Goal: Task Accomplishment & Management: Use online tool/utility

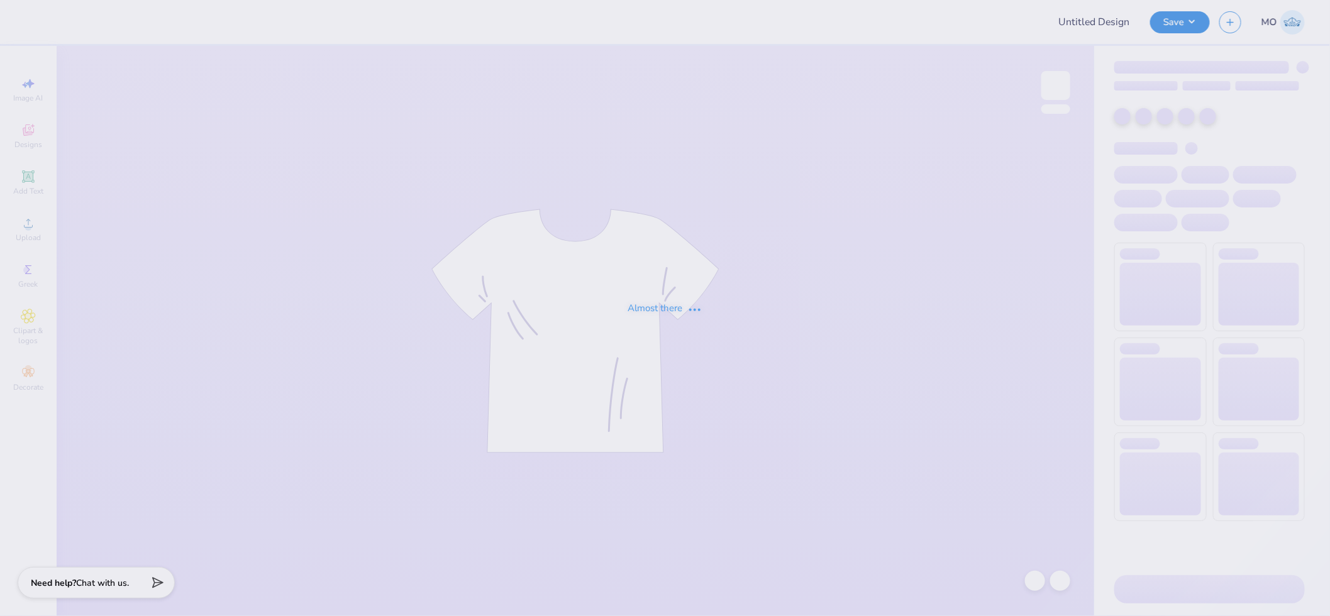
type input "bruinette sample"
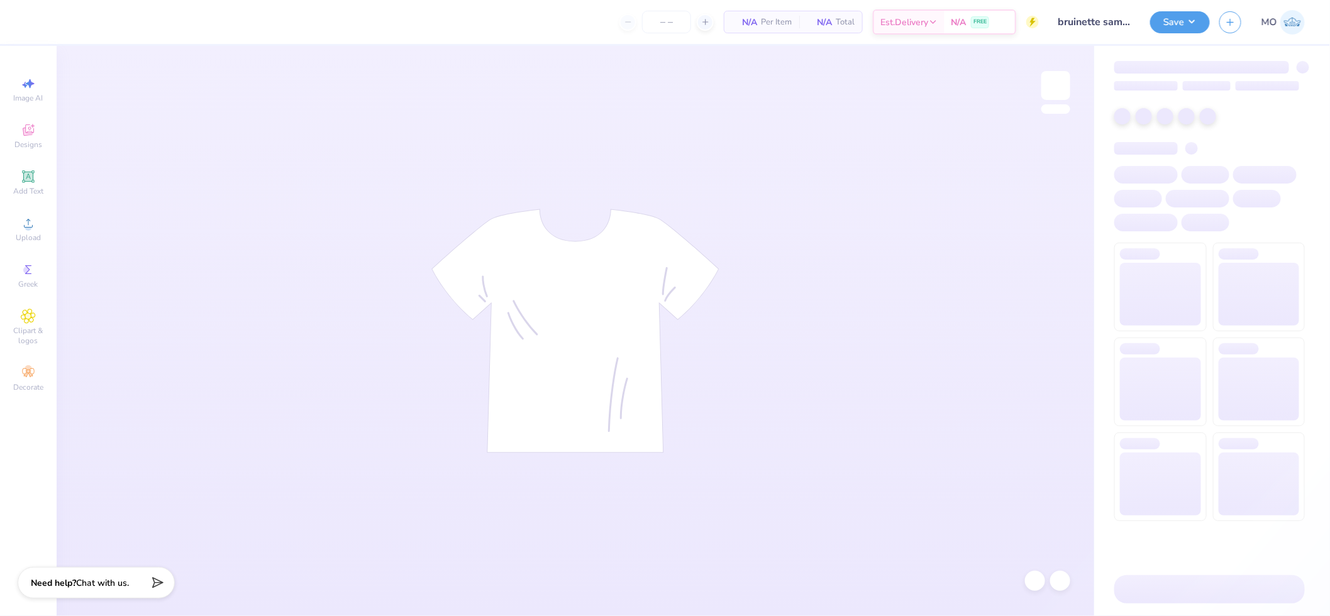
type input "20"
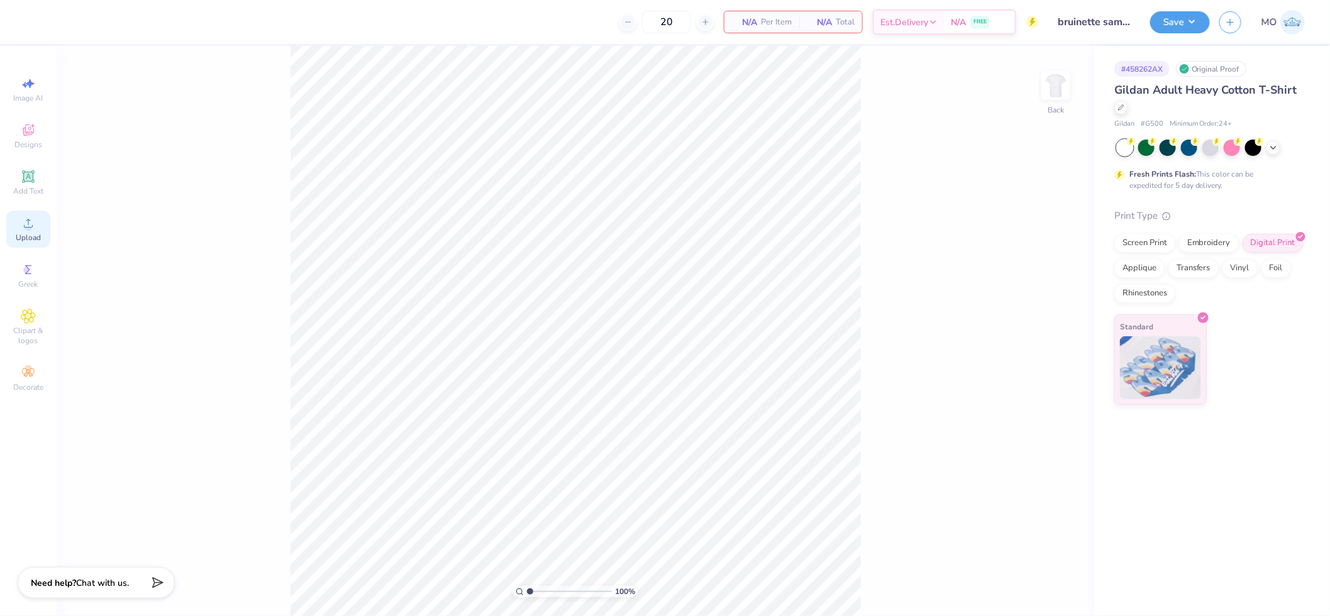
click at [24, 230] on icon at bounding box center [28, 223] width 15 height 15
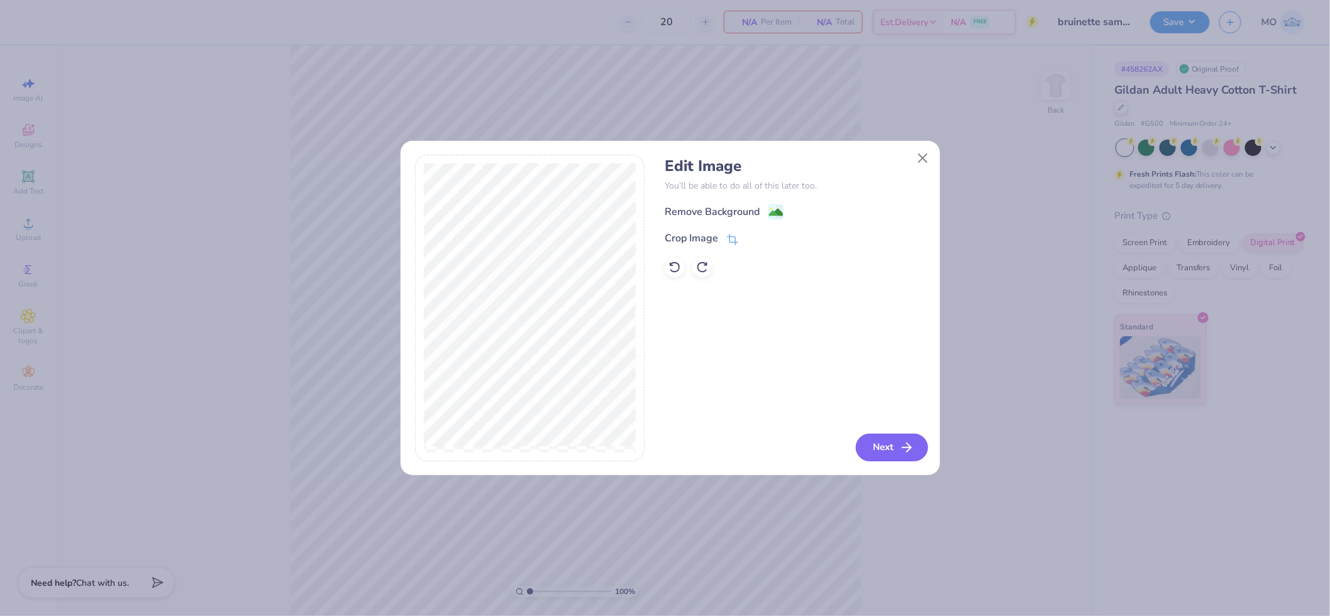
click at [885, 444] on button "Next" at bounding box center [892, 448] width 72 height 28
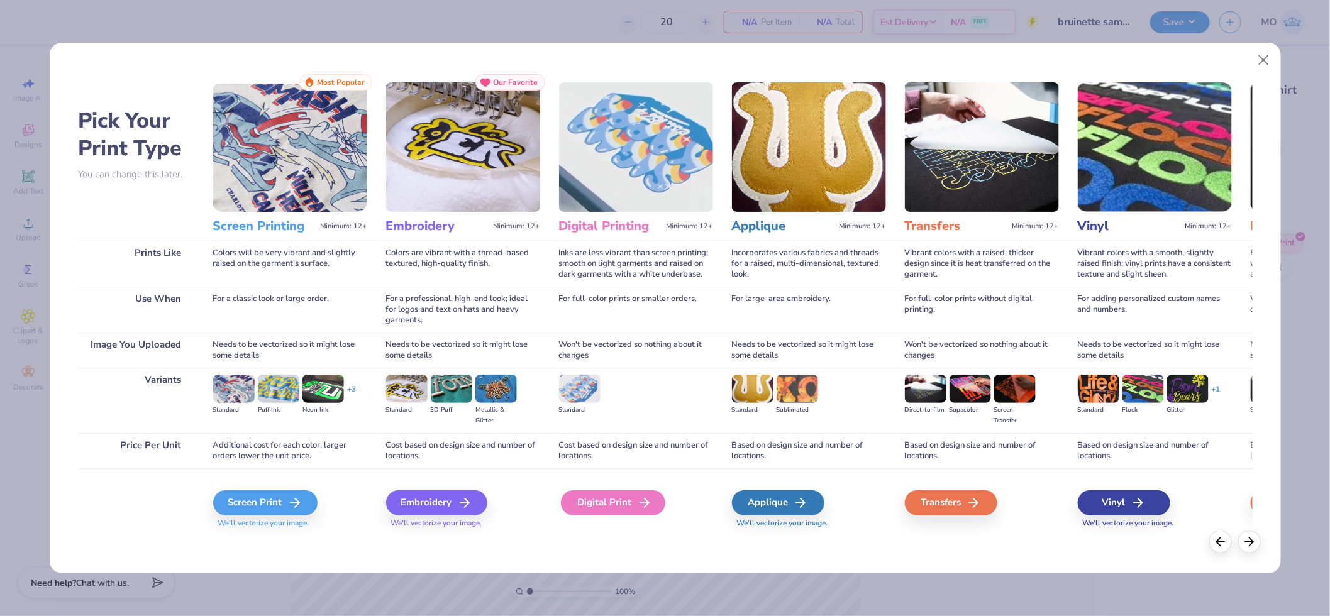
click at [610, 497] on div "Digital Print" at bounding box center [613, 502] width 104 height 25
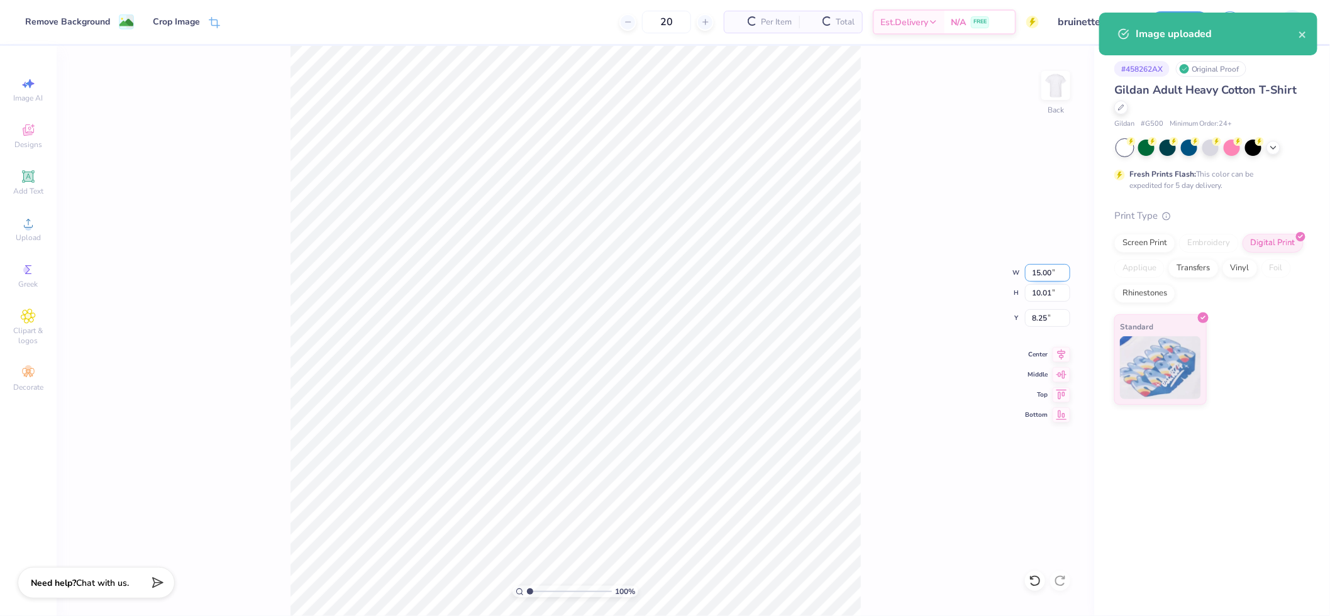
click at [1048, 269] on input "15.00" at bounding box center [1047, 273] width 45 height 18
type input "10.00"
type input "6.67"
click at [1059, 353] on icon at bounding box center [1061, 352] width 18 height 15
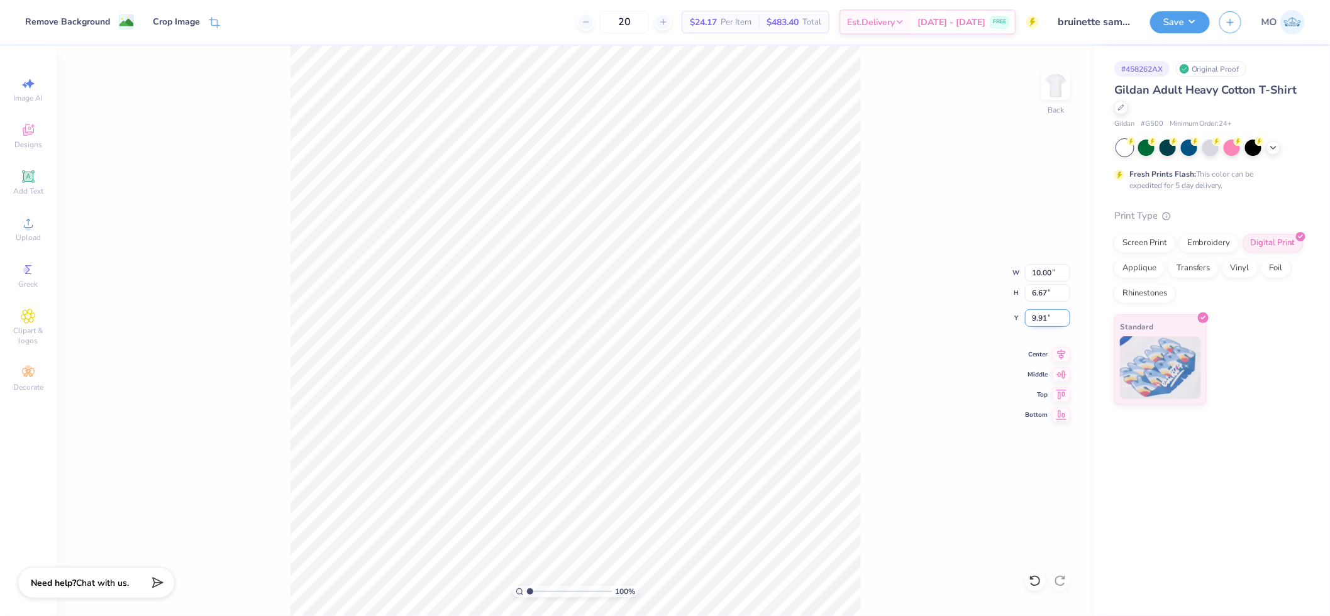
click at [1046, 319] on input "9.91" at bounding box center [1047, 318] width 45 height 18
type input "3.00"
click at [1184, 24] on button "Save" at bounding box center [1180, 20] width 60 height 22
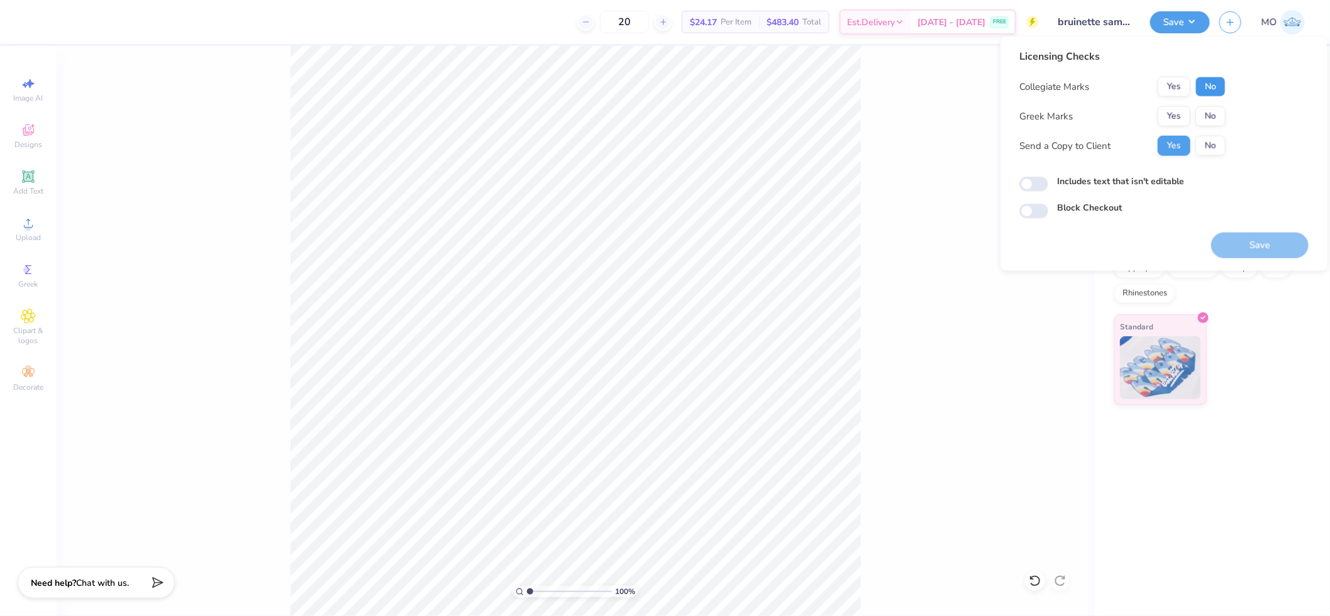
click at [1202, 83] on button "No" at bounding box center [1210, 87] width 30 height 20
click at [1204, 109] on button "No" at bounding box center [1210, 116] width 30 height 20
click at [1028, 184] on input "Includes text that isn't editable" at bounding box center [1033, 184] width 29 height 15
checkbox input "true"
click at [1261, 242] on button "Save" at bounding box center [1259, 246] width 97 height 26
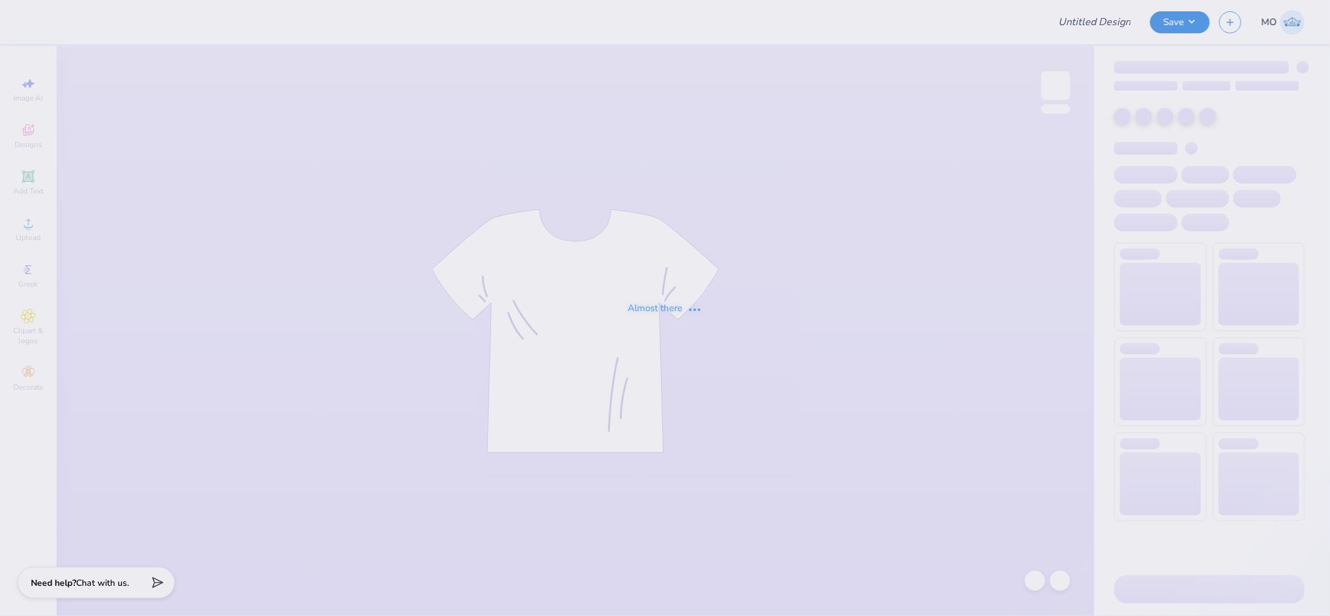
type input "bruinette sample"
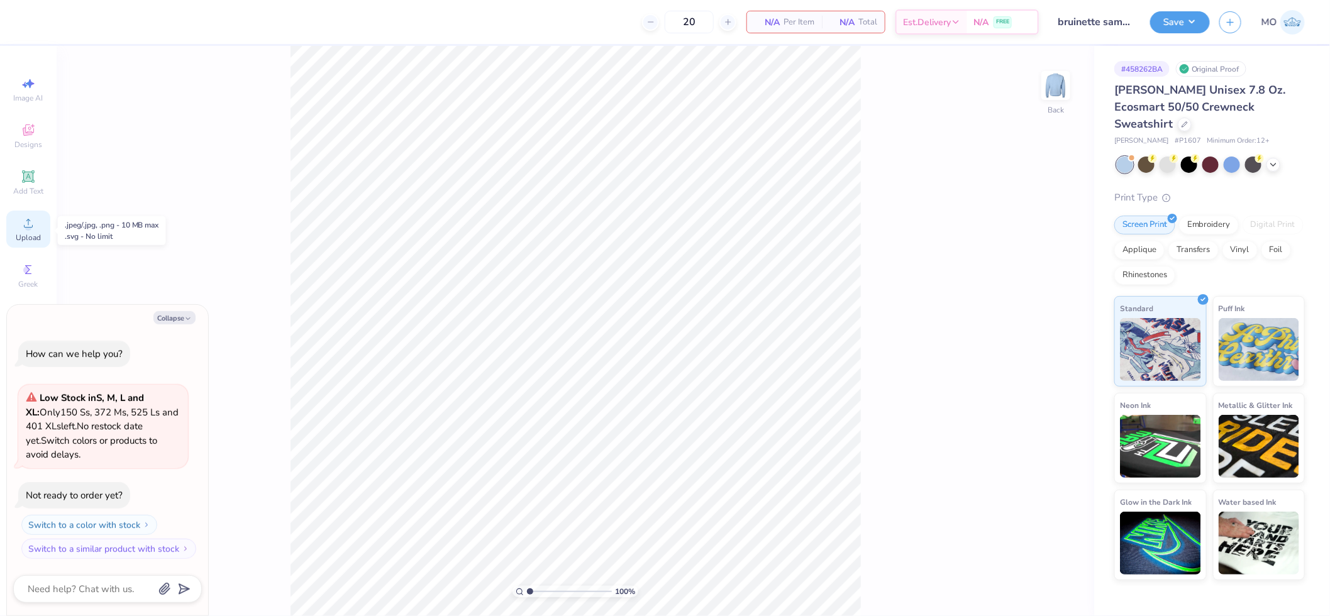
click at [21, 229] on icon at bounding box center [28, 223] width 15 height 15
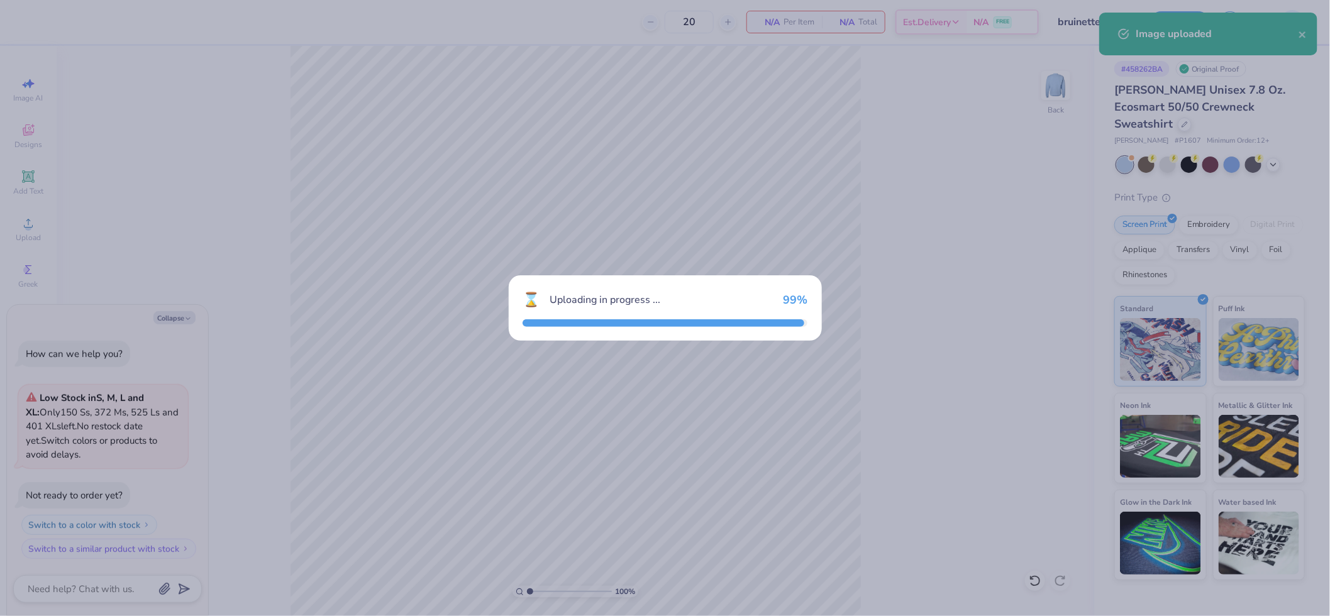
type textarea "x"
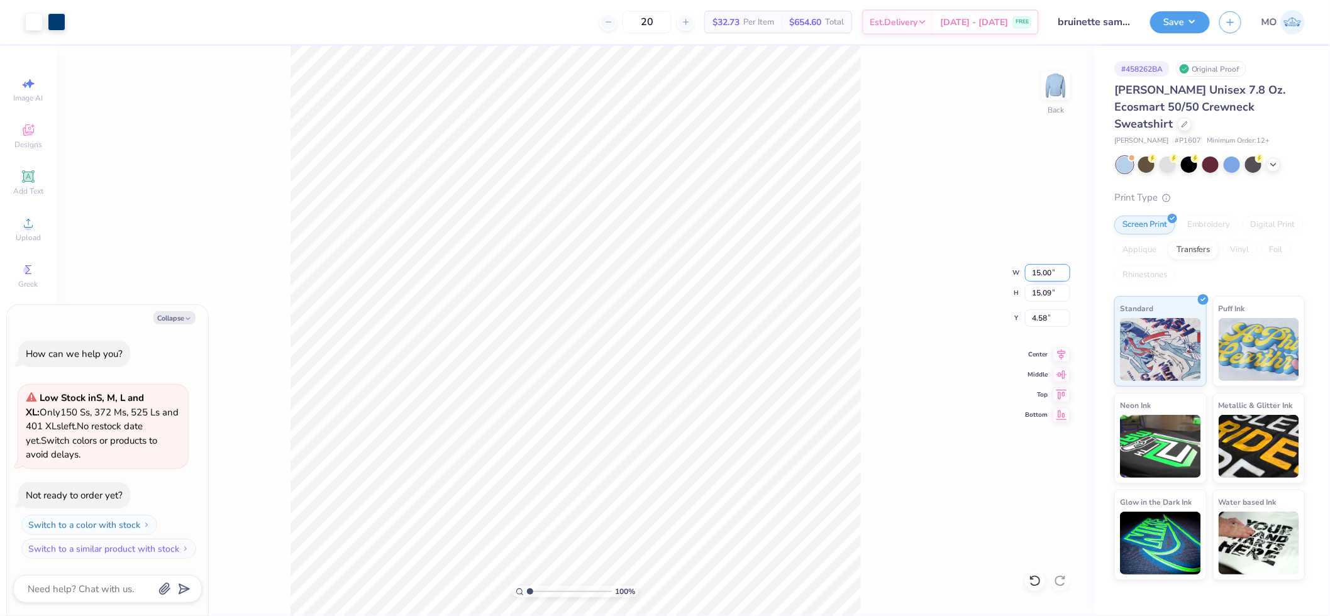
click at [1044, 269] on input "15.00" at bounding box center [1047, 273] width 45 height 18
type input "10"
type textarea "x"
type input "10.00"
type input "10.06"
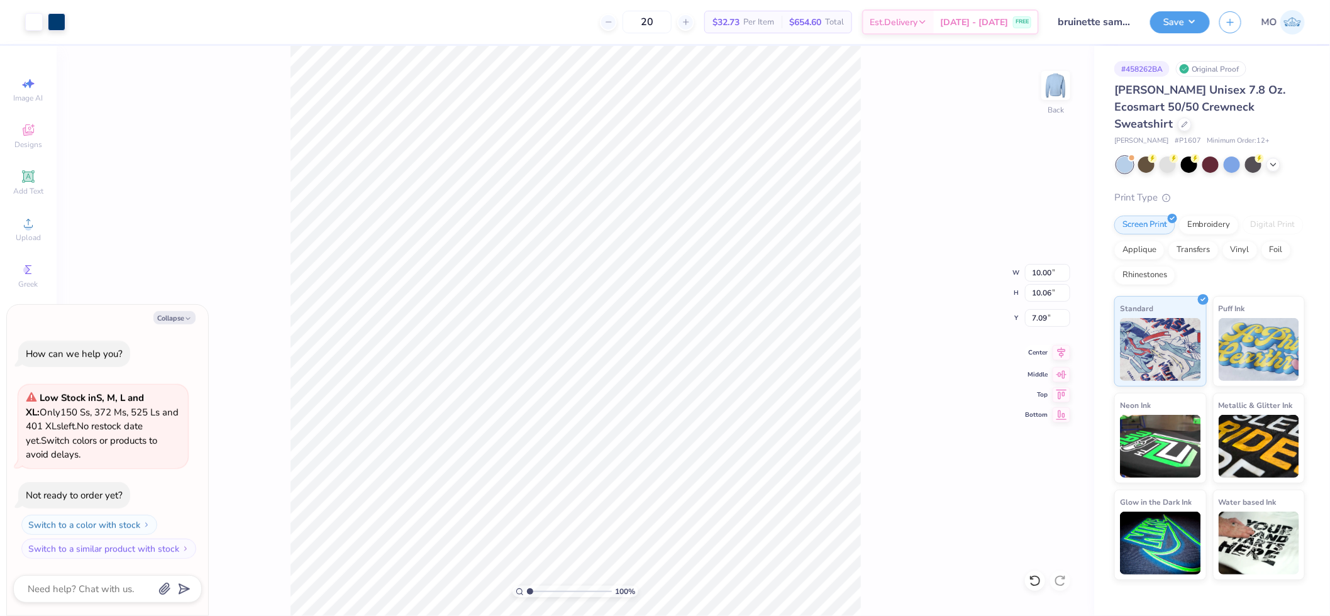
click at [1064, 353] on icon at bounding box center [1061, 352] width 18 height 15
click at [1047, 318] on input "7.09" at bounding box center [1047, 318] width 45 height 18
type input "3"
type textarea "x"
type input "3.00"
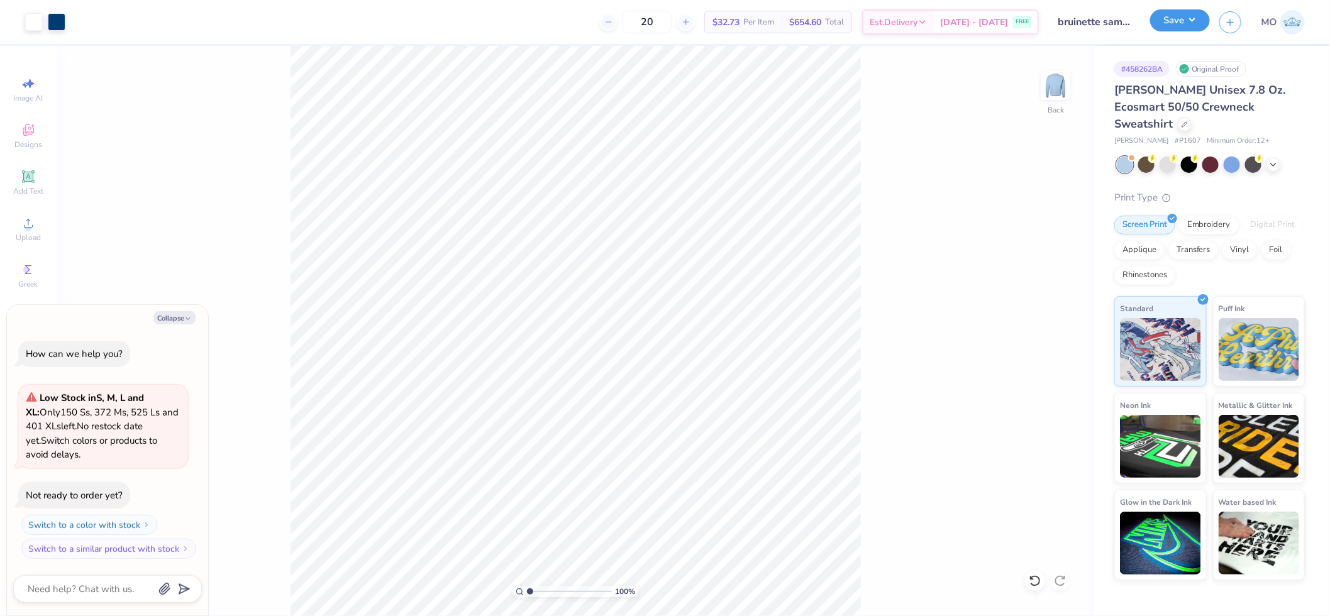
click at [1180, 16] on button "Save" at bounding box center [1180, 20] width 60 height 22
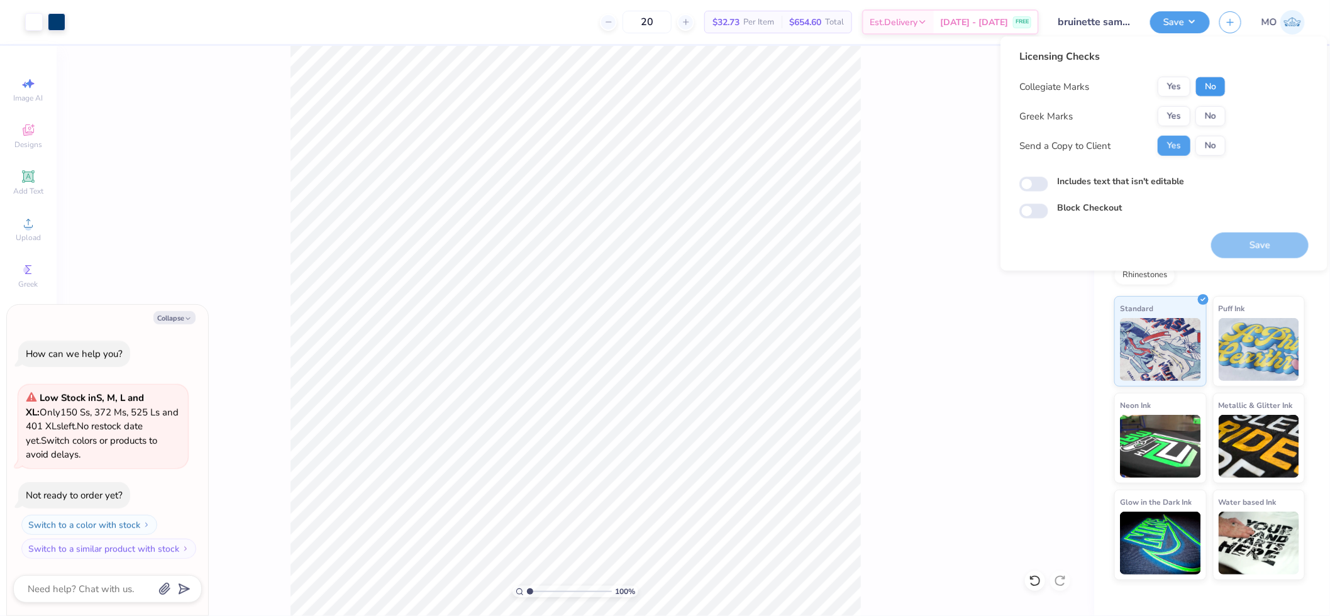
click at [1204, 88] on button "No" at bounding box center [1210, 87] width 30 height 20
click at [1214, 111] on button "No" at bounding box center [1210, 116] width 30 height 20
type textarea "x"
click at [1027, 182] on input "Includes text that isn't editable" at bounding box center [1033, 184] width 29 height 15
checkbox input "true"
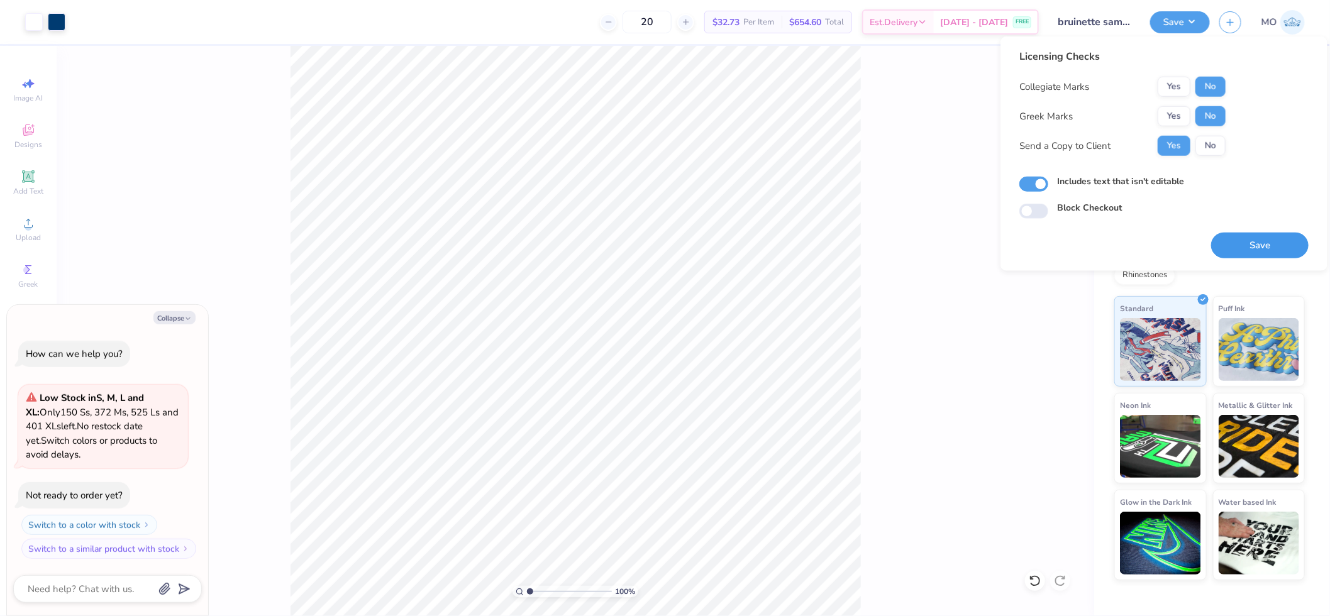
click at [1246, 246] on button "Save" at bounding box center [1259, 246] width 97 height 26
type textarea "x"
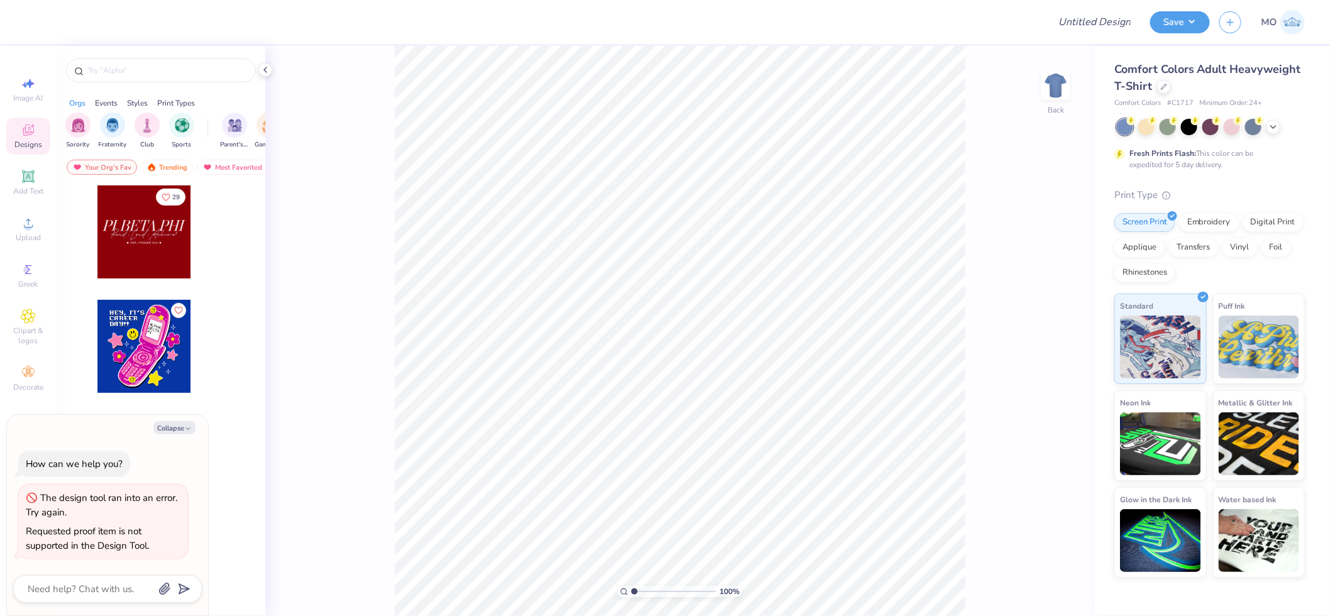
type textarea "x"
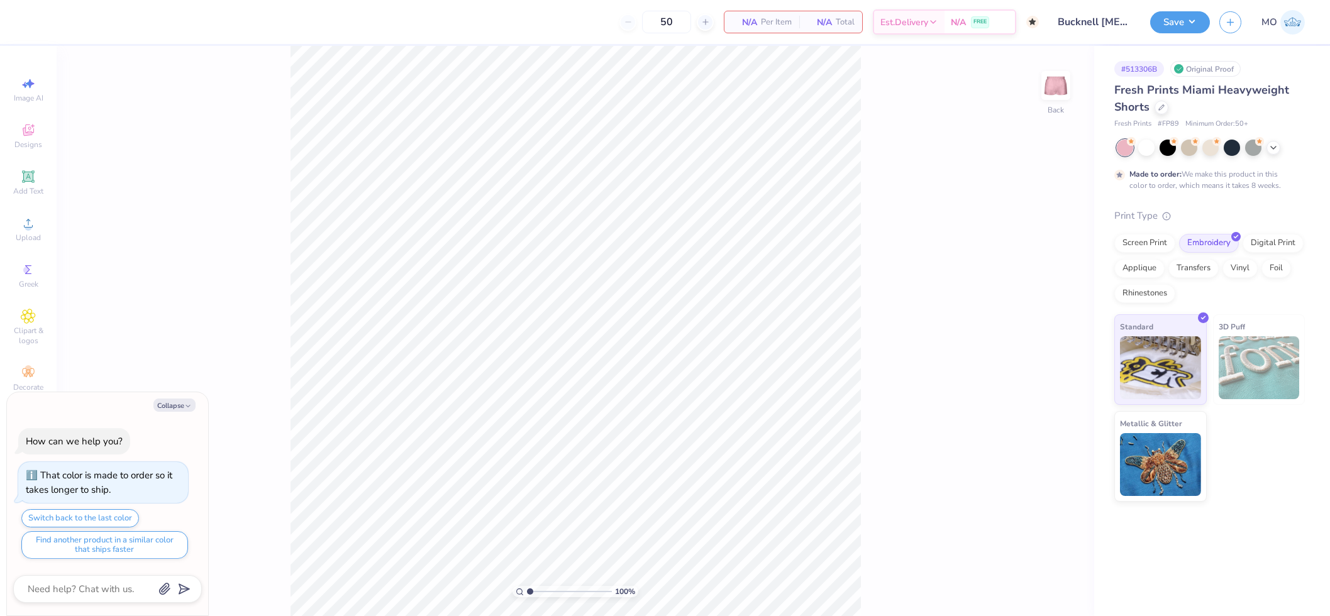
type textarea "x"
click at [969, 74] on div "100 % Back" at bounding box center [575, 331] width 1037 height 570
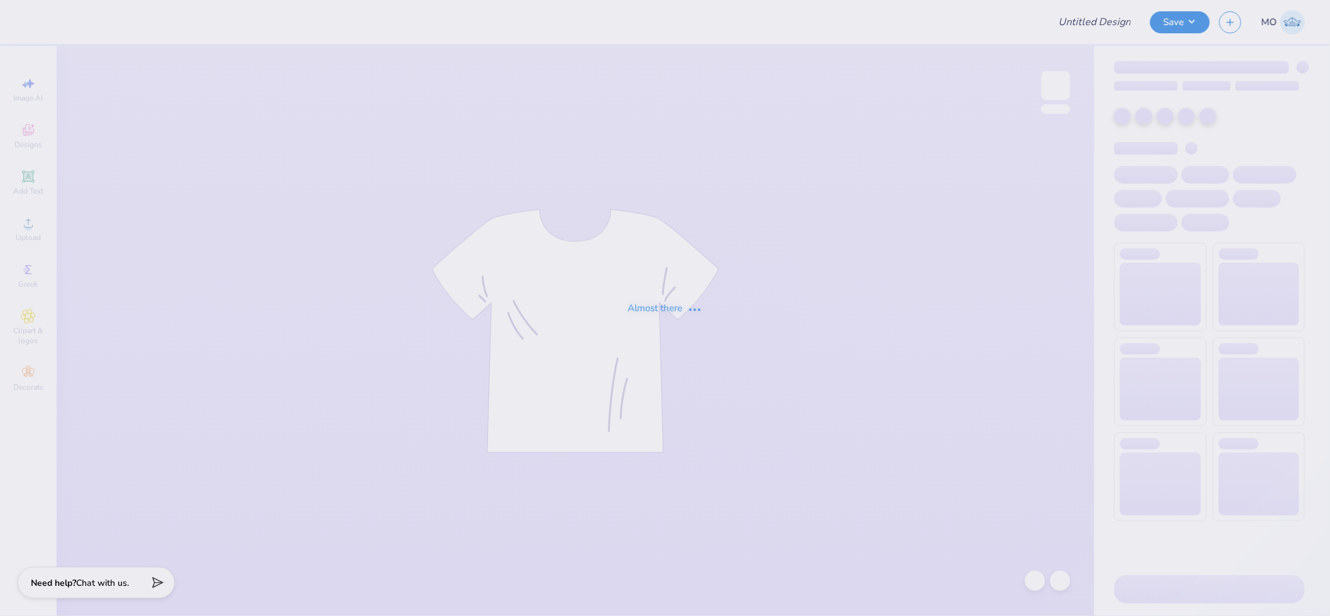
type input "Bucknell [MEDICAL_DATA] Sisterhood Merch"
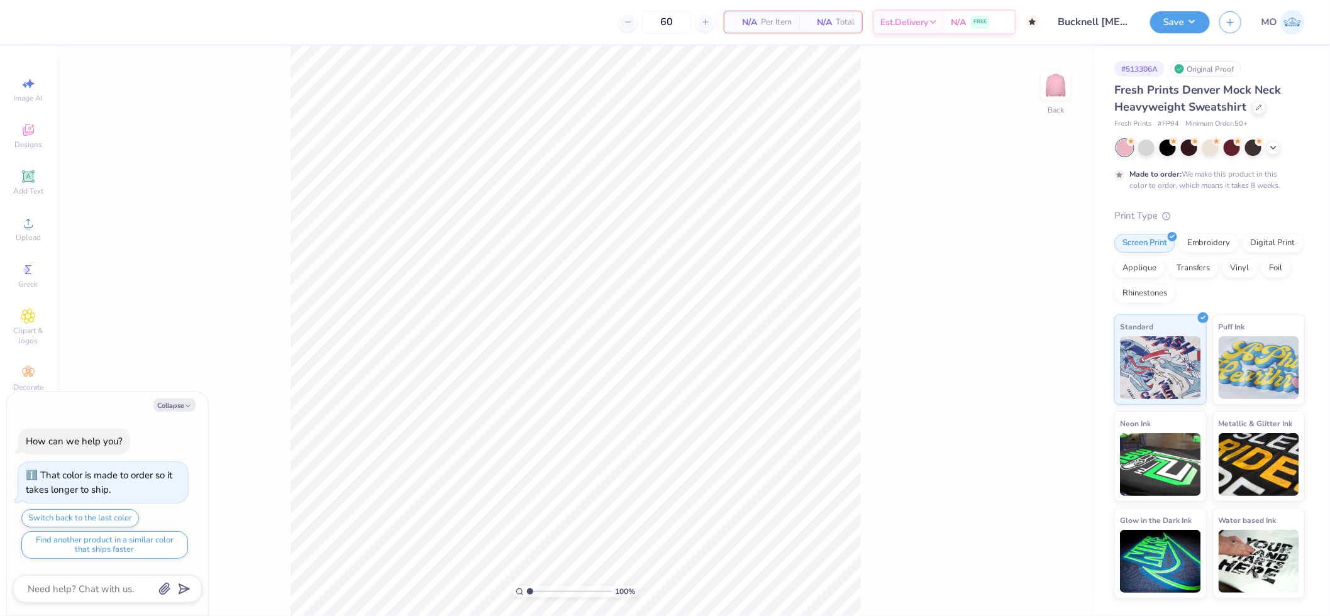
type textarea "x"
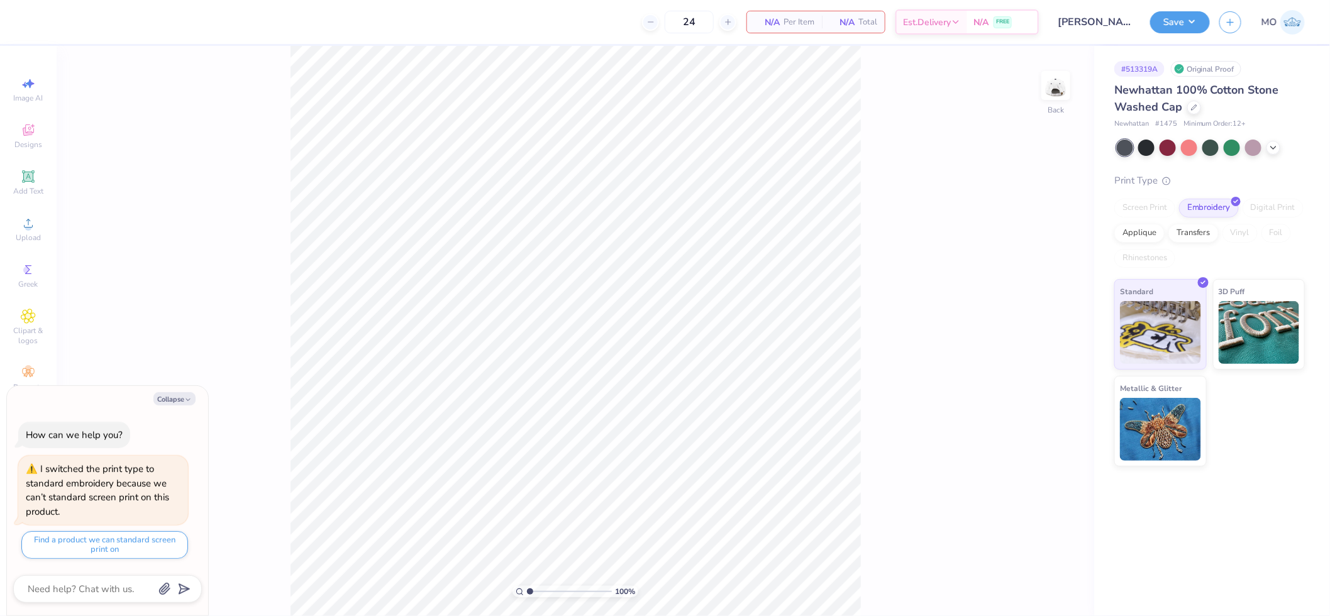
type textarea "x"
click at [1275, 208] on div "Digital Print" at bounding box center [1272, 208] width 61 height 19
click at [1271, 206] on div "Digital Print" at bounding box center [1272, 208] width 61 height 19
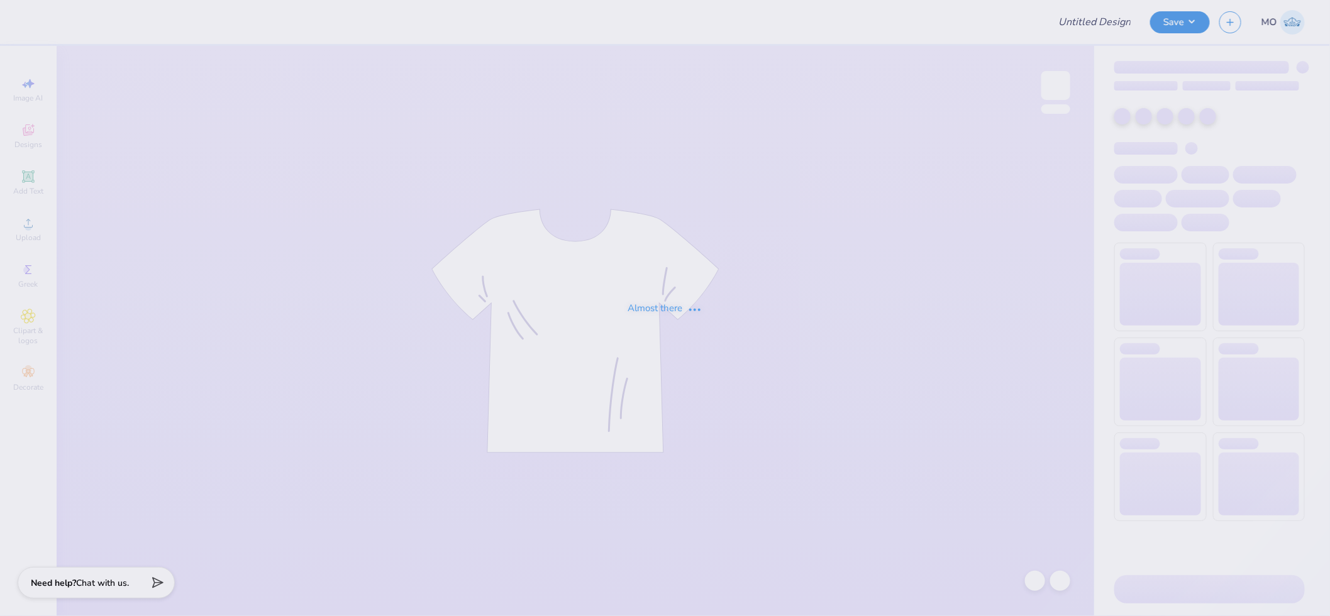
type input "[PERSON_NAME] : Destined to be great"
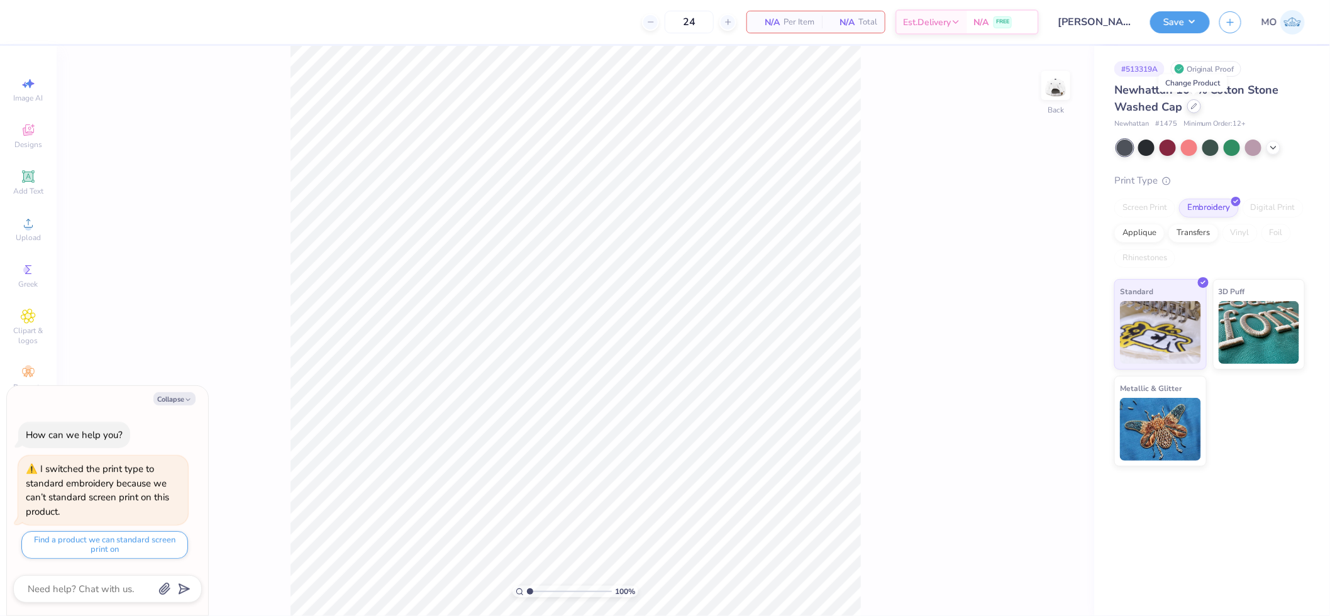
click at [1193, 104] on icon at bounding box center [1194, 106] width 6 height 6
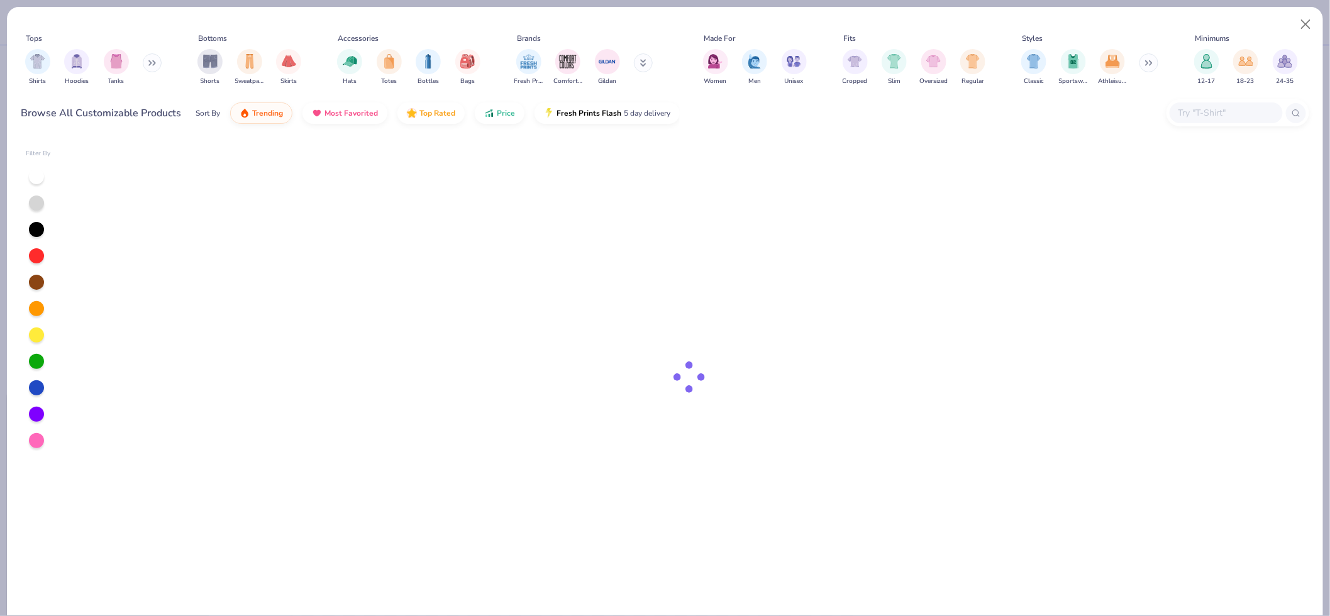
type textarea "x"
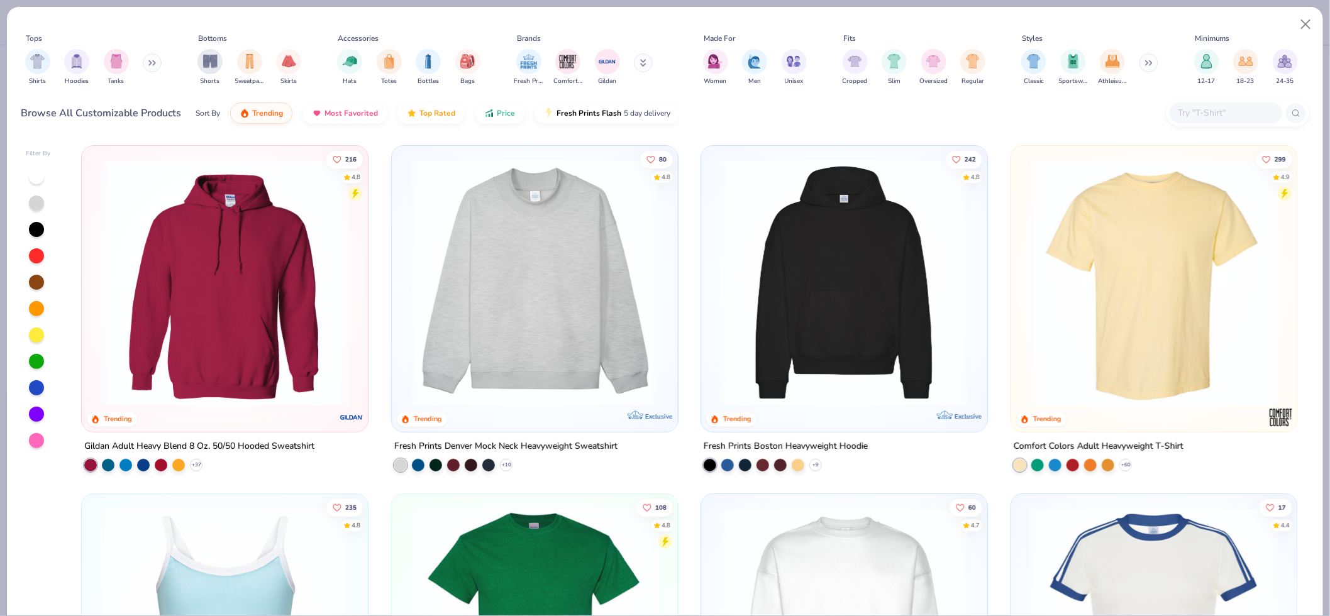
click at [1205, 108] on input "text" at bounding box center [1225, 113] width 97 height 14
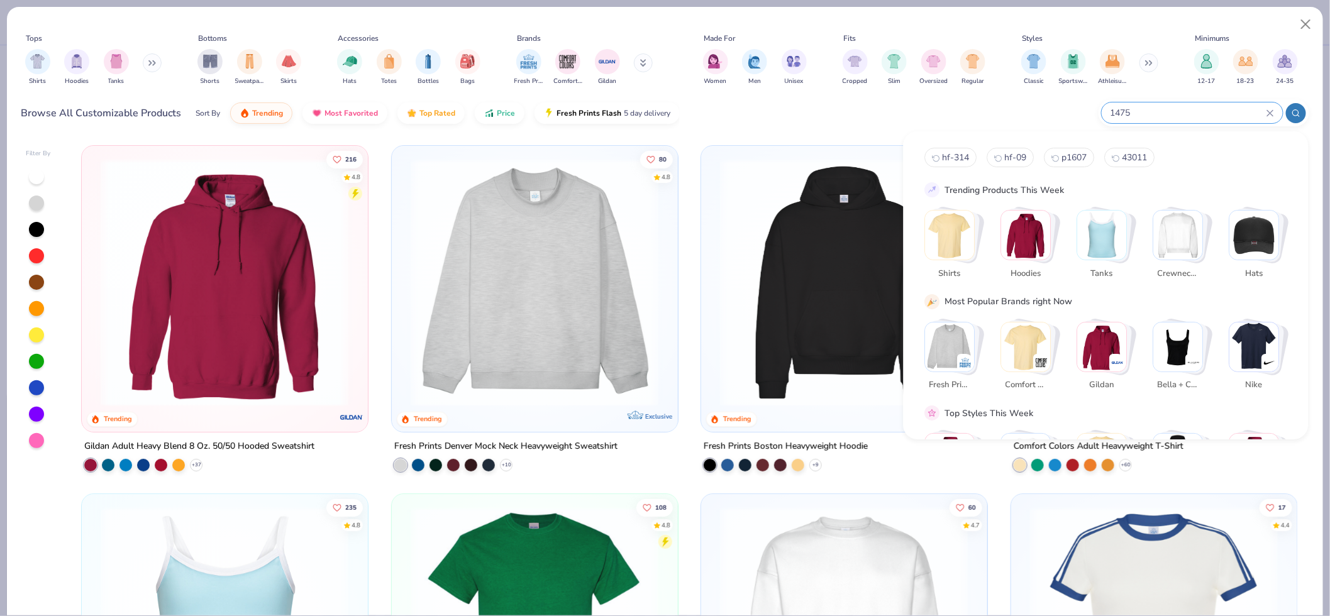
type input "1475"
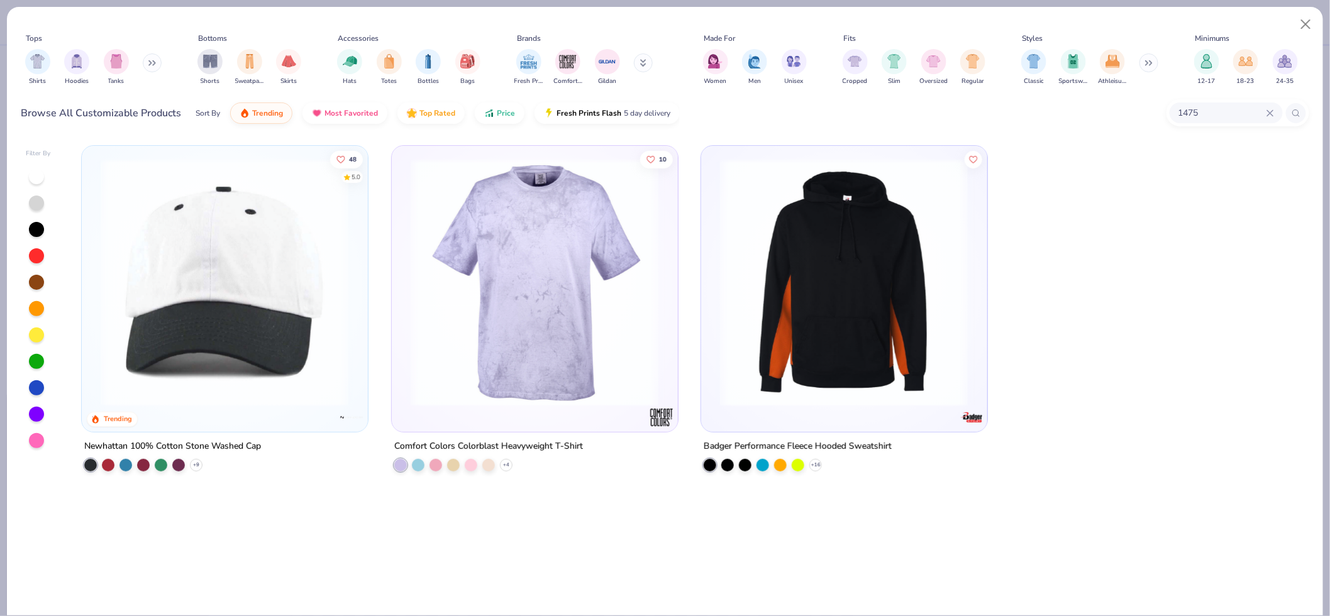
click at [257, 360] on img at bounding box center [224, 282] width 260 height 248
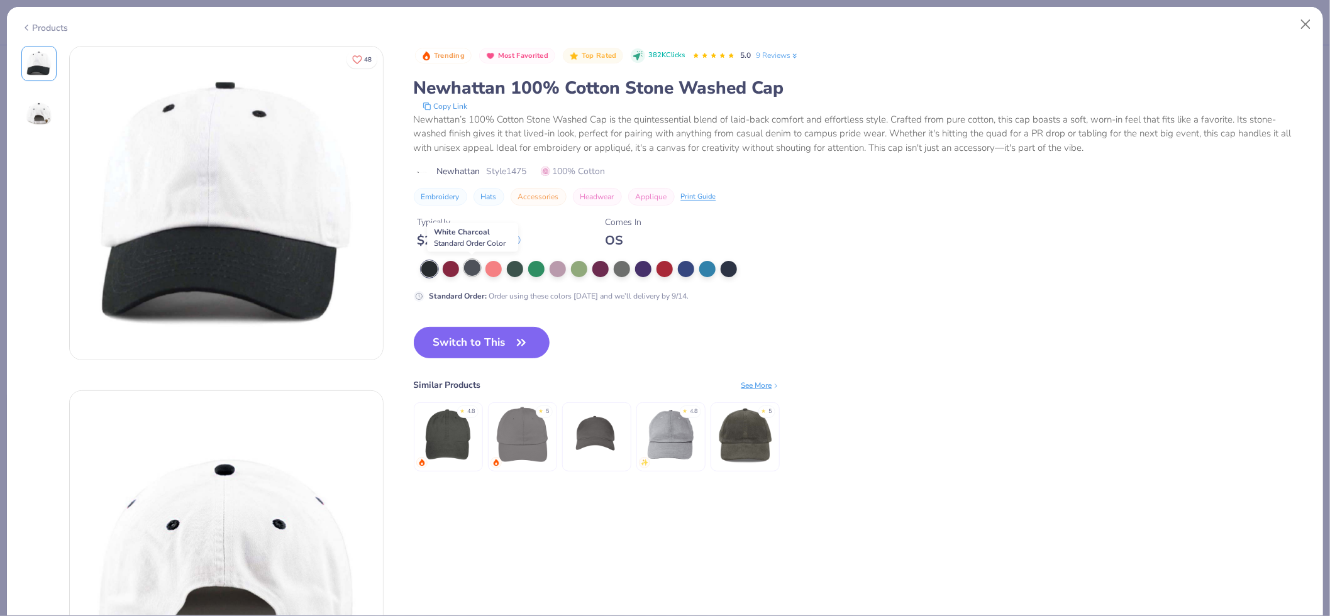
click at [473, 268] on div at bounding box center [472, 268] width 16 height 16
type textarea "x"
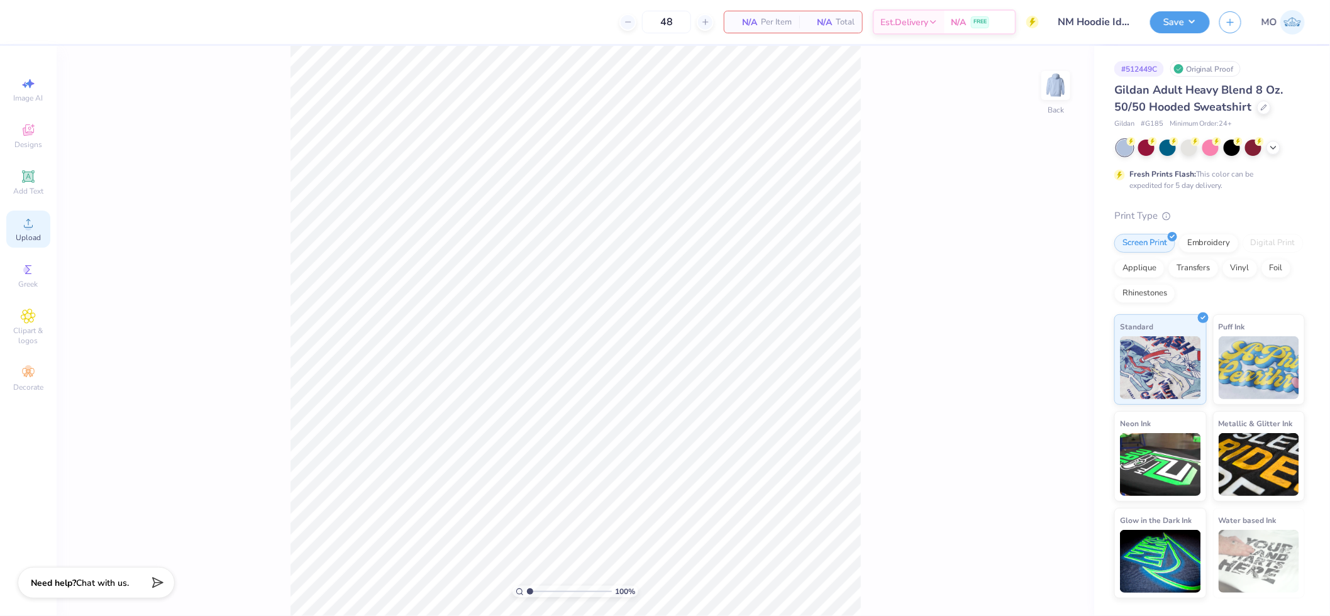
click at [34, 236] on span "Upload" at bounding box center [28, 238] width 25 height 10
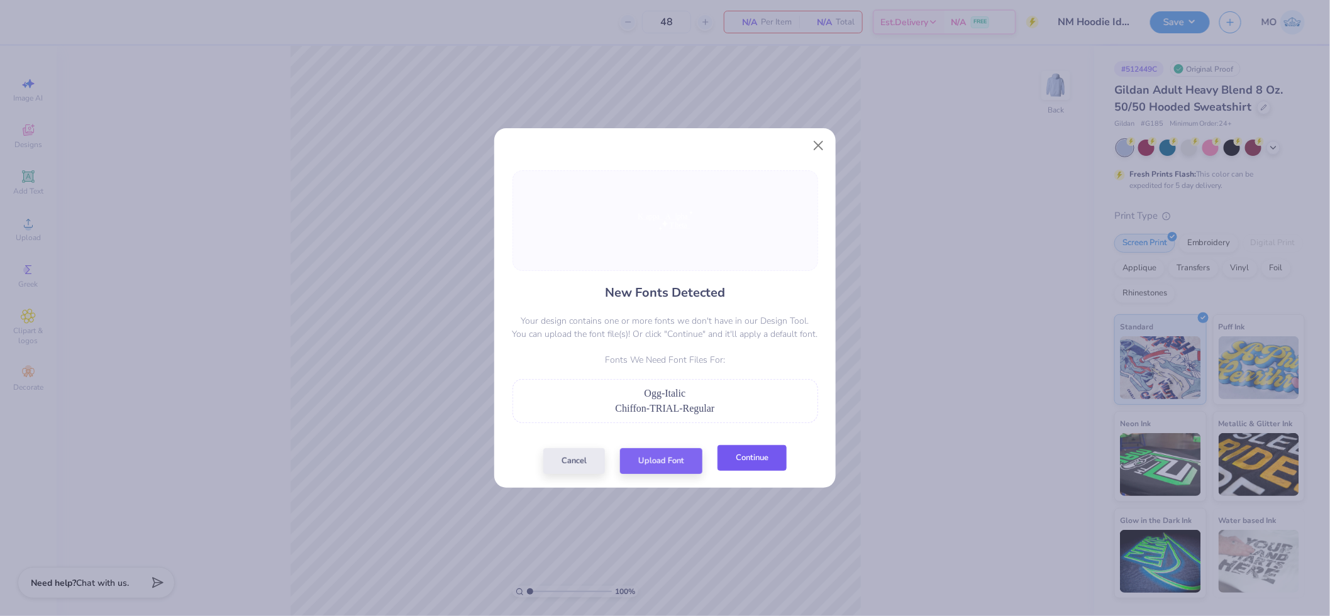
click at [771, 462] on button "Continue" at bounding box center [751, 458] width 69 height 26
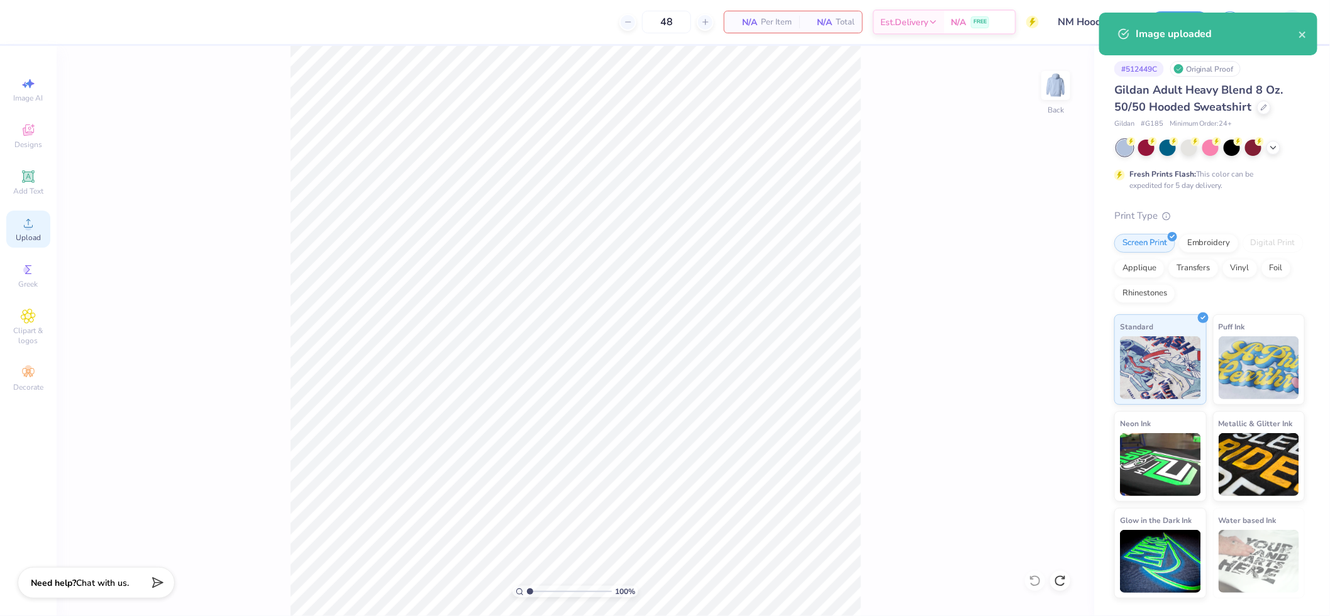
click at [35, 229] on icon at bounding box center [28, 223] width 15 height 15
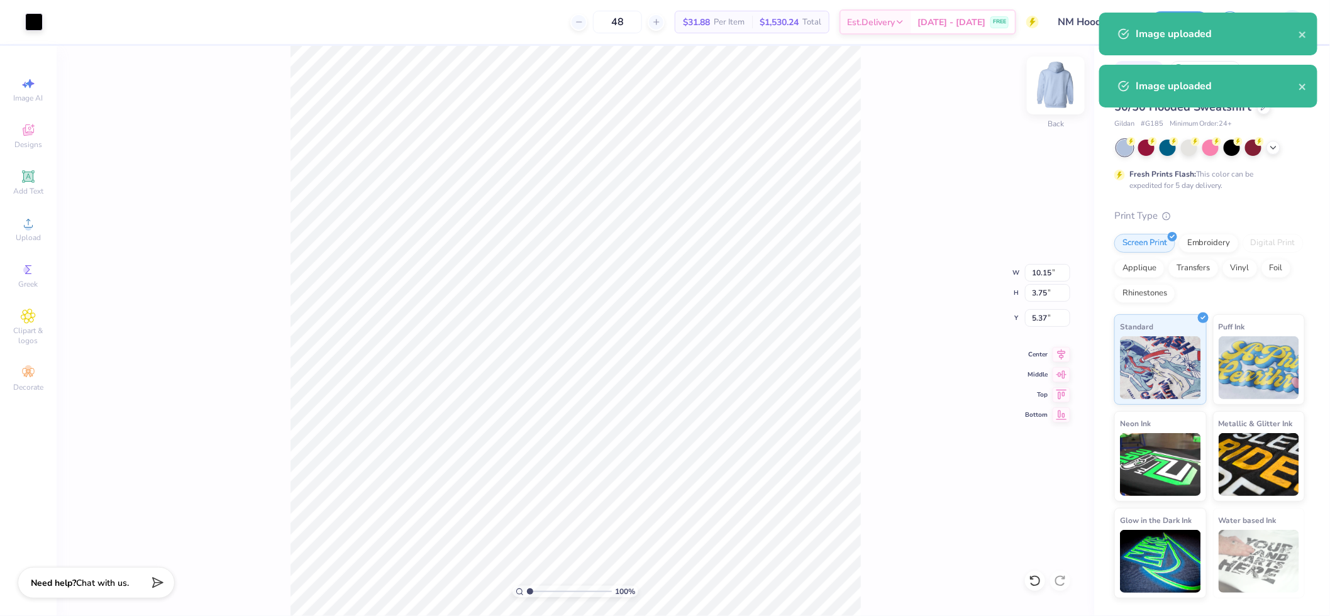
click at [1054, 91] on img at bounding box center [1055, 85] width 50 height 50
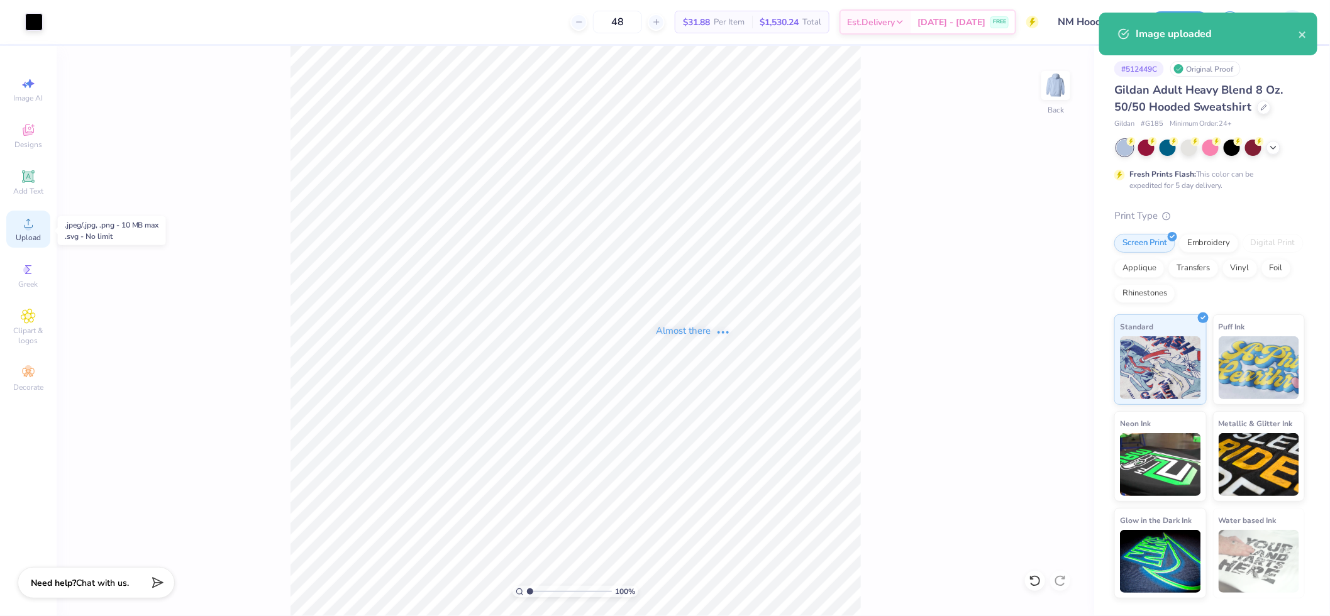
click at [30, 233] on span "Upload" at bounding box center [28, 238] width 25 height 10
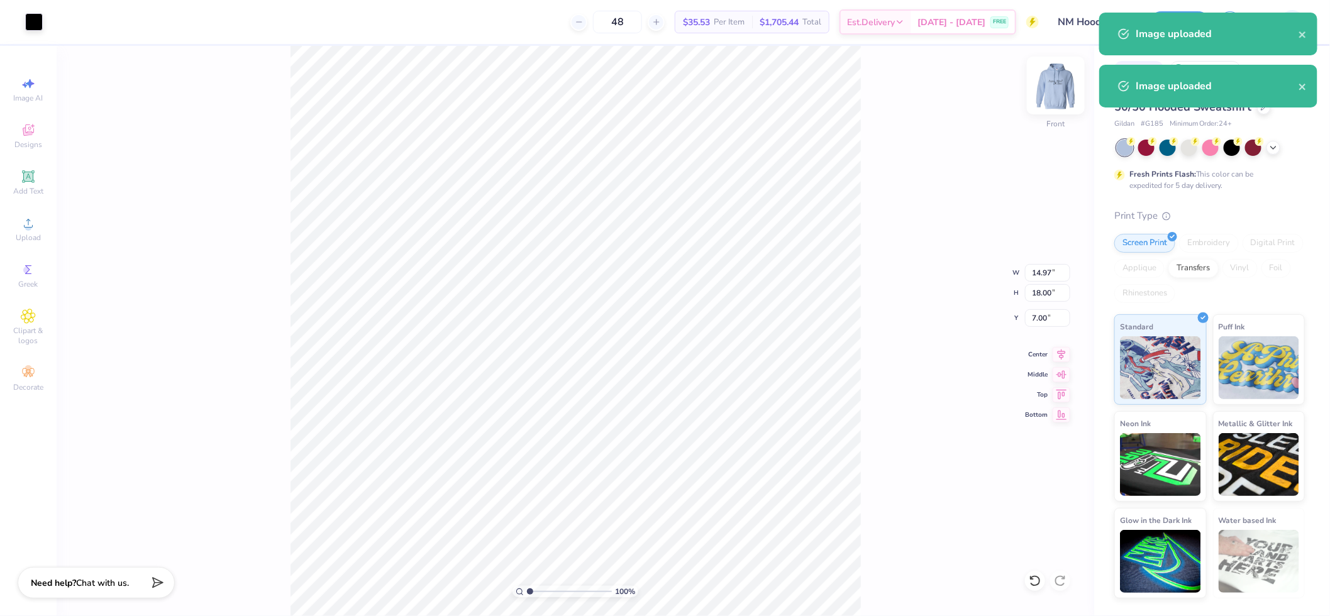
click at [1061, 79] on img at bounding box center [1055, 85] width 50 height 50
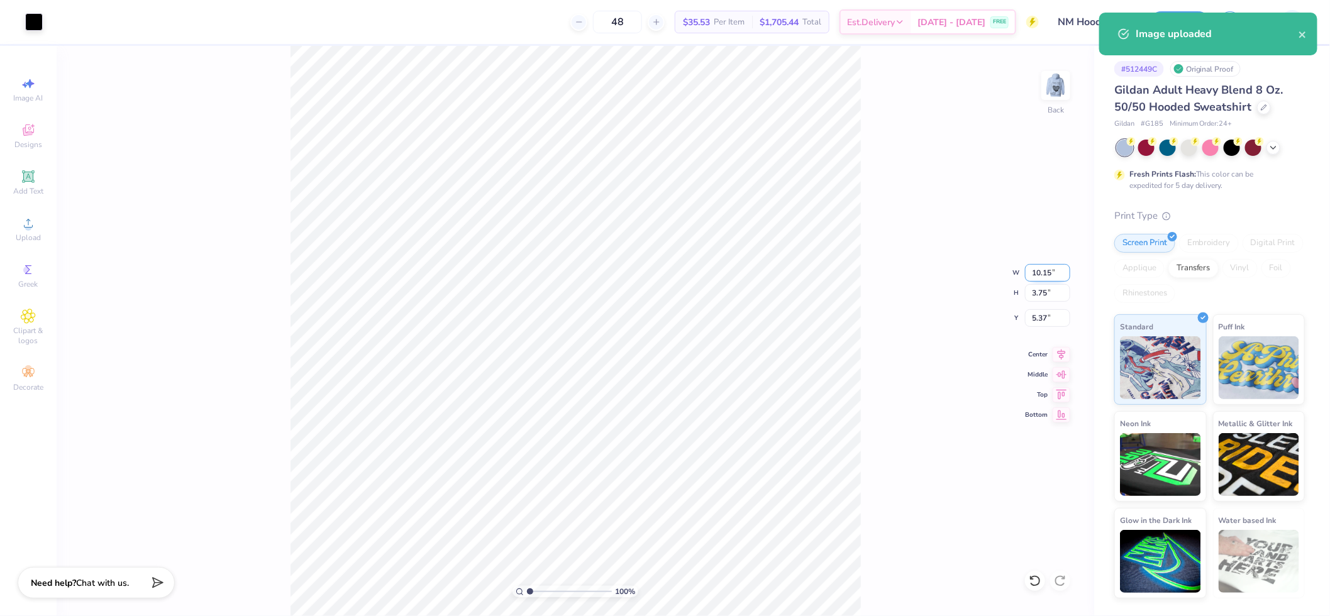
click at [1047, 275] on input "10.15" at bounding box center [1047, 273] width 45 height 18
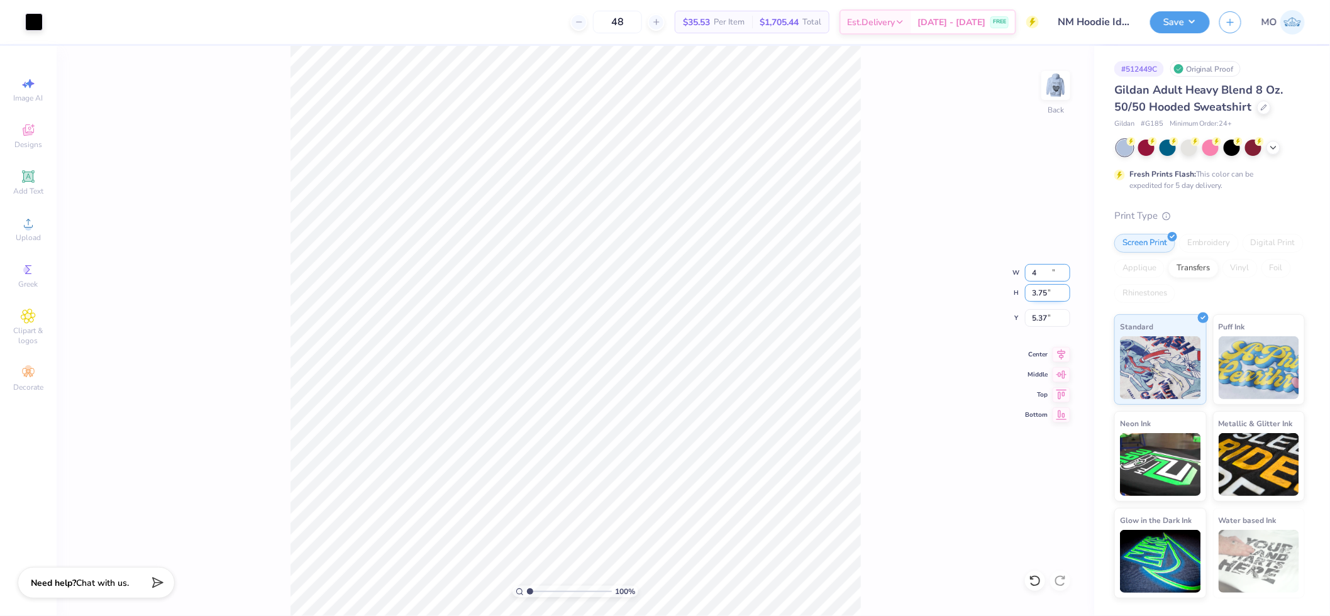
type input "4.00"
type input "1.48"
type input "6.51"
click at [1059, 348] on icon at bounding box center [1061, 352] width 18 height 15
click at [33, 235] on span "Upload" at bounding box center [28, 238] width 25 height 10
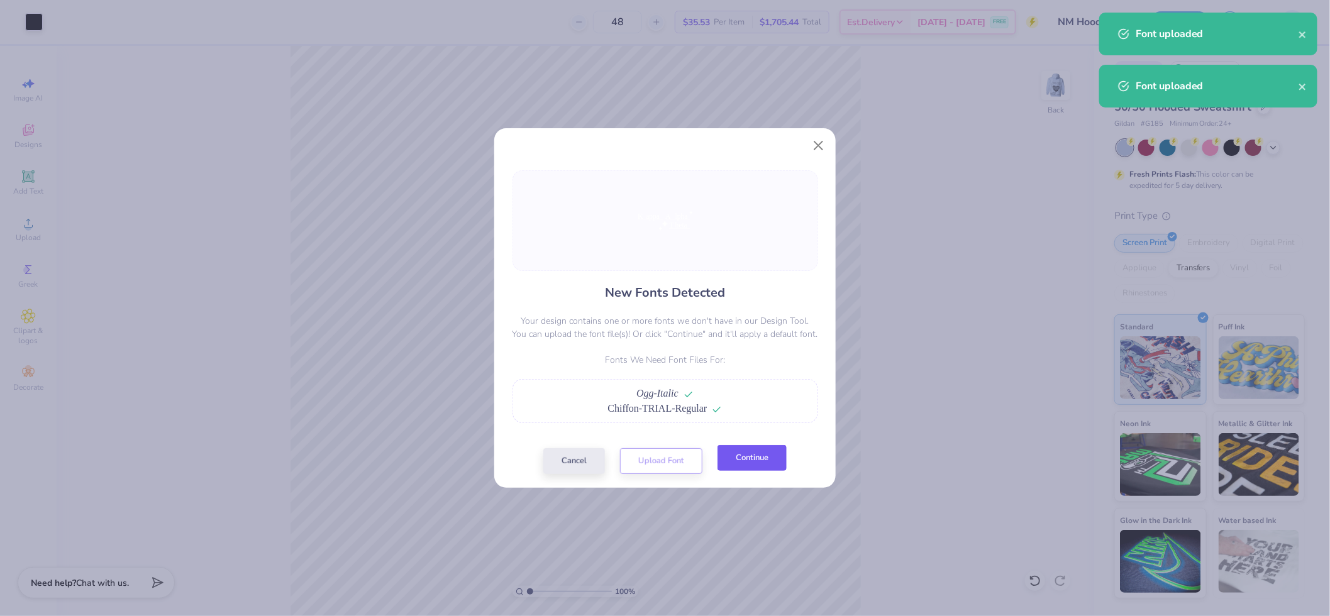
click at [753, 465] on button "Continue" at bounding box center [751, 458] width 69 height 26
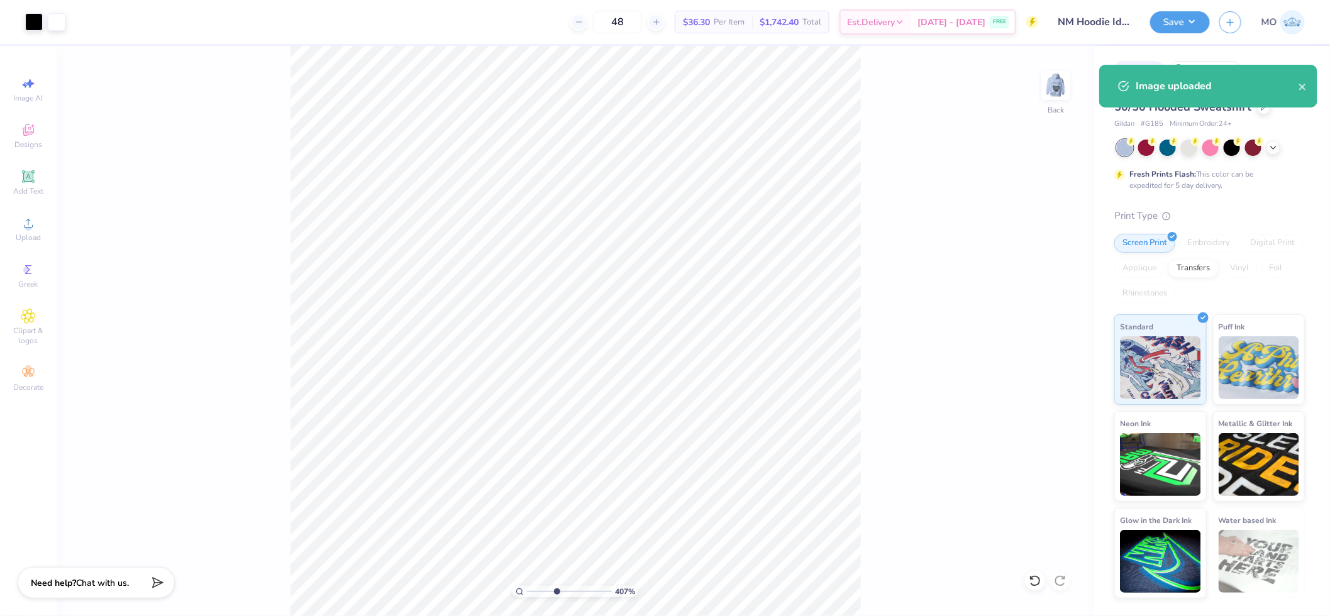
drag, startPoint x: 529, startPoint y: 589, endPoint x: 556, endPoint y: 586, distance: 26.6
type input "4.07"
click at [556, 586] on input "range" at bounding box center [569, 591] width 85 height 11
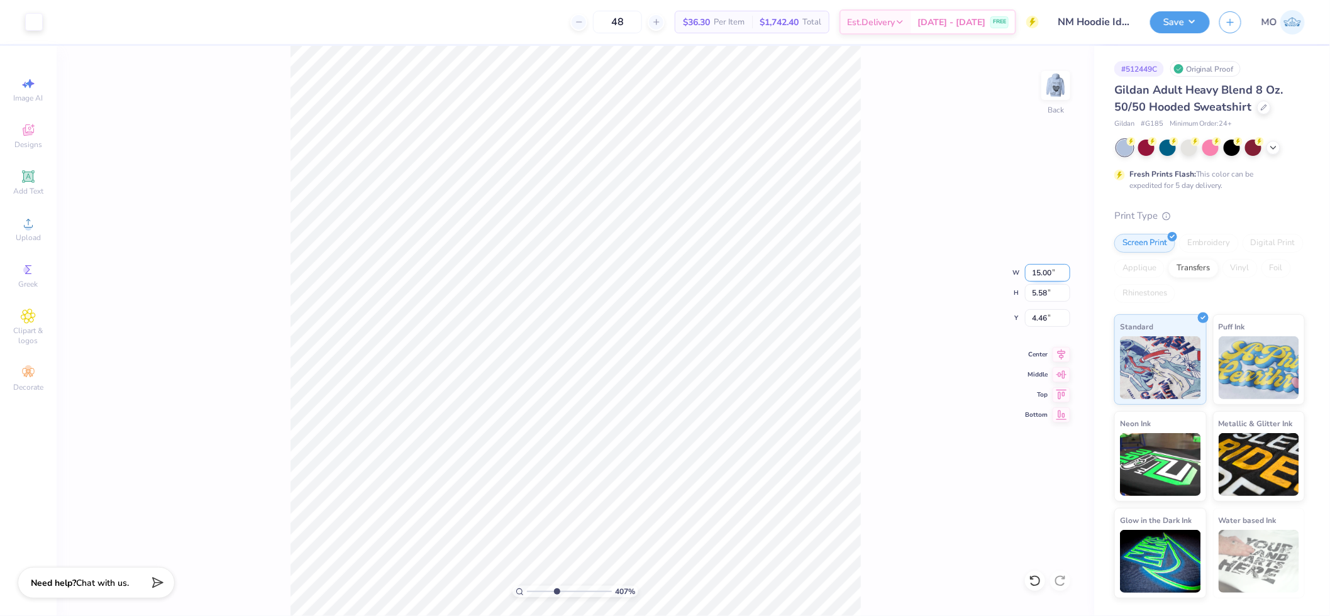
click at [1050, 275] on input "15.00" at bounding box center [1047, 273] width 45 height 18
type input "4.00"
type input "1.49"
type input "6.51"
drag, startPoint x: 554, startPoint y: 588, endPoint x: 591, endPoint y: 588, distance: 37.1
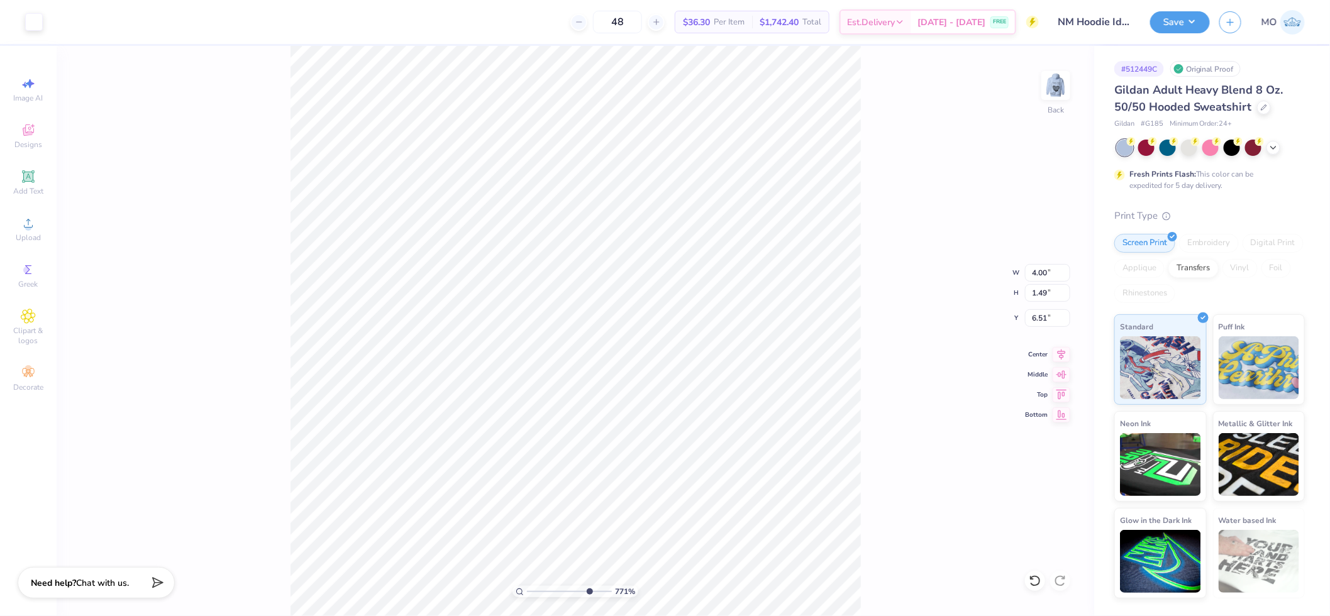
click at [588, 588] on input "range" at bounding box center [569, 591] width 85 height 11
click at [588, 591] on div "787 %" at bounding box center [575, 331] width 570 height 570
drag, startPoint x: 588, startPoint y: 592, endPoint x: 652, endPoint y: 594, distance: 63.5
type input "10"
click at [607, 594] on input "range" at bounding box center [567, 591] width 80 height 11
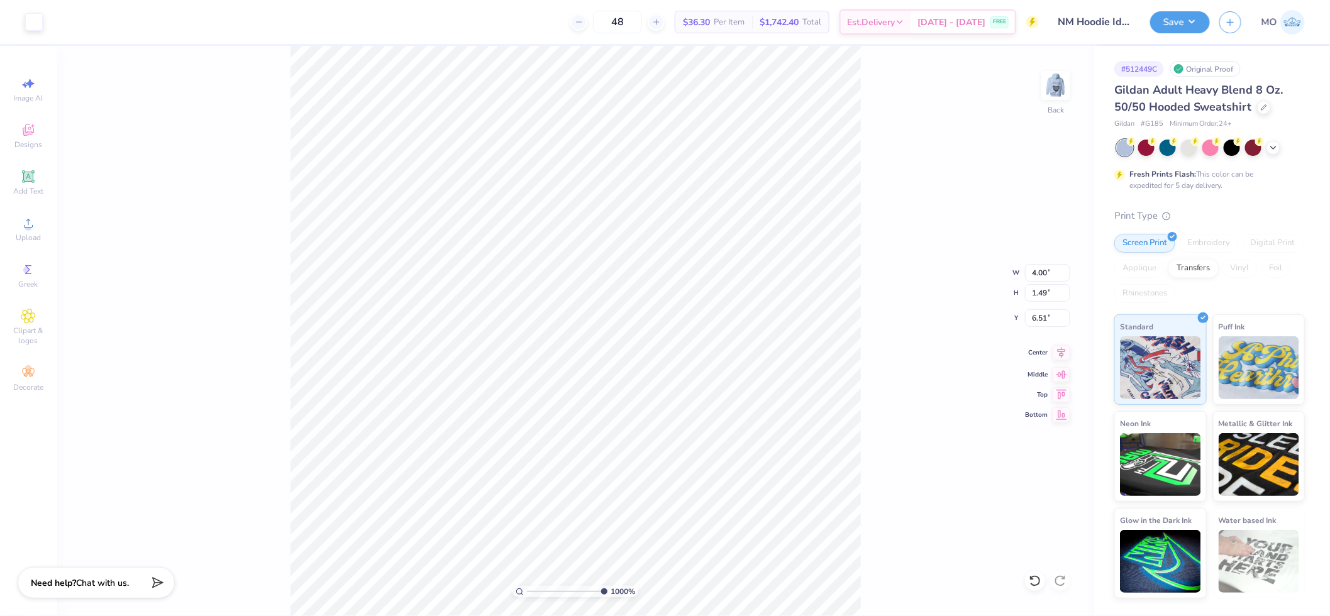
click at [1059, 353] on icon at bounding box center [1061, 352] width 18 height 15
click at [614, 599] on li "Send to Back" at bounding box center [600, 600] width 99 height 25
type input "1.48"
drag, startPoint x: 599, startPoint y: 587, endPoint x: 543, endPoint y: 582, distance: 55.6
type input "2.58"
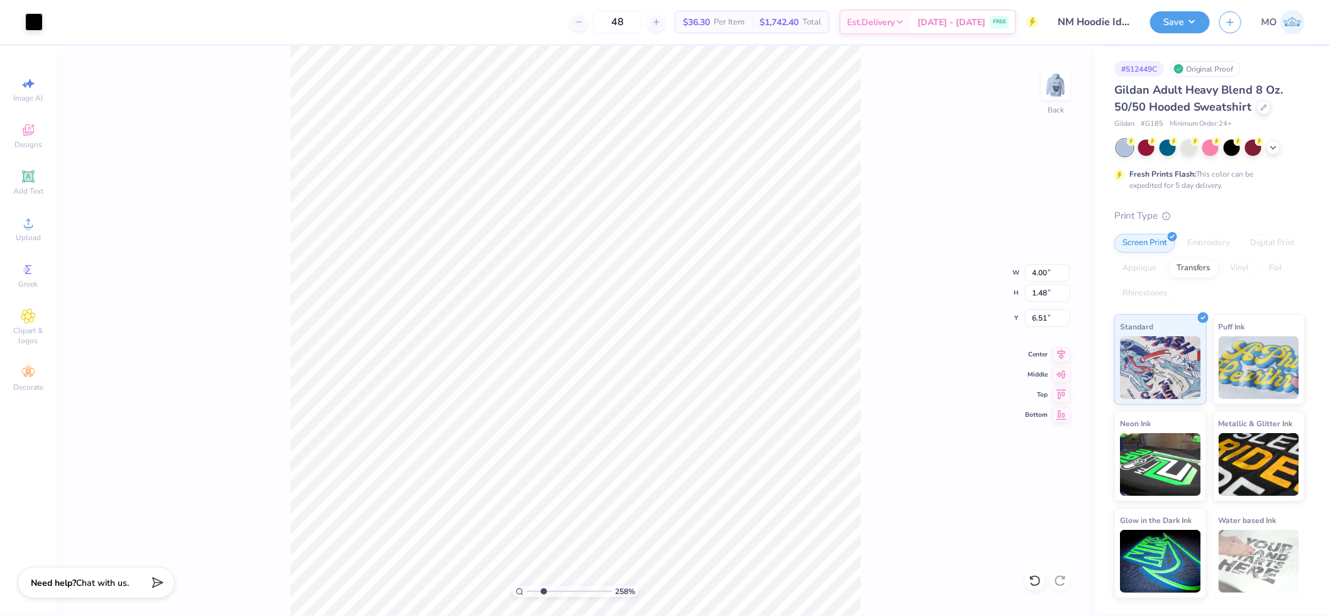
click at [543, 586] on input "range" at bounding box center [569, 591] width 85 height 11
type input "2.35"
type input "1.70"
type input "5.10"
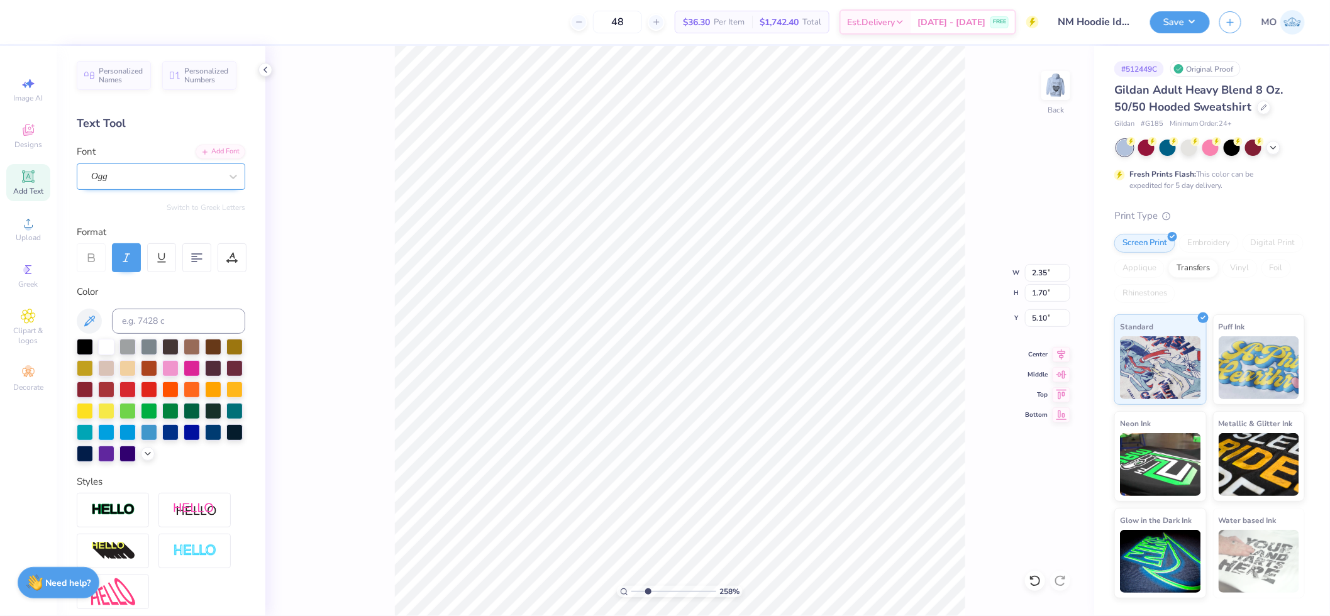
click at [145, 170] on div "Ogg" at bounding box center [156, 176] width 132 height 19
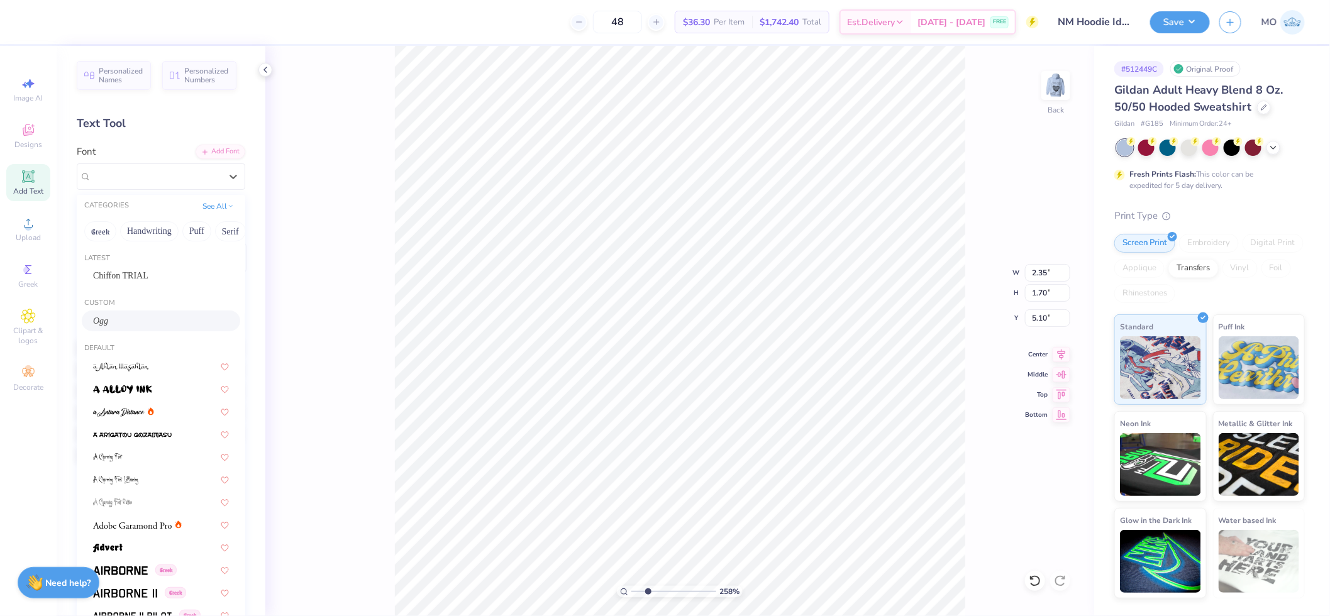
click at [137, 323] on div "Ogg" at bounding box center [161, 320] width 136 height 13
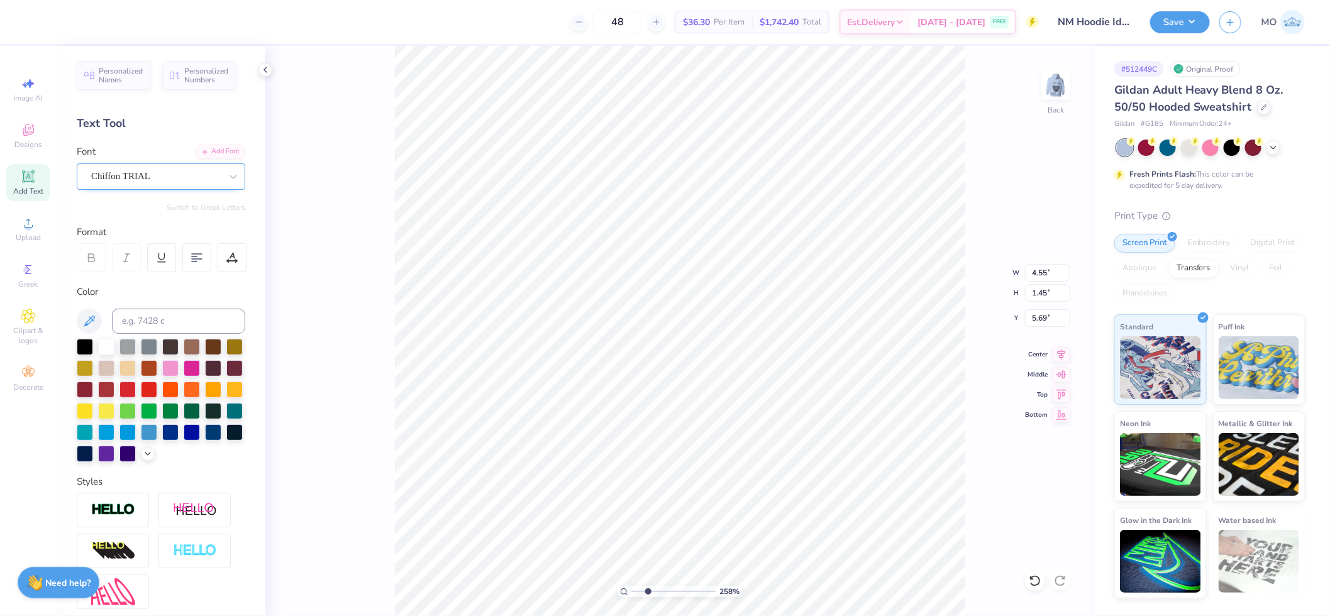
click at [143, 172] on div "Chiffon TRIAL" at bounding box center [156, 176] width 132 height 19
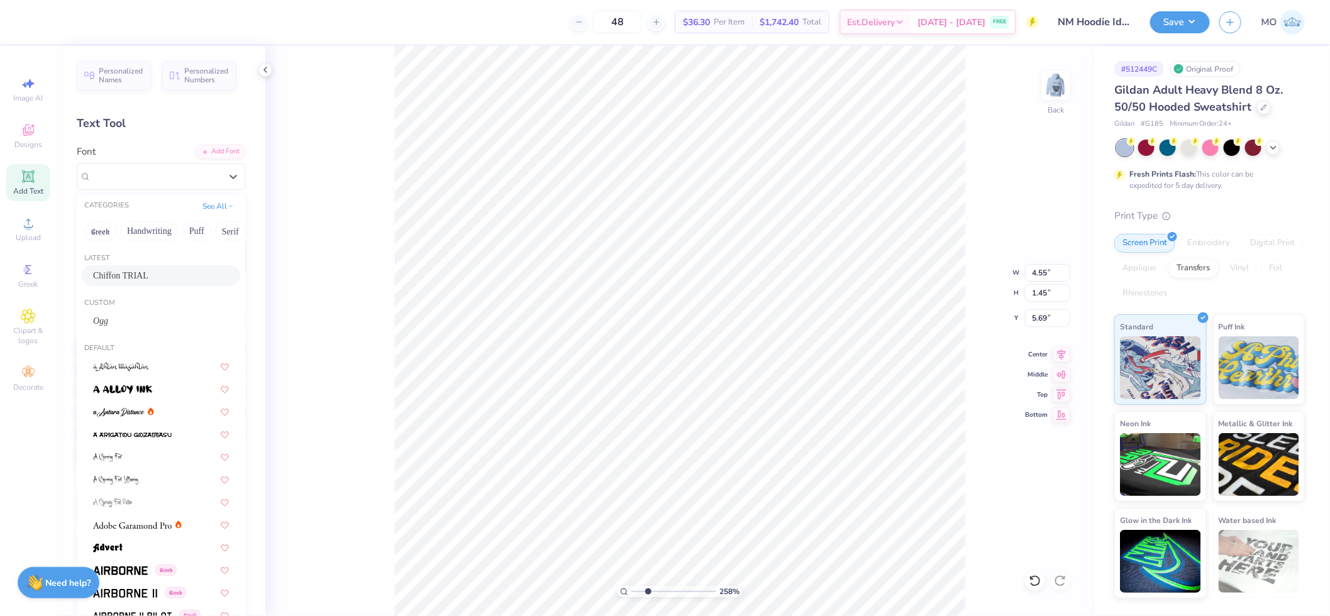
click at [148, 274] on span "Chiffon TRIAL" at bounding box center [120, 275] width 55 height 13
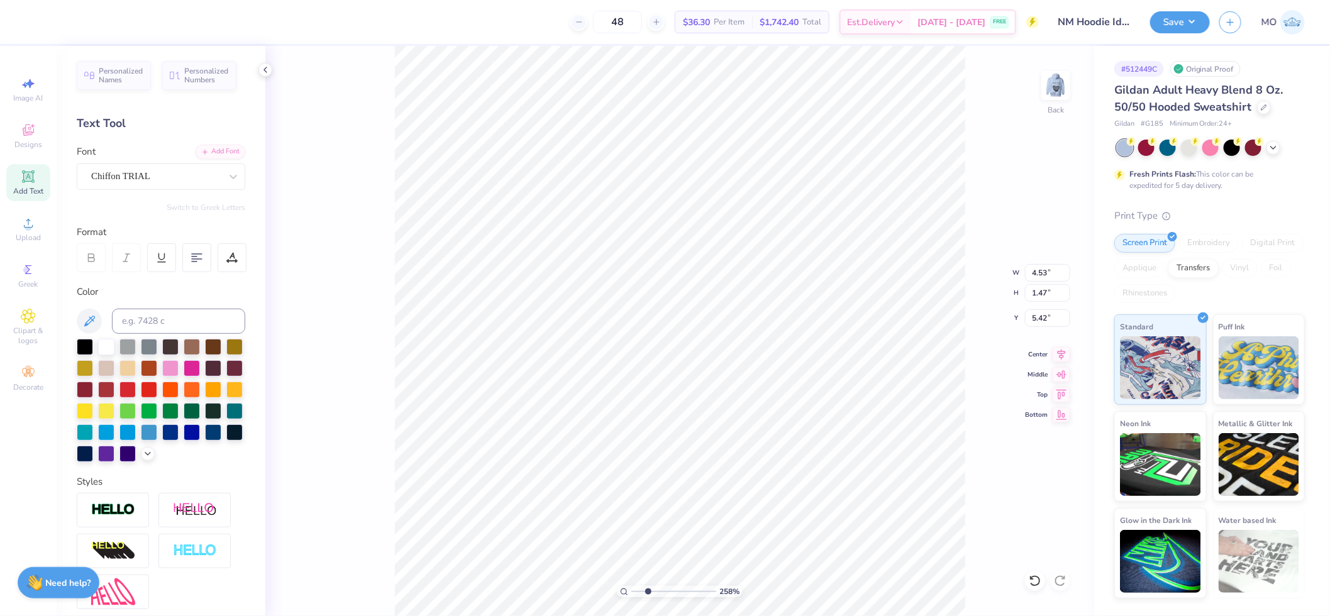
type input "4.53"
type input "1.47"
type input "5.42"
click at [123, 175] on div "Ogg" at bounding box center [156, 176] width 132 height 19
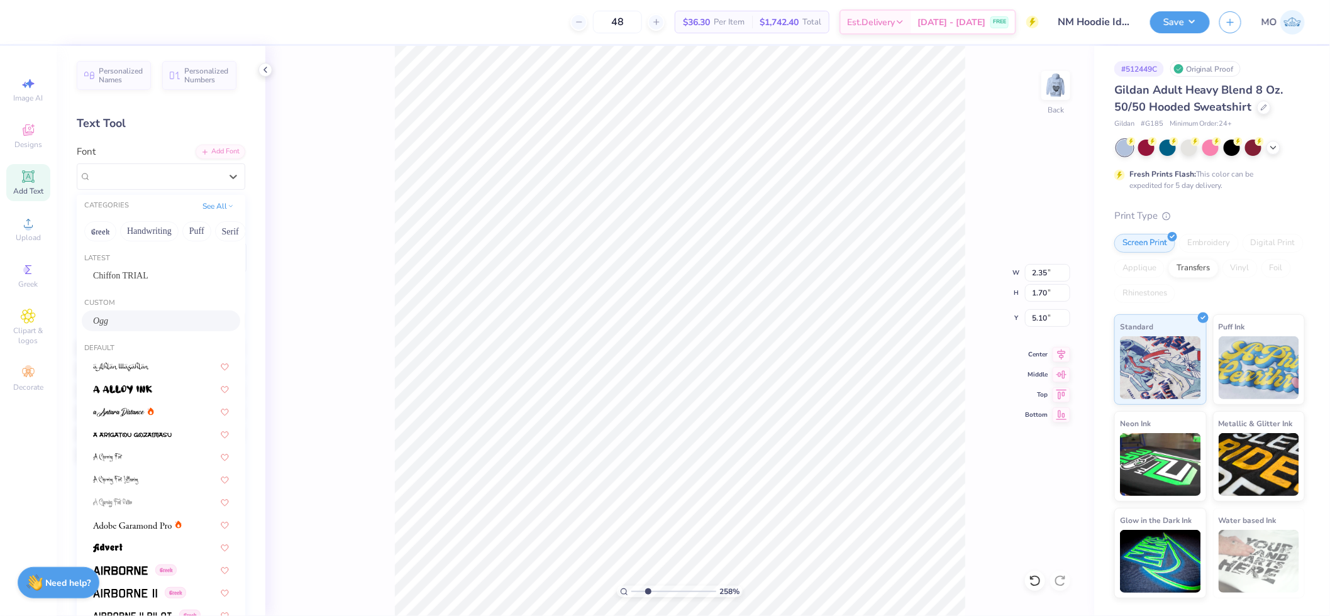
click at [139, 316] on div "Ogg" at bounding box center [161, 320] width 136 height 13
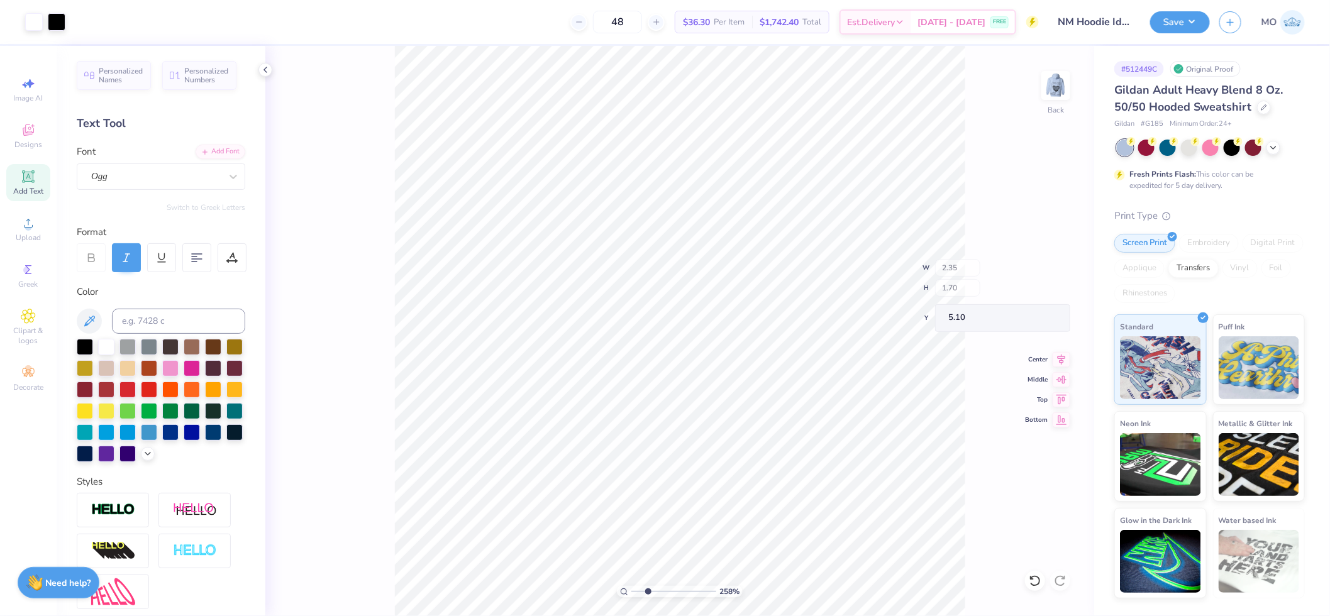
type input "2.74"
type input "1.78"
click at [135, 178] on div "Ogg" at bounding box center [156, 176] width 132 height 19
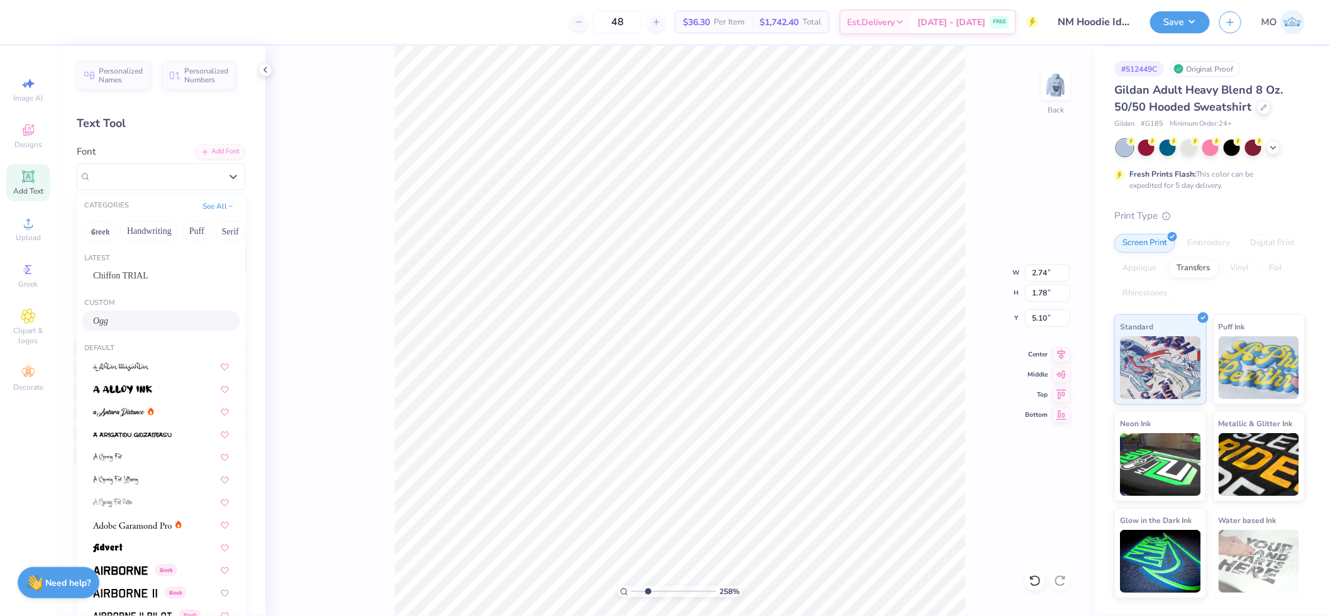
click at [121, 325] on div "Ogg" at bounding box center [161, 320] width 136 height 13
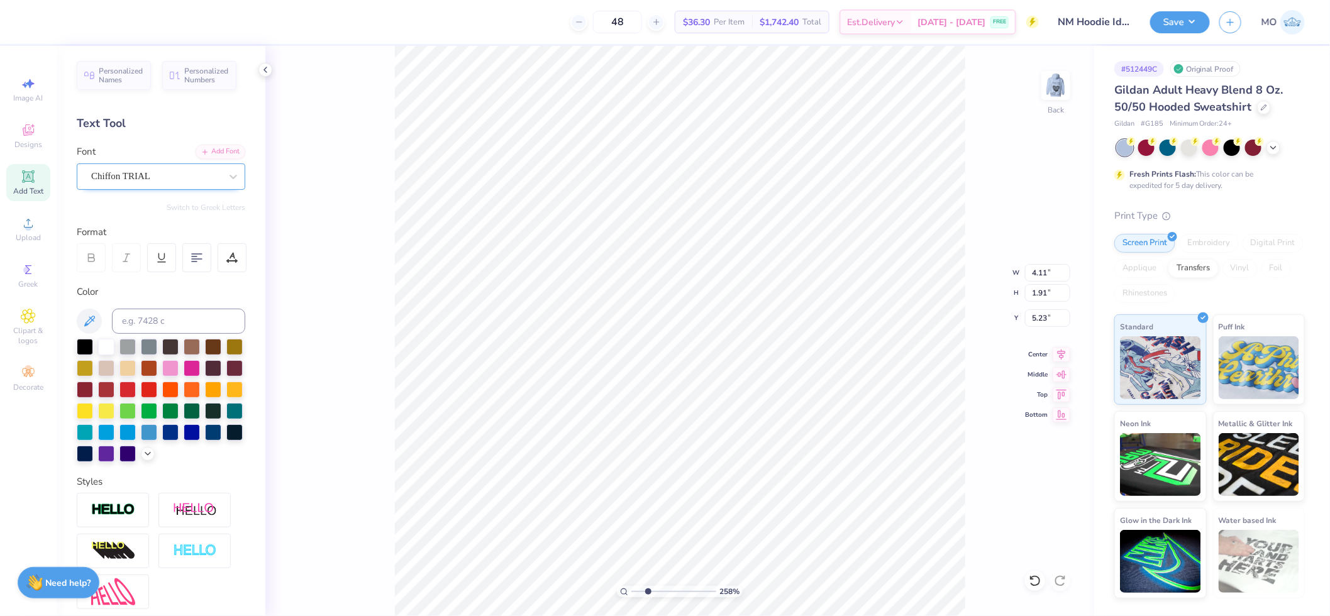
click at [134, 181] on div "Chiffon TRIAL" at bounding box center [156, 176] width 132 height 19
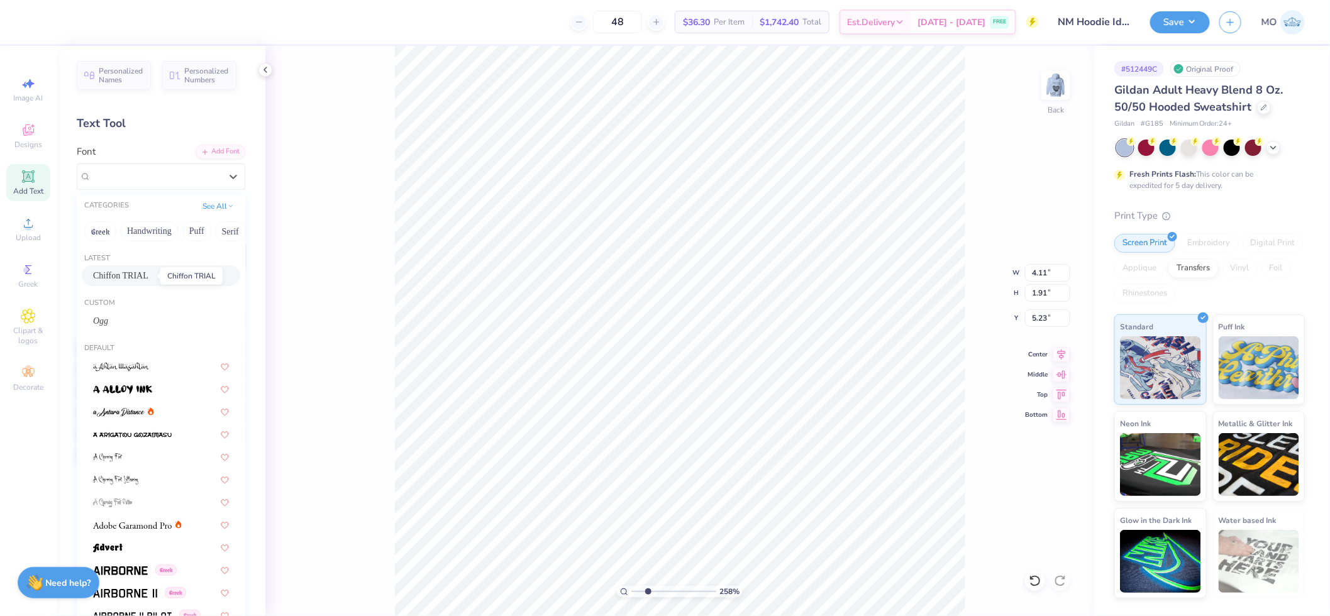
click at [130, 275] on span "Chiffon TRIAL" at bounding box center [120, 275] width 55 height 13
type input "4.08"
type input "1.93"
type input "5.19"
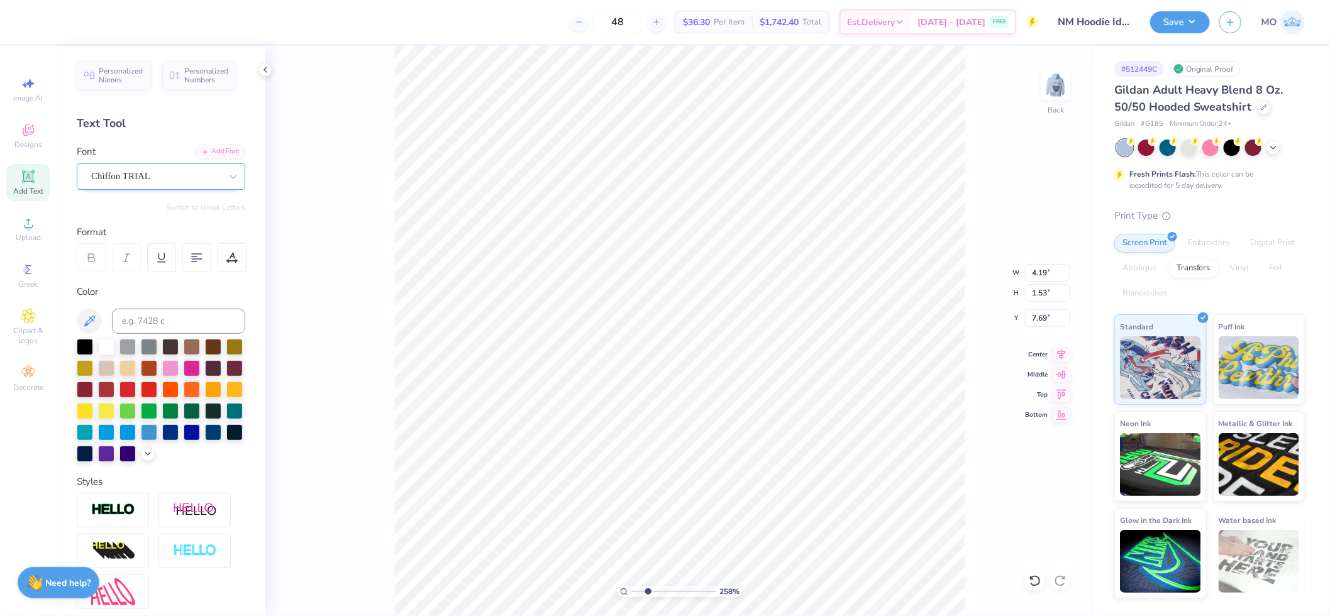
click at [132, 184] on div at bounding box center [156, 176] width 130 height 17
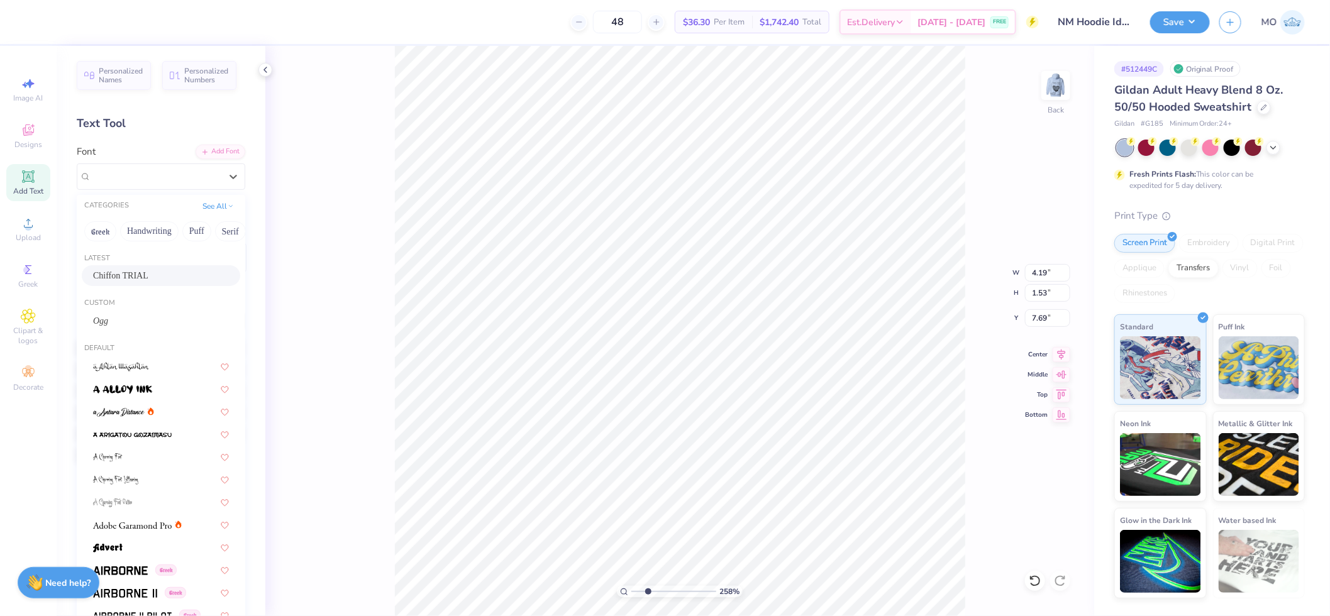
click at [148, 273] on span "Chiffon TRIAL" at bounding box center [120, 275] width 55 height 13
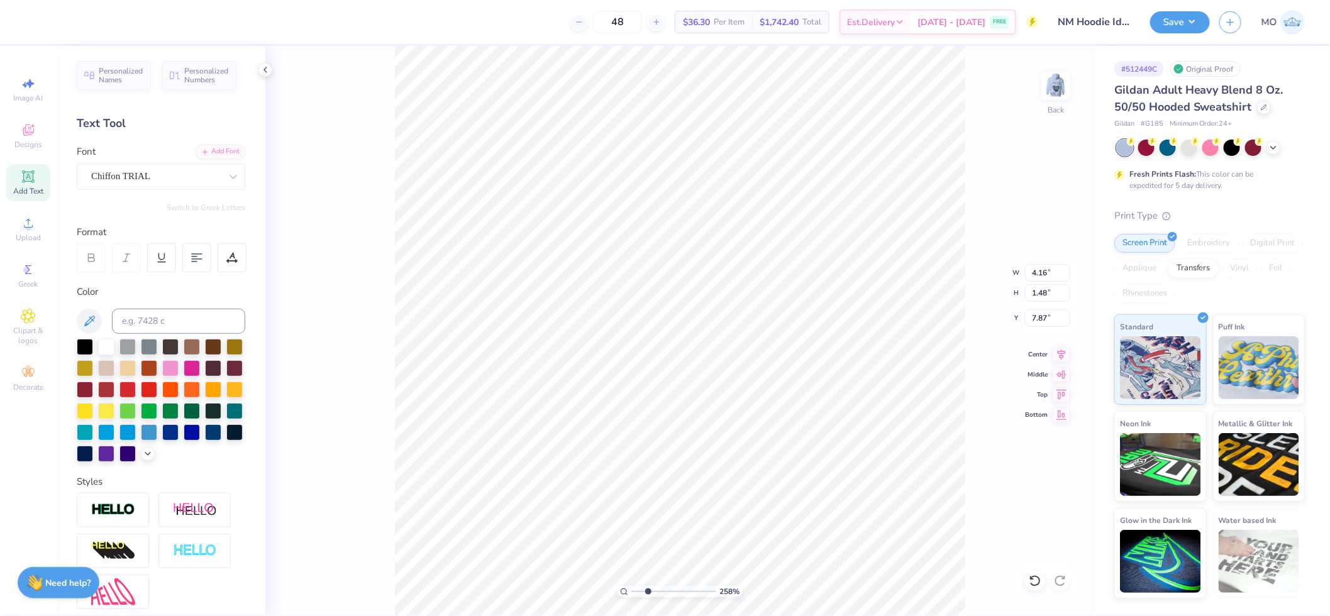
type input "4.16"
type input "1.48"
type input "7.87"
click at [167, 177] on div "Ogg" at bounding box center [156, 176] width 132 height 19
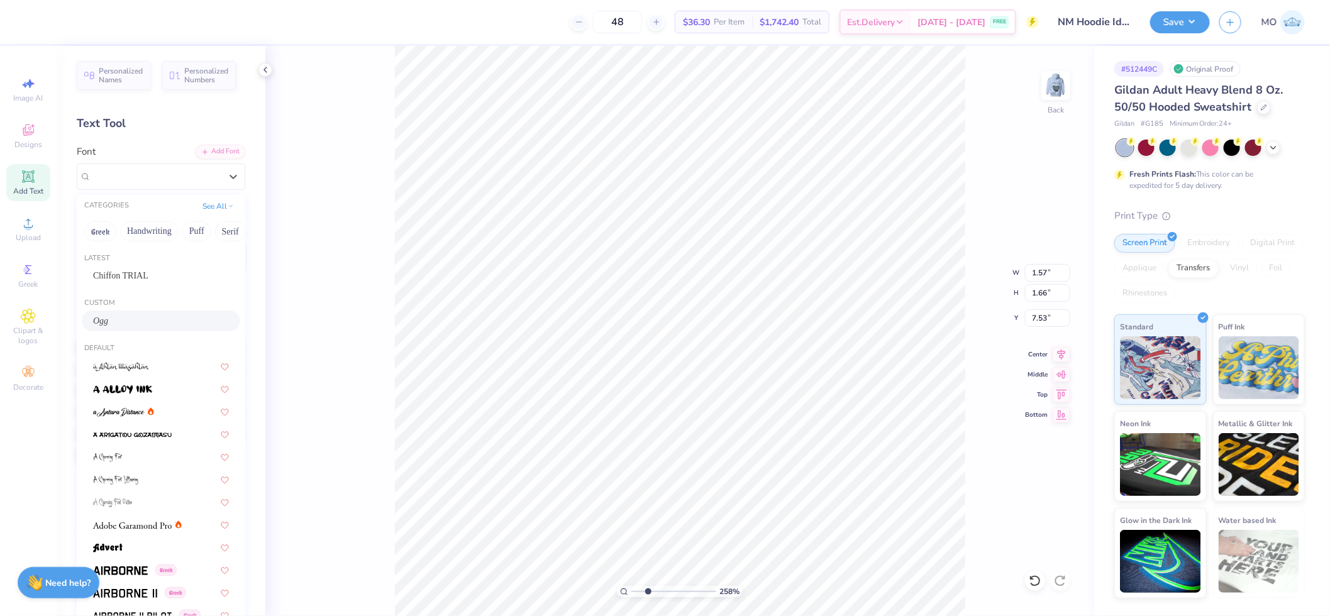
click at [143, 322] on div "Ogg" at bounding box center [161, 320] width 136 height 13
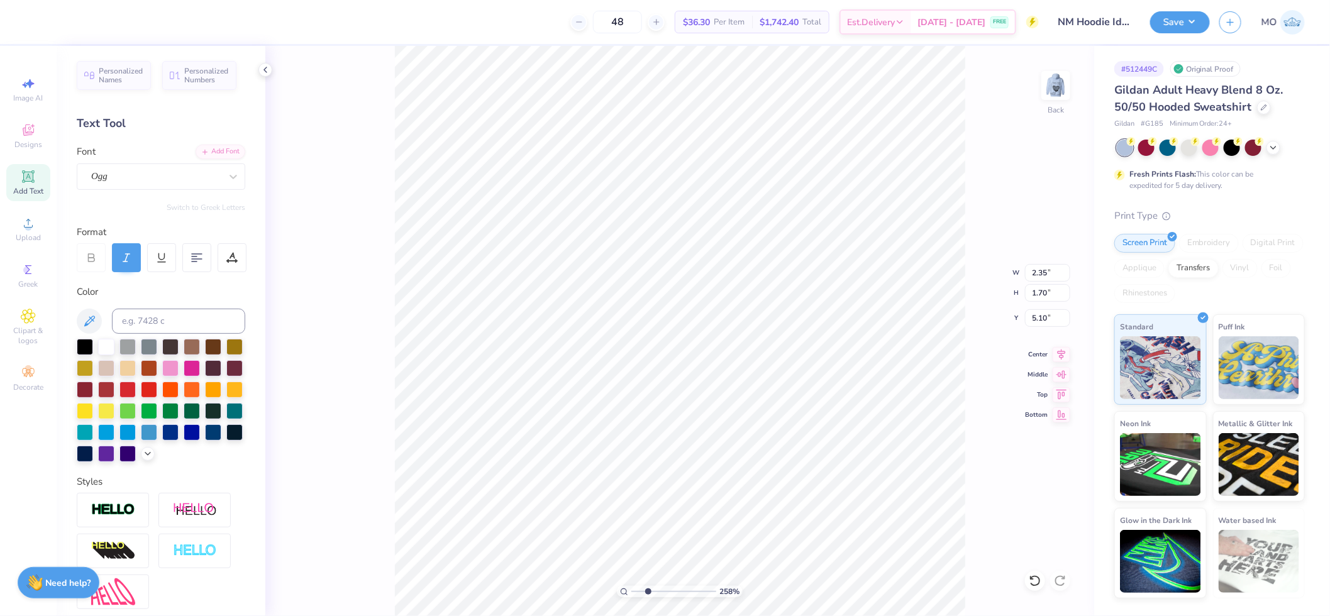
type input "6.27"
type input "0.96"
type input "0.70"
type input "6.42"
drag, startPoint x: 646, startPoint y: 593, endPoint x: 688, endPoint y: 591, distance: 42.8
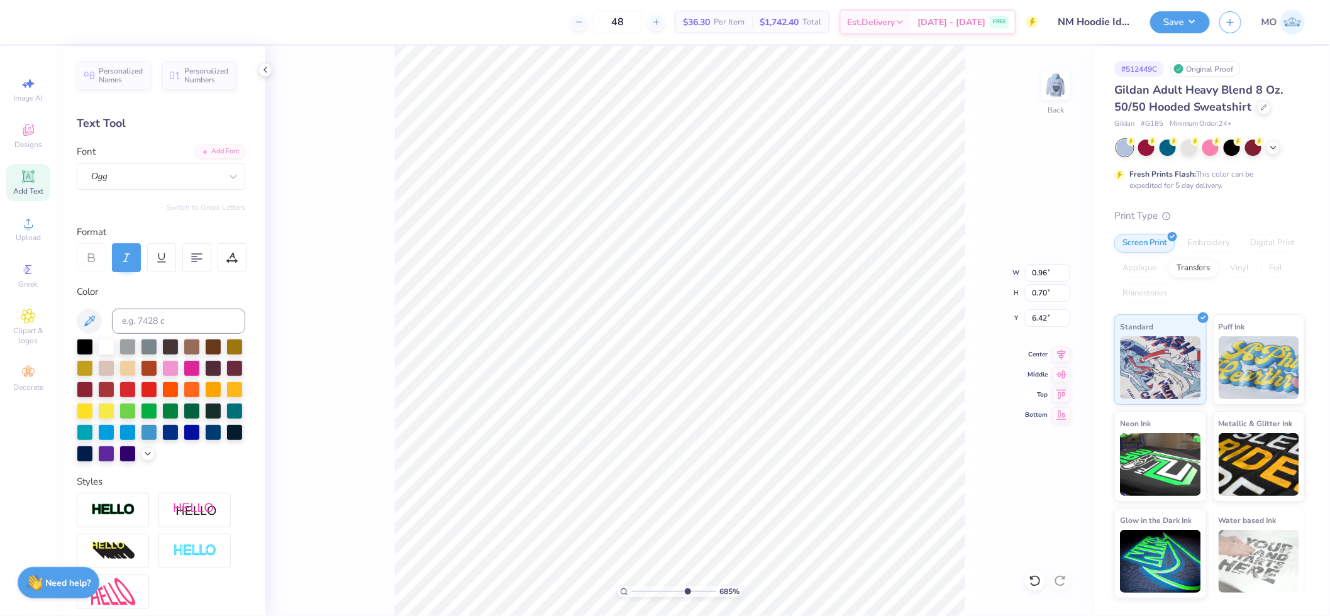
click at [686, 592] on input "range" at bounding box center [673, 591] width 85 height 11
type input "7.1"
type input "5.46"
type input "7.1"
type input "0.96"
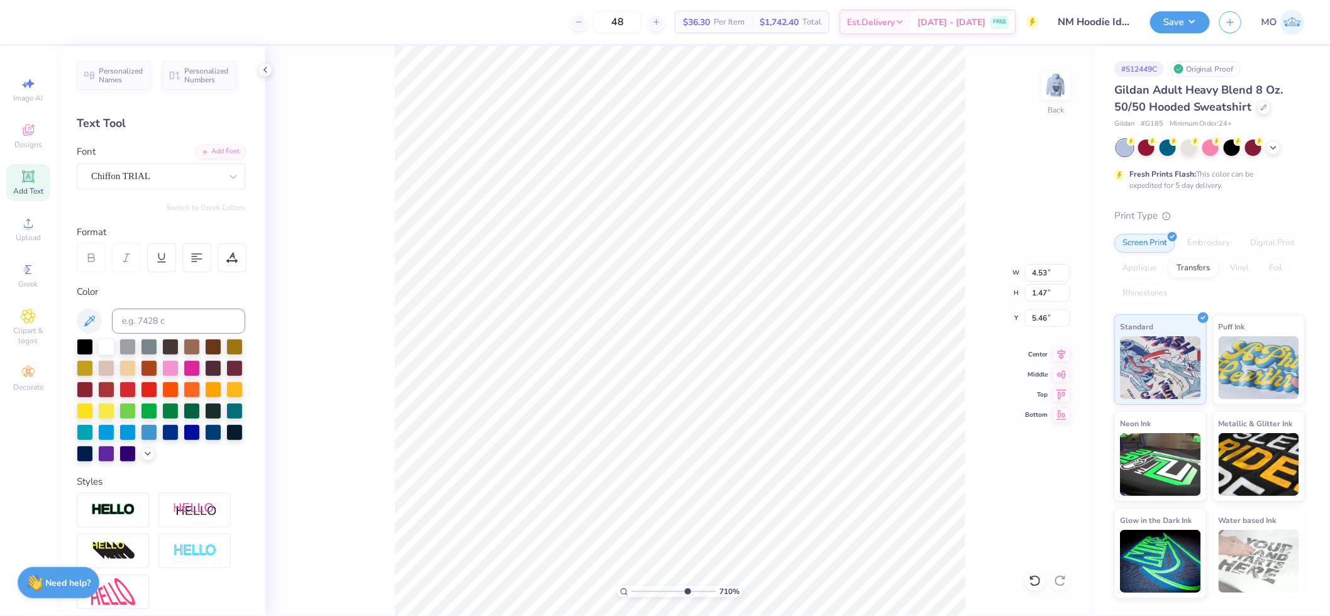
type input "0.70"
type input "6.42"
type input "7.1"
type input "6.44"
type input "7.1"
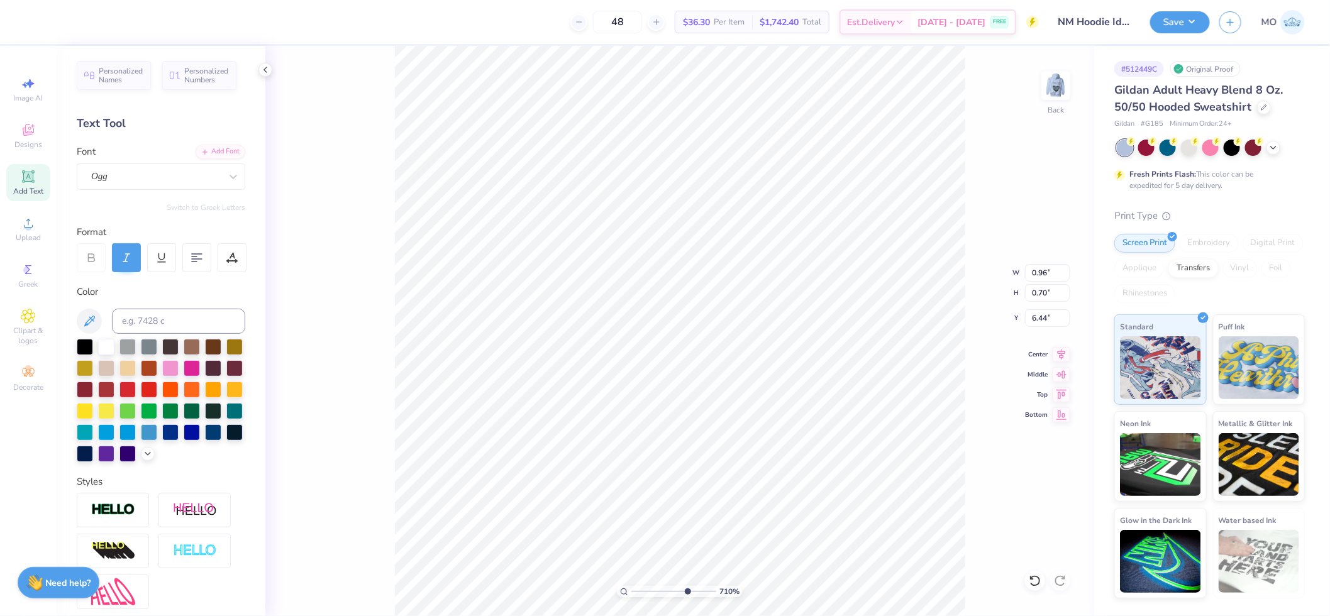
type input "0.64"
type input "0.47"
type input "6.73"
type input "7.1"
type input "6.69"
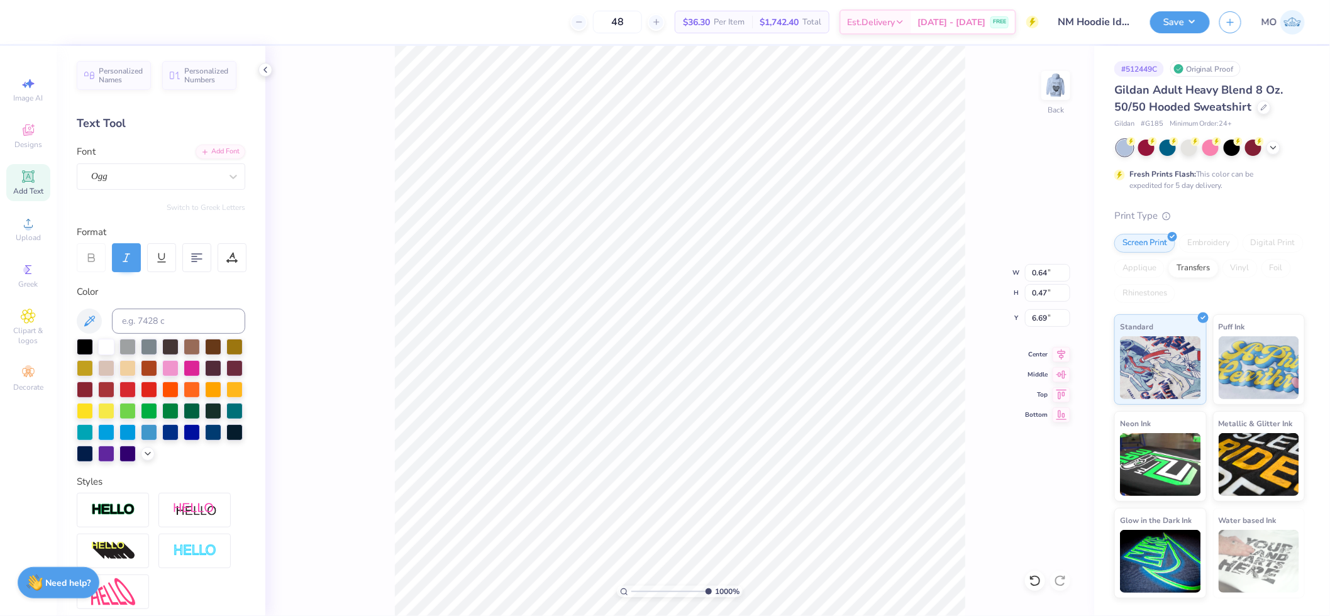
drag, startPoint x: 692, startPoint y: 590, endPoint x: 741, endPoint y: 587, distance: 49.1
type input "10"
click at [712, 587] on input "range" at bounding box center [671, 591] width 80 height 11
type input "4.53"
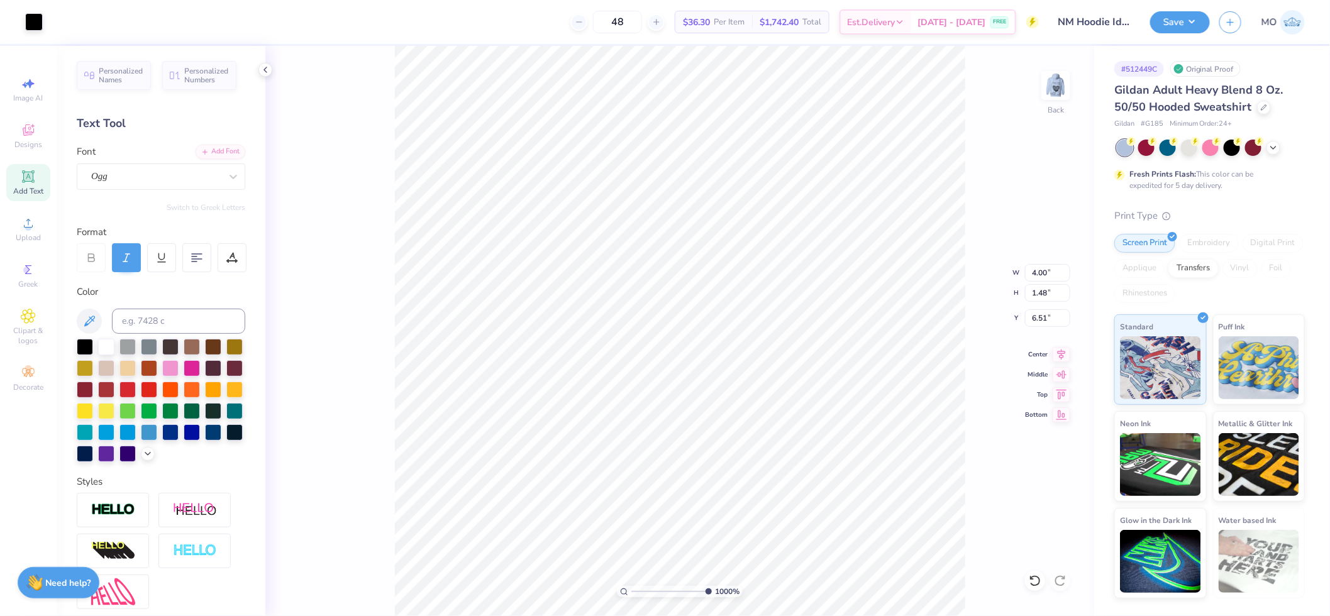
type input "1.47"
type input "5.46"
type input "0.64"
type input "0.47"
type input "6.67"
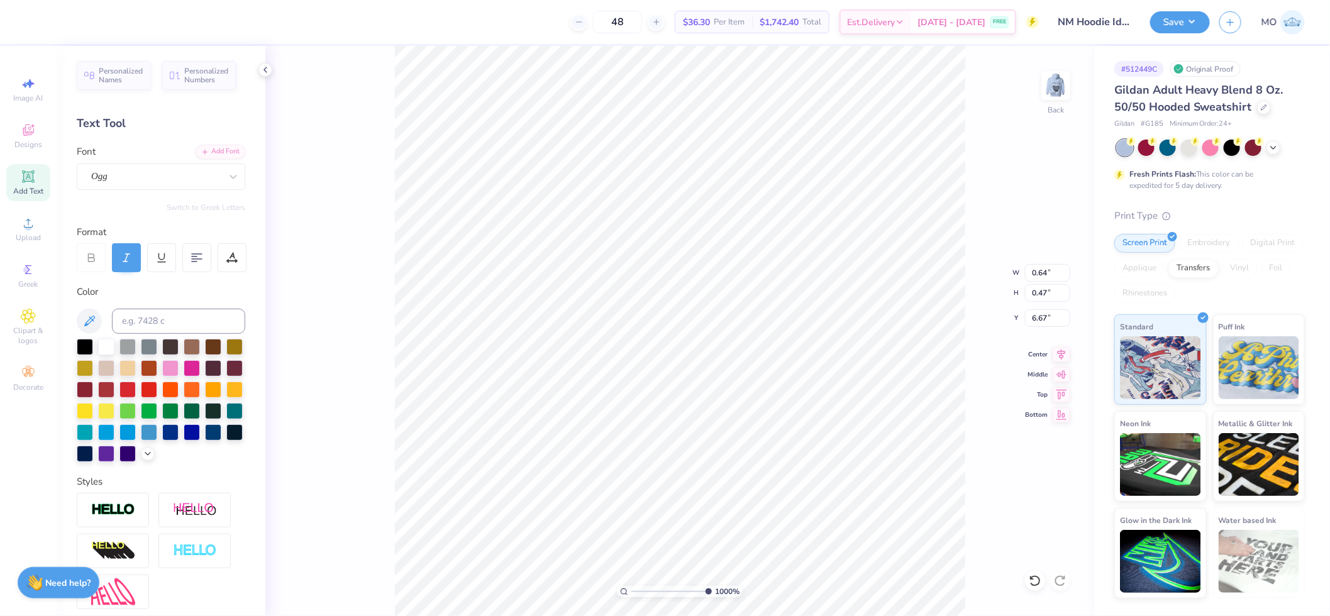
type input "0.46"
type input "0.63"
type input "0.45"
type input "6.68"
type input "4.53"
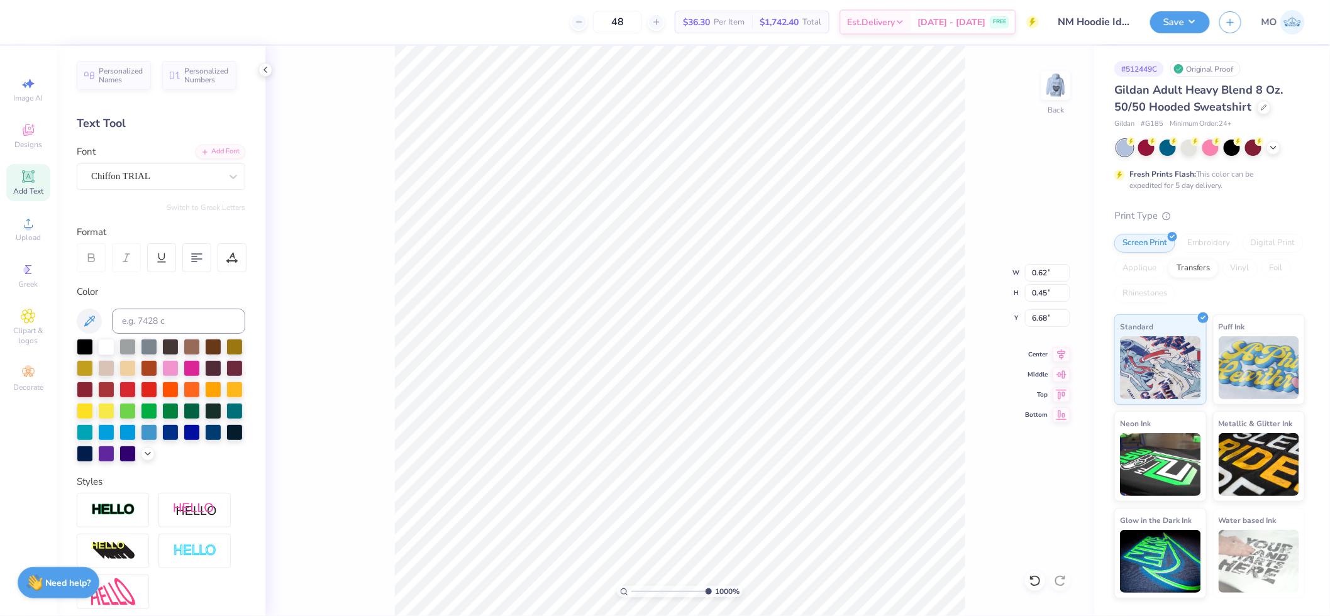
type input "1.47"
type input "6.95"
type input "2.30"
type input "0.74"
type input "6.66"
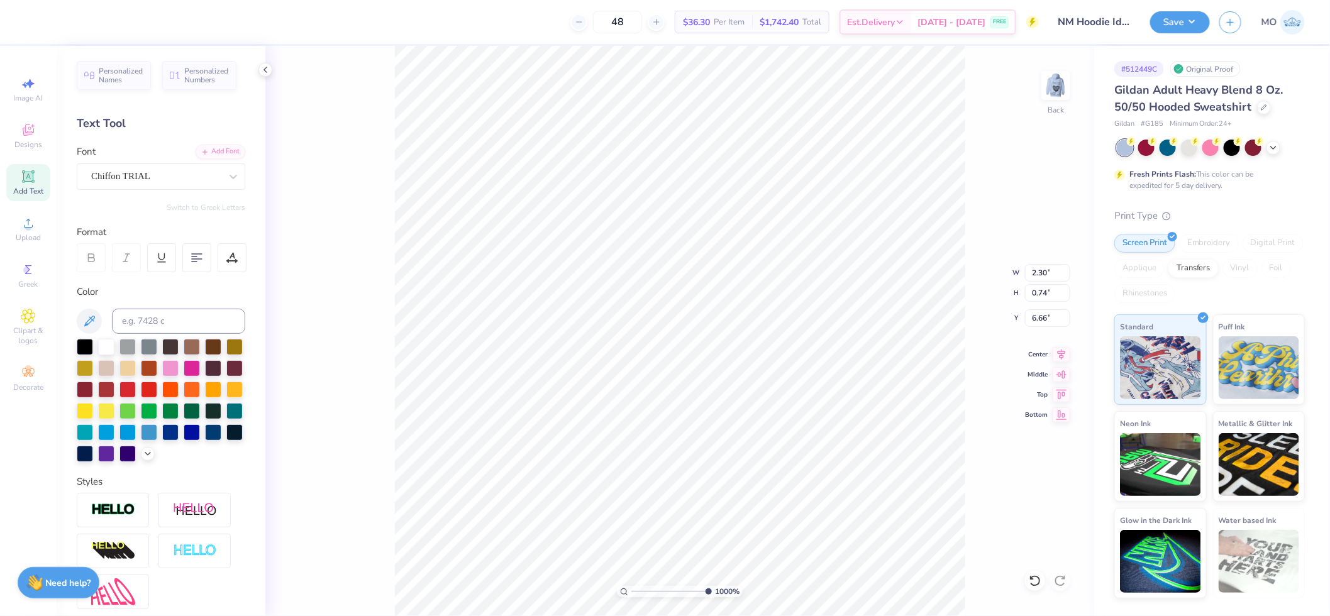
type input "1.21"
type input "0.39"
type input "6.84"
type input "1.20"
drag, startPoint x: 702, startPoint y: 588, endPoint x: 695, endPoint y: 587, distance: 7.0
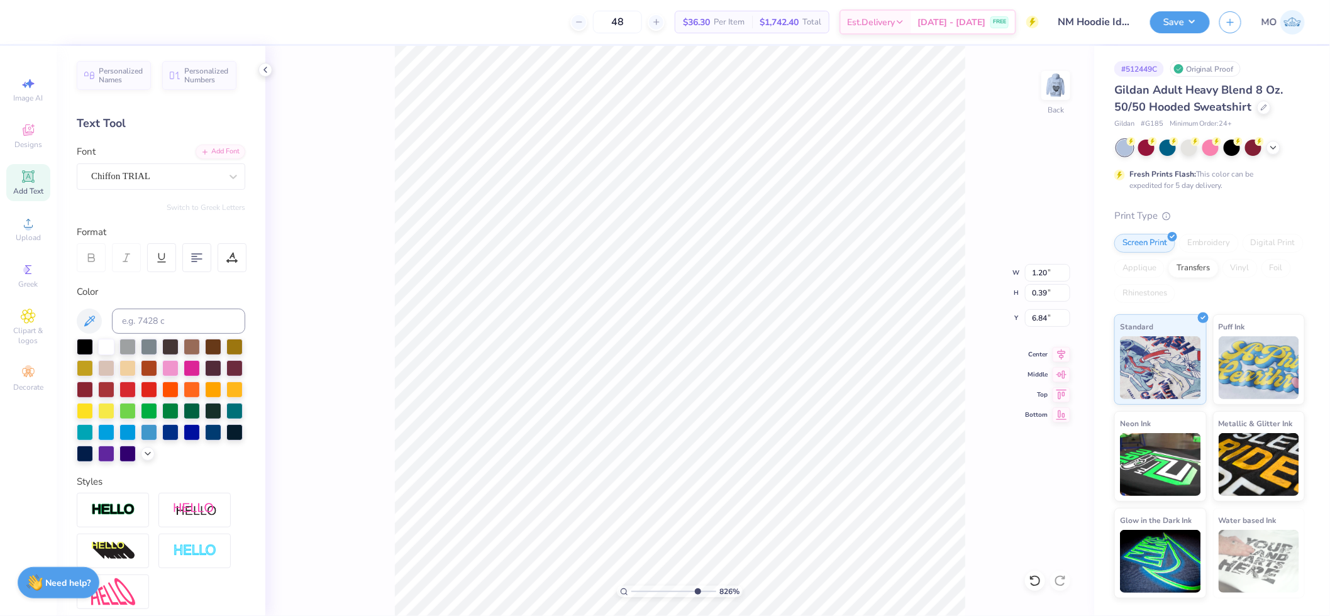
type input "8.26"
click at [695, 587] on input "range" at bounding box center [673, 591] width 85 height 11
type input "2.74"
type input "1.78"
type input "5.40"
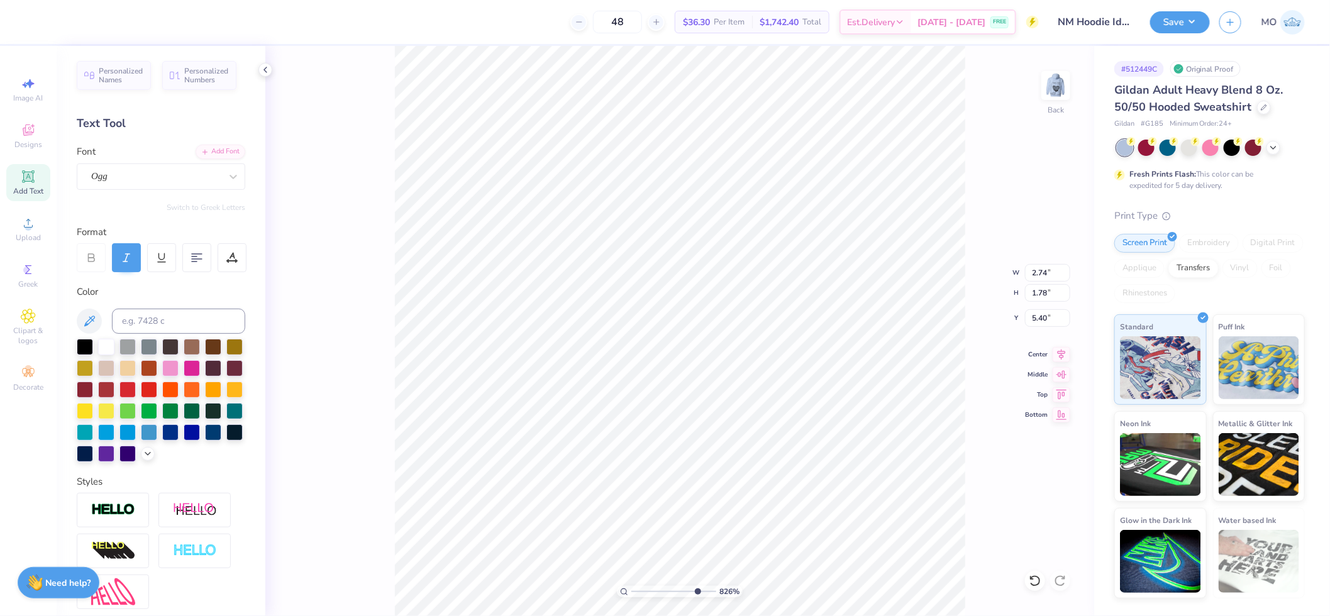
type input "0.96"
type input "0.62"
type input "6.53"
type input "0.76"
type input "0.49"
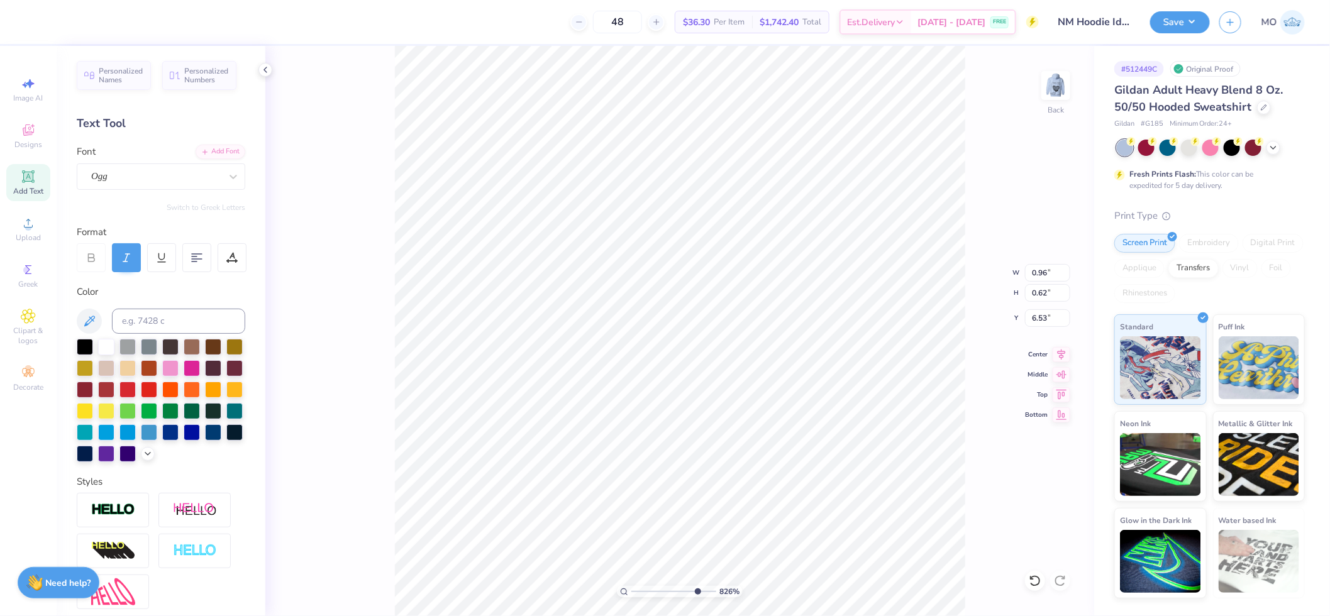
type input "6.68"
type input "0.72"
type input "0.46"
drag, startPoint x: 698, startPoint y: 588, endPoint x: 734, endPoint y: 585, distance: 35.3
type input "10"
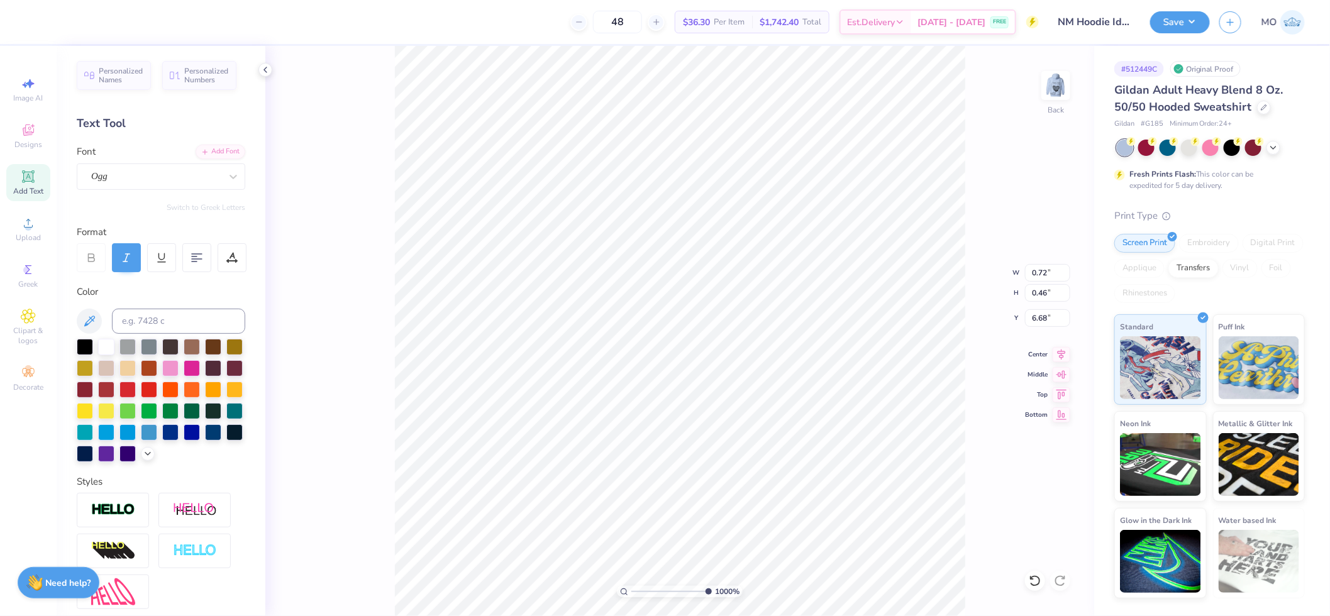
click at [712, 586] on input "range" at bounding box center [671, 591] width 80 height 11
type input "0.47"
type input "4.00"
type input "1.48"
type input "6.51"
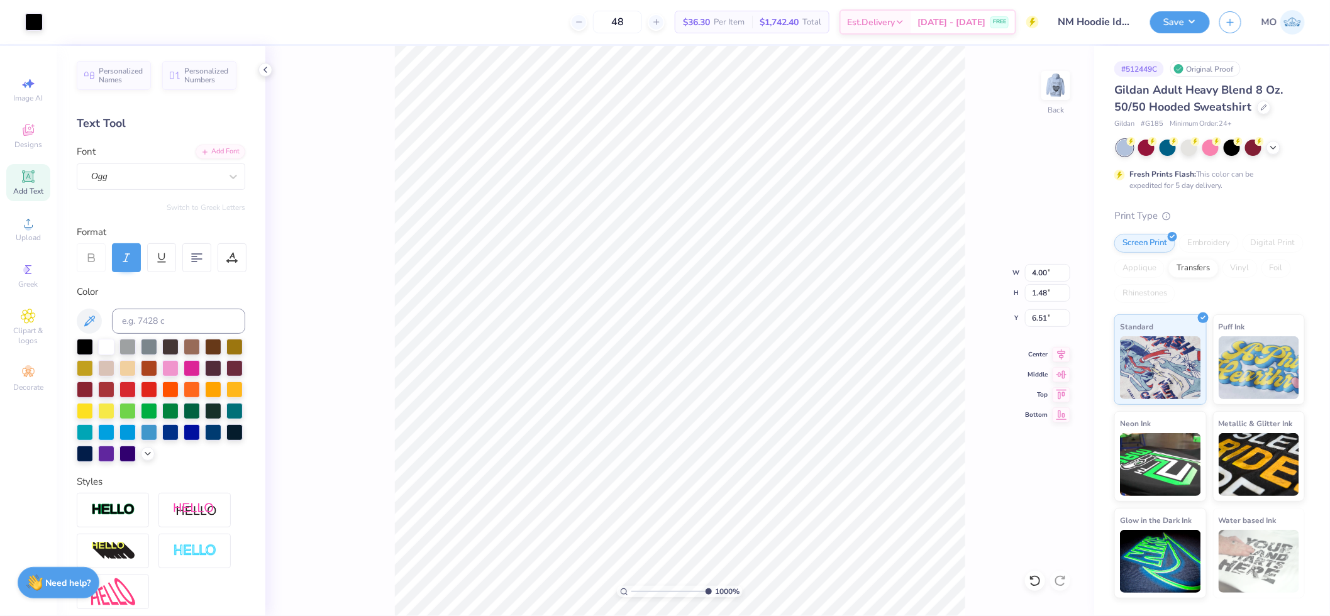
type input "3.98"
type input "1.47"
type input "6.52"
type input "4.00"
type input "1.48"
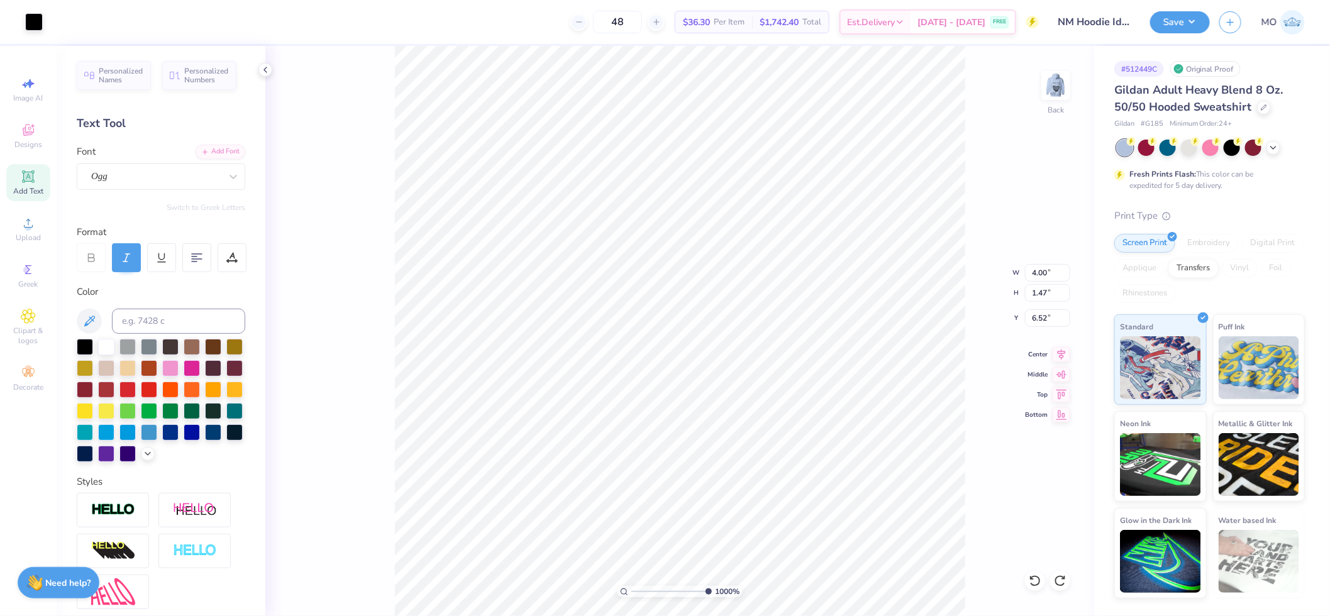
type input "6.51"
type input "1.49"
type input "3.98"
type input "1.48"
type input "6.52"
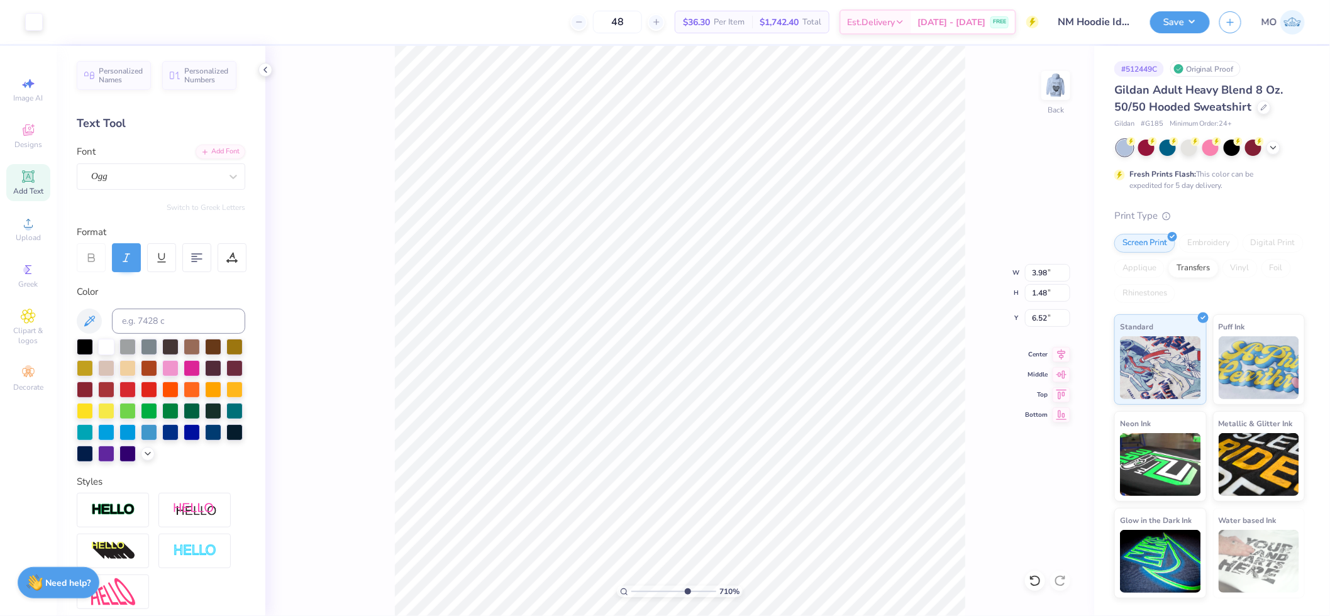
drag, startPoint x: 705, startPoint y: 592, endPoint x: 686, endPoint y: 589, distance: 19.0
click at [686, 589] on input "range" at bounding box center [673, 591] width 85 height 11
drag, startPoint x: 684, startPoint y: 591, endPoint x: 665, endPoint y: 585, distance: 19.7
type input "4.7"
click at [665, 586] on input "range" at bounding box center [673, 591] width 85 height 11
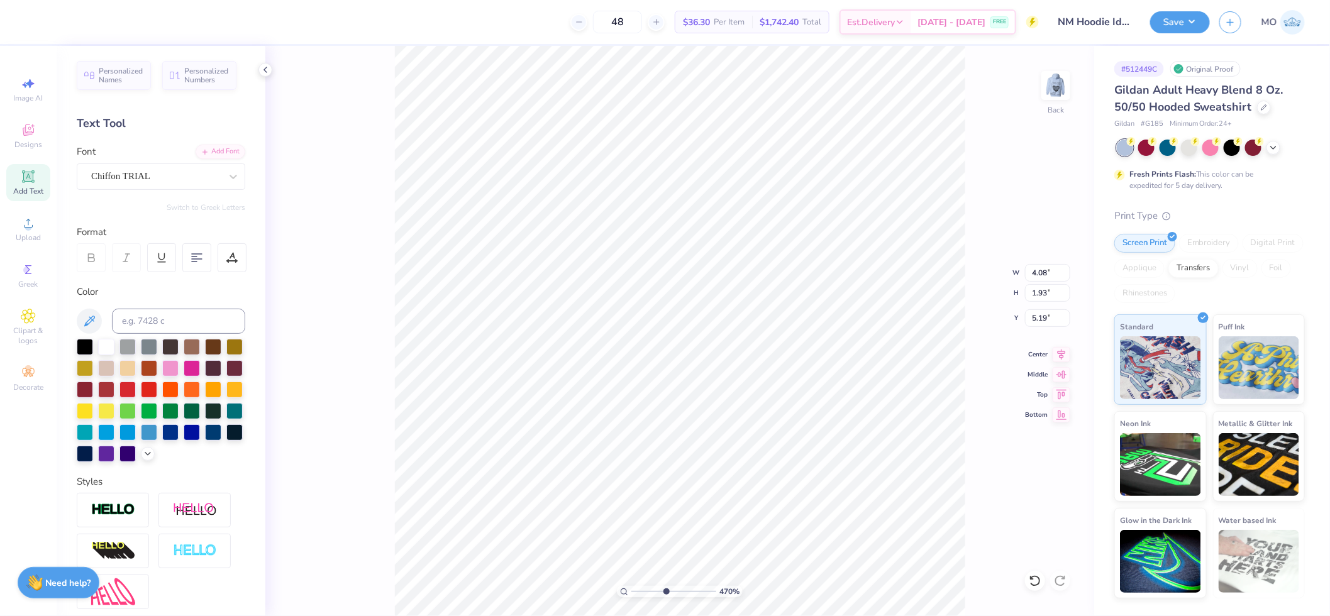
type input "6.29"
type input "1.16"
type input "0.55"
type input "6.70"
drag, startPoint x: 733, startPoint y: 592, endPoint x: 755, endPoint y: 592, distance: 22.0
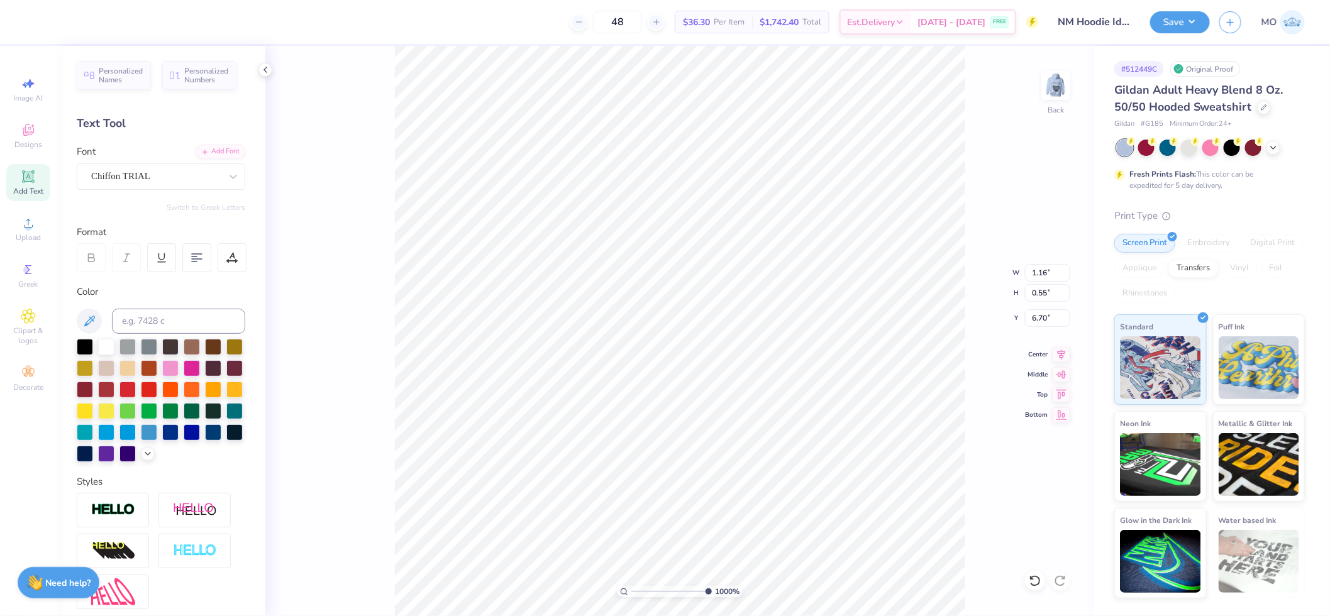
type input "10"
click at [712, 592] on input "range" at bounding box center [671, 591] width 80 height 11
type input "1.08"
type input "0.51"
type input "6.72"
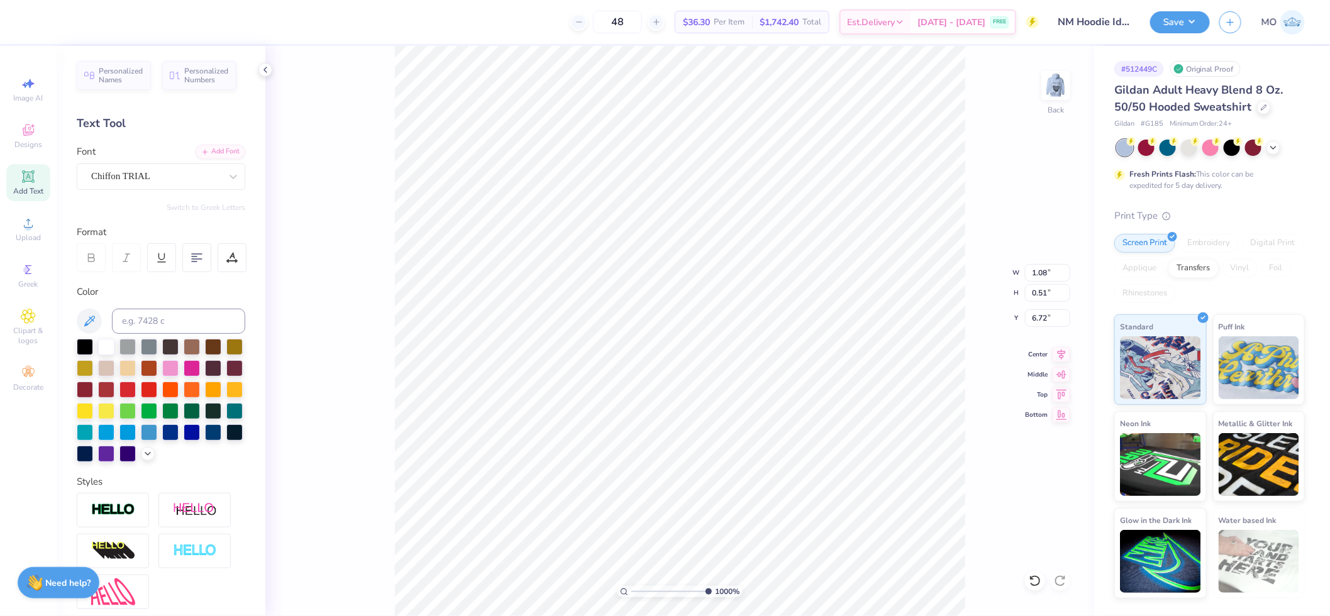
type input "1.09"
type input "6.71"
drag, startPoint x: 706, startPoint y: 588, endPoint x: 658, endPoint y: 585, distance: 48.5
type input "3.54"
click at [656, 586] on input "range" at bounding box center [673, 591] width 85 height 11
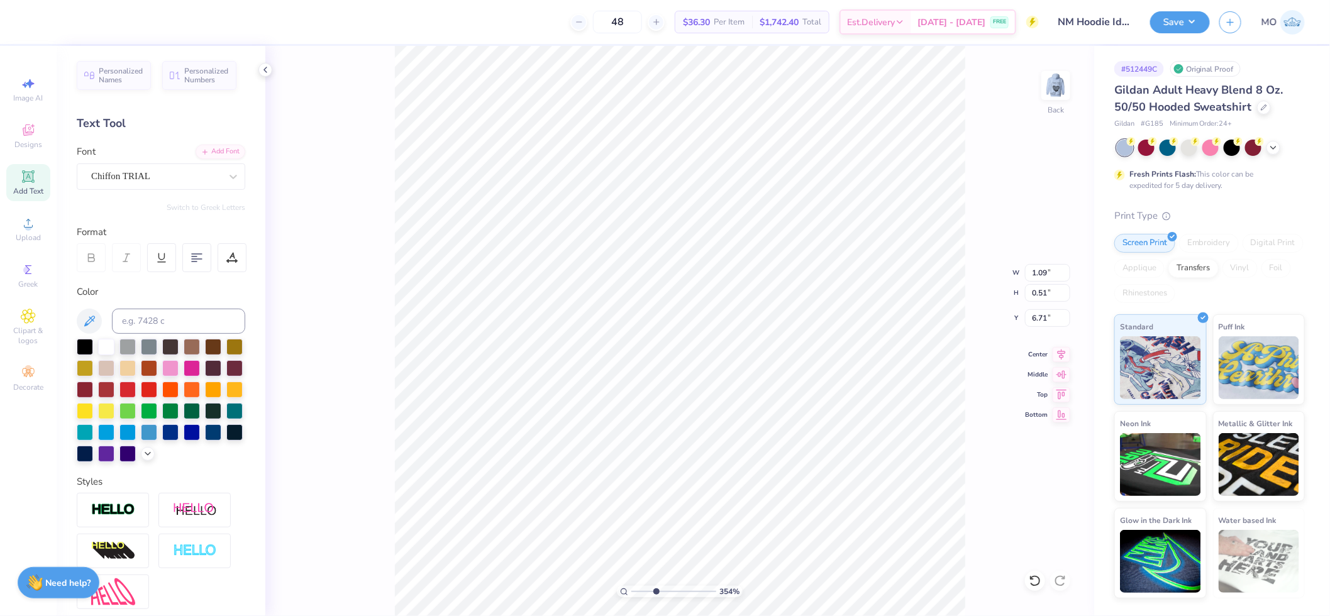
type input "4.16"
type input "1.48"
type input "7.92"
type input "1.46"
type input "0.52"
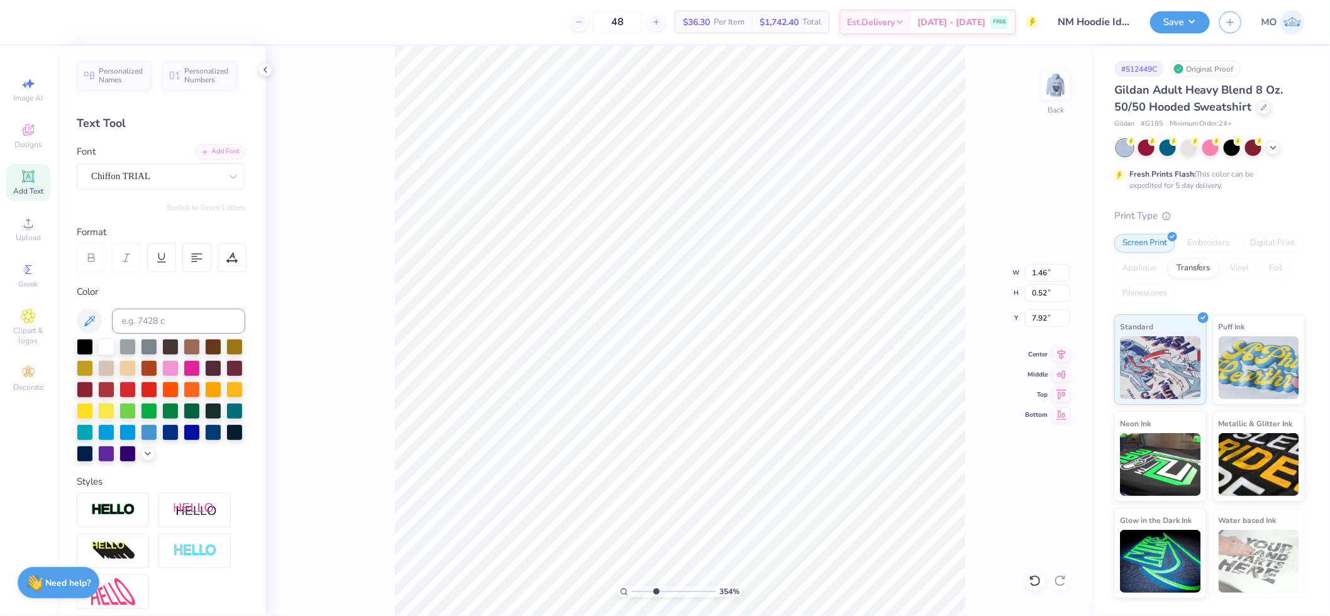
type input "7.35"
type input "1.57"
type input "1.66"
type input "7.35"
drag, startPoint x: 682, startPoint y: 589, endPoint x: 746, endPoint y: 593, distance: 64.9
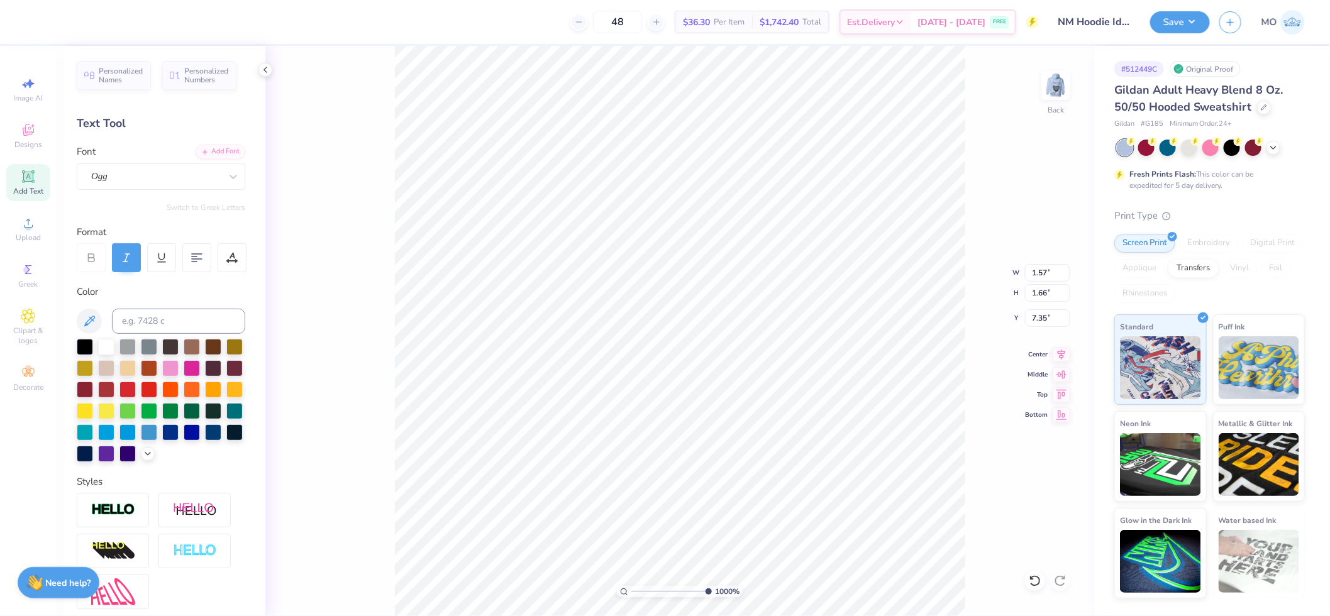
type input "10"
click at [712, 593] on input "range" at bounding box center [671, 591] width 80 height 11
type input "1.13"
type input "0.40"
type input "7.37"
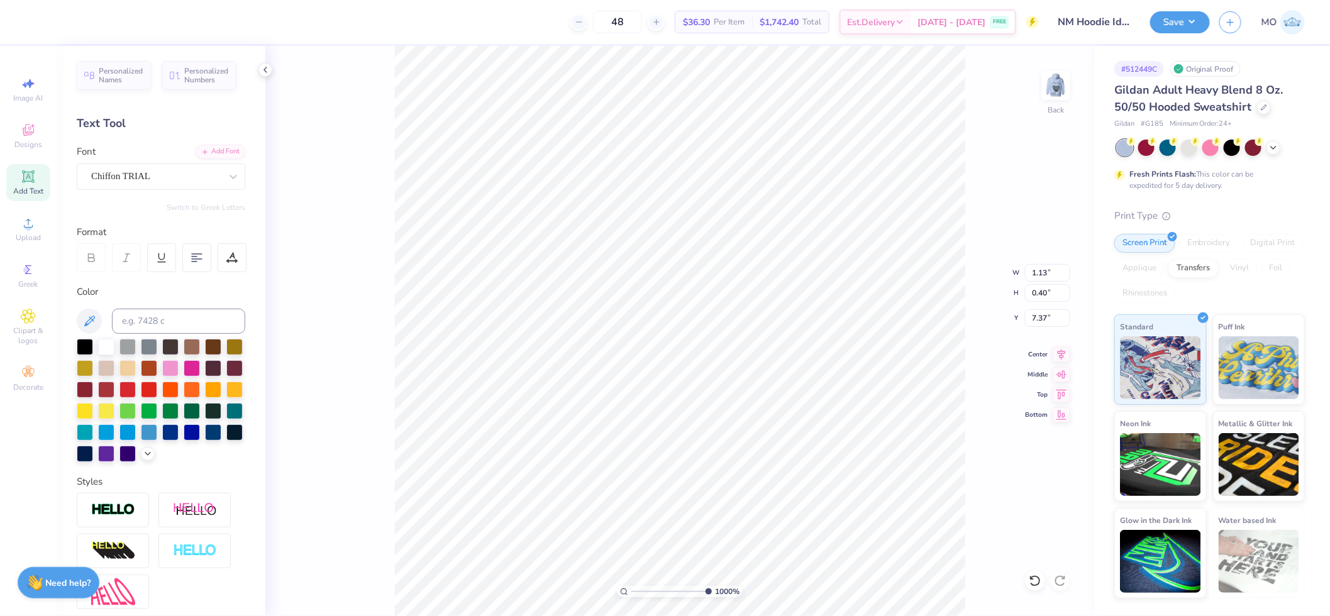
type input "1.10"
type input "0.39"
type input "7.37"
type input "1.57"
type input "1.66"
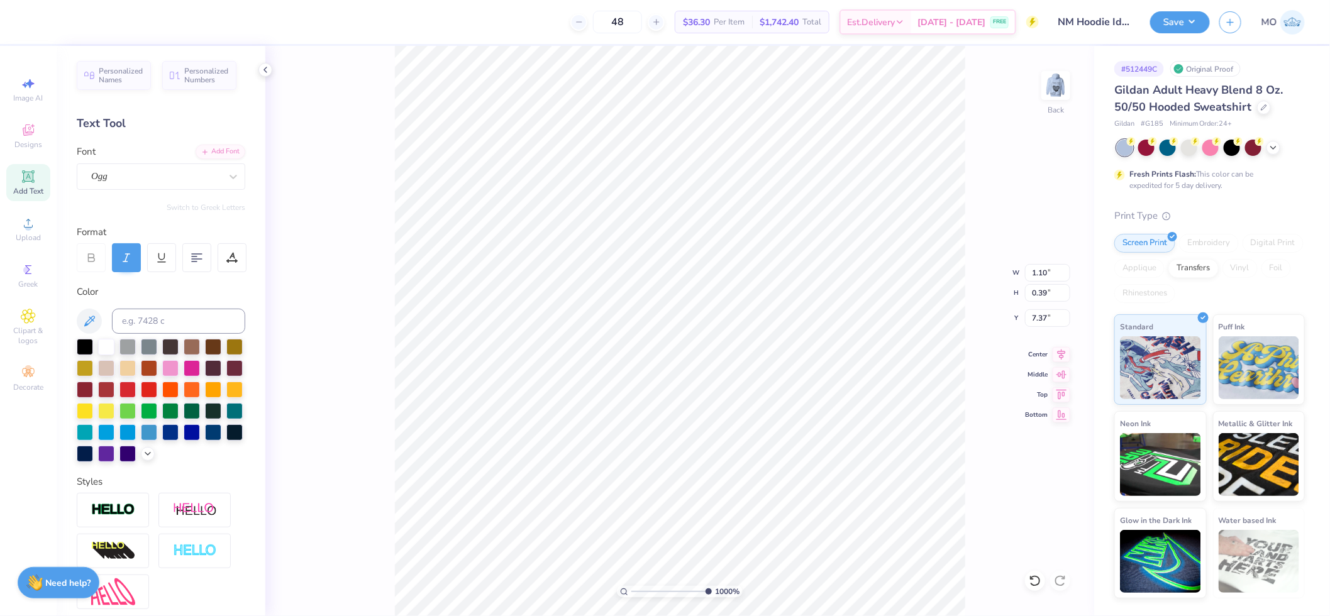
type input "7.35"
type input "0.74"
type input "0.78"
type input "7.34"
type input "0.47"
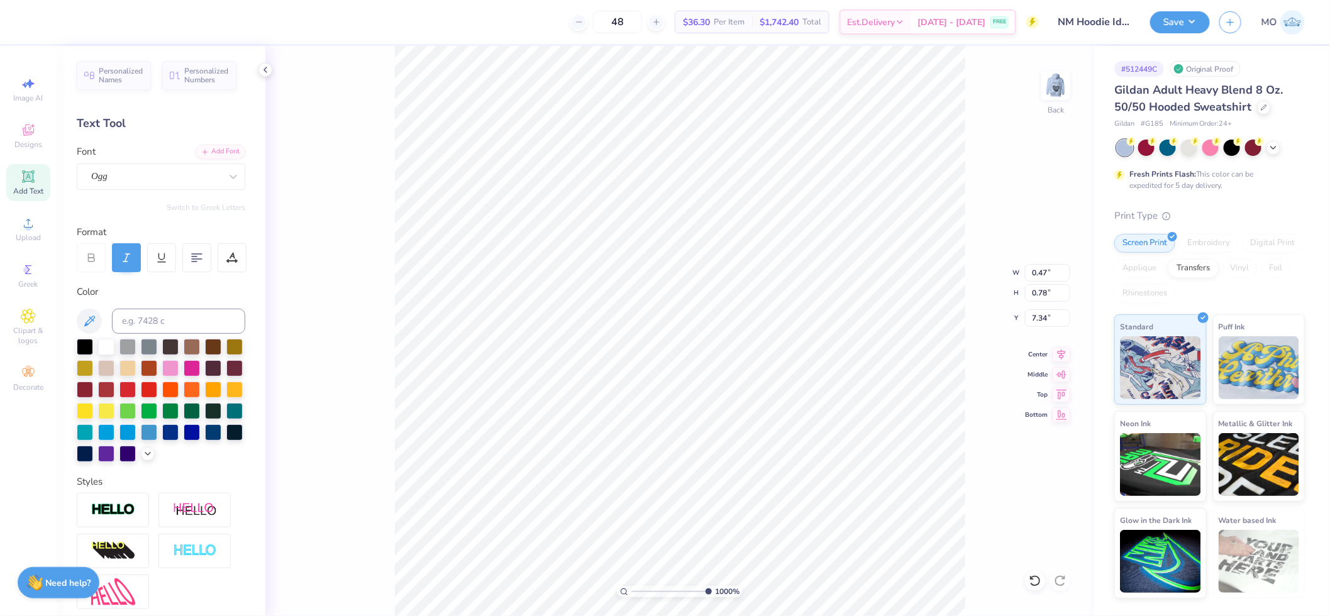
type input "0.50"
type input "1.10"
type input "0.39"
type input "7.37"
type input "0.47"
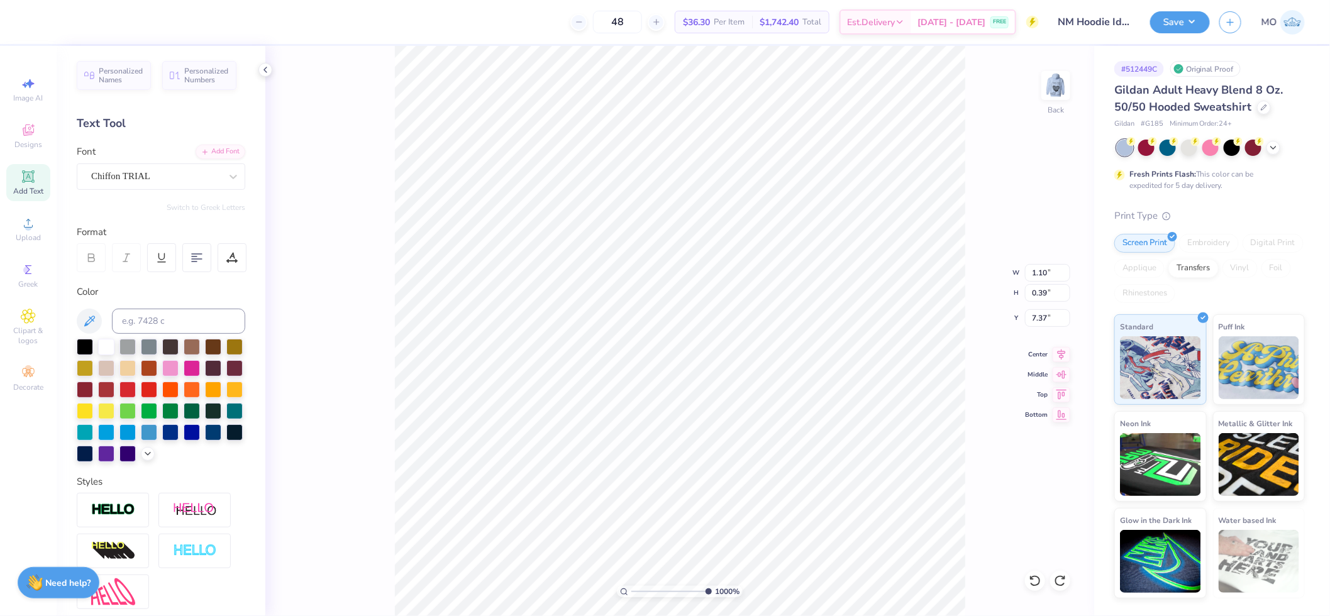
type input "0.50"
type input "7.28"
type input "0.43"
type input "0.46"
type input "7.31"
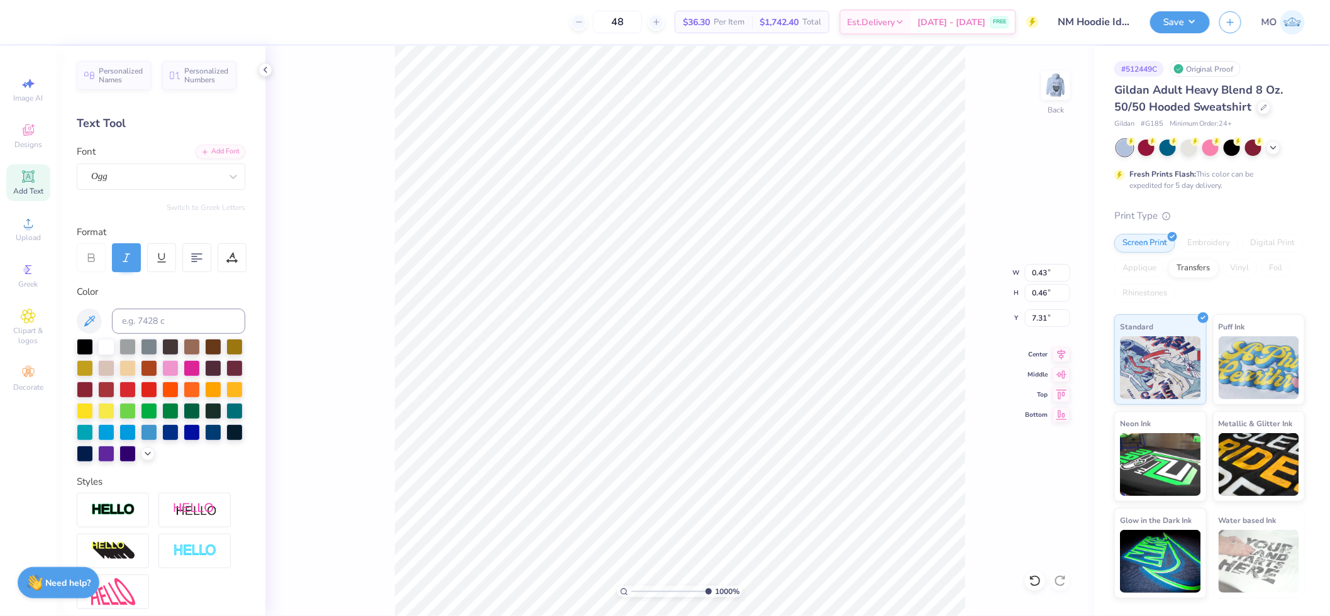
type input "0.42"
type input "0.44"
type input "7.32"
drag, startPoint x: 708, startPoint y: 590, endPoint x: 595, endPoint y: 573, distance: 114.3
type input "1"
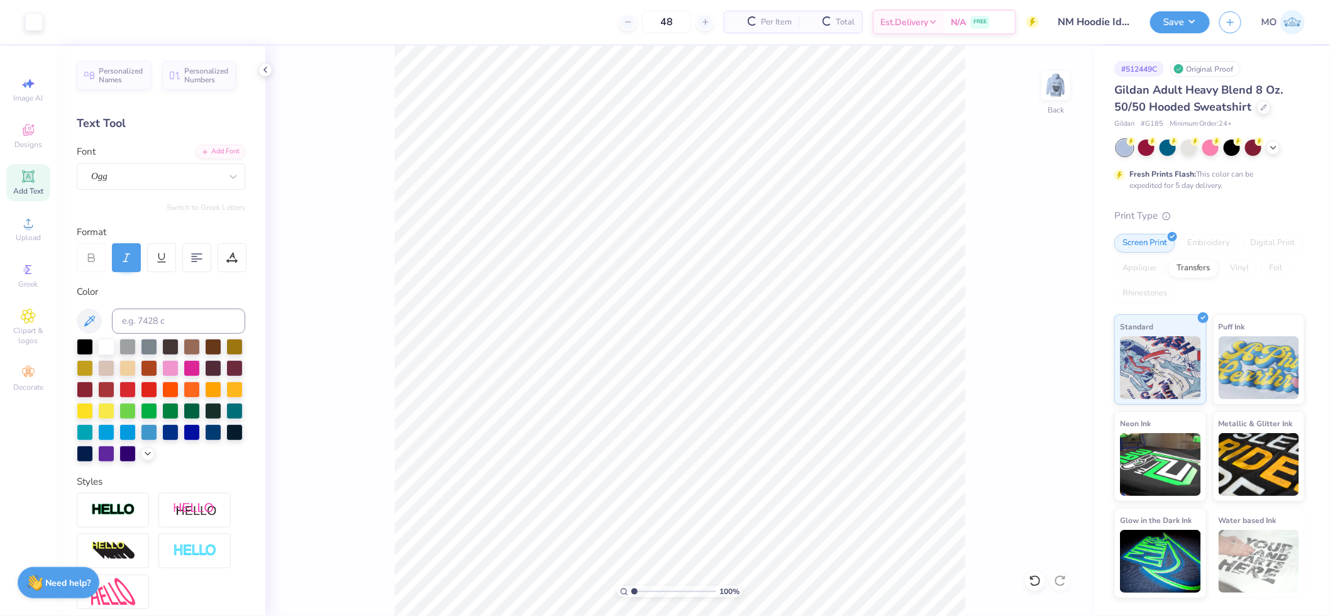
click at [631, 586] on input "range" at bounding box center [673, 591] width 85 height 11
click at [1046, 271] on input "3.99" at bounding box center [1047, 273] width 45 height 18
type input "4.00"
type input "3.00"
click at [1056, 90] on img at bounding box center [1055, 85] width 50 height 50
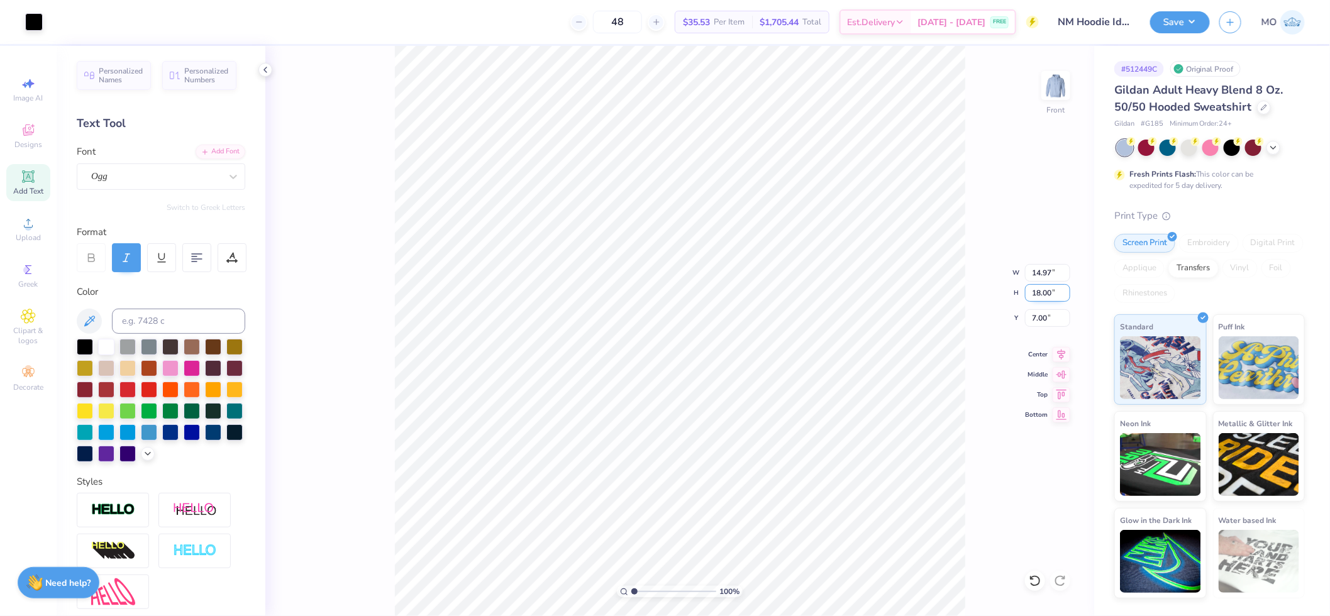
click at [1047, 294] on input "18.00" at bounding box center [1047, 293] width 45 height 18
type input "15"
type input "12.48"
type input "15.00"
type input "8.50"
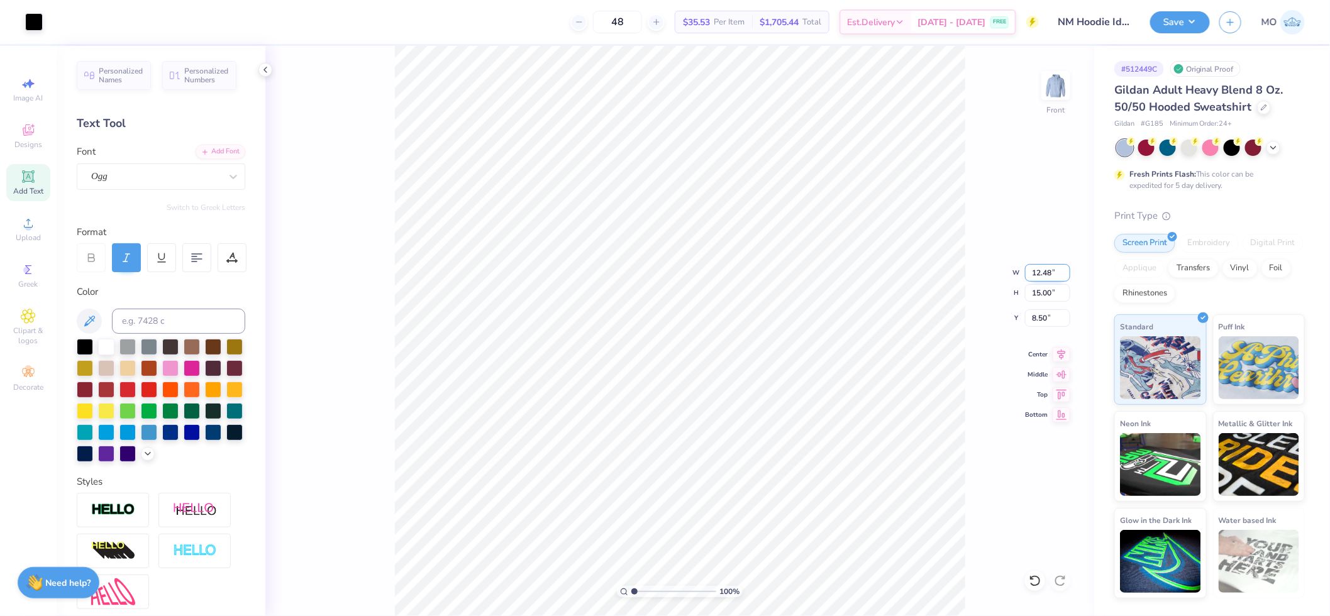
click at [1046, 271] on input "12.48" at bounding box center [1047, 273] width 45 height 18
type input "1.00"
type input "1.20"
type input "15.40"
click at [1051, 271] on input "1.00" at bounding box center [1047, 273] width 45 height 18
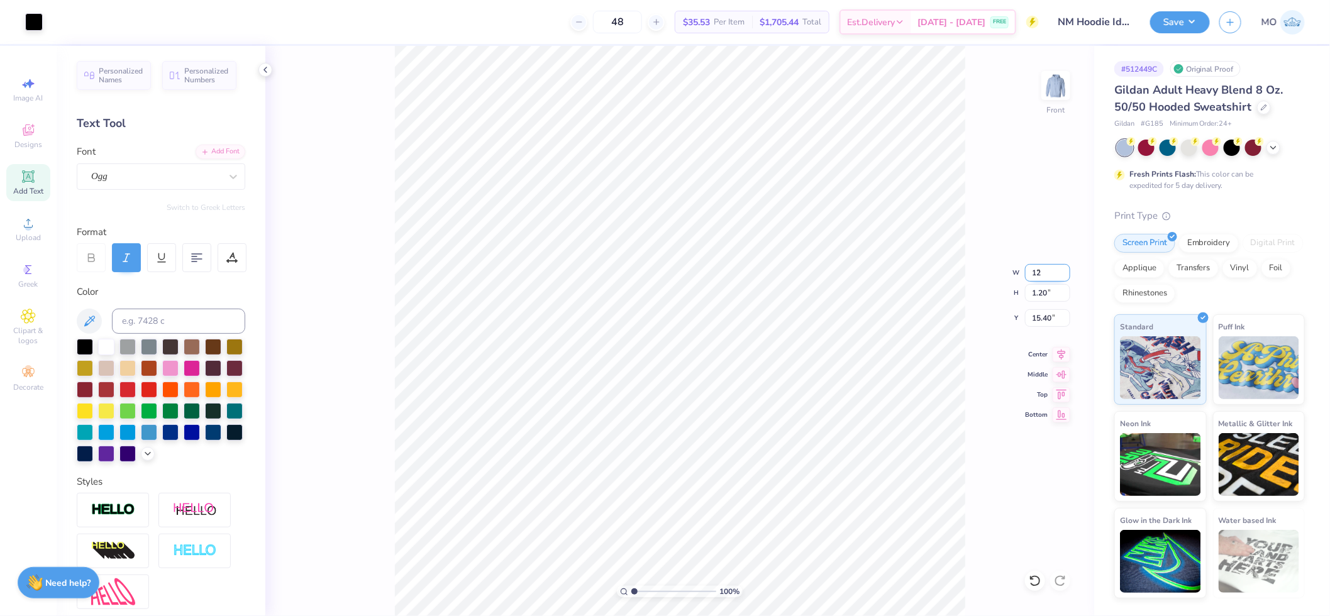
type input "12.00"
type input "14.43"
click at [1061, 356] on icon at bounding box center [1061, 352] width 18 height 15
click at [1046, 321] on input "8.79" at bounding box center [1047, 318] width 45 height 18
type input "7.00"
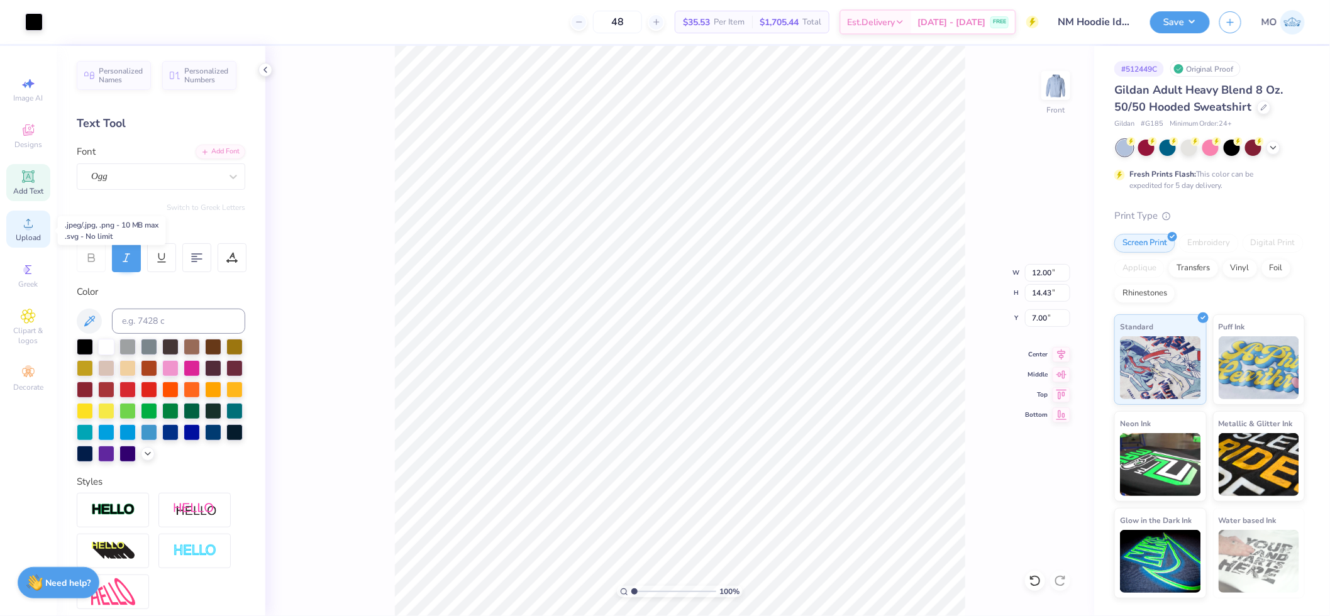
click at [31, 235] on span "Upload" at bounding box center [28, 238] width 25 height 10
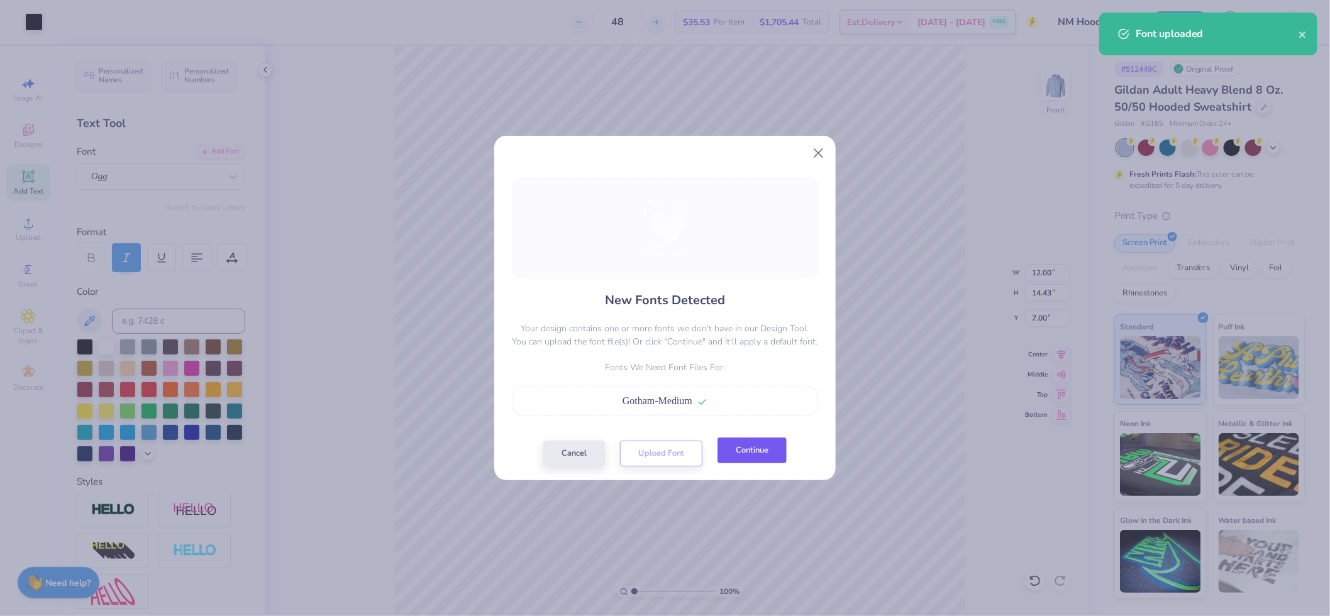
click at [778, 455] on button "Continue" at bounding box center [751, 451] width 69 height 26
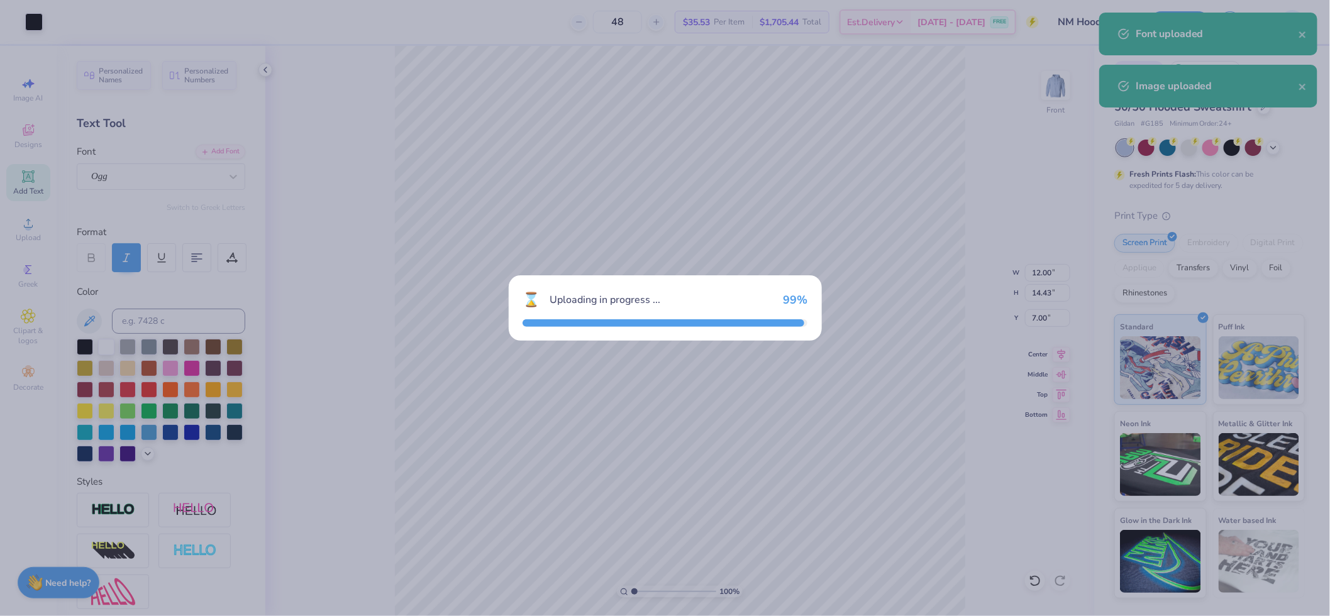
type input "15.69"
type input "15.58"
type input "8.22"
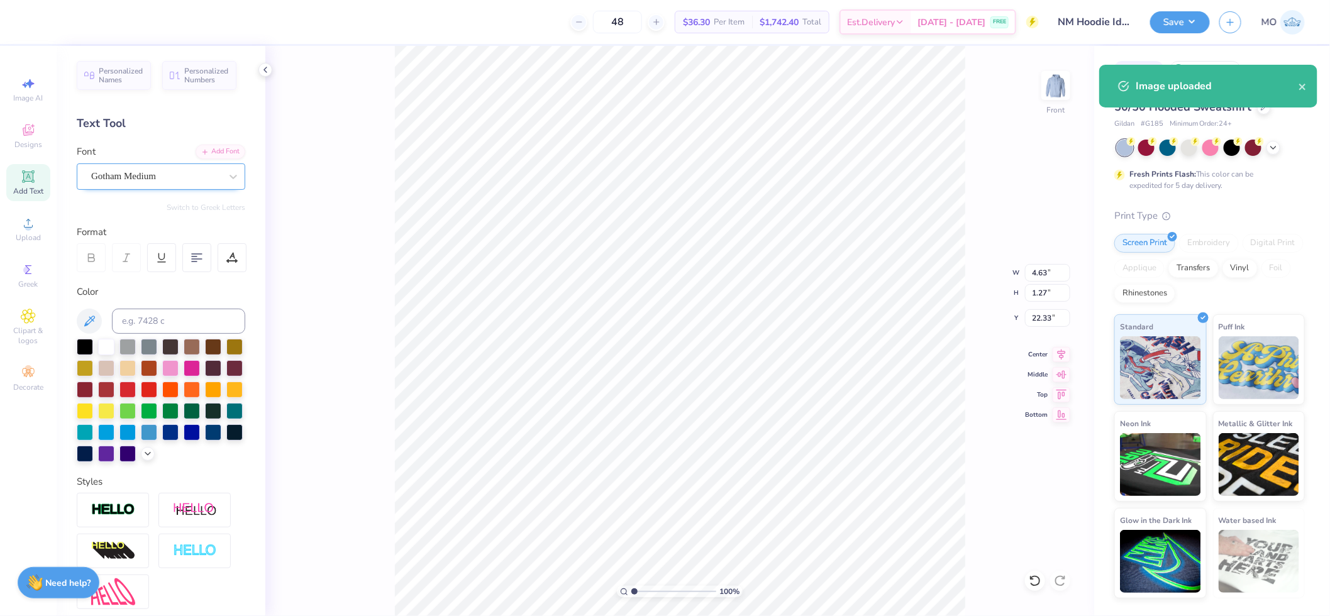
click at [180, 179] on div "Gotham Medium" at bounding box center [156, 176] width 132 height 19
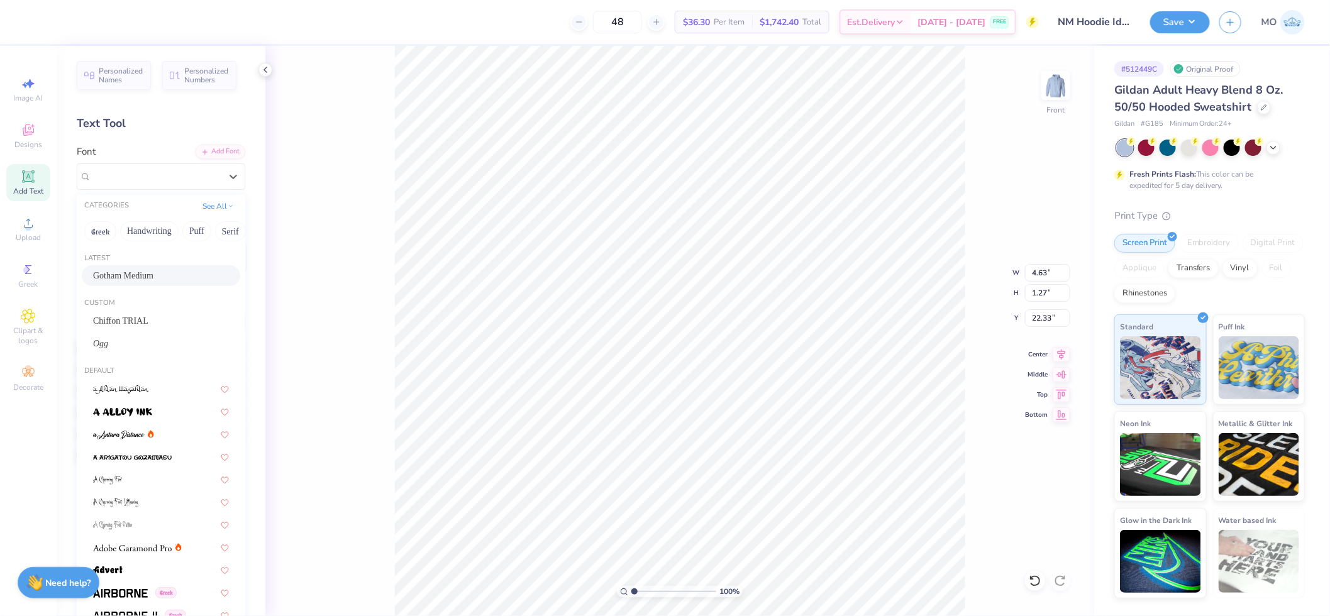
click at [153, 273] on span "Gotham Medium" at bounding box center [123, 275] width 60 height 13
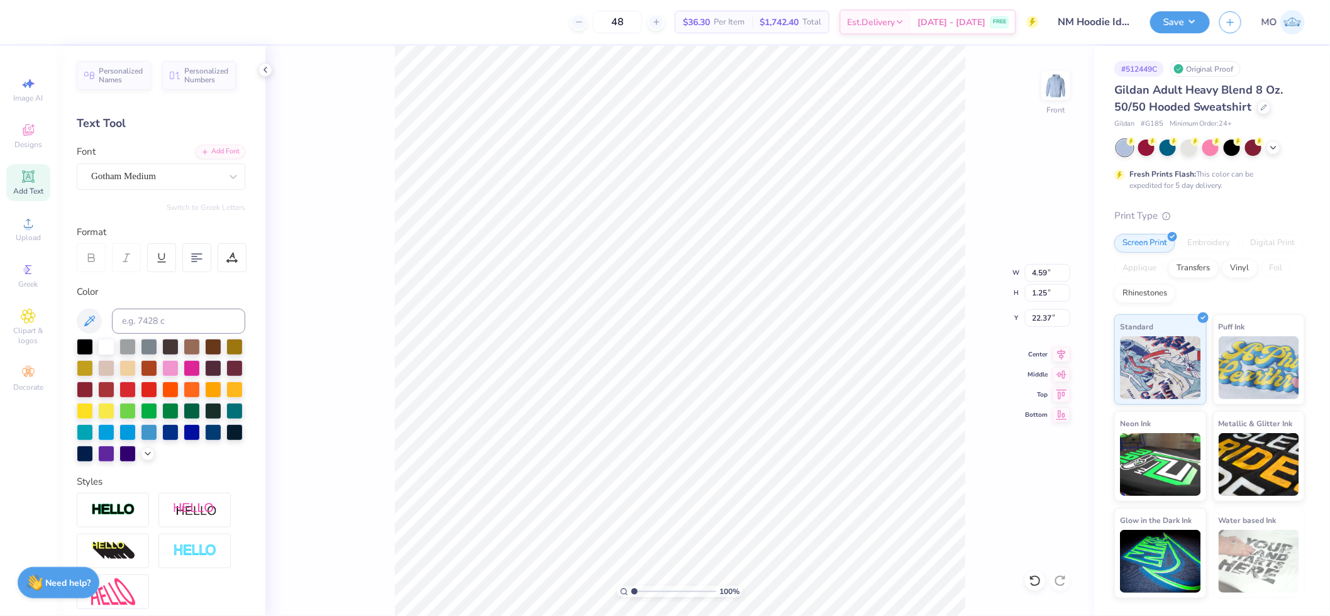
type input "4.59"
type input "1.25"
type input "22.37"
click at [199, 257] on icon at bounding box center [196, 257] width 11 height 11
type input "4.54"
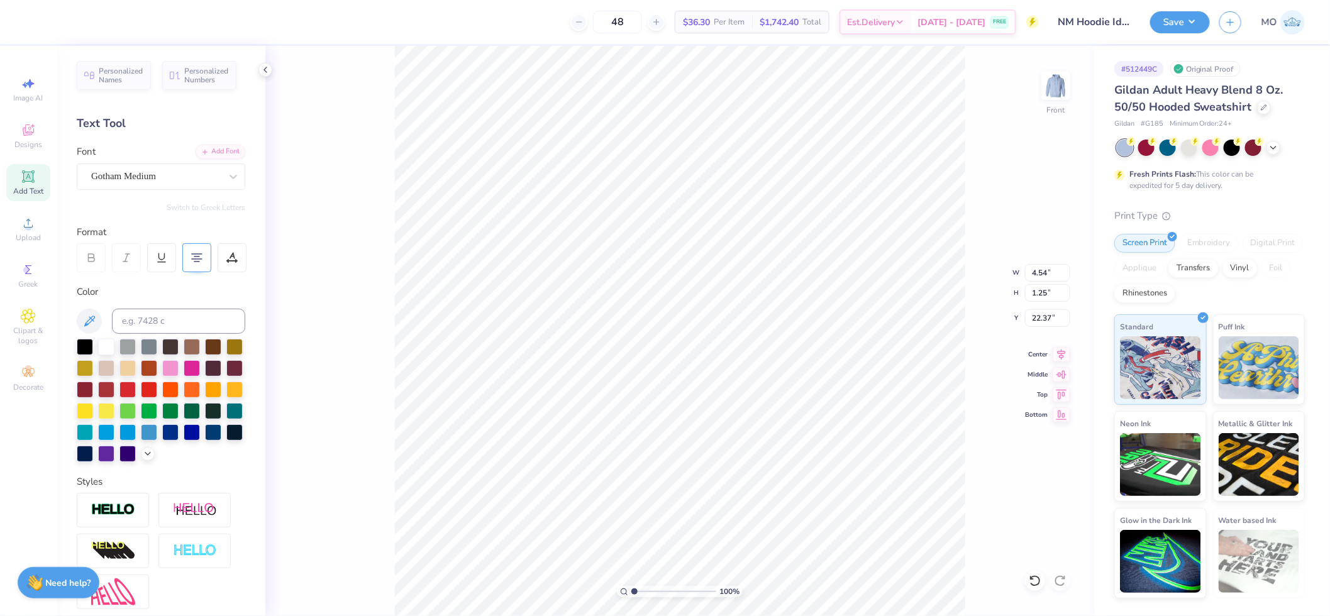
click at [199, 257] on icon at bounding box center [196, 257] width 11 height 11
type input "20.03"
type input "4.23"
type input "1.16"
type input "20.12"
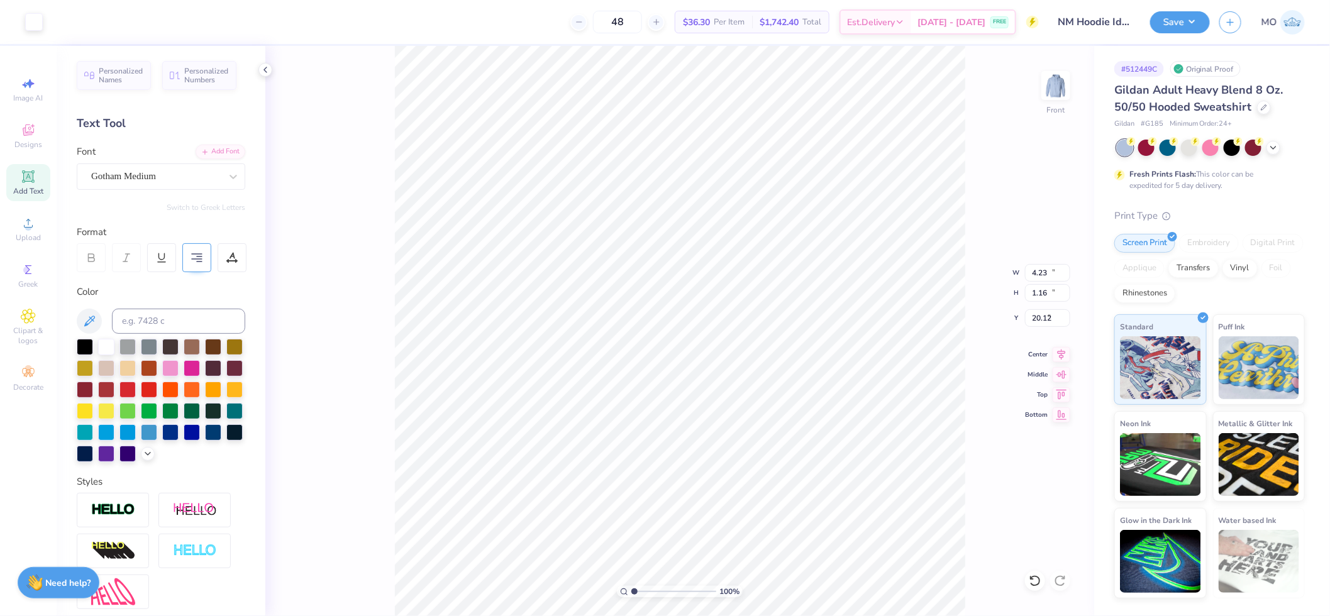
type input "12.71"
type input "13.57"
type input "8.32"
type input "11.68"
type input "12.47"
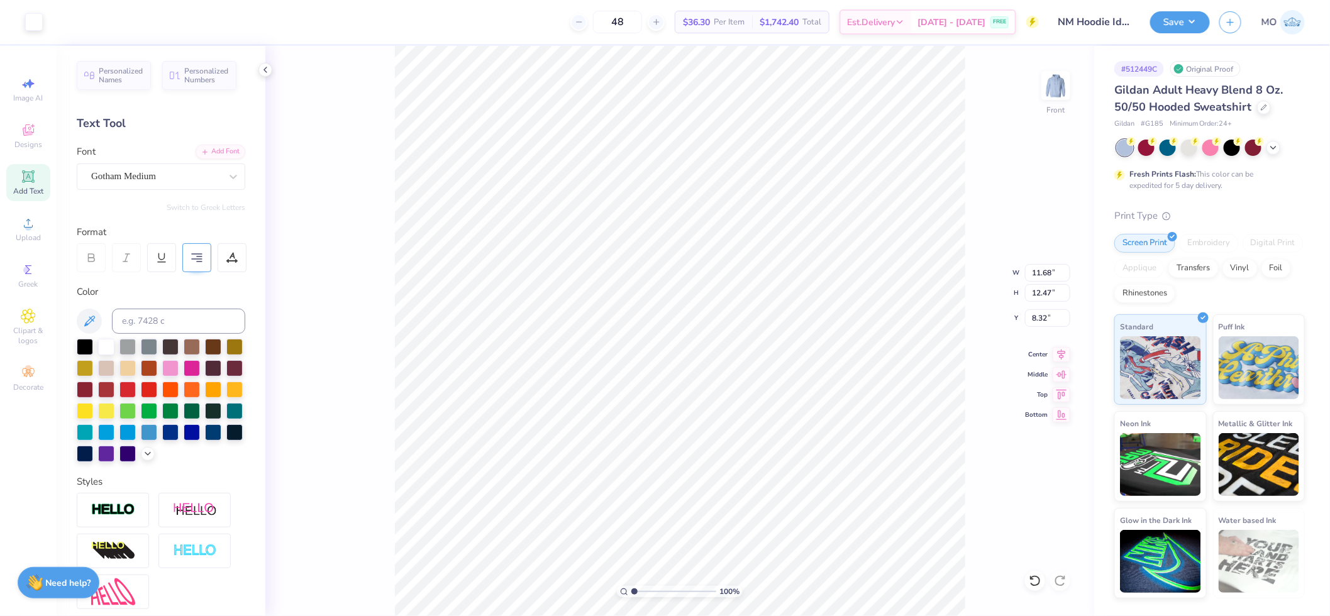
type input "11.62"
type input "12.40"
type input "8.38"
drag, startPoint x: 637, startPoint y: 592, endPoint x: 643, endPoint y: 588, distance: 7.3
type input "2.05"
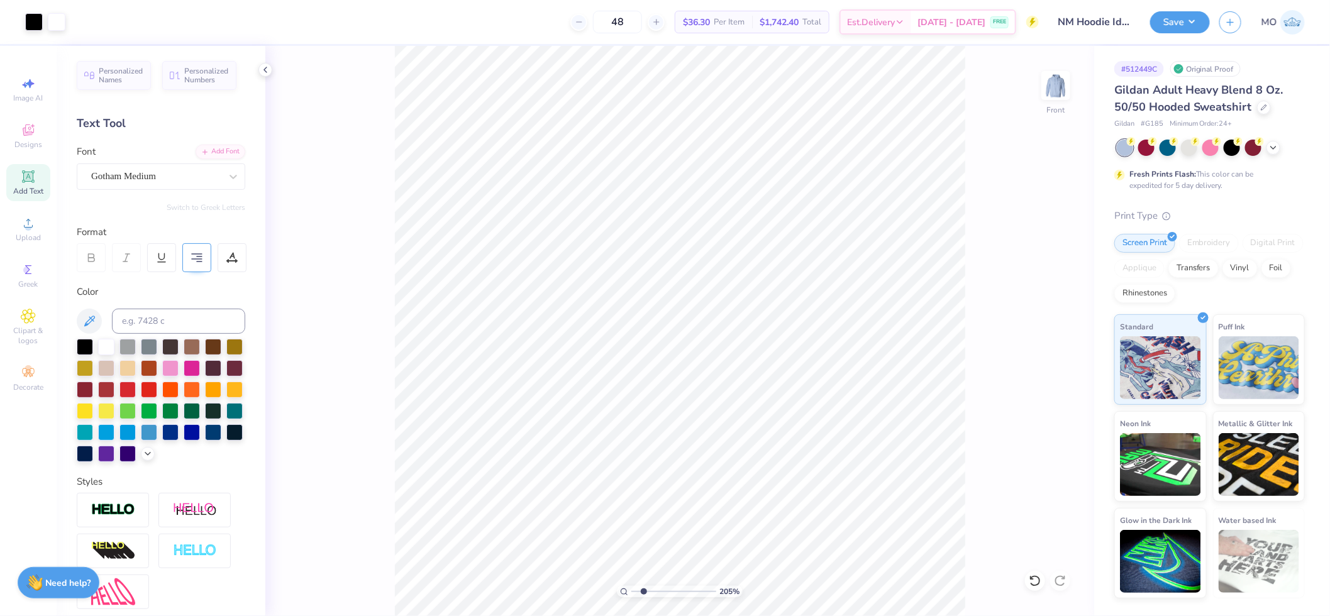
click at [643, 588] on input "range" at bounding box center [673, 591] width 85 height 11
type input "8.42"
type input "11.75"
type input "12.54"
type input "8.35"
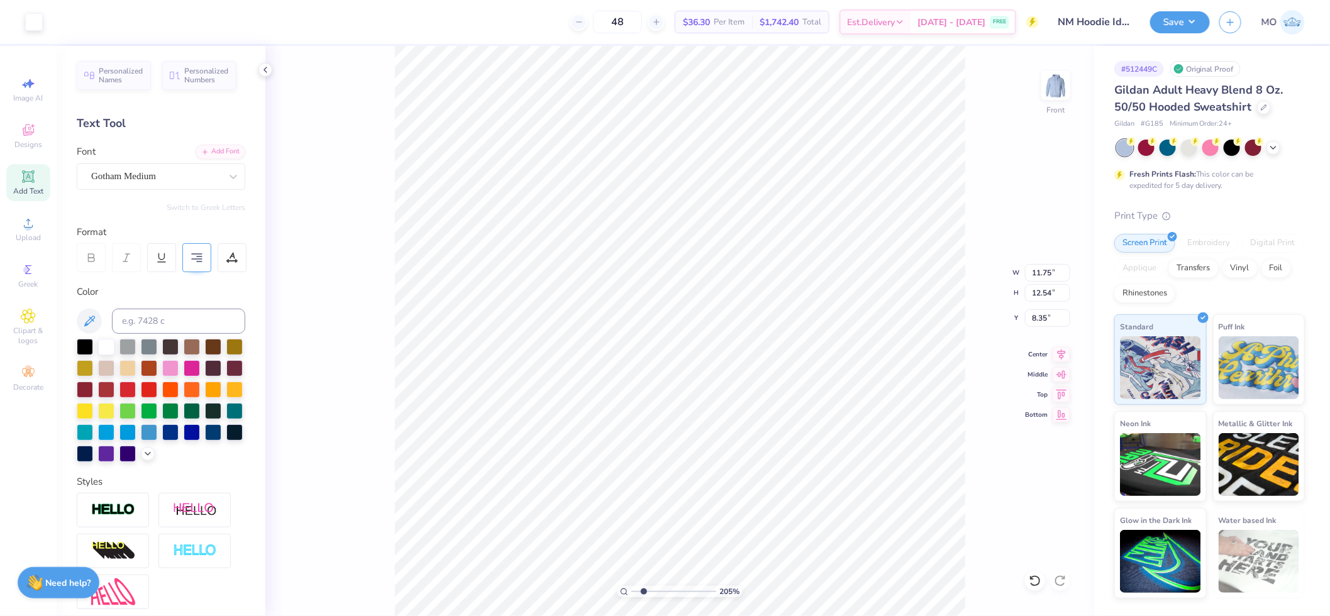
type input "11.70"
type input "12.50"
type input "8.41"
type input "11.76"
type input "12.55"
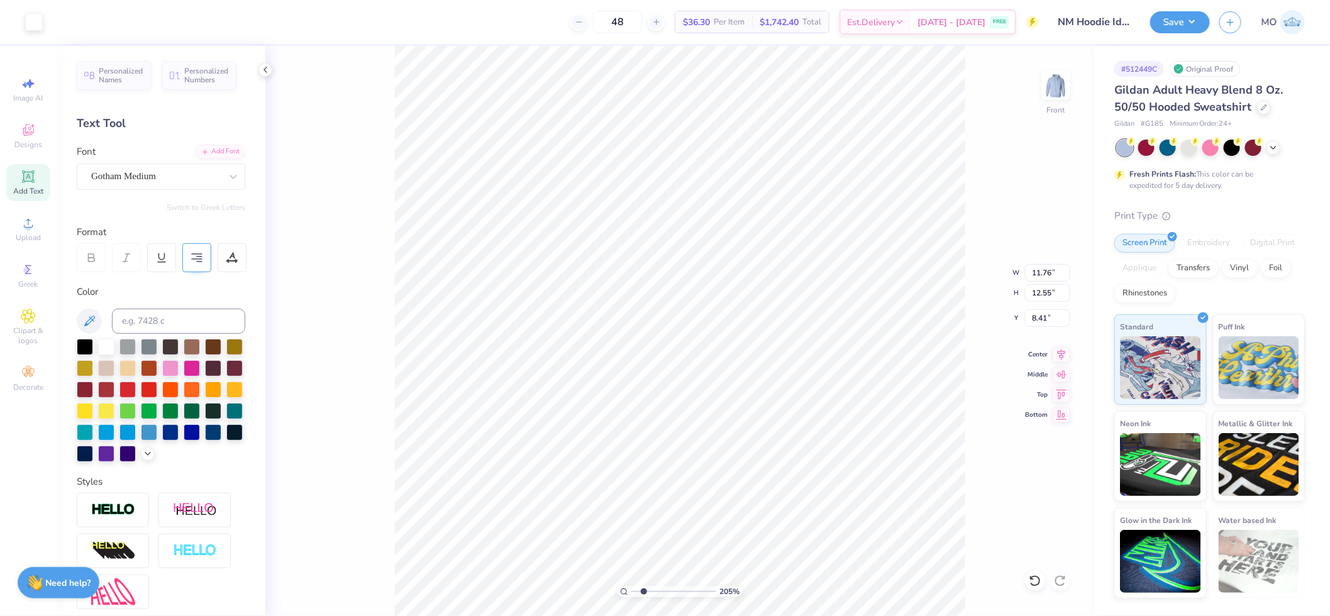
type input "8.34"
drag, startPoint x: 642, startPoint y: 590, endPoint x: 670, endPoint y: 587, distance: 28.5
type input "5.28"
click at [670, 588] on input "range" at bounding box center [673, 591] width 85 height 11
type input "8.37"
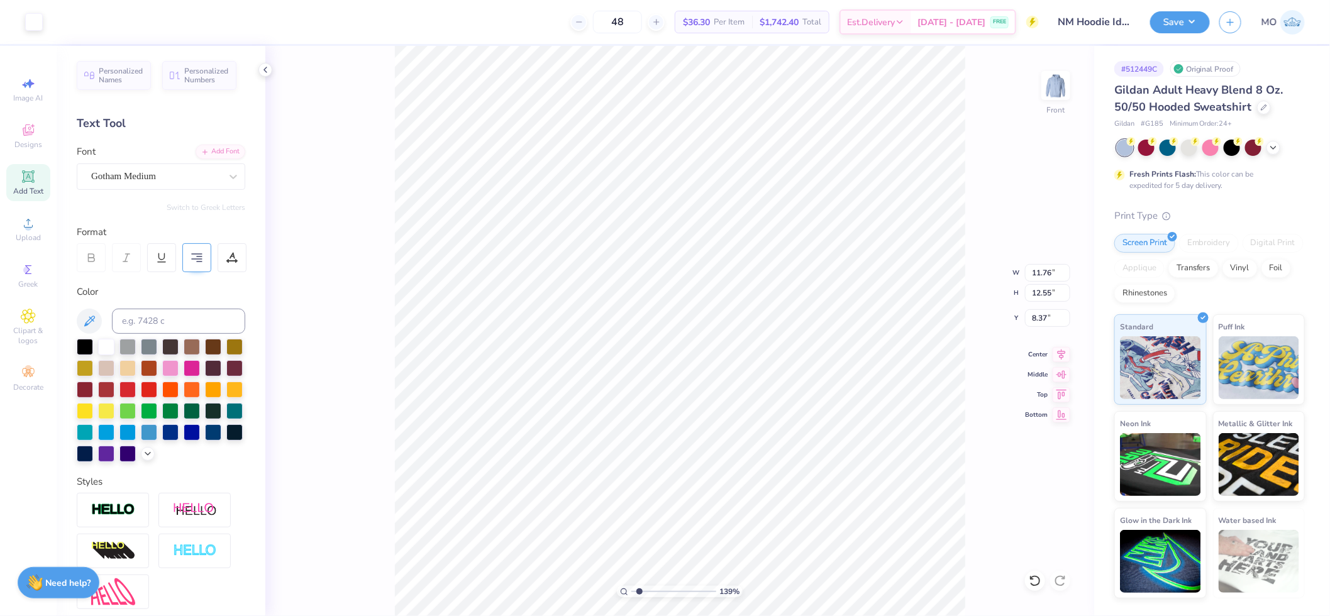
drag, startPoint x: 673, startPoint y: 589, endPoint x: 639, endPoint y: 585, distance: 34.2
type input "1.55"
click at [639, 586] on input "range" at bounding box center [673, 591] width 85 height 11
click at [754, 593] on li "Send to Back" at bounding box center [744, 600] width 99 height 25
click at [179, 174] on div "Ogg" at bounding box center [156, 176] width 132 height 19
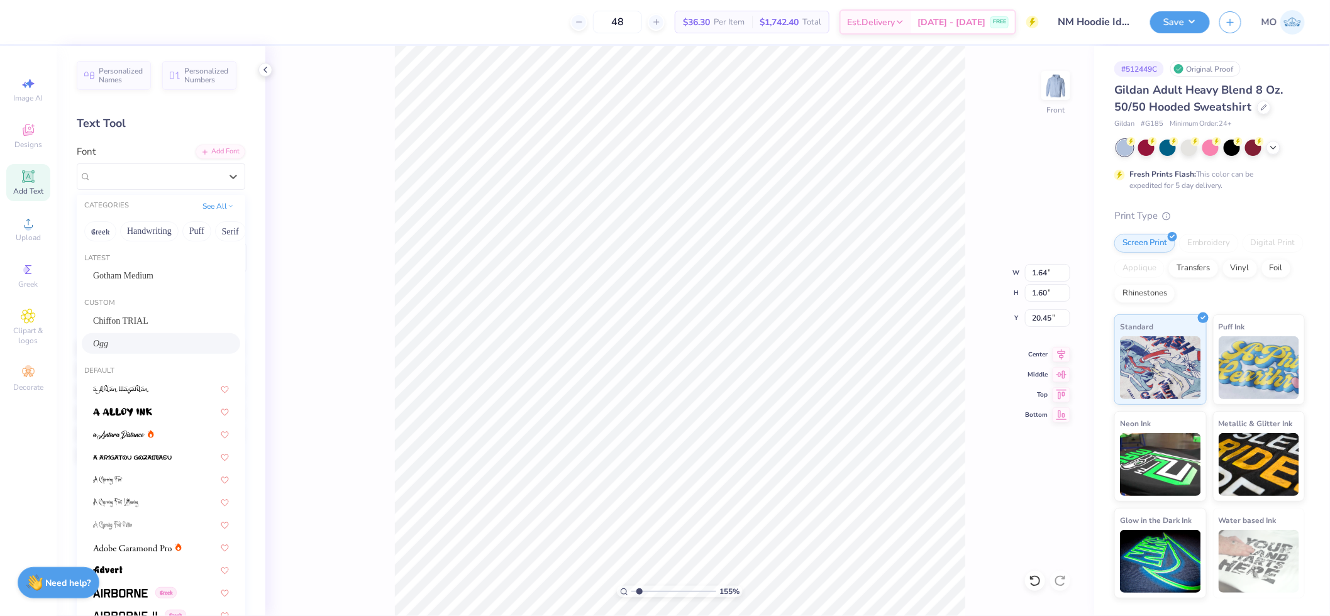
click at [123, 344] on div "Ogg" at bounding box center [161, 343] width 136 height 13
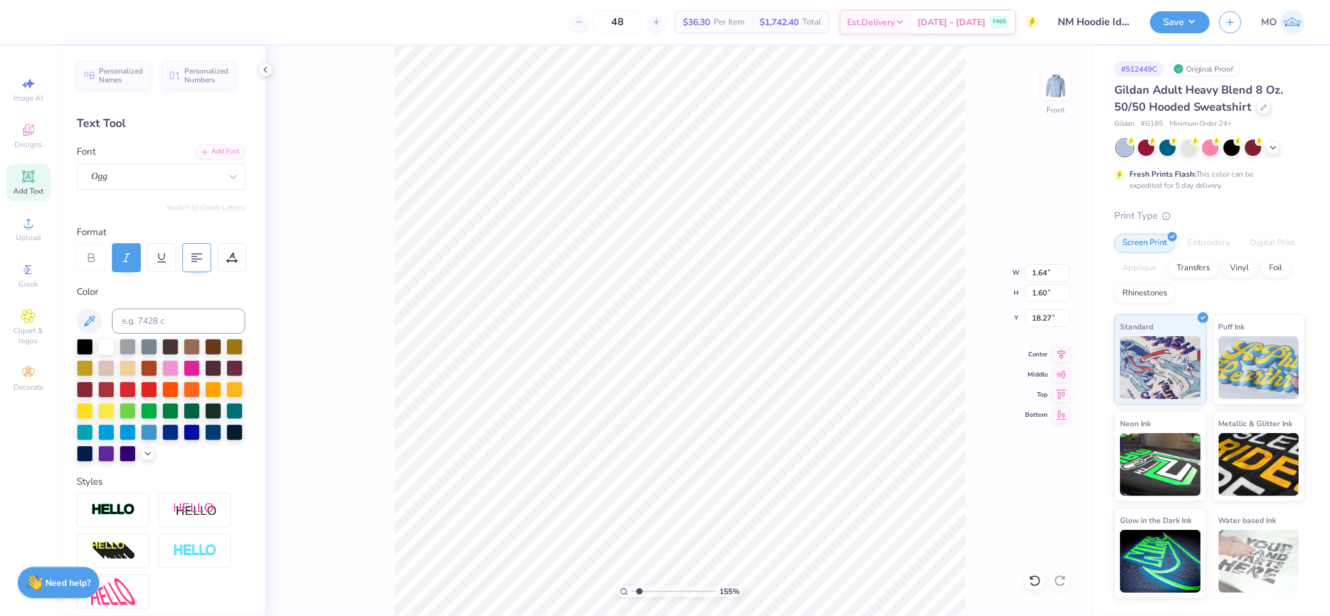
type input "18.27"
type input "1.58"
type input "1.54"
type input "18.33"
type input "1.58"
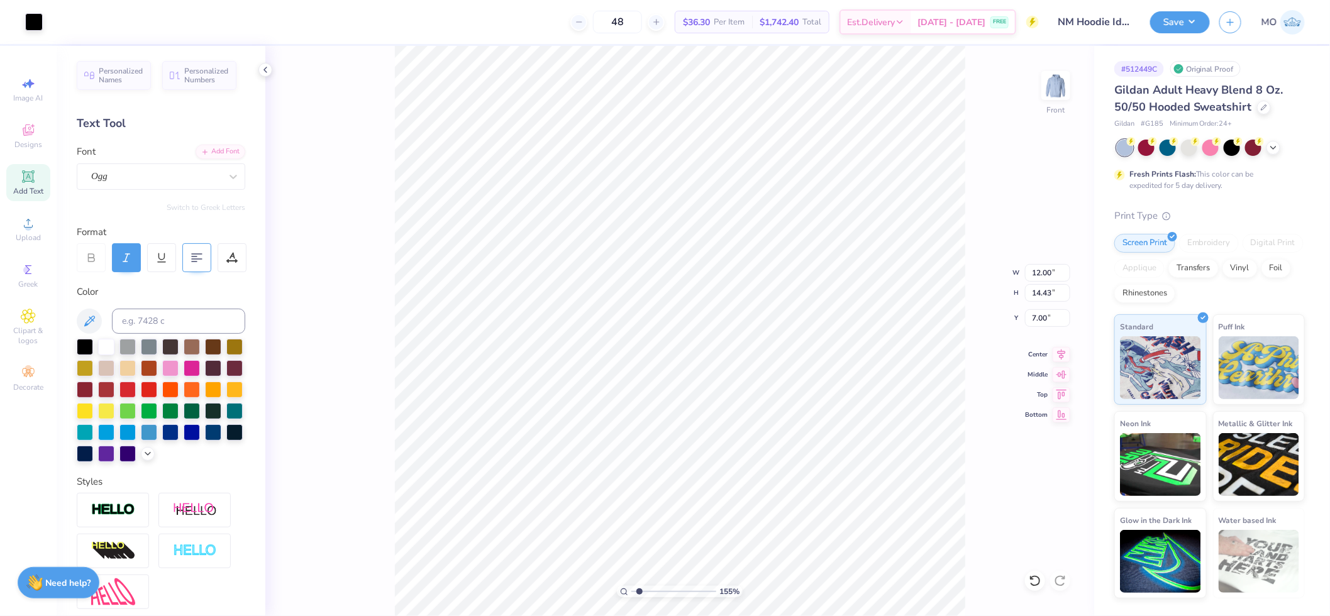
type input "1.54"
type input "18.33"
type input "1.55"
type input "1.51"
type input "18.36"
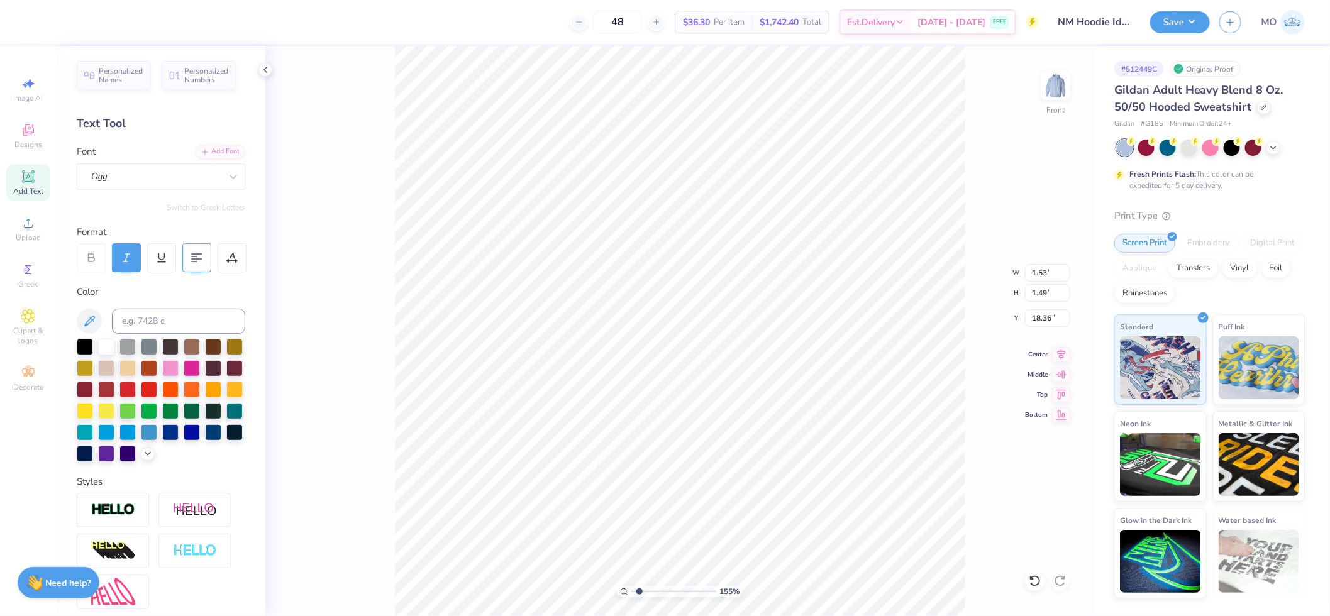
type input "1.53"
type input "1.49"
type input "1.53"
type input "1.49"
type input "18.36"
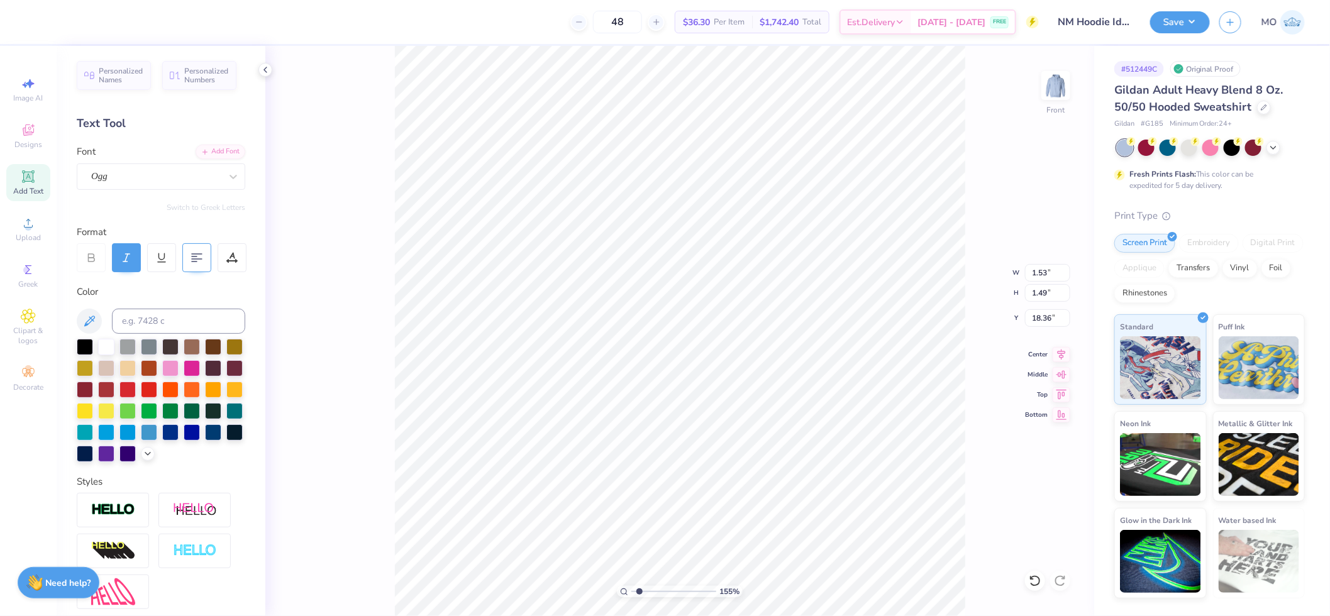
type input "1.51"
drag, startPoint x: 638, startPoint y: 592, endPoint x: 661, endPoint y: 587, distance: 23.1
click at [661, 587] on input "range" at bounding box center [673, 591] width 85 height 11
drag, startPoint x: 662, startPoint y: 590, endPoint x: 682, endPoint y: 585, distance: 20.6
click at [682, 589] on input "range" at bounding box center [673, 591] width 85 height 11
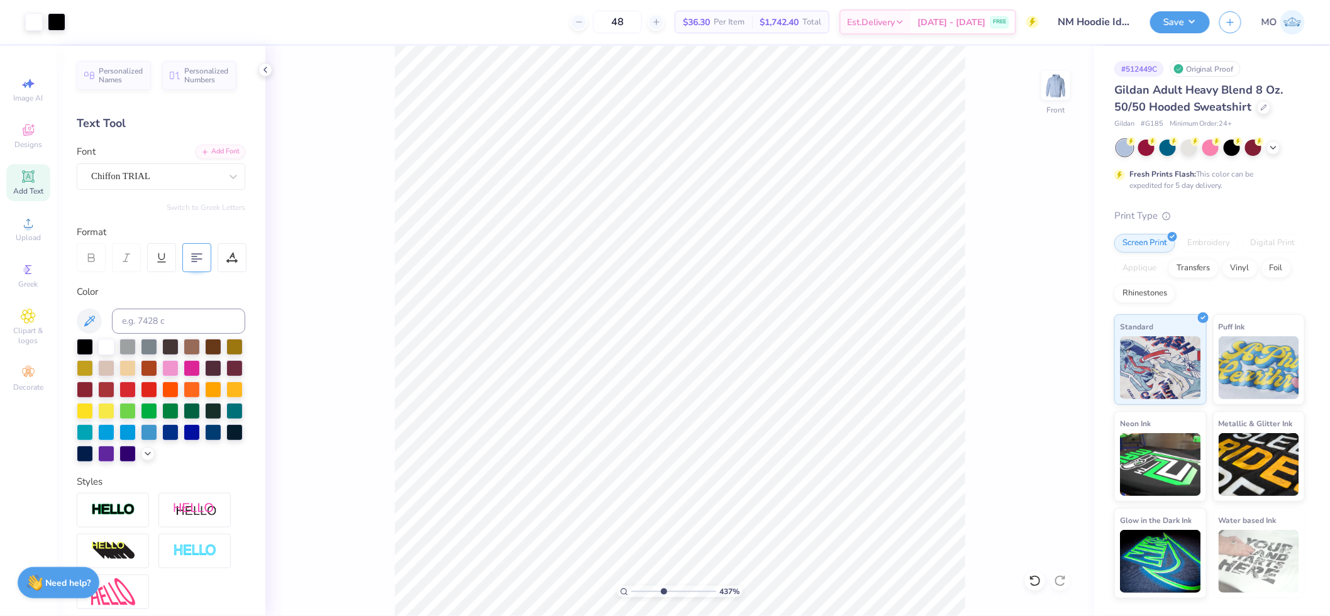
drag, startPoint x: 675, startPoint y: 590, endPoint x: 663, endPoint y: 585, distance: 12.7
click at [663, 588] on input "range" at bounding box center [673, 591] width 85 height 11
click at [103, 179] on div "Chiffon TRIAL" at bounding box center [156, 176] width 132 height 19
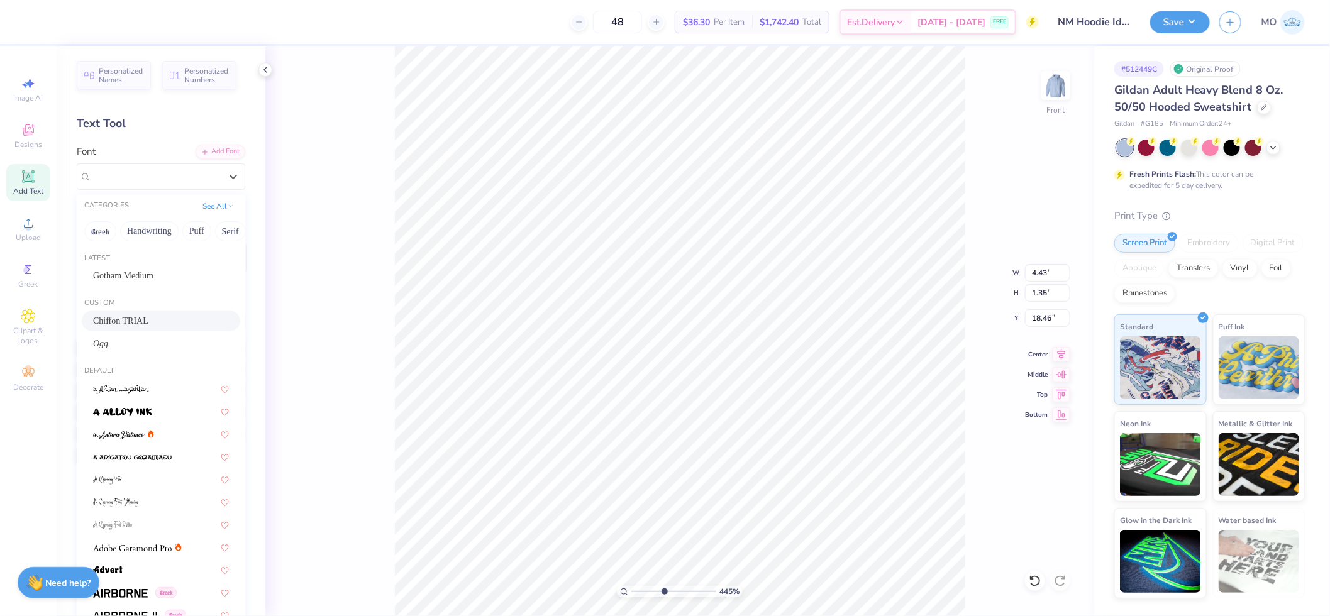
click at [140, 321] on span "Chiffon TRIAL" at bounding box center [120, 320] width 55 height 13
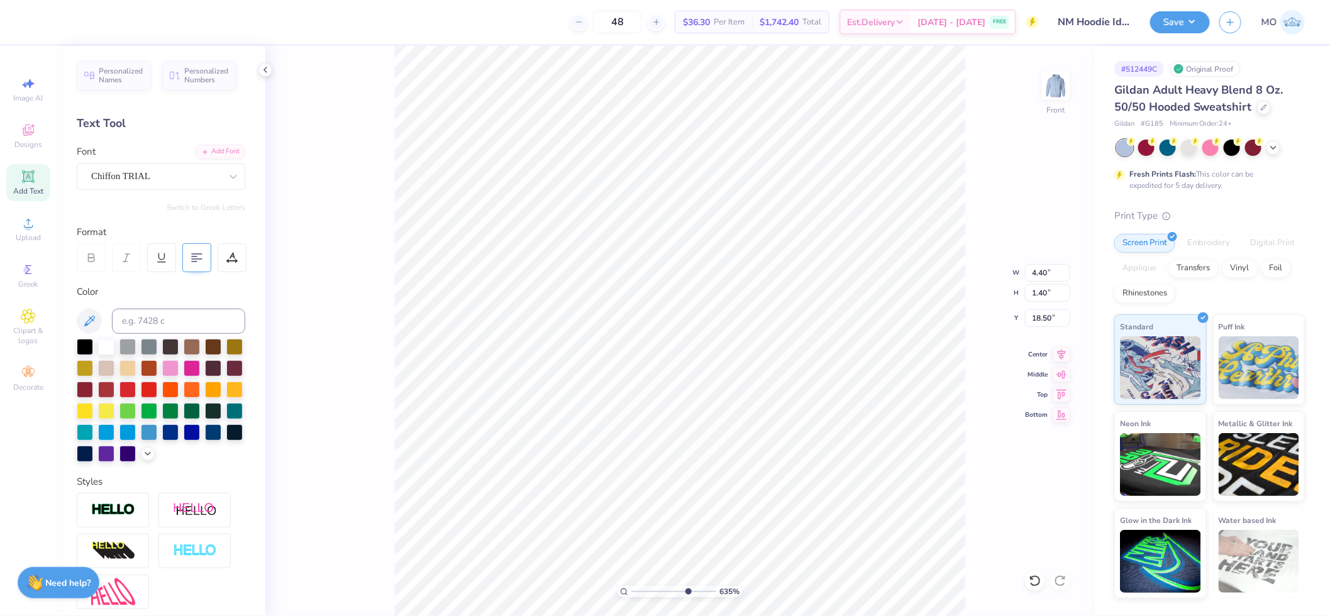
drag, startPoint x: 663, startPoint y: 591, endPoint x: 687, endPoint y: 588, distance: 23.5
click at [687, 588] on input "range" at bounding box center [673, 591] width 85 height 11
drag, startPoint x: 686, startPoint y: 595, endPoint x: 664, endPoint y: 586, distance: 23.7
click at [668, 593] on input "range" at bounding box center [673, 591] width 85 height 11
click at [143, 180] on div "Ogg" at bounding box center [156, 176] width 132 height 19
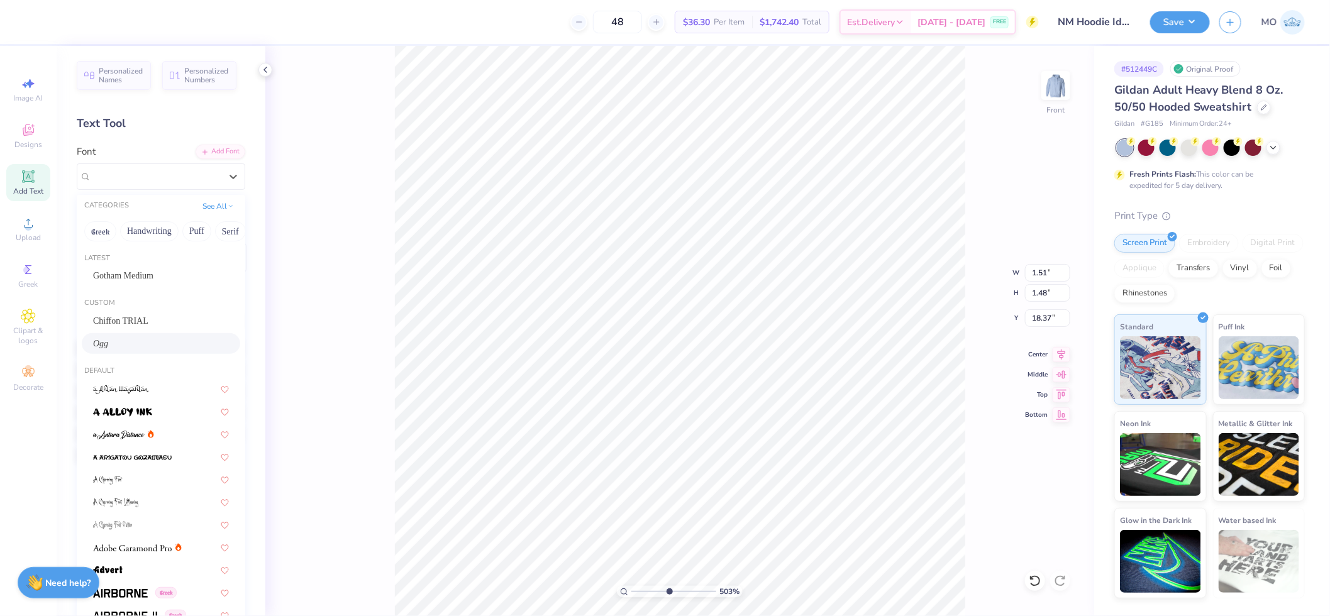
click at [136, 347] on div "Ogg" at bounding box center [161, 343] width 136 height 13
click at [153, 180] on div "Ogg" at bounding box center [156, 176] width 132 height 19
click at [140, 341] on div "Ogg" at bounding box center [161, 343] width 136 height 13
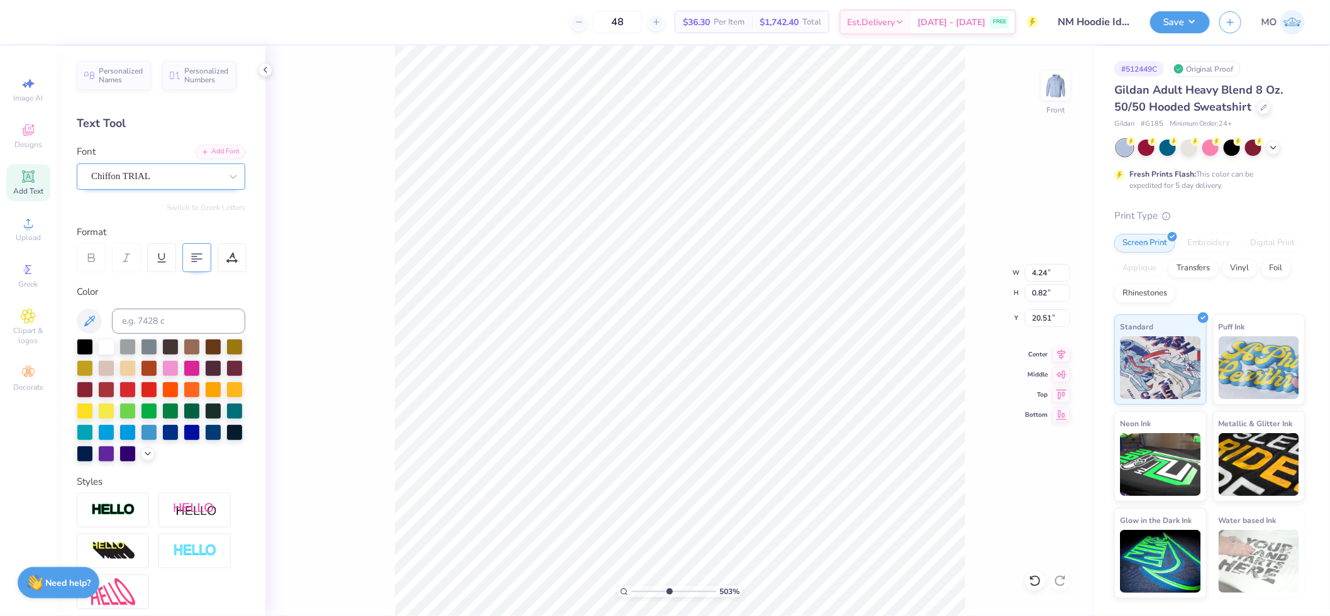
click at [156, 180] on div "Chiffon TRIAL" at bounding box center [156, 176] width 132 height 19
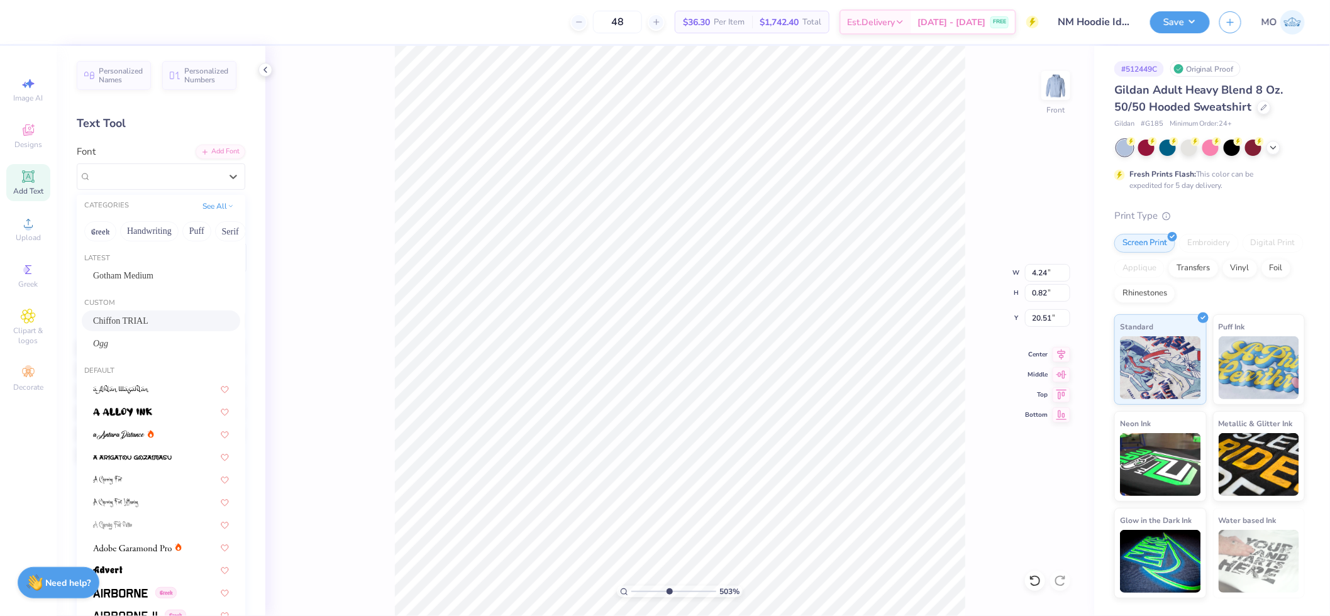
click at [162, 319] on div "Chiffon TRIAL" at bounding box center [161, 320] width 136 height 13
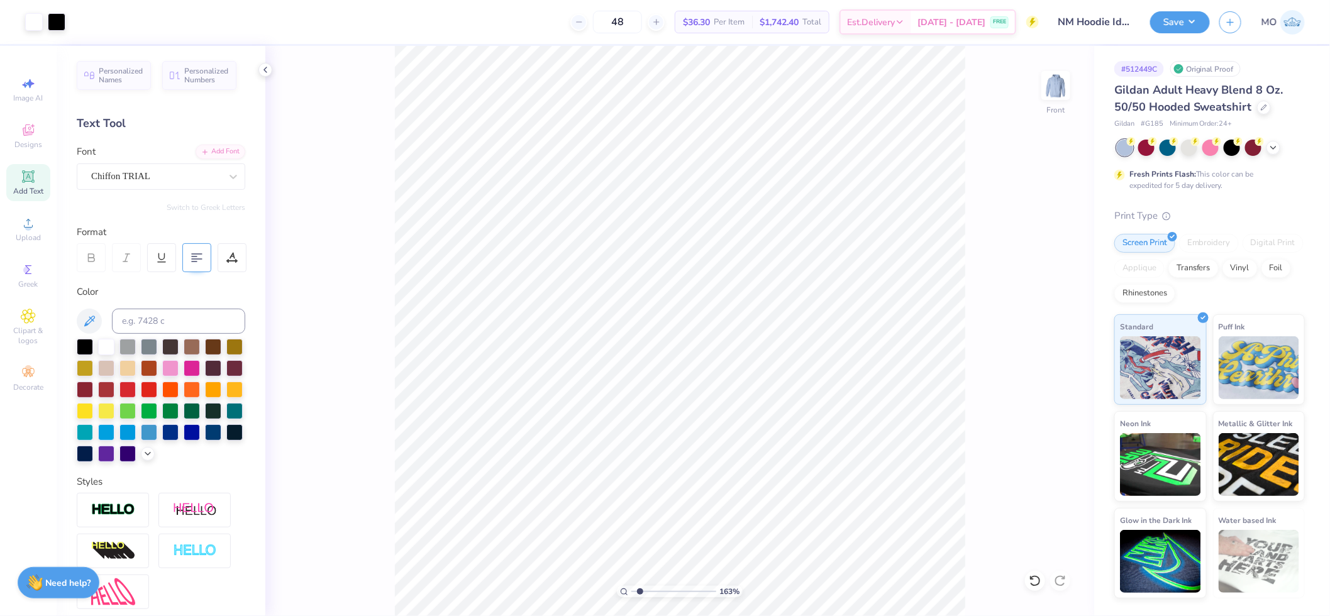
drag, startPoint x: 667, startPoint y: 591, endPoint x: 639, endPoint y: 595, distance: 28.0
click at [639, 595] on input "range" at bounding box center [673, 591] width 85 height 11
click at [1061, 91] on img at bounding box center [1055, 85] width 50 height 50
click at [1058, 80] on img at bounding box center [1055, 85] width 50 height 50
drag, startPoint x: 638, startPoint y: 592, endPoint x: 651, endPoint y: 591, distance: 13.2
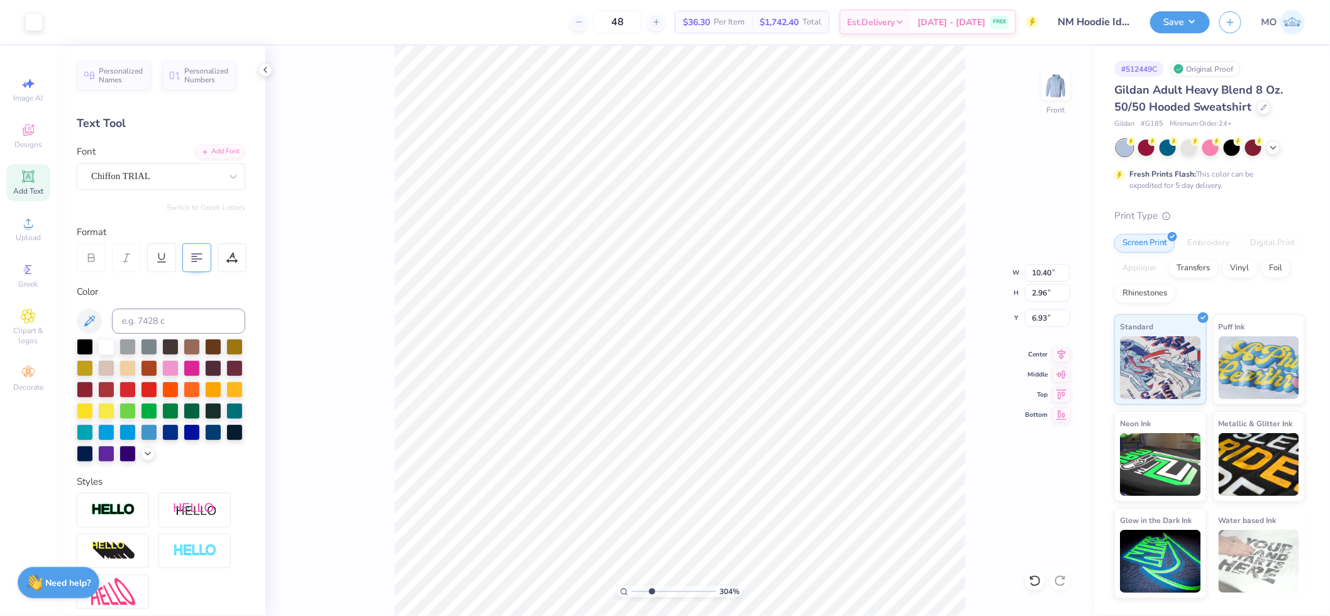
click at [651, 591] on input "range" at bounding box center [673, 591] width 85 height 11
click at [648, 592] on input "range" at bounding box center [673, 591] width 85 height 11
drag, startPoint x: 648, startPoint y: 591, endPoint x: 605, endPoint y: 588, distance: 42.2
click at [631, 588] on input "range" at bounding box center [673, 591] width 85 height 11
click at [1049, 270] on input "11.86" at bounding box center [1047, 273] width 45 height 18
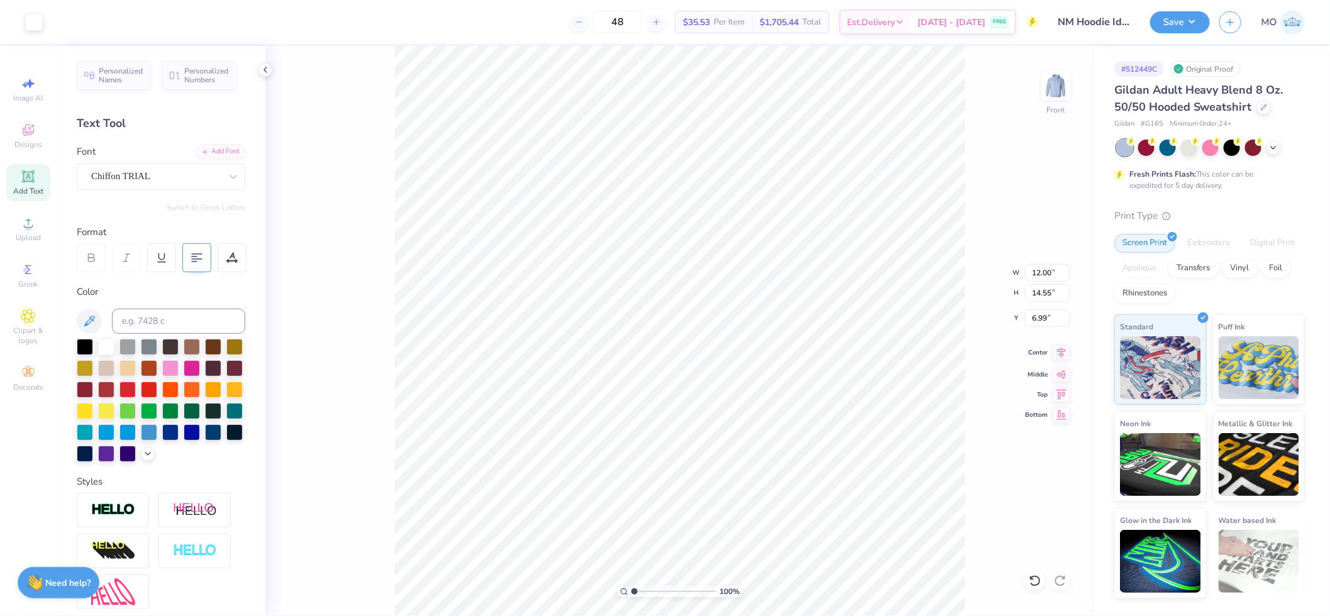
click at [1060, 351] on icon at bounding box center [1061, 352] width 18 height 15
click at [1046, 315] on input "6.99" at bounding box center [1047, 318] width 45 height 18
click at [109, 517] on img at bounding box center [113, 510] width 44 height 14
click at [114, 517] on img at bounding box center [113, 510] width 44 height 14
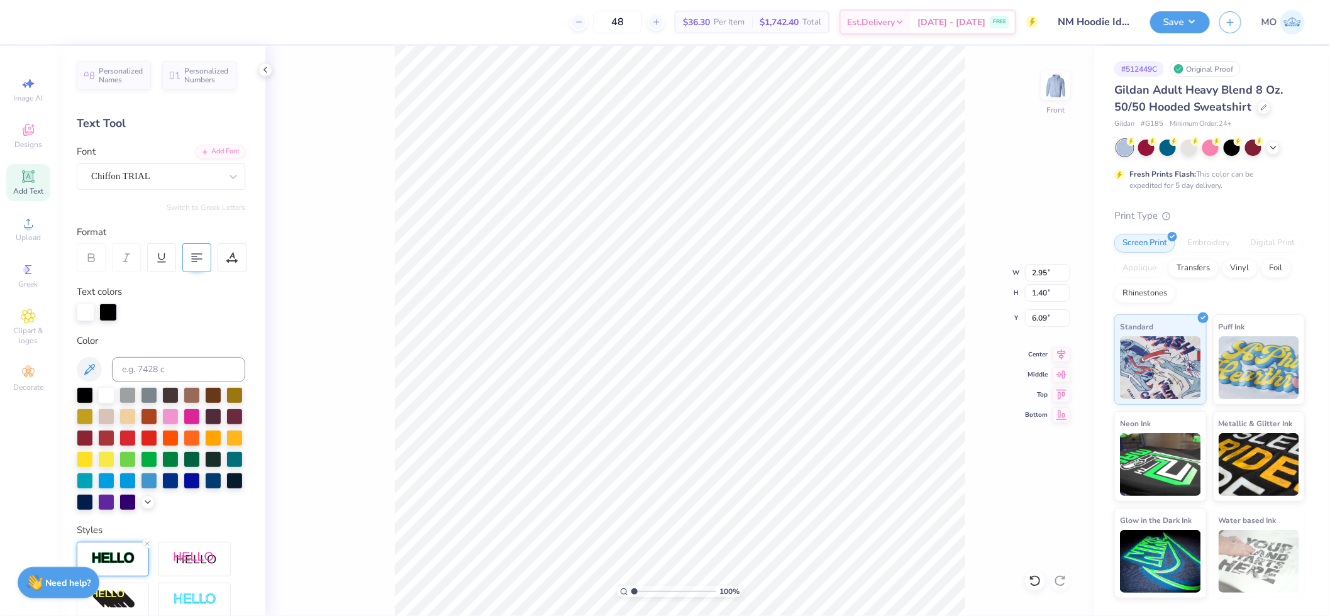
click at [128, 566] on img at bounding box center [113, 558] width 44 height 14
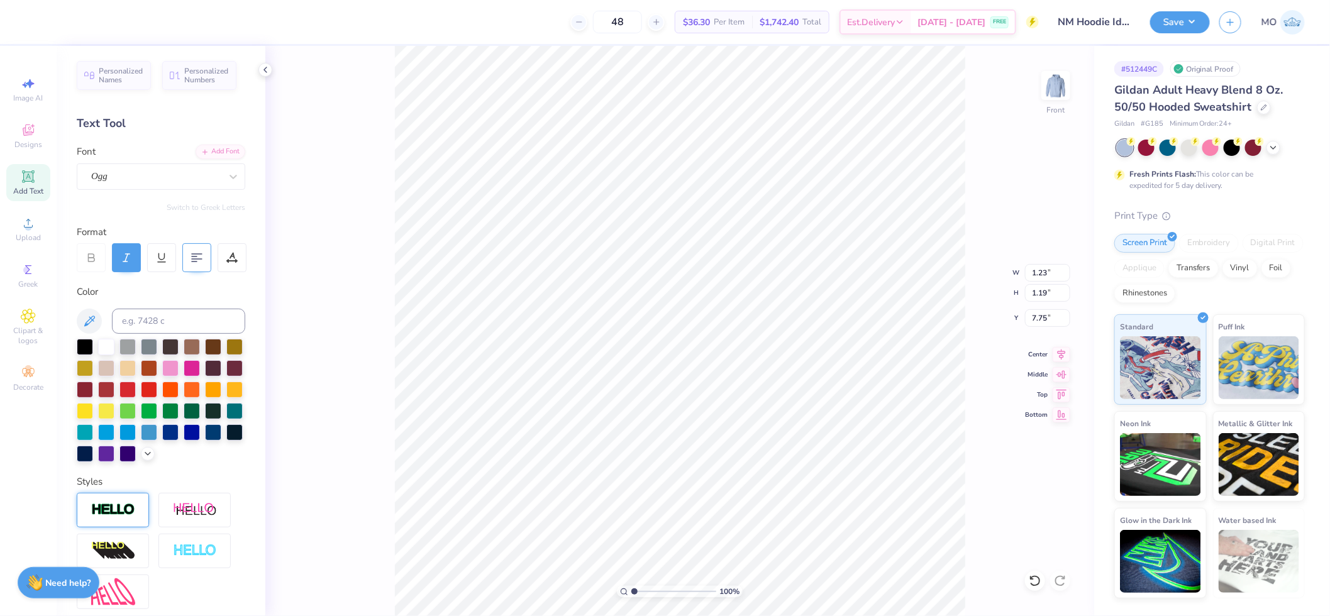
click at [112, 527] on div at bounding box center [113, 510] width 72 height 35
click at [107, 517] on img at bounding box center [113, 510] width 44 height 14
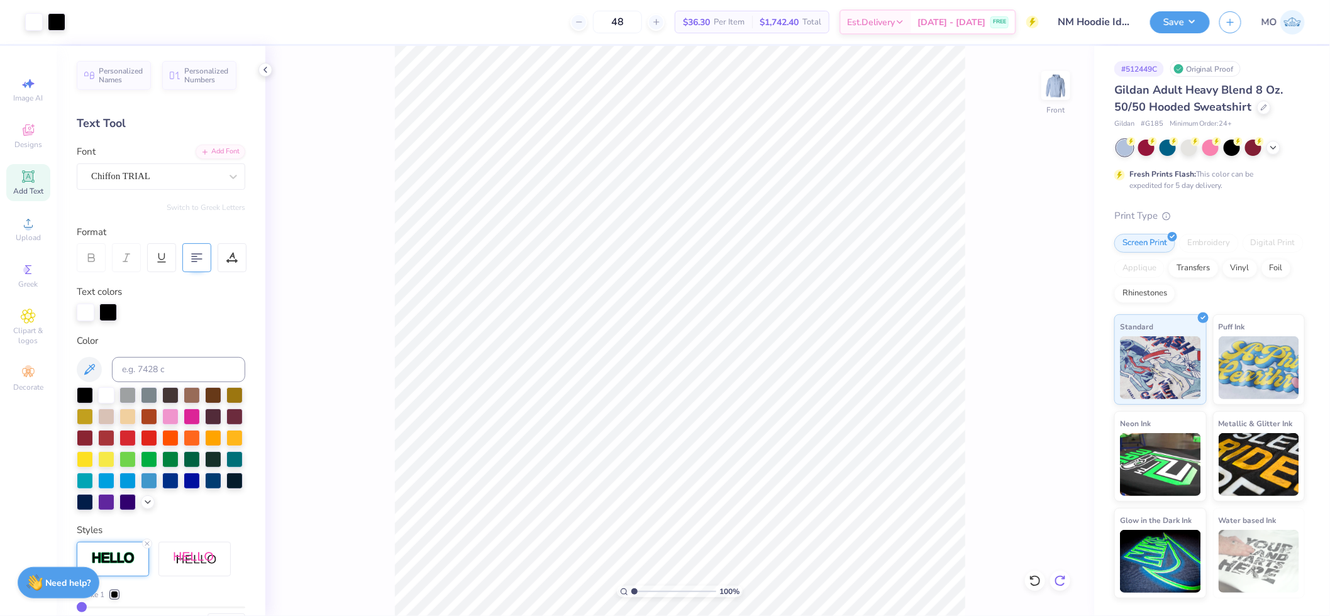
click at [1057, 576] on icon at bounding box center [1060, 581] width 13 height 13
click at [200, 411] on div at bounding box center [192, 415] width 16 height 16
click at [31, 19] on div at bounding box center [34, 21] width 18 height 18
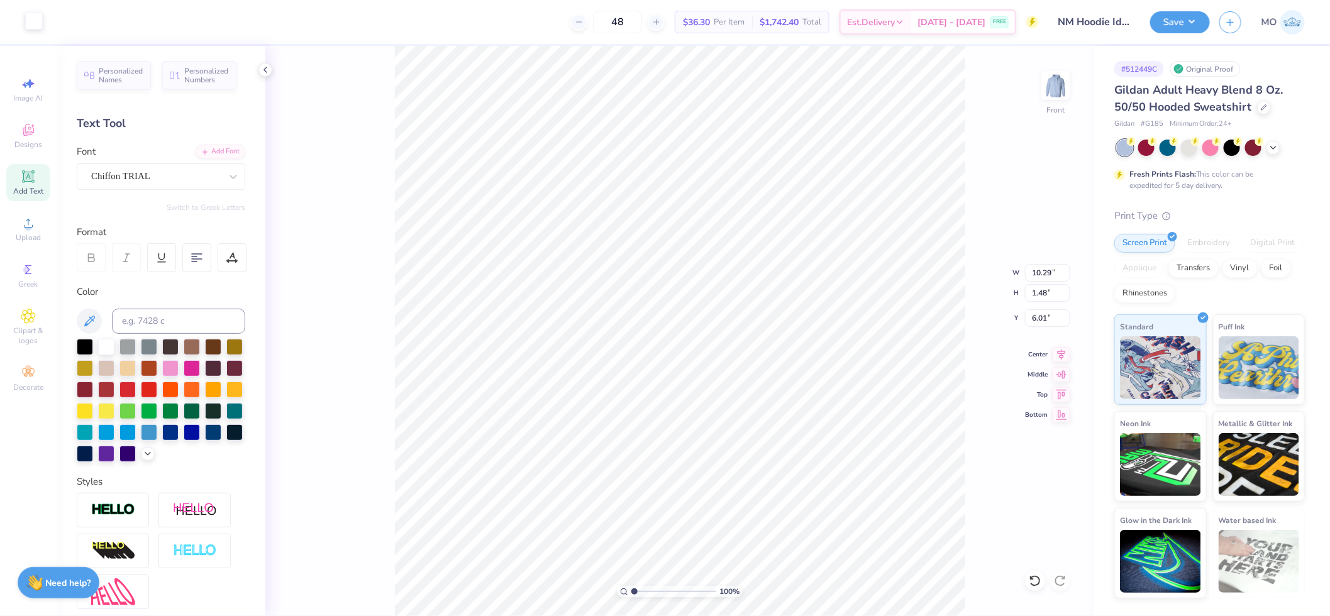
click at [29, 19] on div at bounding box center [34, 21] width 18 height 18
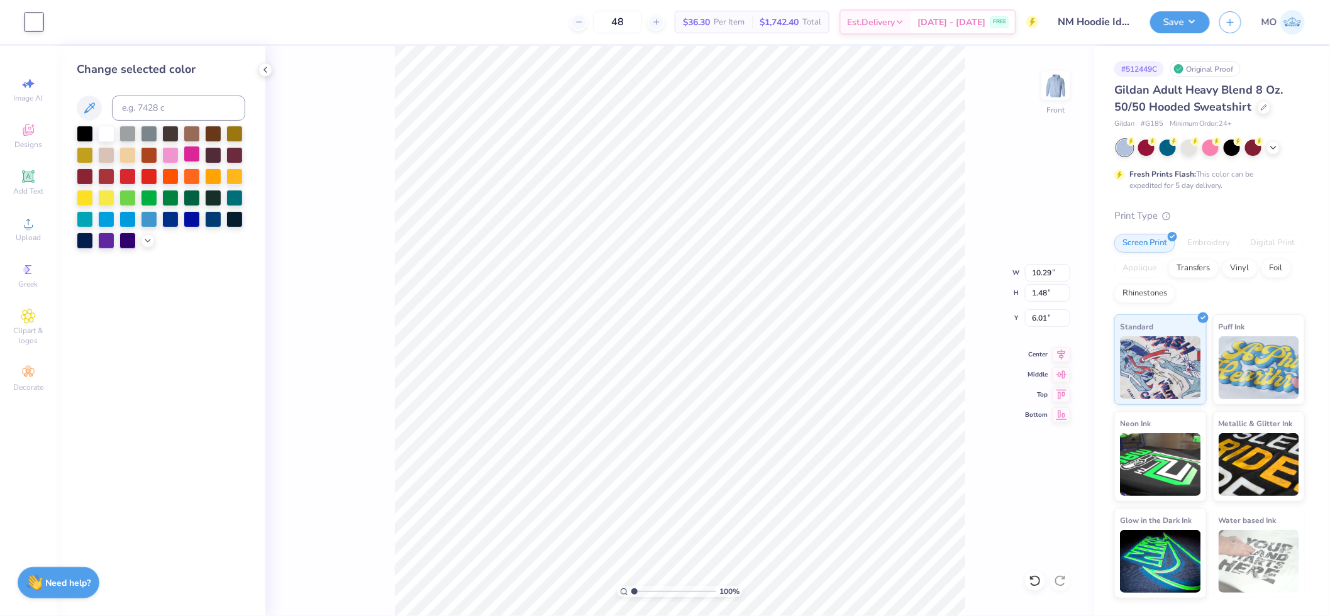
click at [196, 152] on div at bounding box center [192, 154] width 16 height 16
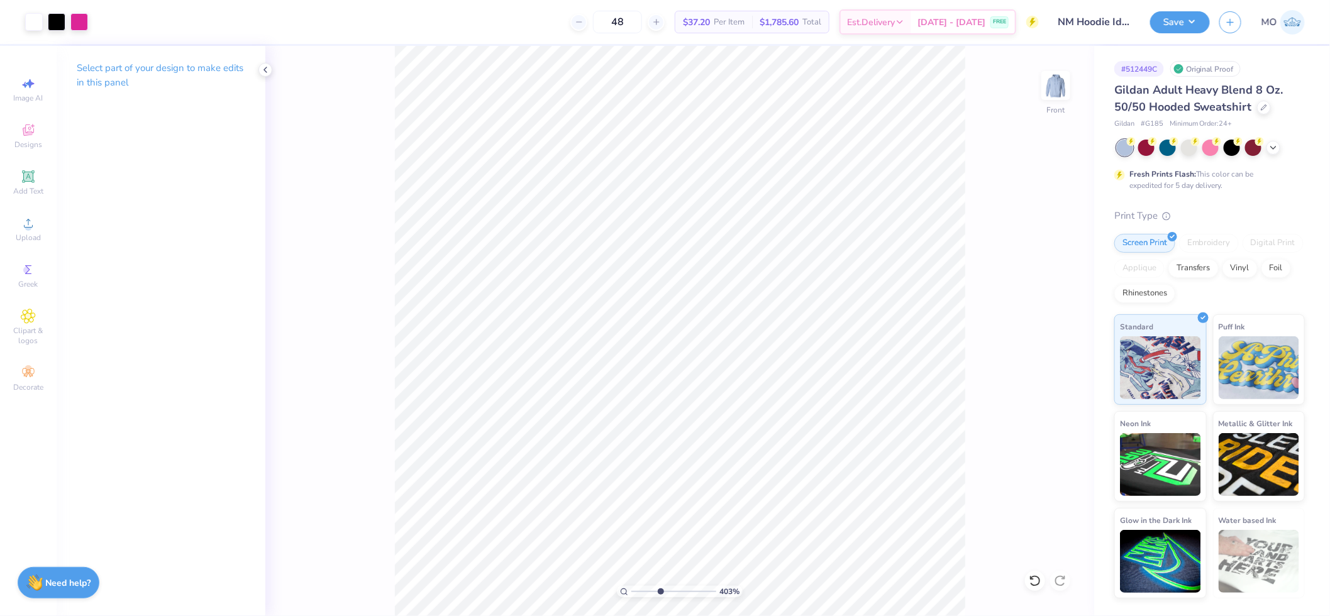
click at [660, 588] on input "range" at bounding box center [673, 591] width 85 height 11
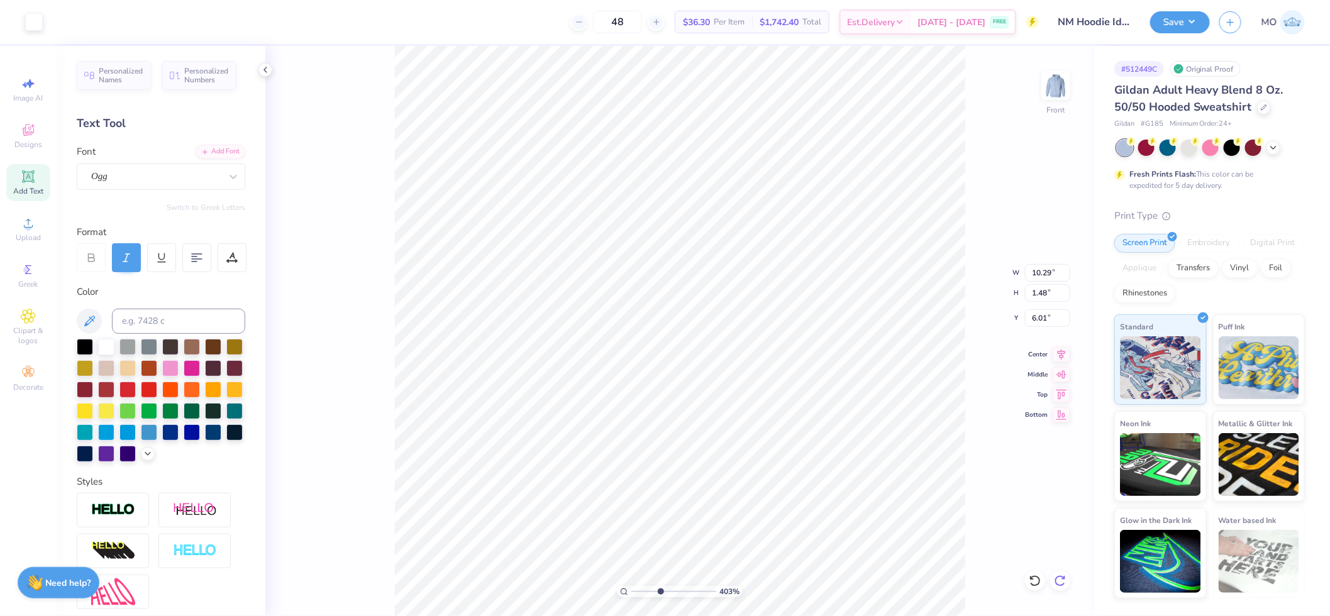
click at [1065, 577] on icon at bounding box center [1060, 581] width 13 height 13
click at [1064, 581] on icon at bounding box center [1060, 581] width 13 height 13
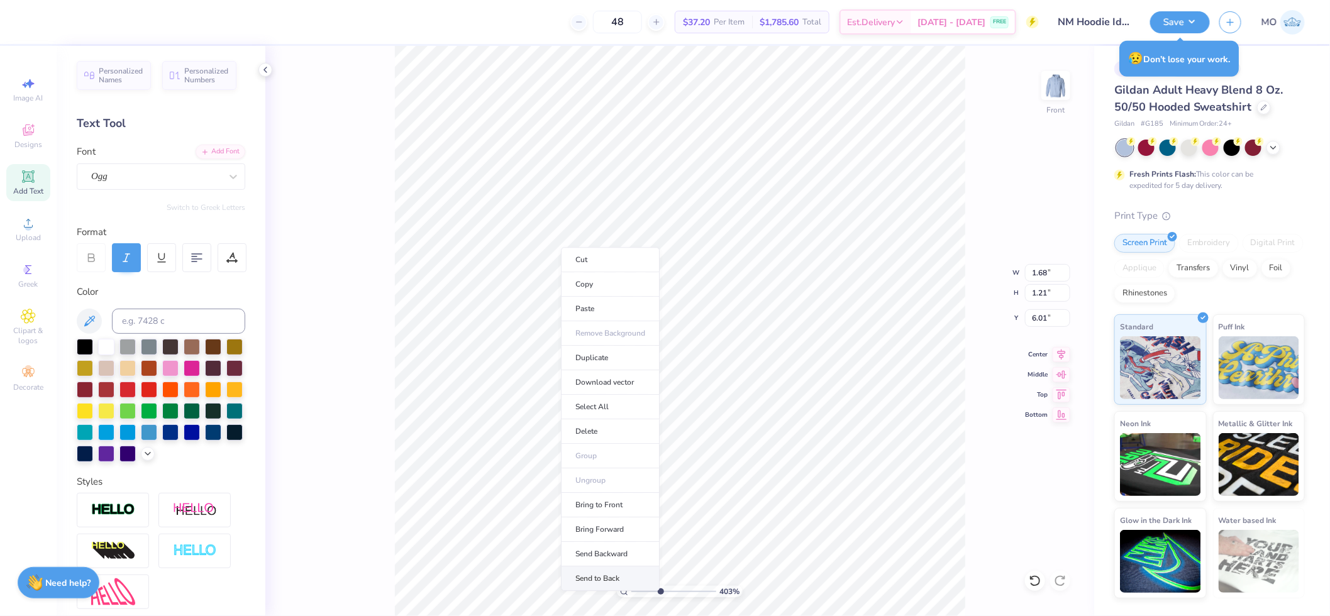
click at [631, 577] on li "Send to Back" at bounding box center [610, 578] width 99 height 25
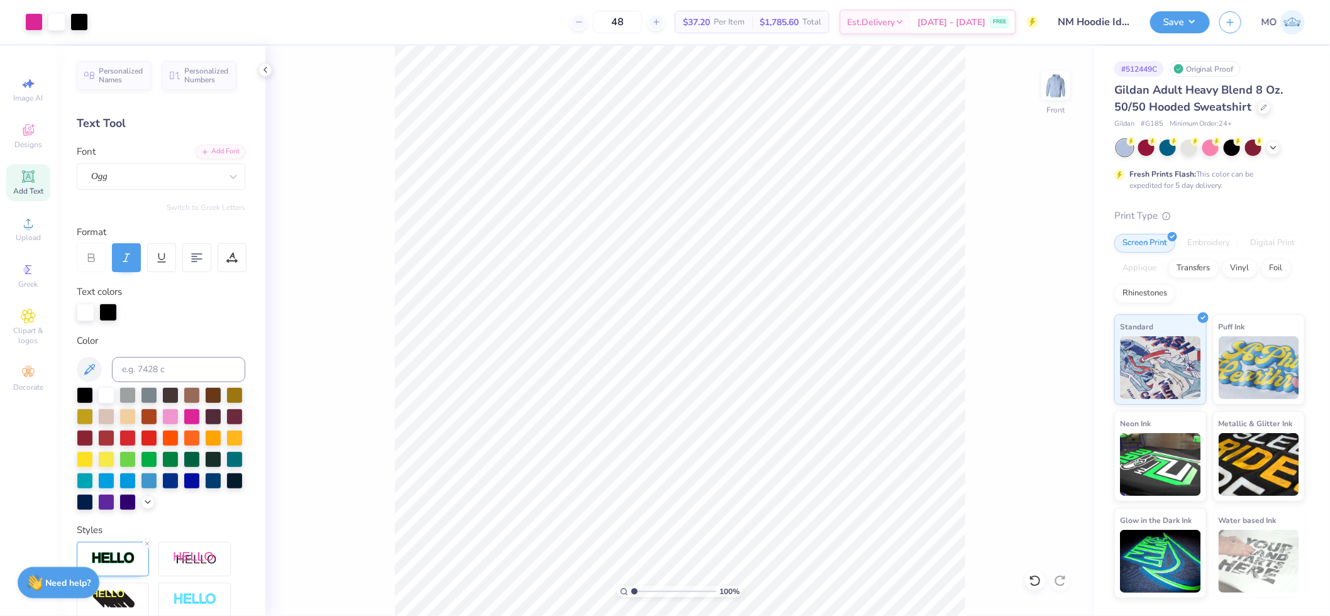
drag, startPoint x: 658, startPoint y: 588, endPoint x: 583, endPoint y: 579, distance: 76.0
click at [631, 586] on input "range" at bounding box center [673, 591] width 85 height 11
click at [1054, 318] on input "6.01" at bounding box center [1047, 318] width 45 height 18
drag, startPoint x: 632, startPoint y: 591, endPoint x: 660, endPoint y: 585, distance: 29.0
click at [660, 586] on input "range" at bounding box center [673, 591] width 85 height 11
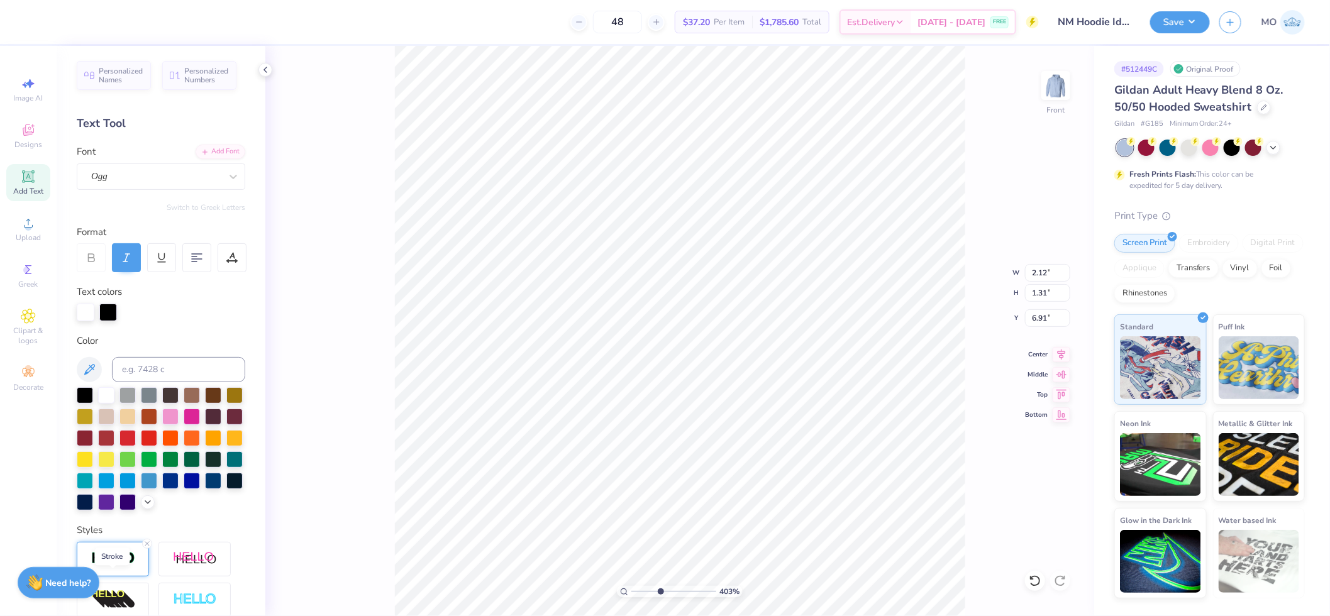
click at [113, 566] on img at bounding box center [113, 558] width 44 height 14
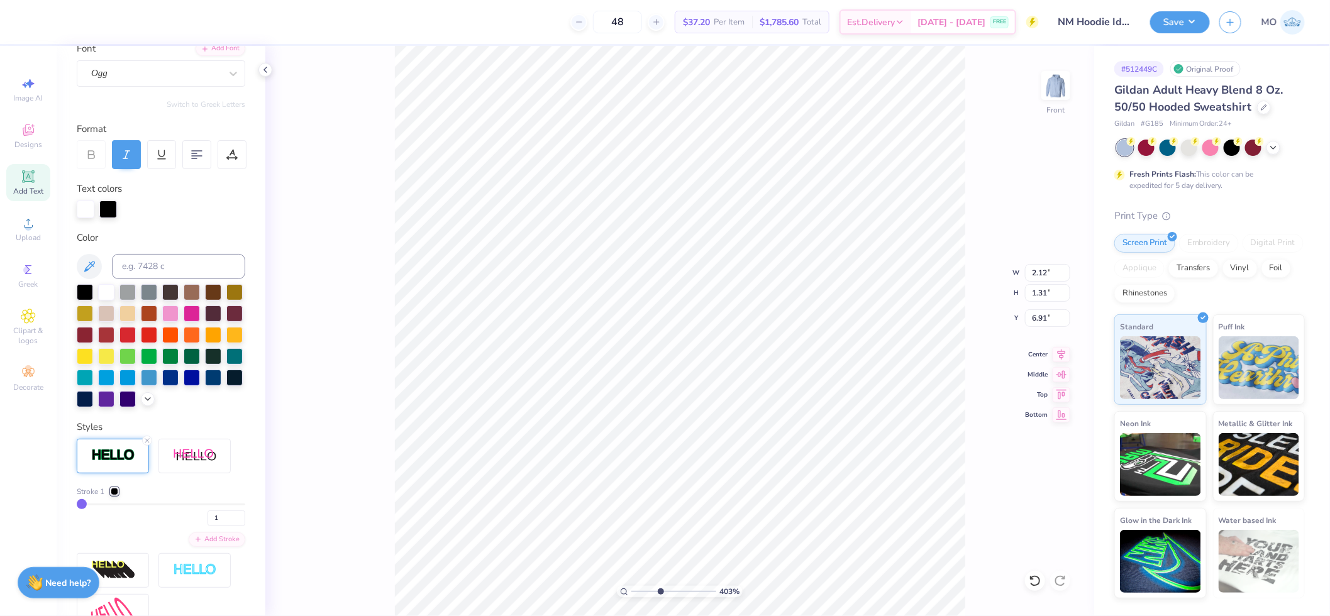
scroll to position [105, 0]
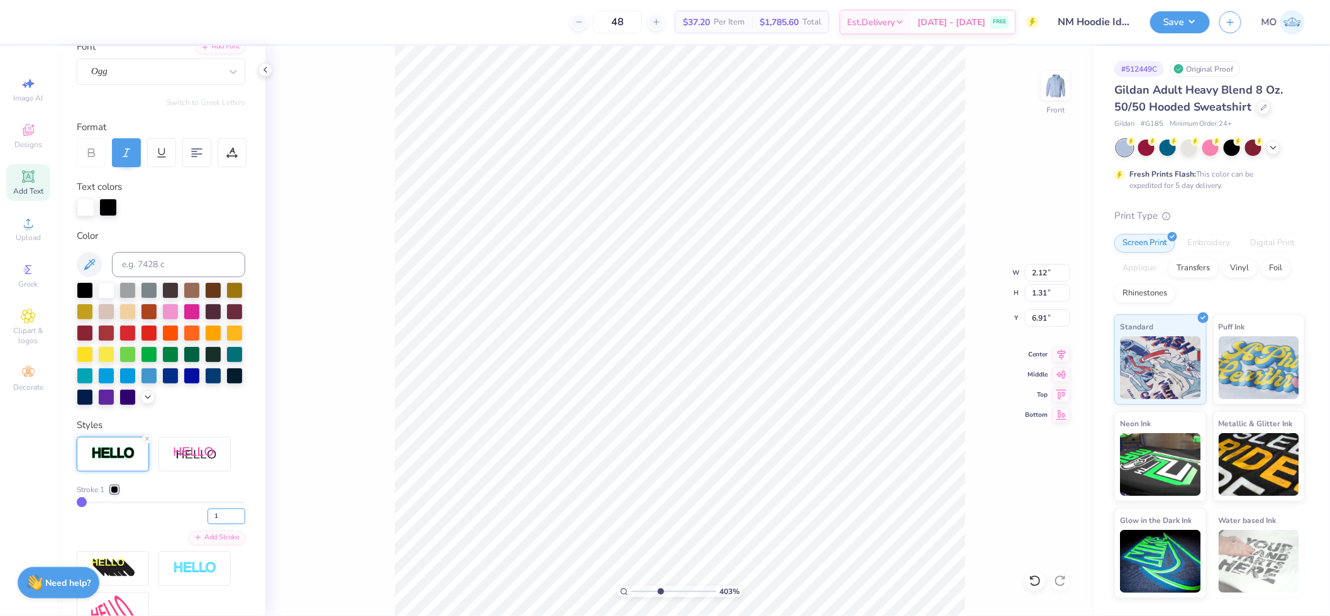
click at [207, 524] on input "1" at bounding box center [226, 517] width 38 height 16
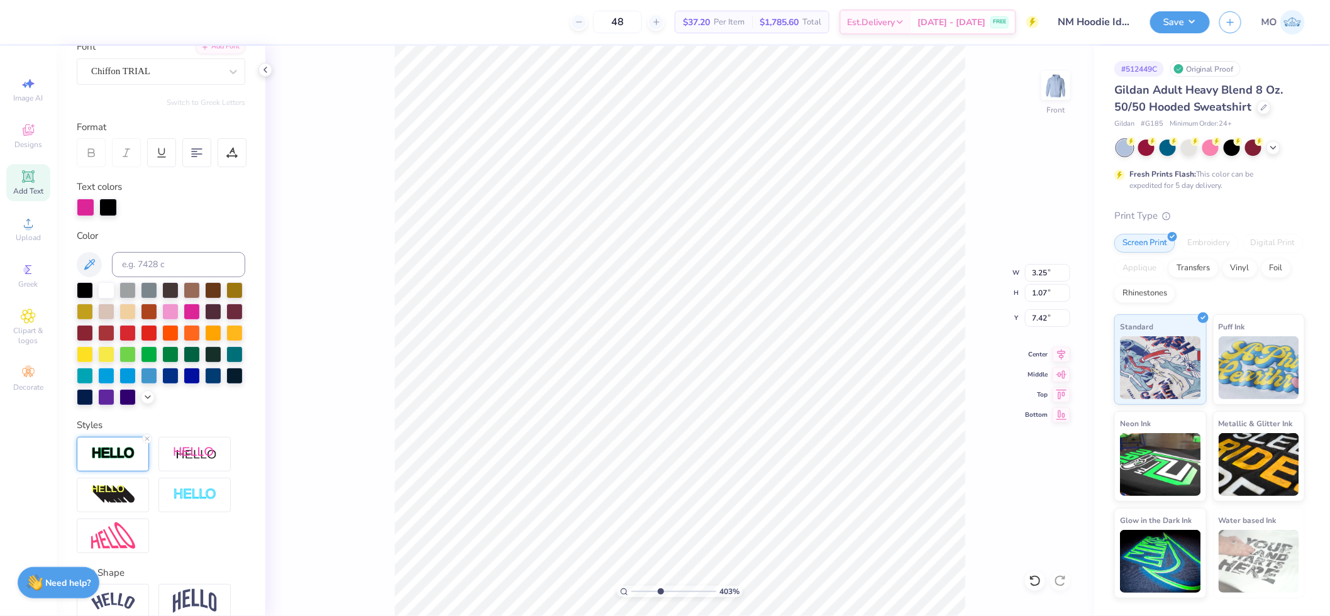
click at [123, 472] on div at bounding box center [113, 454] width 72 height 35
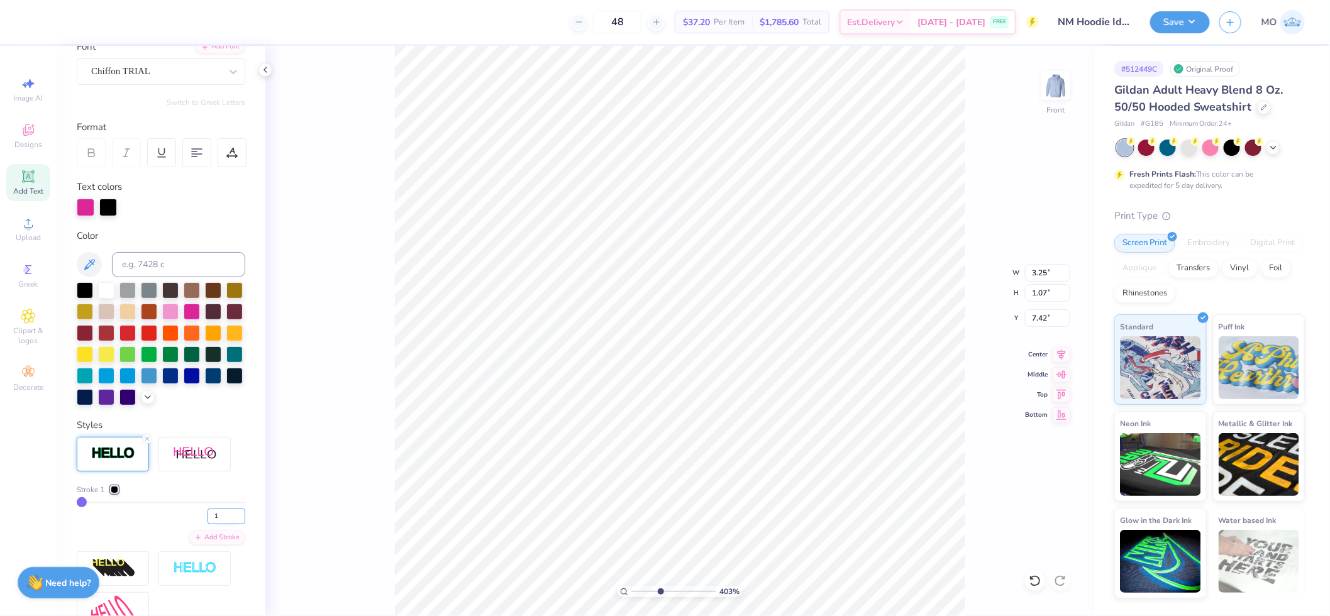
click at [212, 524] on input "1" at bounding box center [226, 517] width 38 height 16
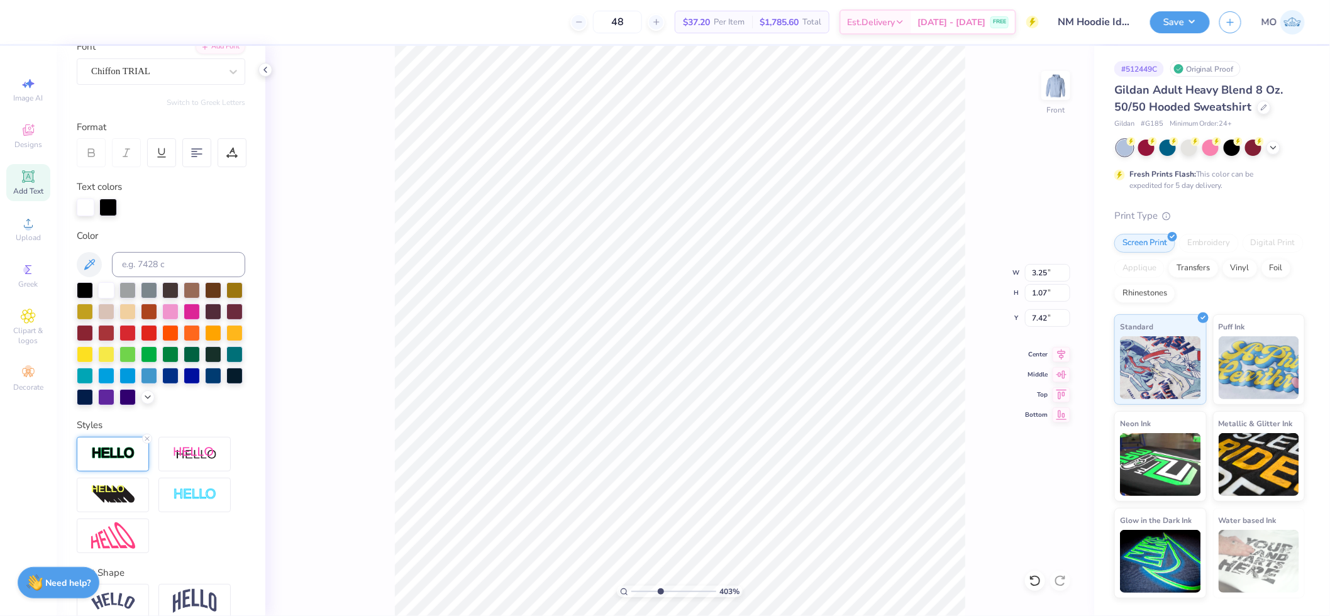
click at [94, 461] on img at bounding box center [113, 453] width 44 height 14
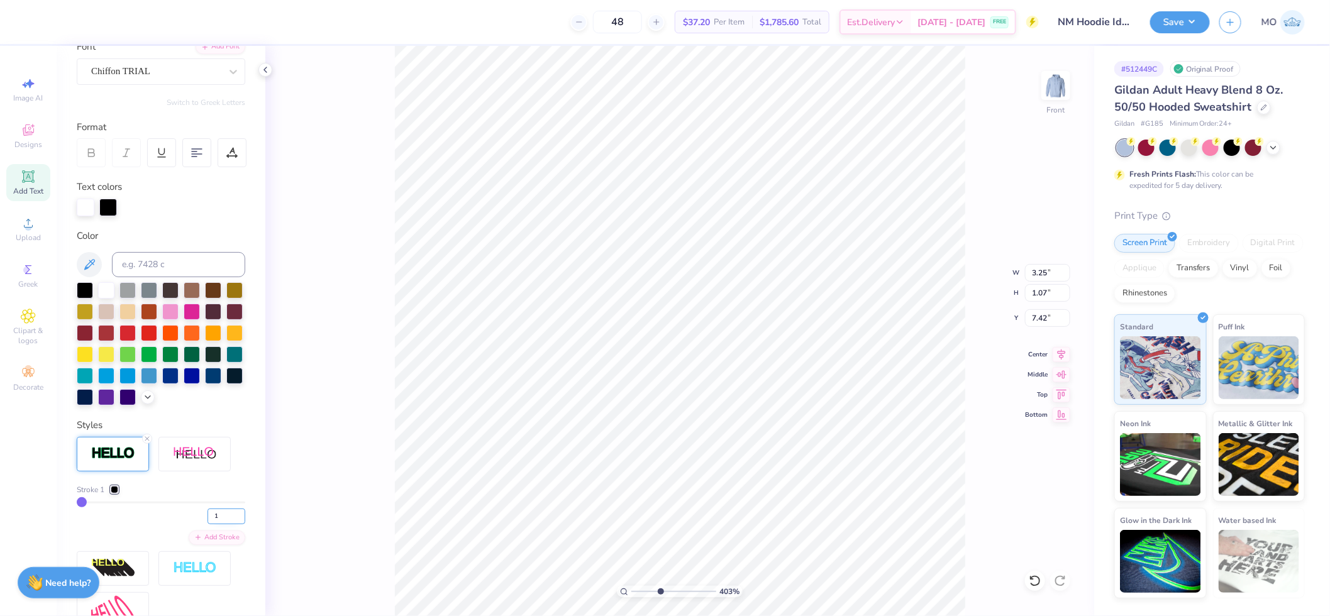
click at [212, 524] on input "1" at bounding box center [226, 517] width 38 height 16
click at [663, 590] on input "range" at bounding box center [673, 591] width 85 height 11
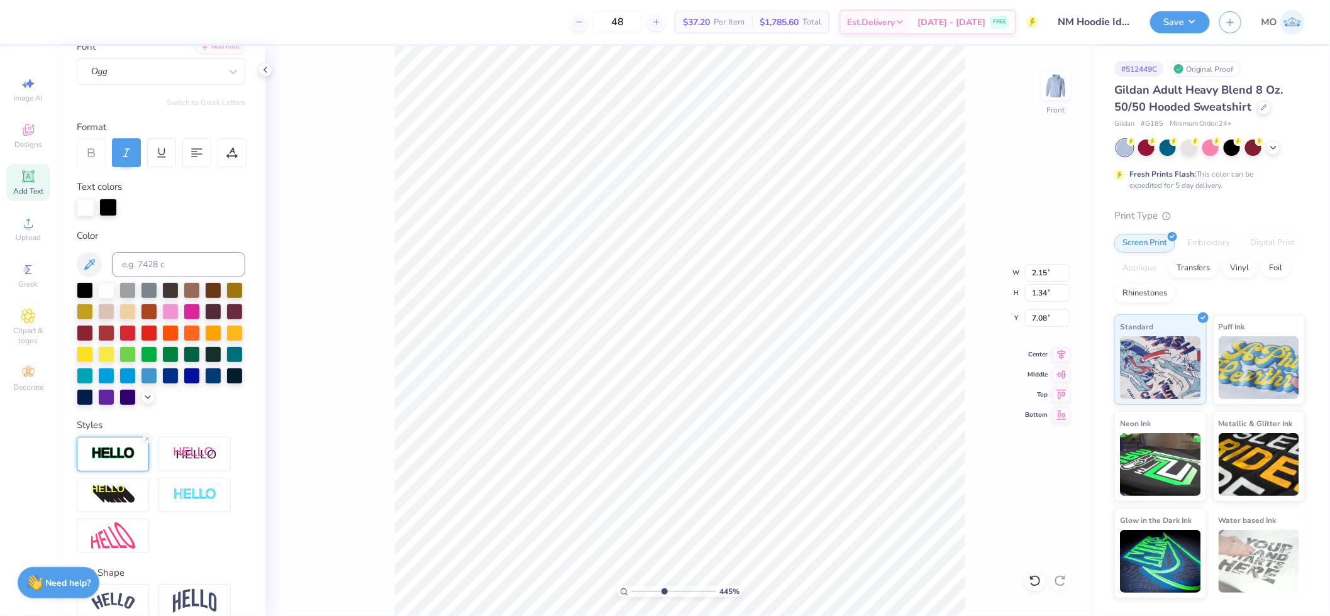
click at [128, 472] on div at bounding box center [113, 454] width 72 height 35
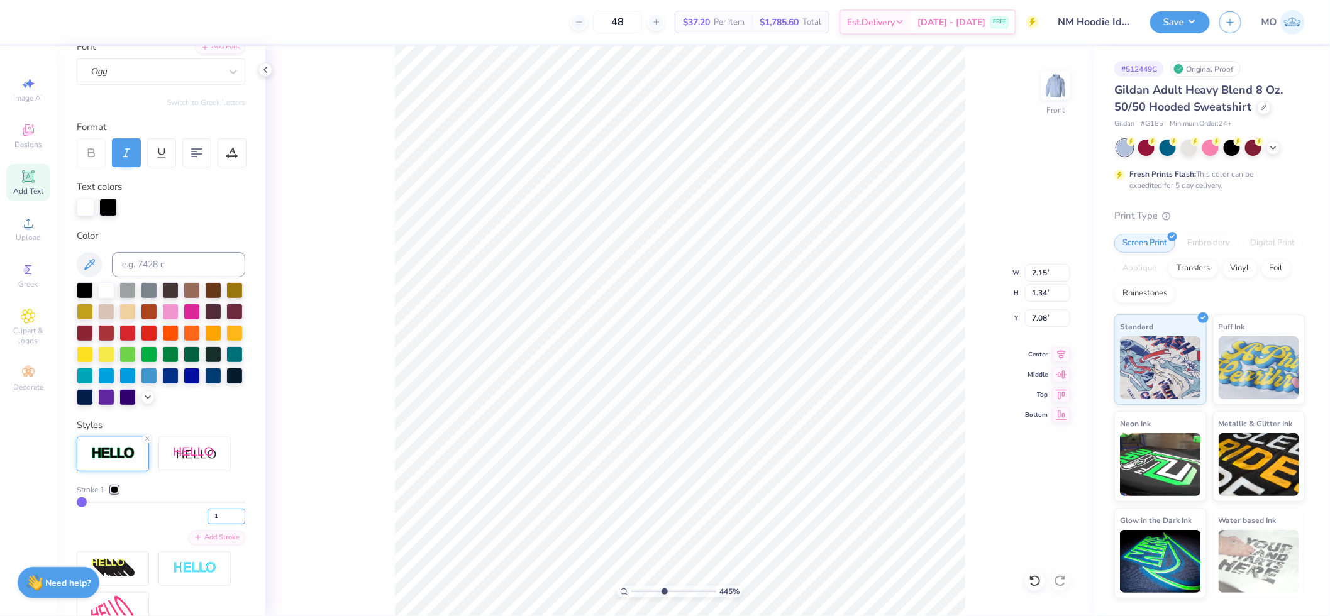
drag, startPoint x: 217, startPoint y: 538, endPoint x: 201, endPoint y: 538, distance: 15.7
click at [207, 524] on input "1" at bounding box center [226, 517] width 38 height 16
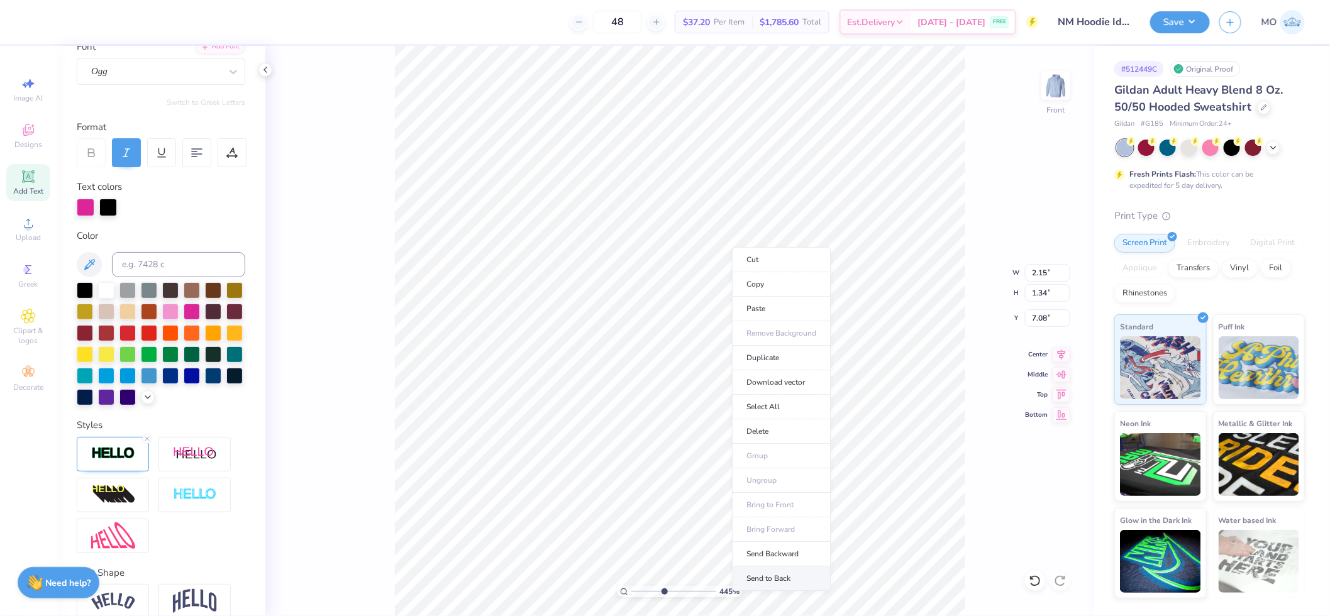
click at [790, 581] on li "Send to Back" at bounding box center [781, 578] width 99 height 25
click at [126, 461] on img at bounding box center [113, 453] width 44 height 14
click at [123, 472] on div at bounding box center [113, 454] width 72 height 35
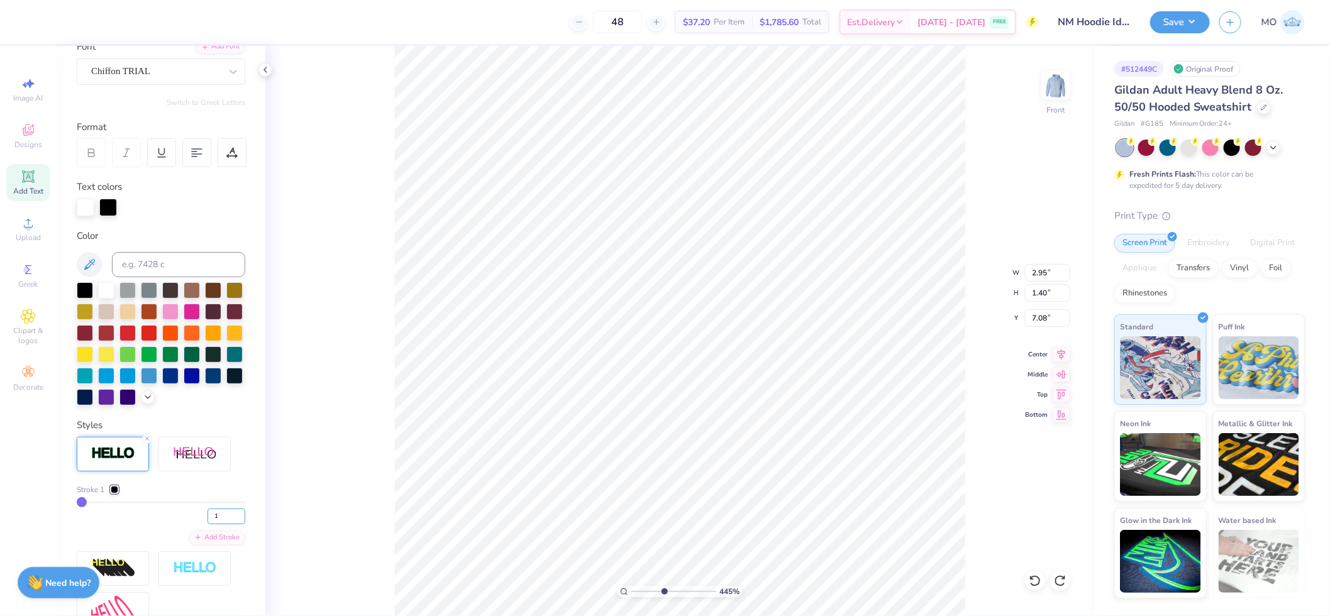
click at [210, 524] on input "1" at bounding box center [226, 517] width 38 height 16
drag, startPoint x: 663, startPoint y: 592, endPoint x: 644, endPoint y: 591, distance: 19.5
click at [644, 591] on input "range" at bounding box center [673, 591] width 85 height 11
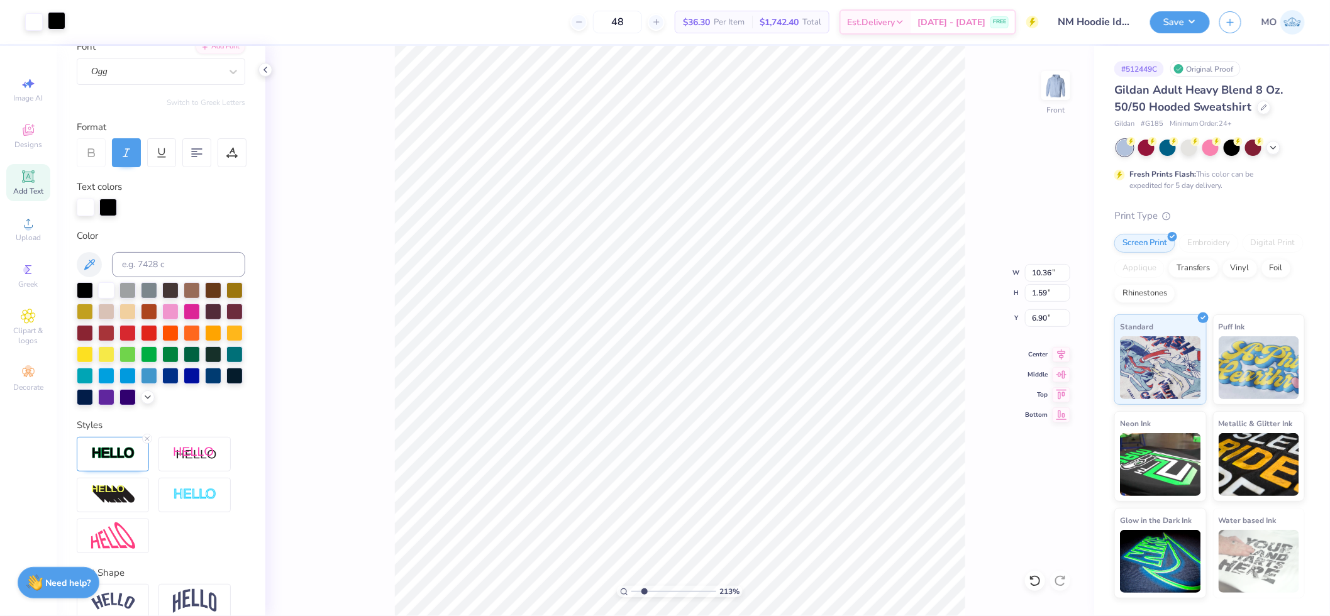
click at [60, 21] on div at bounding box center [57, 21] width 18 height 18
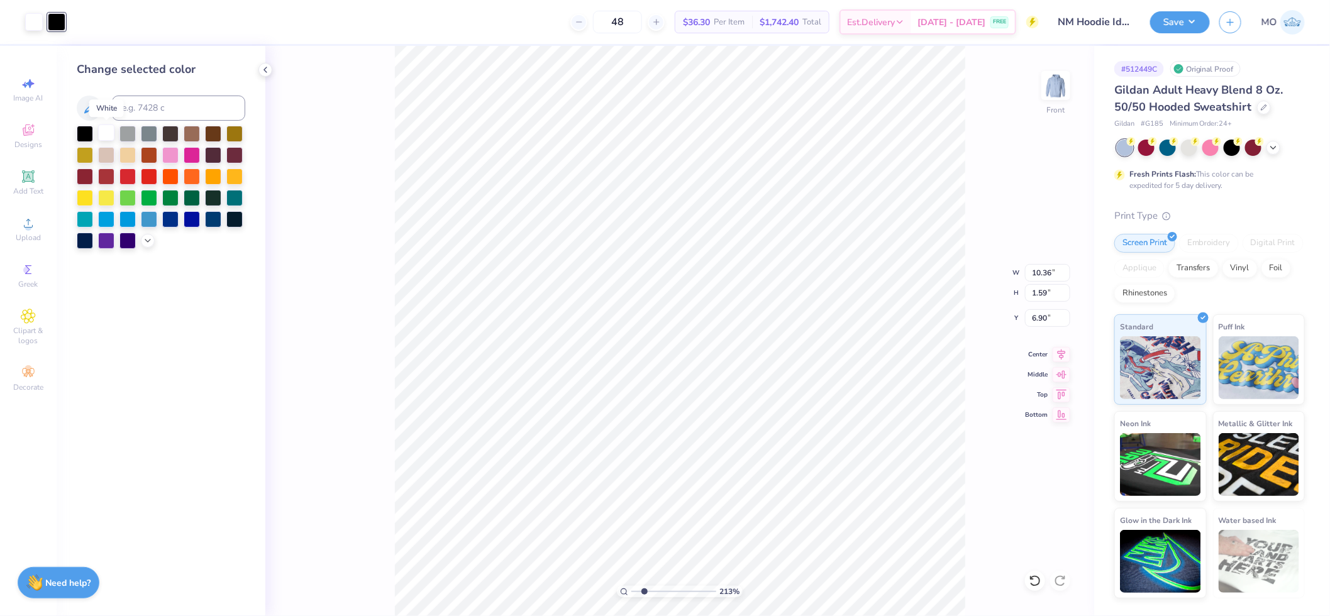
click at [102, 129] on div at bounding box center [106, 132] width 16 height 16
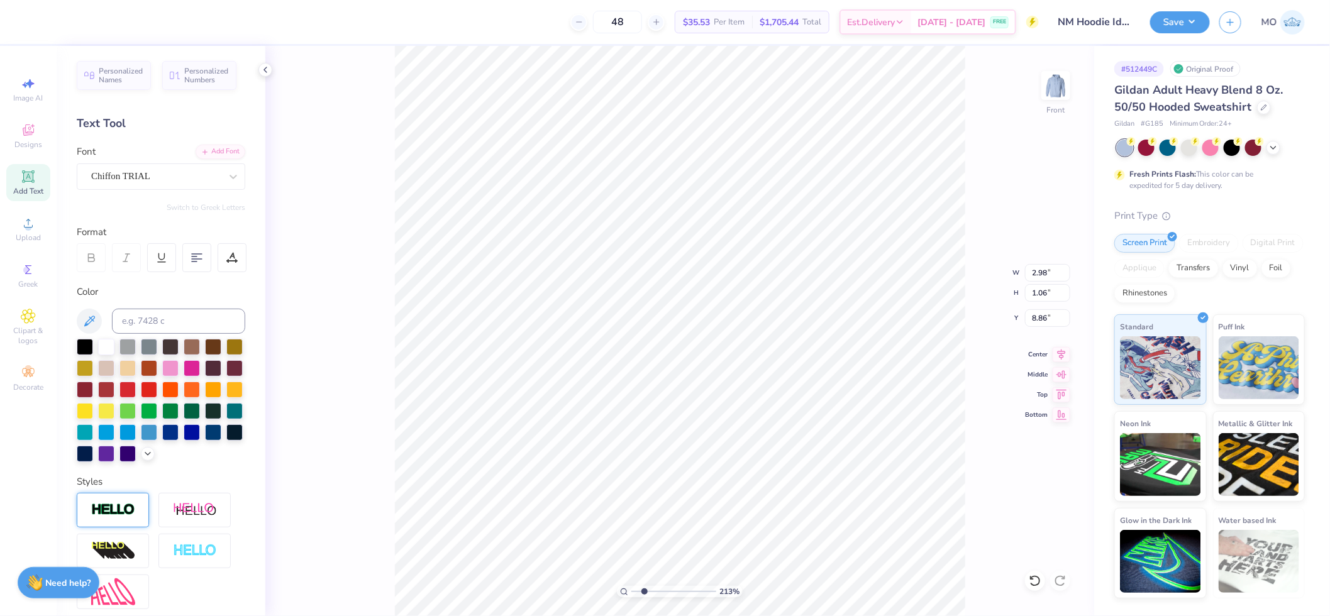
click at [99, 517] on img at bounding box center [113, 510] width 44 height 14
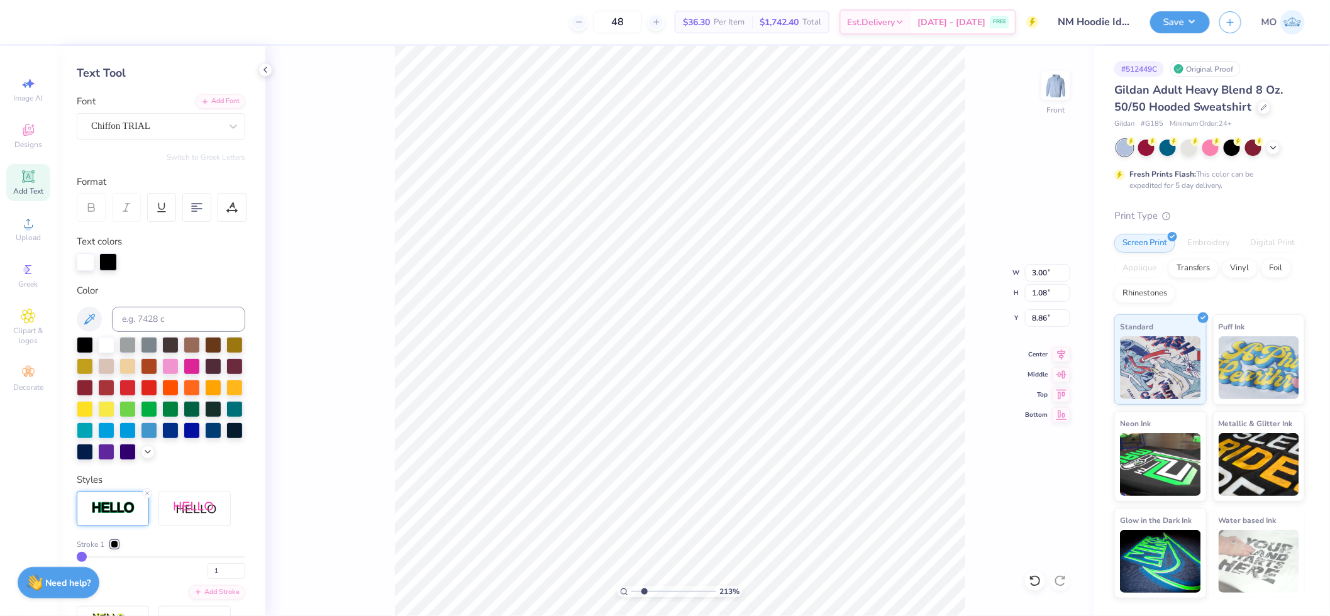
scroll to position [53, 0]
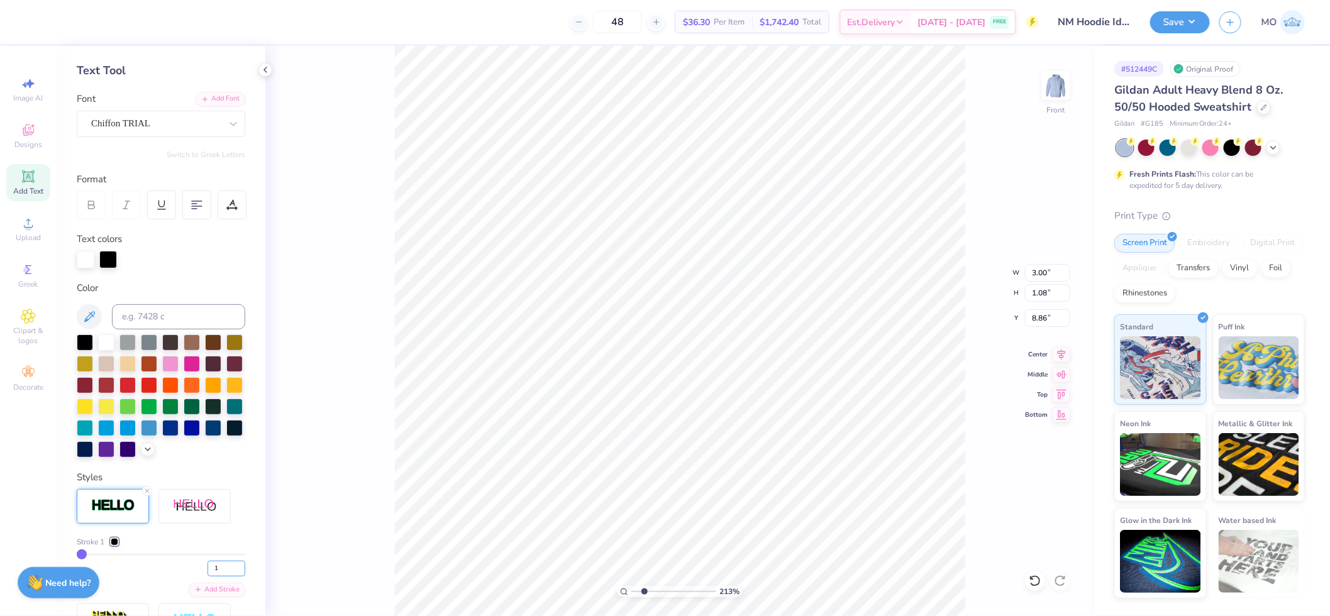
click at [208, 577] on input "1" at bounding box center [226, 569] width 38 height 16
click at [108, 513] on img at bounding box center [113, 506] width 44 height 14
click at [211, 577] on input "1" at bounding box center [226, 569] width 38 height 16
click at [40, 23] on div at bounding box center [34, 21] width 18 height 18
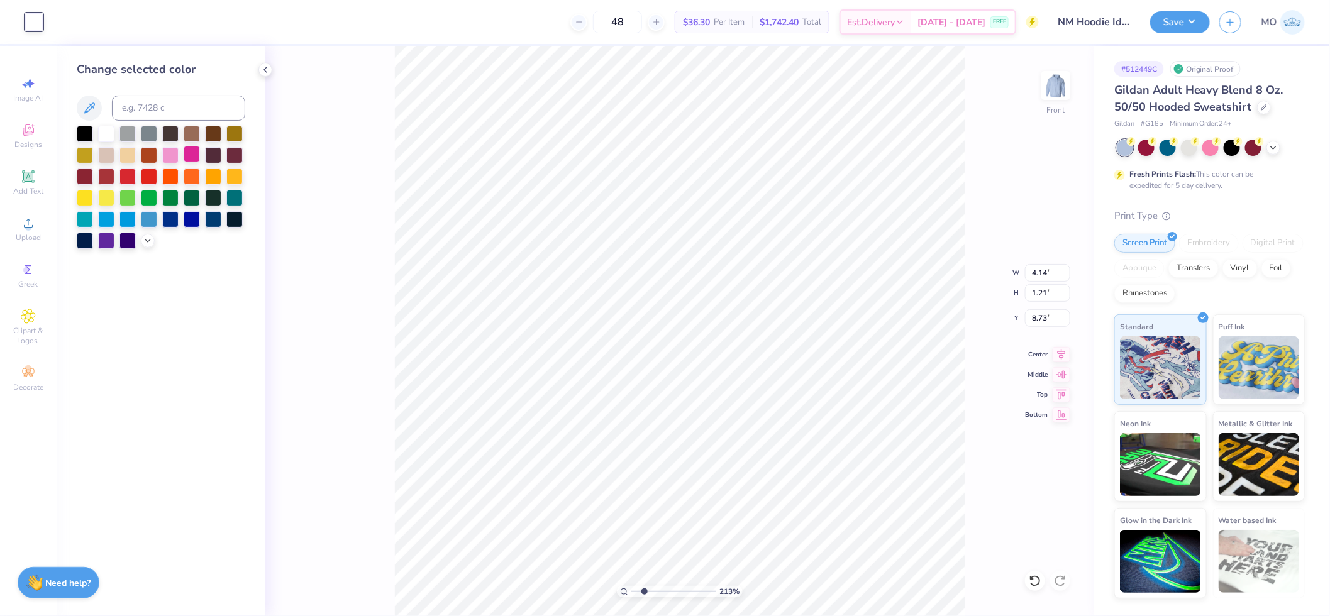
click at [190, 158] on div at bounding box center [192, 154] width 16 height 16
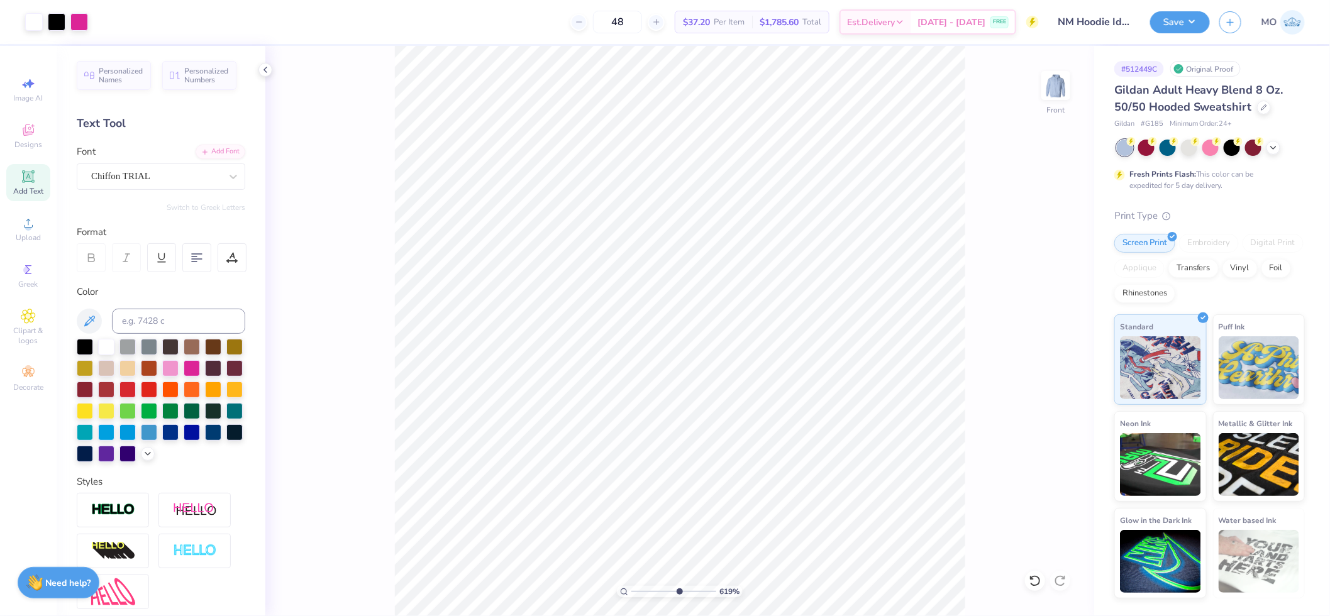
drag, startPoint x: 644, startPoint y: 592, endPoint x: 678, endPoint y: 592, distance: 33.3
click at [678, 592] on input "range" at bounding box center [673, 591] width 85 height 11
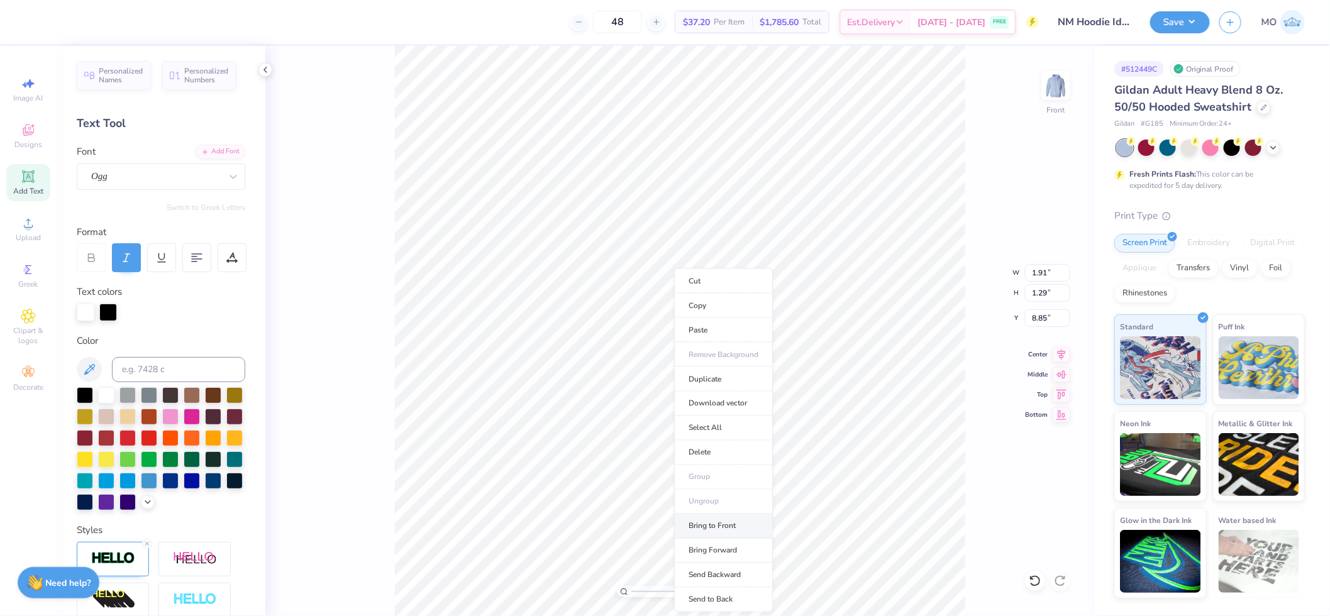
click at [742, 528] on li "Bring to Front" at bounding box center [723, 526] width 99 height 25
click at [806, 597] on li "Send to Back" at bounding box center [798, 600] width 99 height 25
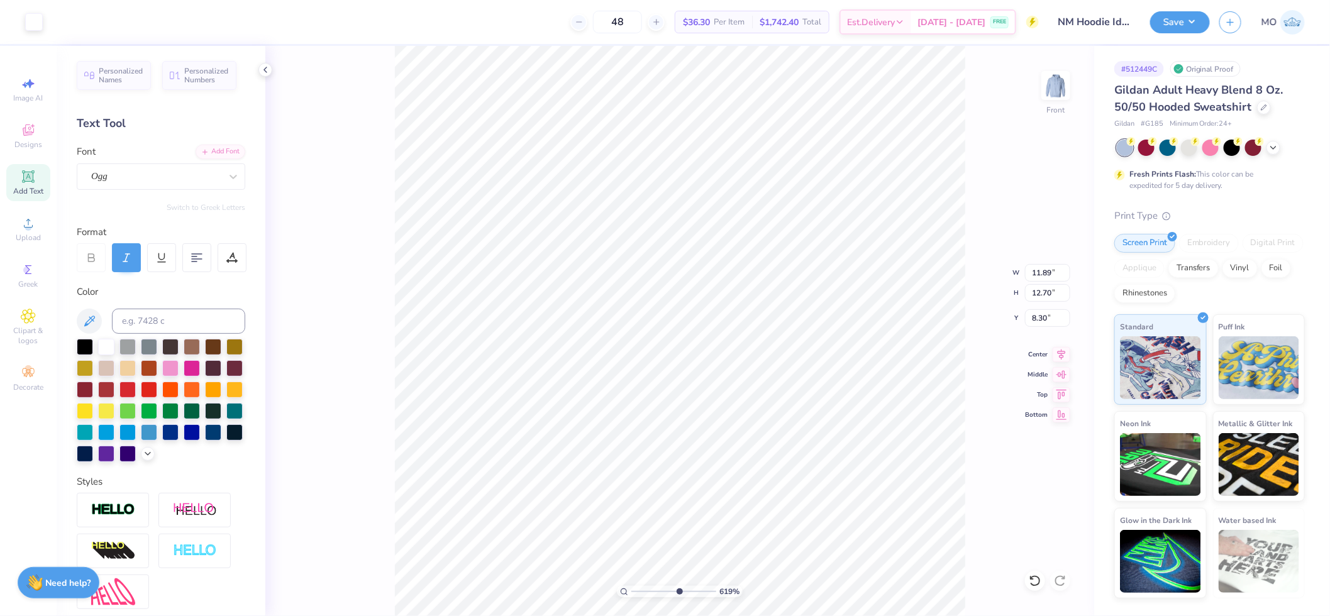
click at [642, 592] on div "619 %" at bounding box center [680, 331] width 570 height 570
drag, startPoint x: 680, startPoint y: 590, endPoint x: 593, endPoint y: 592, distance: 86.2
click at [631, 592] on input "range" at bounding box center [673, 591] width 85 height 11
click at [67, 21] on div "Art colors 48 $36.30 Per Item $1,742.40 Total Est. Delivery Sep 11 - 14 FREE De…" at bounding box center [665, 22] width 1330 height 44
click at [55, 21] on div at bounding box center [57, 21] width 18 height 18
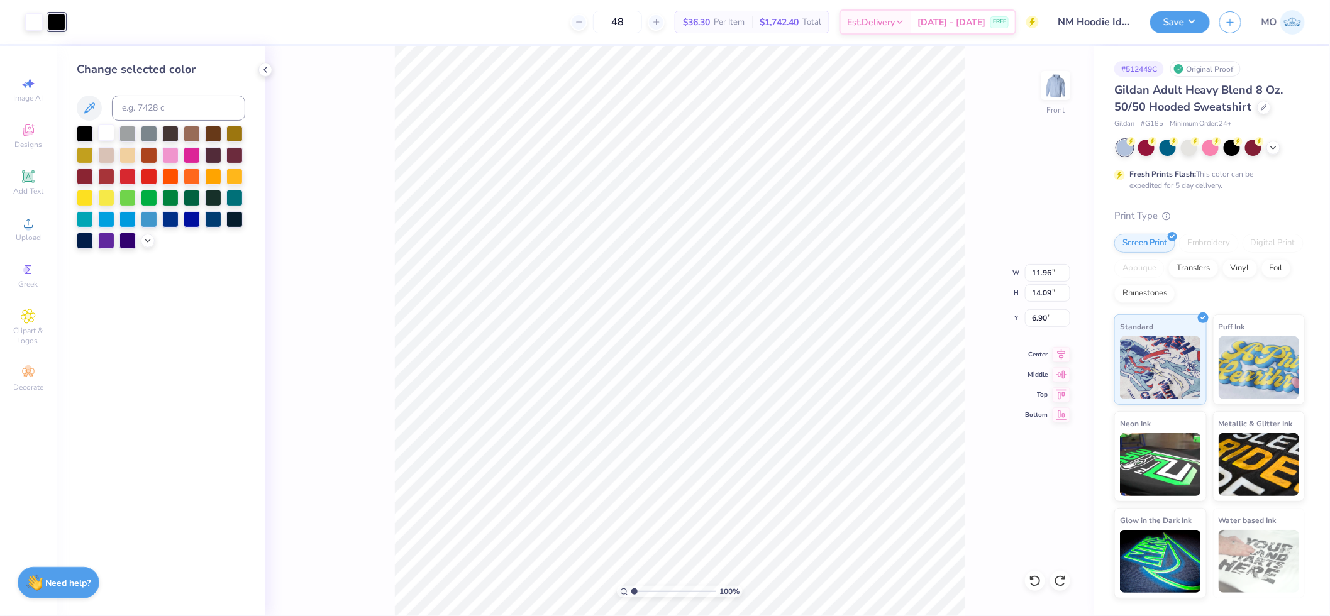
click at [108, 138] on div at bounding box center [106, 132] width 16 height 16
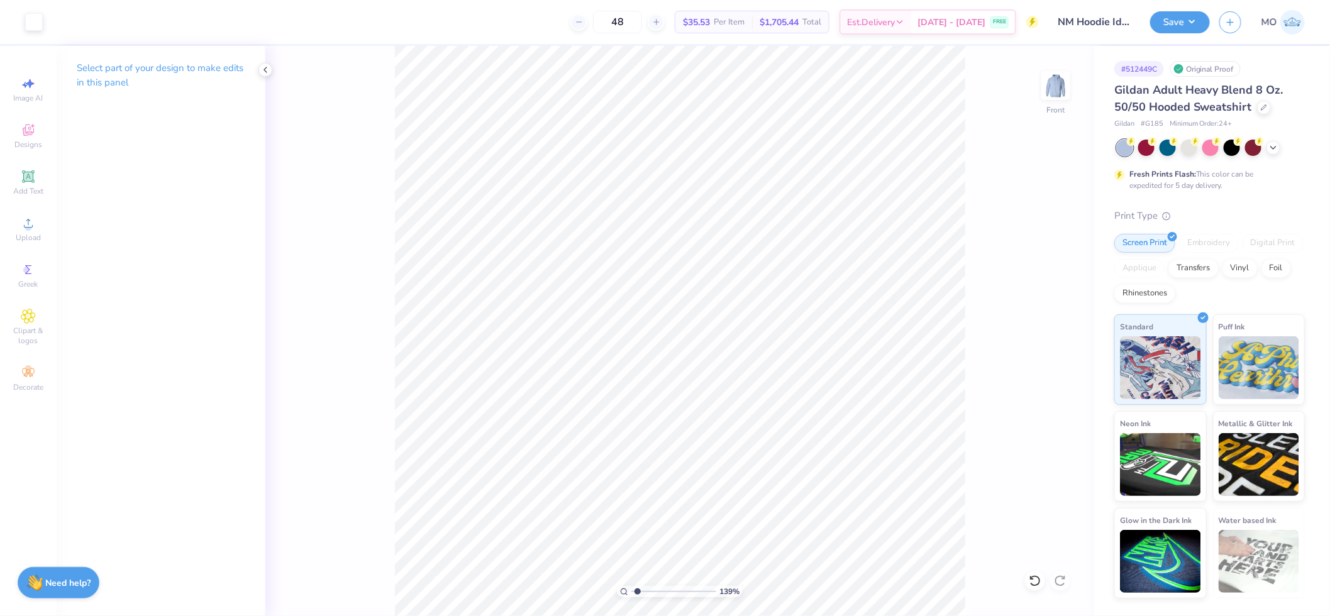
click at [637, 592] on input "range" at bounding box center [673, 591] width 85 height 11
drag, startPoint x: 638, startPoint y: 587, endPoint x: 649, endPoint y: 588, distance: 11.4
click at [649, 588] on input "range" at bounding box center [673, 591] width 85 height 11
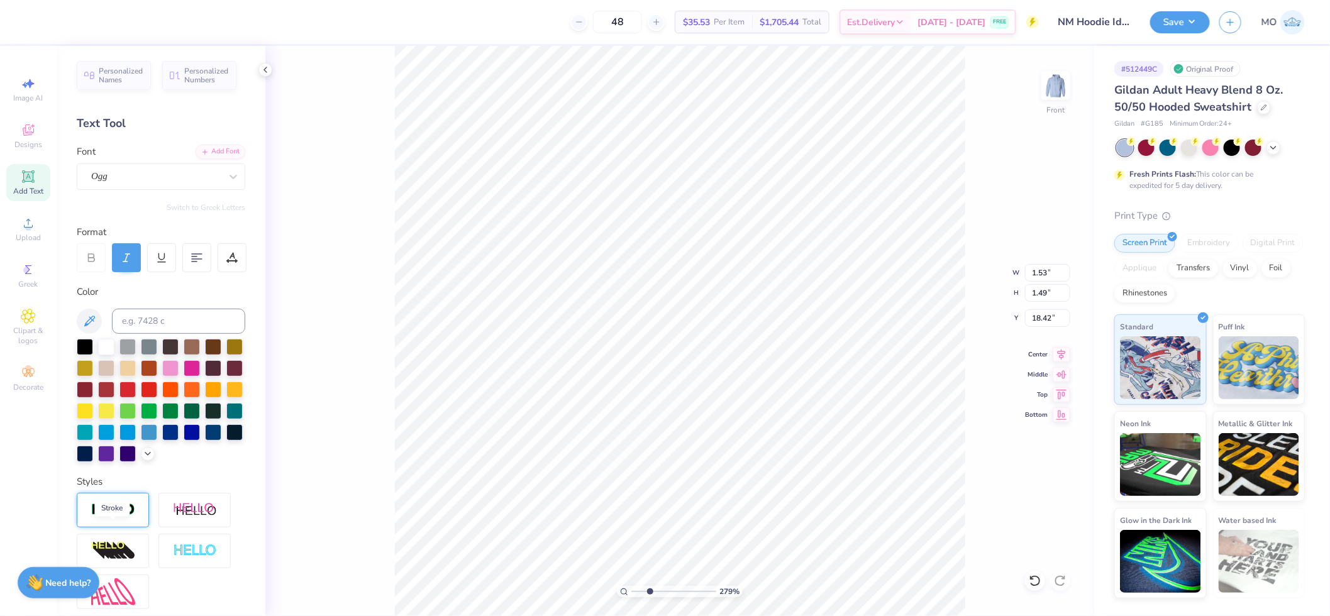
click at [124, 517] on img at bounding box center [113, 510] width 44 height 14
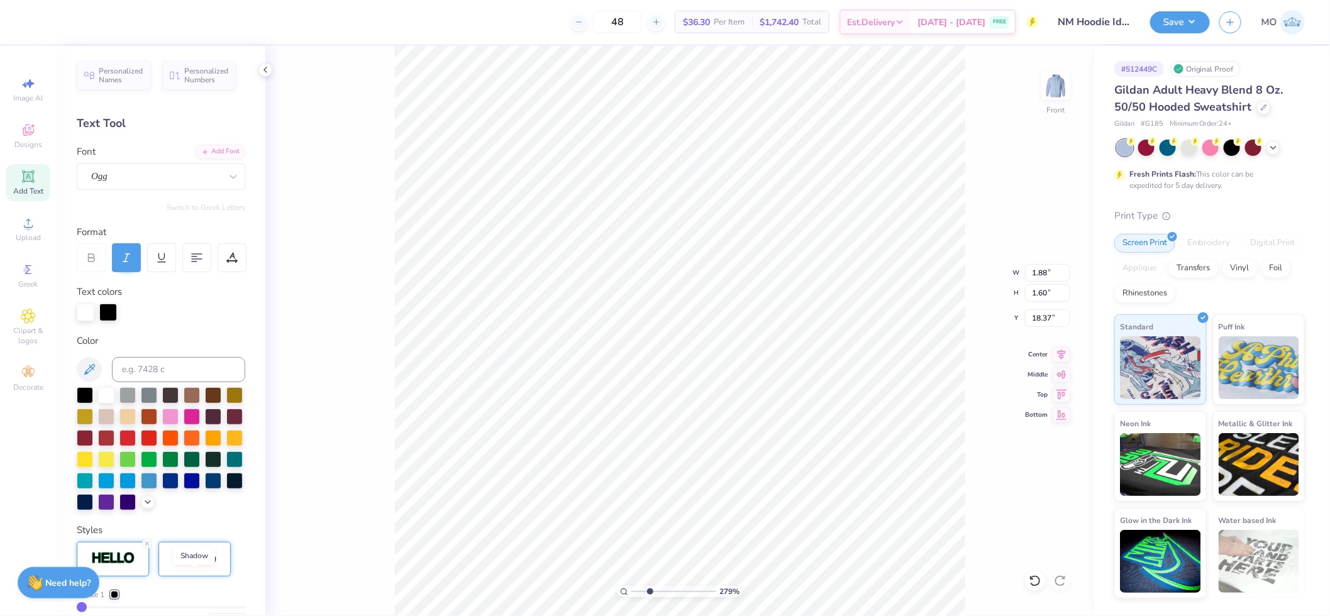
click at [197, 567] on img at bounding box center [195, 559] width 44 height 16
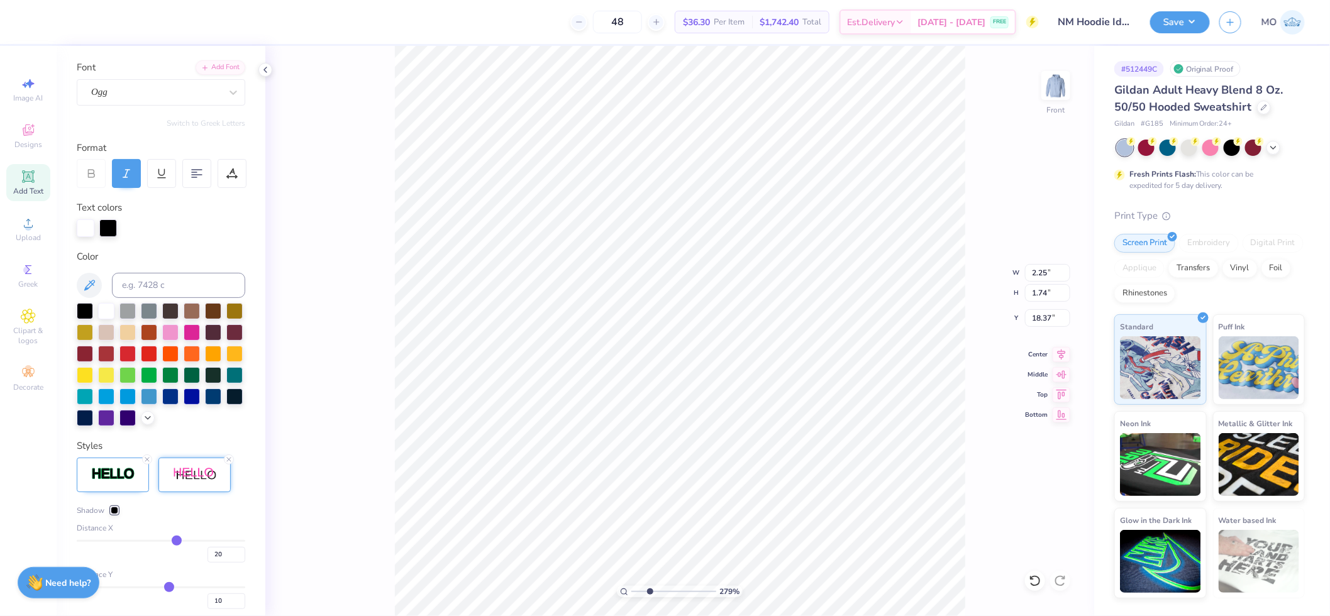
scroll to position [113, 0]
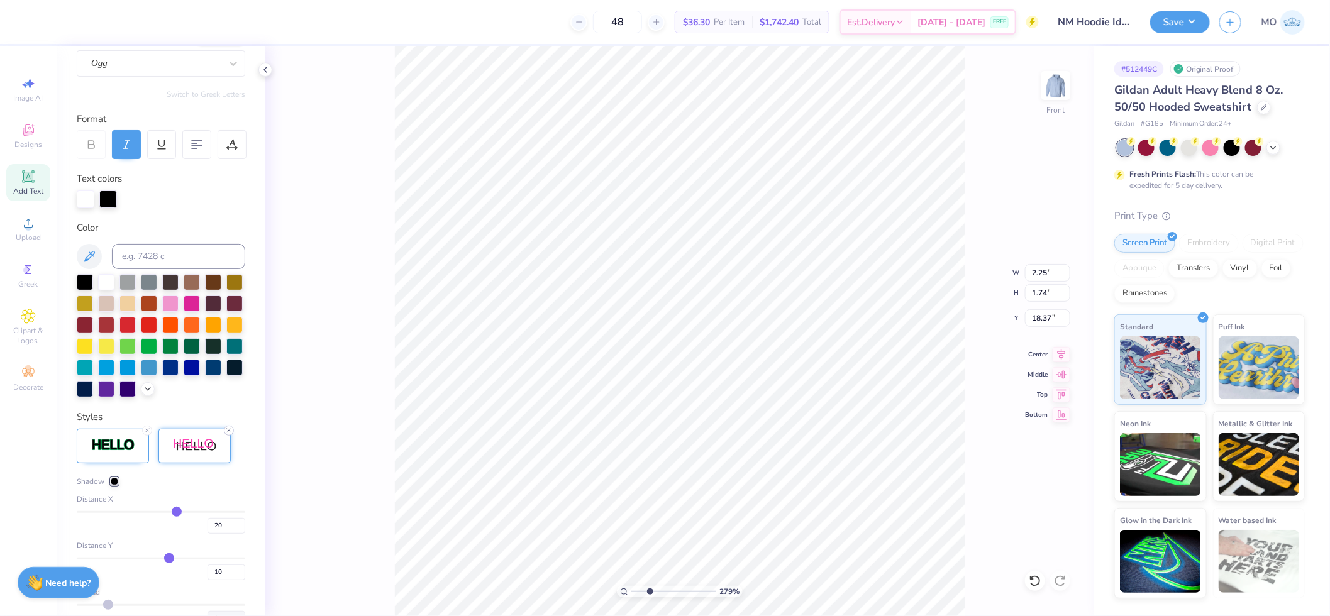
click at [228, 434] on icon at bounding box center [229, 431] width 8 height 8
click at [130, 453] on img at bounding box center [113, 445] width 44 height 14
click at [218, 516] on input "1" at bounding box center [226, 508] width 38 height 16
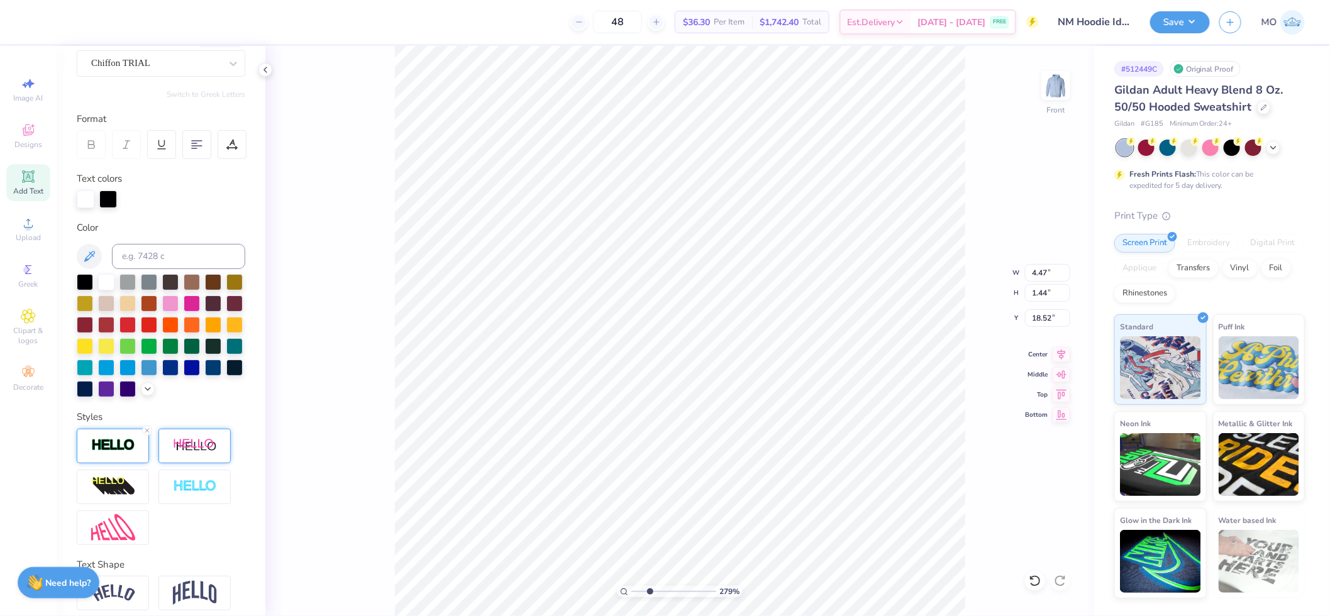
click at [135, 463] on div at bounding box center [113, 446] width 72 height 35
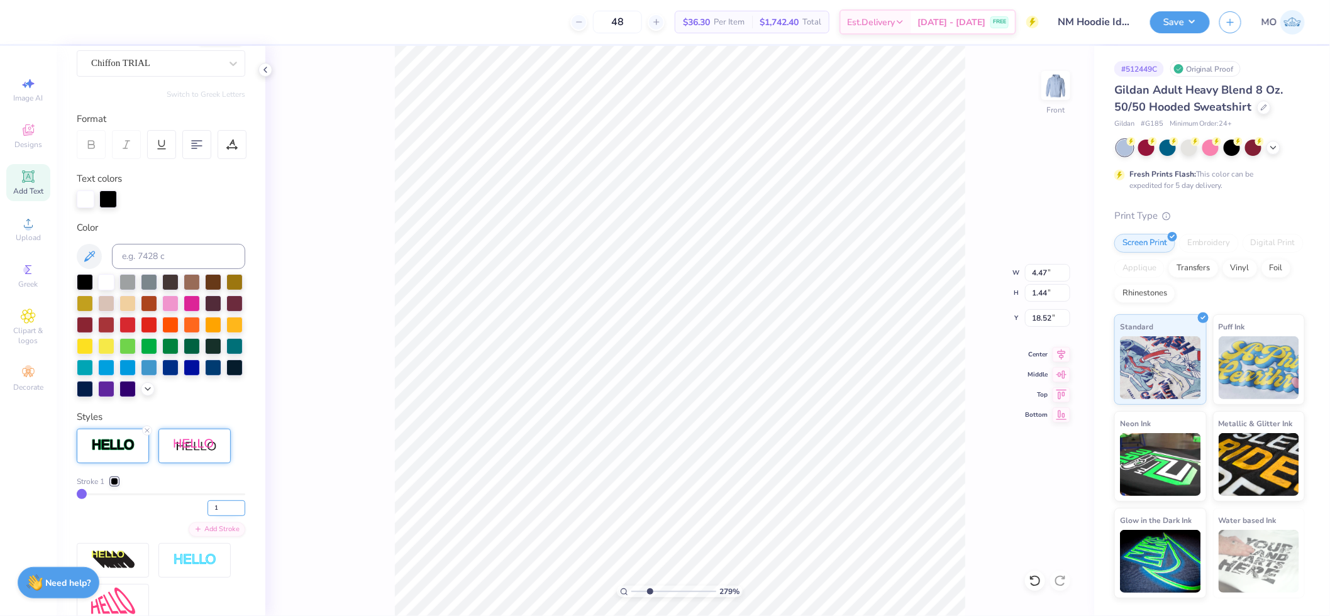
click at [215, 516] on input "1" at bounding box center [226, 508] width 38 height 16
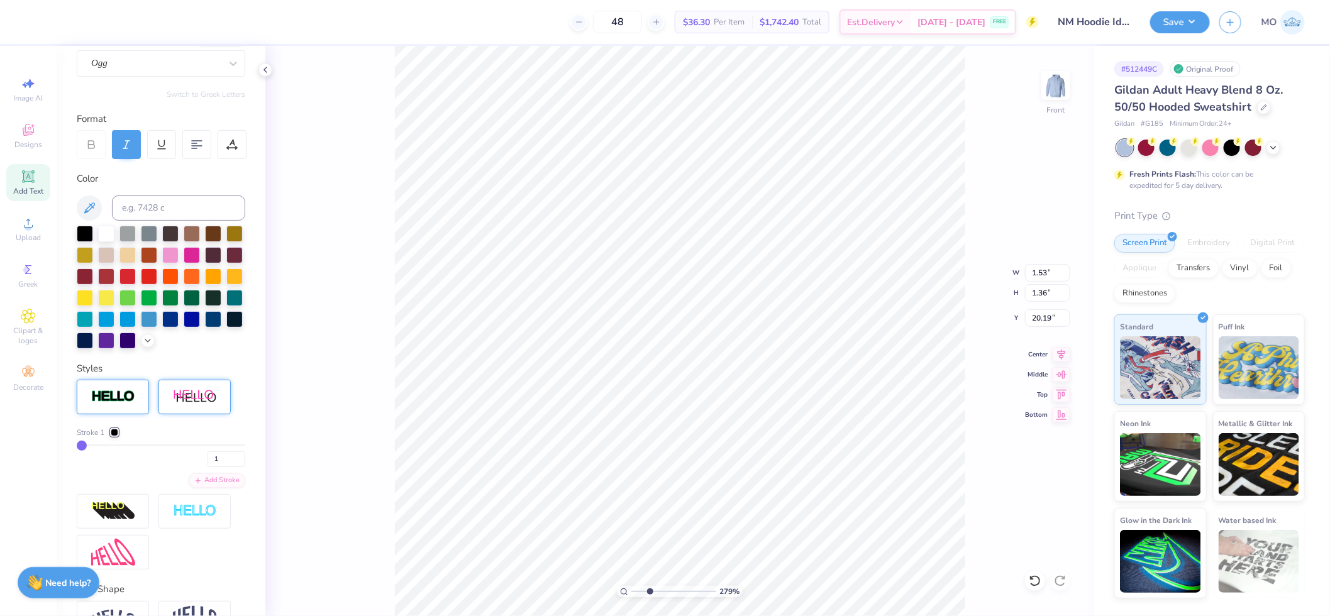
click at [122, 414] on div at bounding box center [113, 397] width 72 height 35
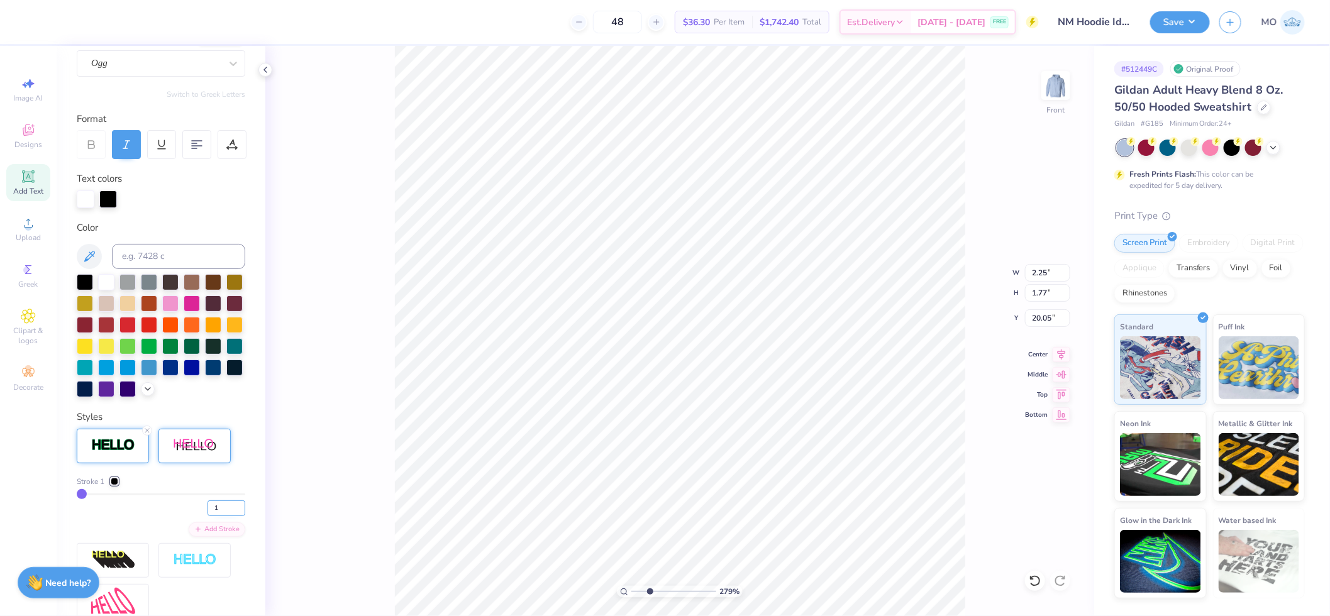
click at [212, 516] on input "1" at bounding box center [226, 508] width 38 height 16
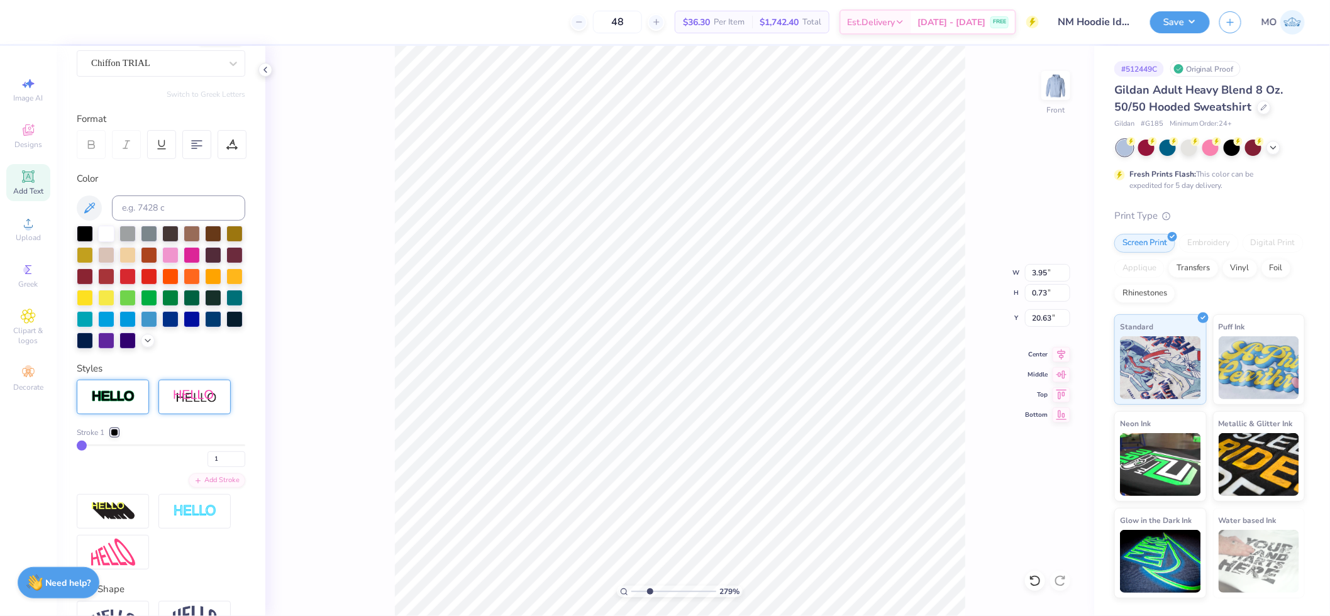
click at [101, 404] on img at bounding box center [113, 397] width 44 height 14
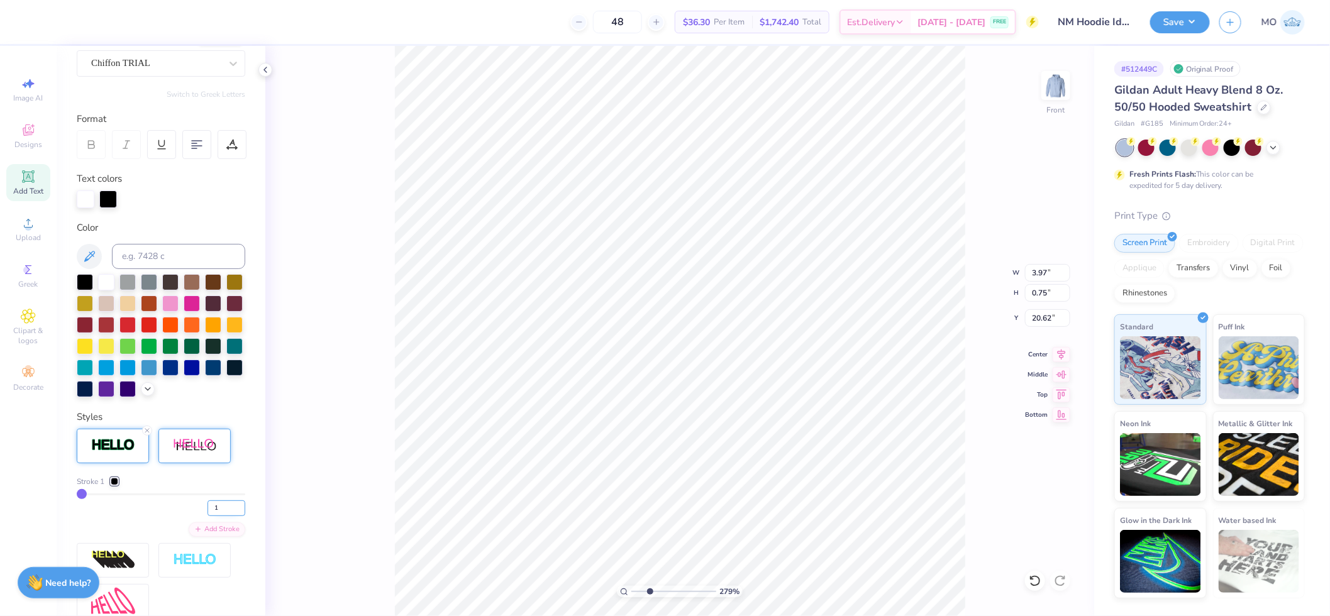
click at [211, 516] on input "1" at bounding box center [226, 508] width 38 height 16
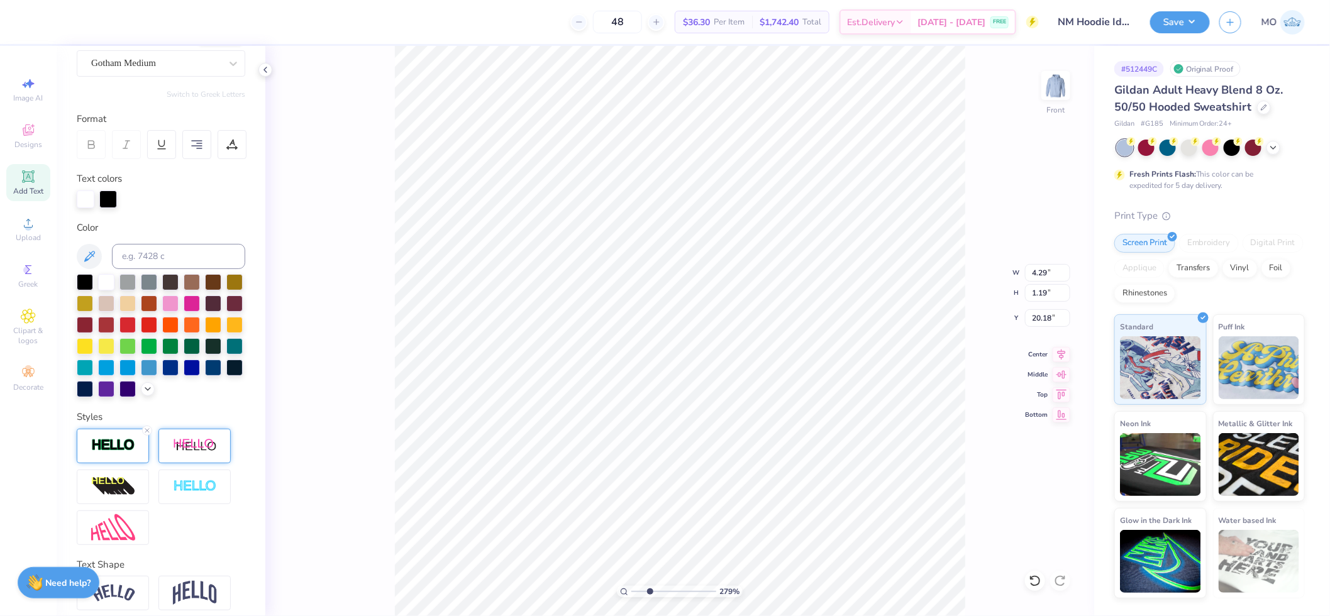
click at [117, 463] on div at bounding box center [113, 446] width 72 height 35
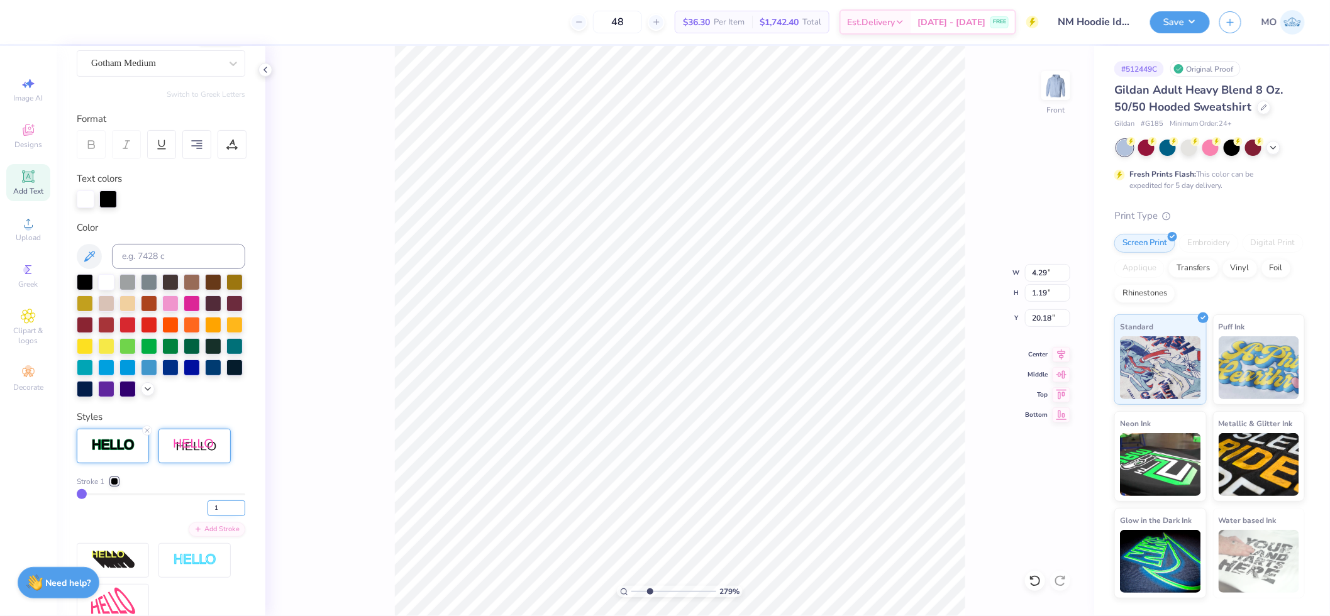
click at [211, 516] on input "1" at bounding box center [226, 508] width 38 height 16
click at [36, 26] on div at bounding box center [34, 21] width 18 height 18
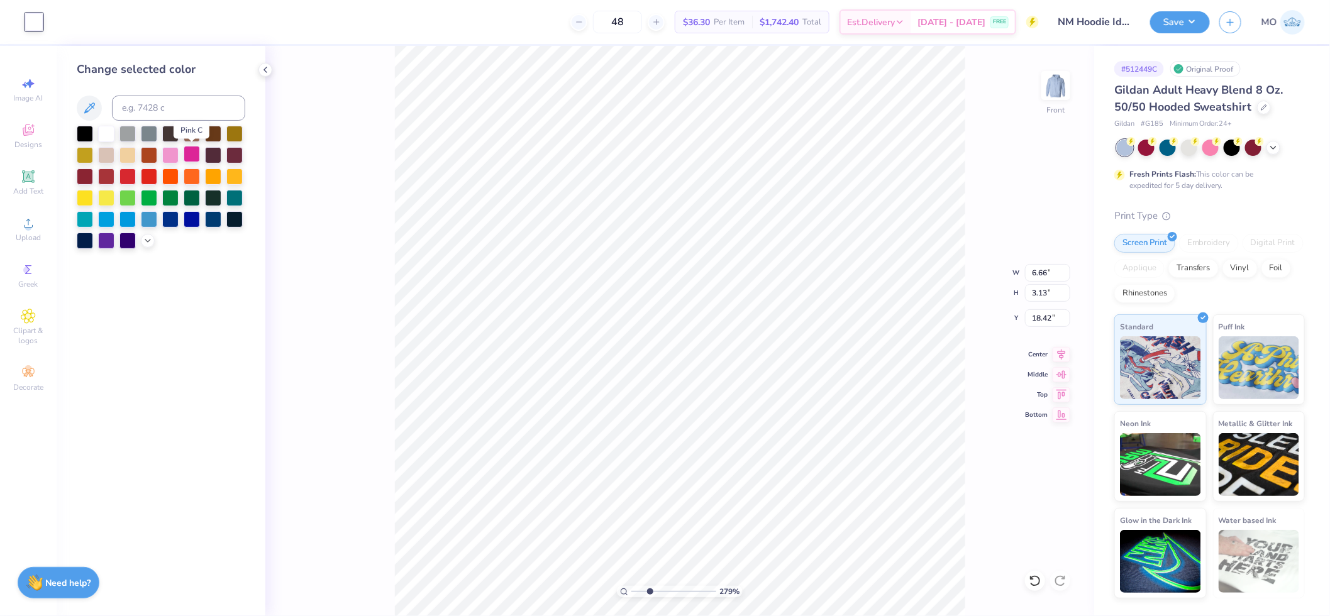
click at [195, 155] on div at bounding box center [192, 154] width 16 height 16
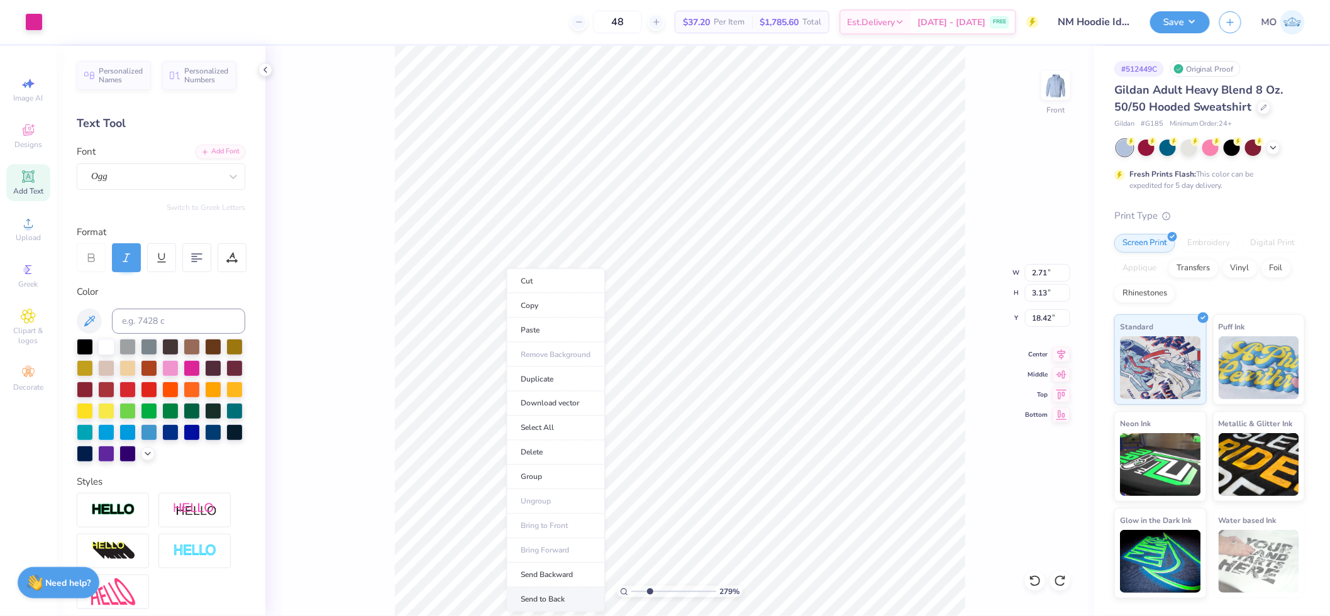
click at [571, 595] on li "Send to Back" at bounding box center [556, 600] width 99 height 25
click at [567, 601] on li "Send to Back" at bounding box center [556, 600] width 99 height 25
drag, startPoint x: 646, startPoint y: 592, endPoint x: 575, endPoint y: 588, distance: 71.8
click at [631, 588] on input "range" at bounding box center [673, 591] width 85 height 11
click at [60, 19] on div at bounding box center [57, 21] width 18 height 18
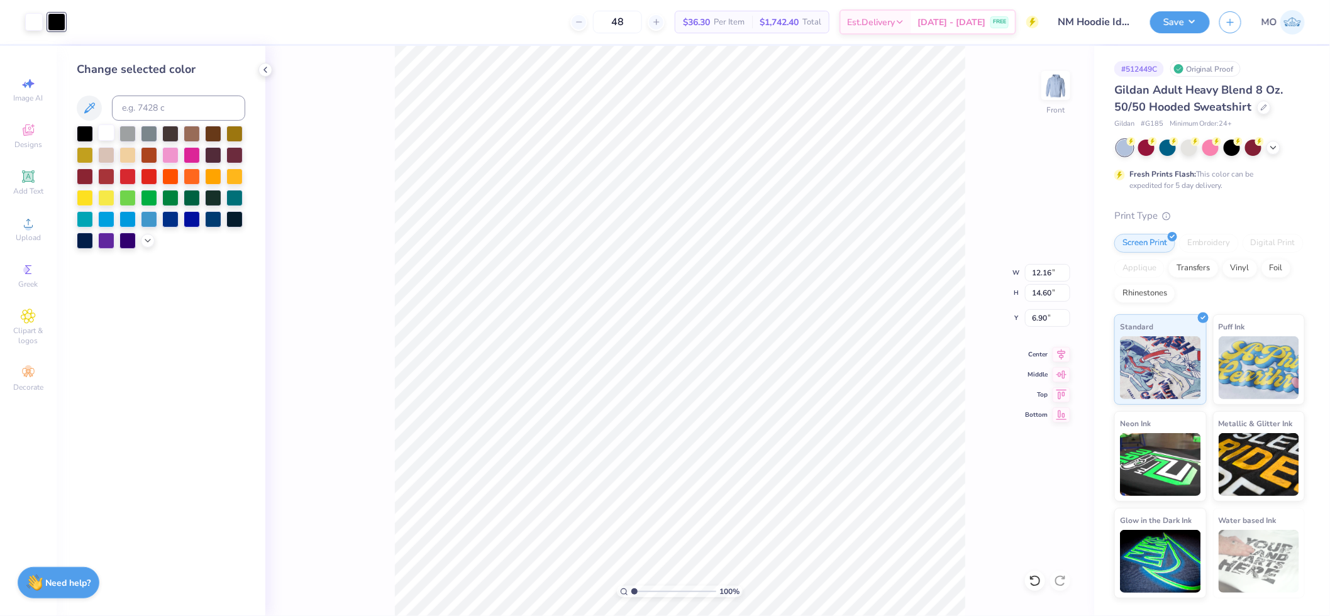
click at [106, 130] on div at bounding box center [106, 132] width 16 height 16
click at [1046, 277] on input "12.16" at bounding box center [1047, 273] width 45 height 18
click at [1049, 316] on input "7.00" at bounding box center [1047, 318] width 45 height 18
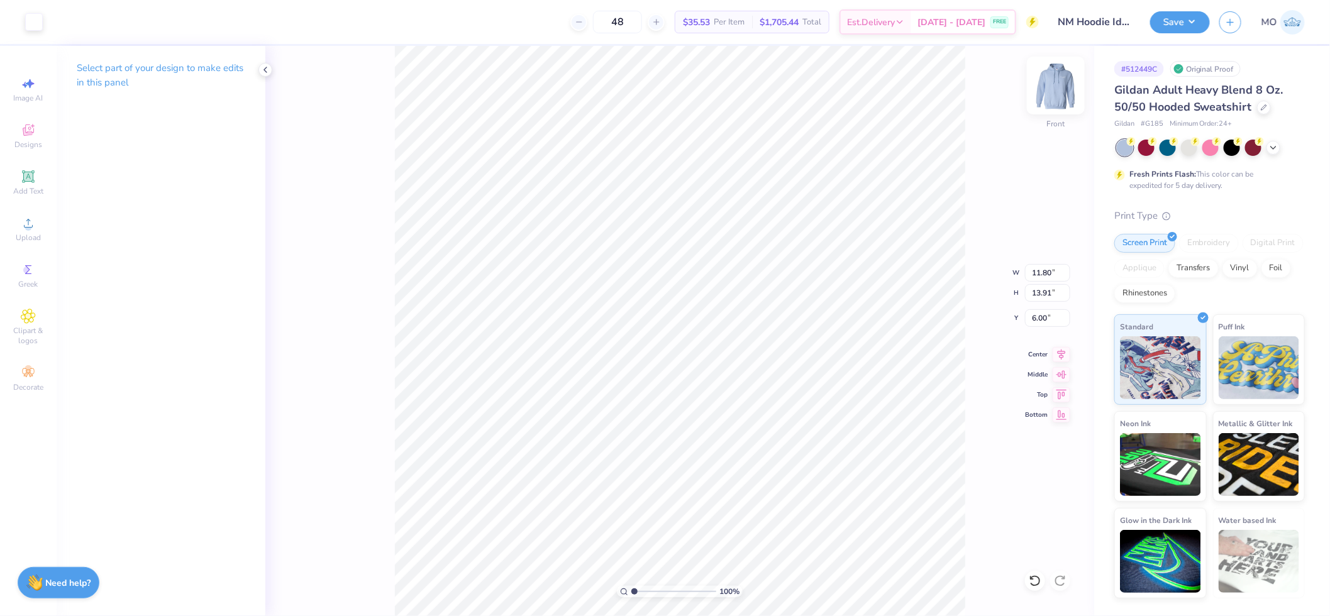
click at [1062, 89] on img at bounding box center [1055, 85] width 50 height 50
drag, startPoint x: 637, startPoint y: 588, endPoint x: 656, endPoint y: 588, distance: 18.9
click at [656, 588] on input "range" at bounding box center [673, 591] width 85 height 11
click at [40, 19] on div at bounding box center [34, 21] width 18 height 18
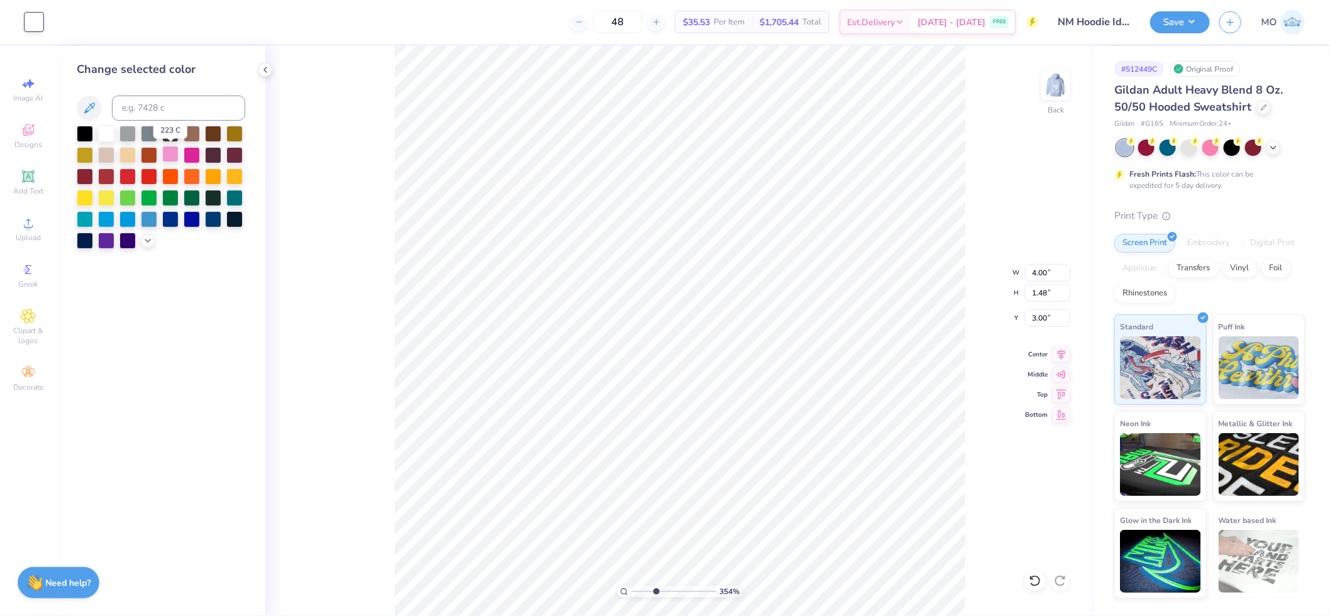
click at [172, 155] on div at bounding box center [170, 154] width 16 height 16
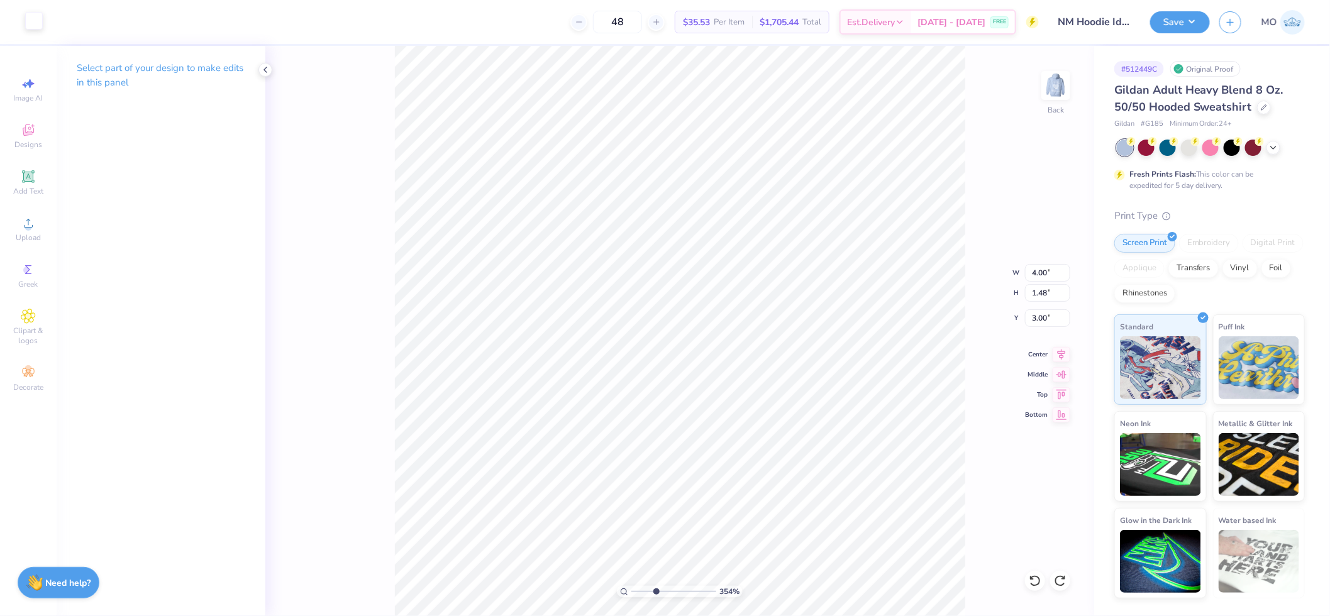
click at [39, 20] on div at bounding box center [34, 21] width 18 height 18
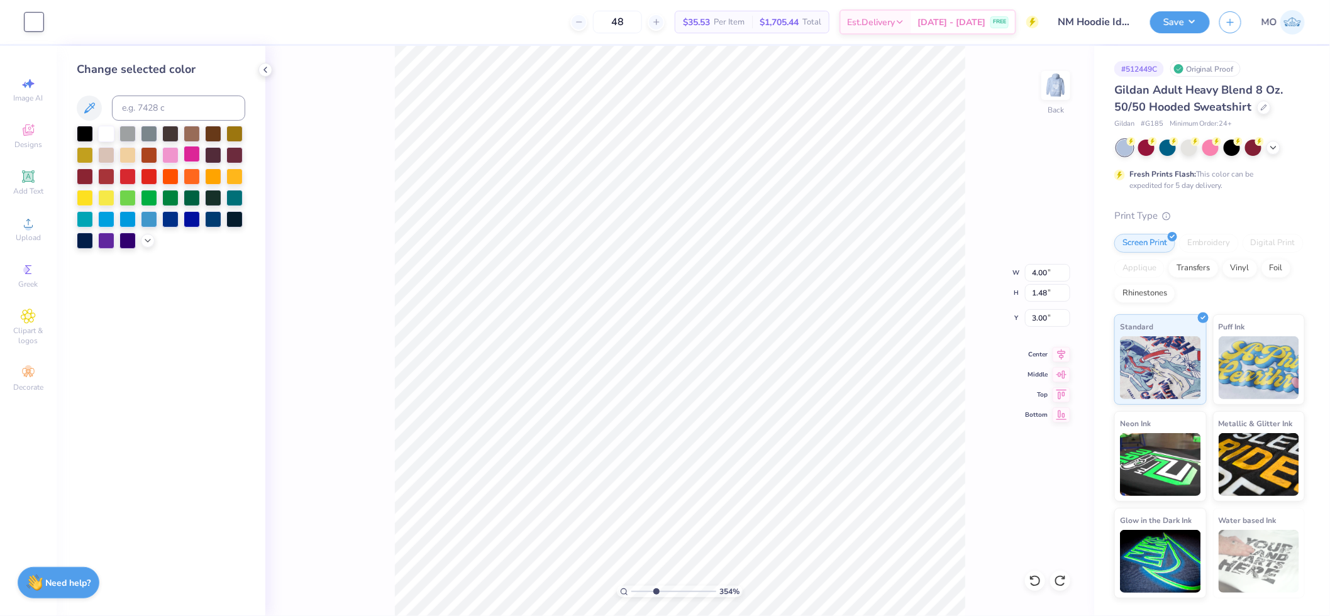
click at [197, 160] on div at bounding box center [192, 154] width 16 height 16
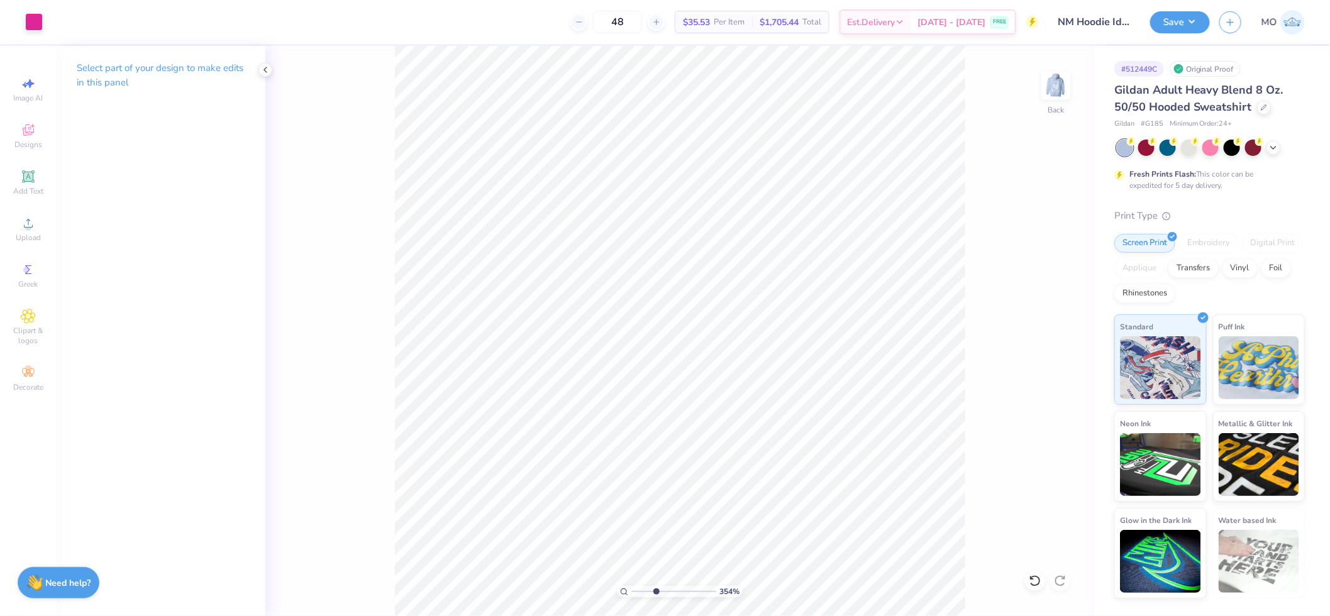
click at [373, 113] on div "354 % Back" at bounding box center [679, 331] width 829 height 570
click at [35, 16] on div at bounding box center [34, 21] width 18 height 18
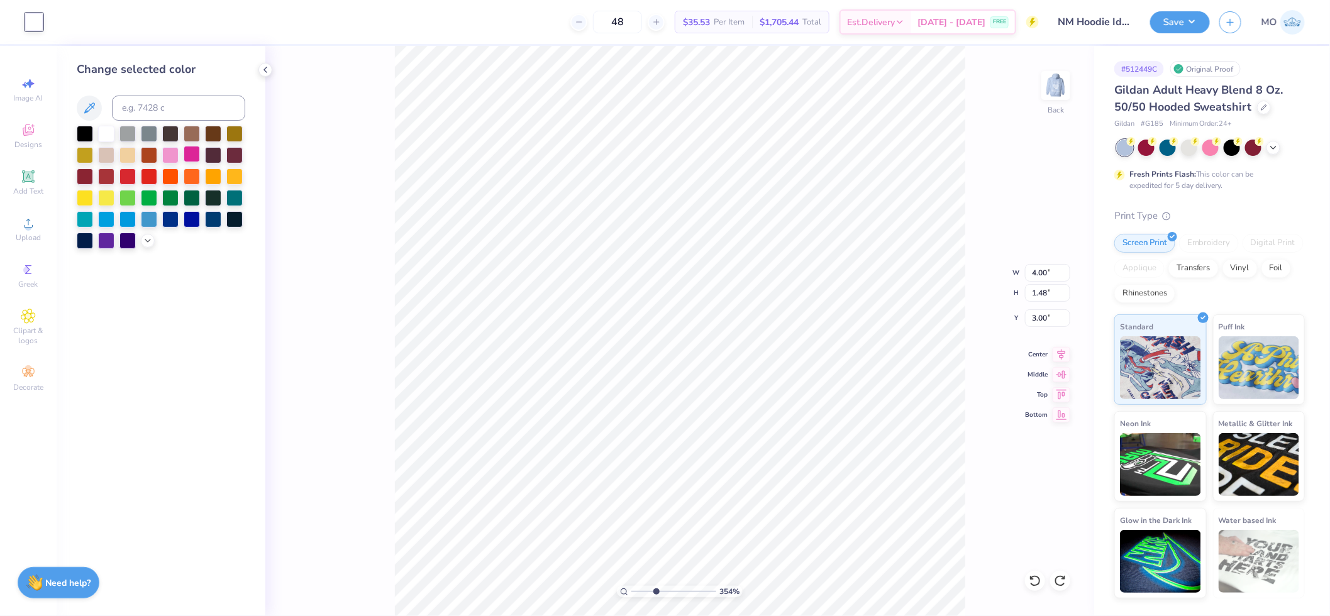
click at [192, 152] on div at bounding box center [192, 154] width 16 height 16
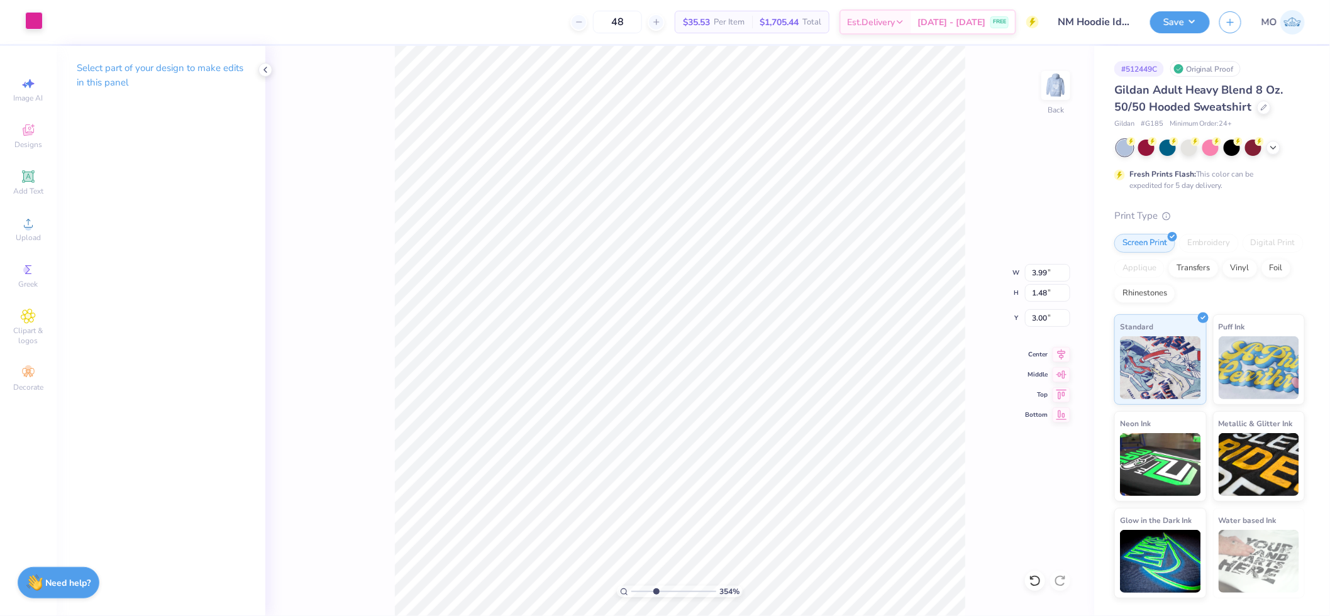
click at [31, 26] on div at bounding box center [34, 21] width 18 height 18
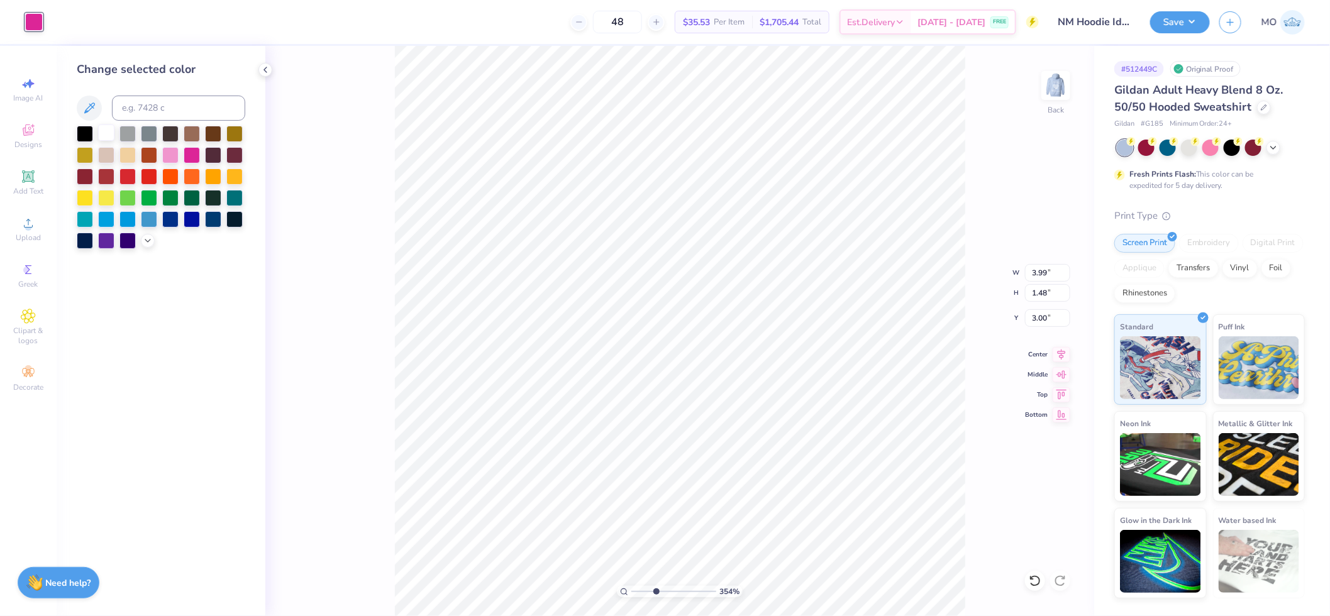
click at [109, 130] on div at bounding box center [106, 132] width 16 height 16
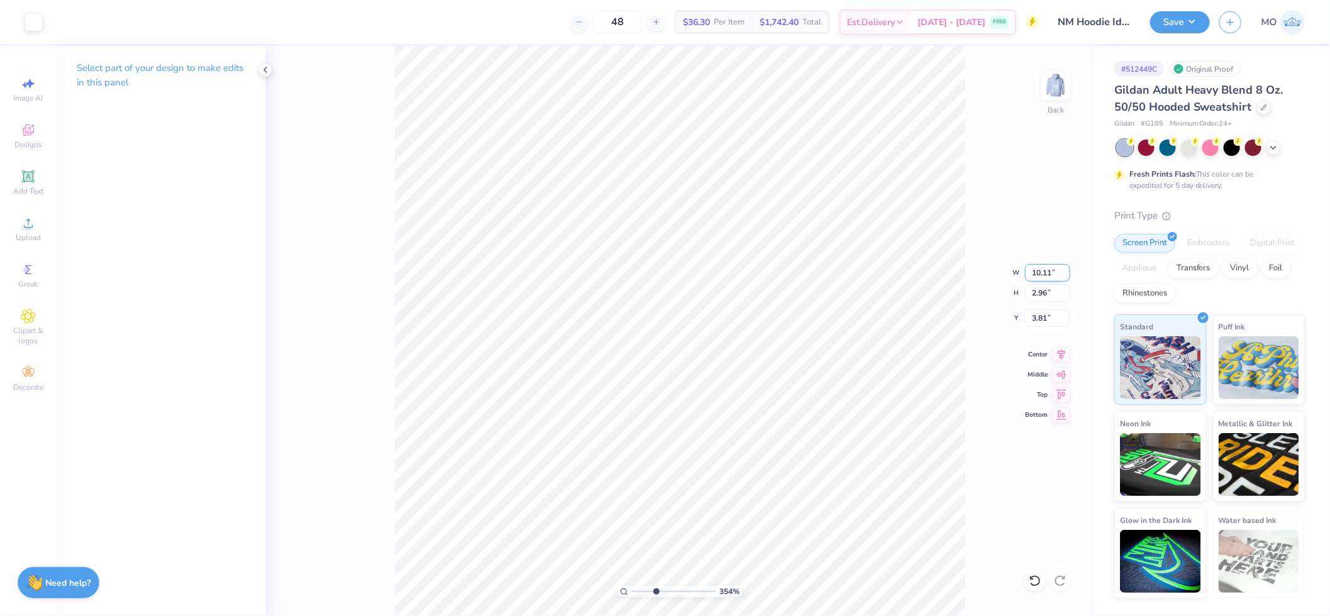
click at [1060, 277] on input "10.11" at bounding box center [1047, 273] width 45 height 18
click at [1051, 275] on input "10.11" at bounding box center [1047, 273] width 45 height 18
drag, startPoint x: 655, startPoint y: 590, endPoint x: 689, endPoint y: 585, distance: 34.2
click at [688, 591] on input "range" at bounding box center [673, 591] width 85 height 11
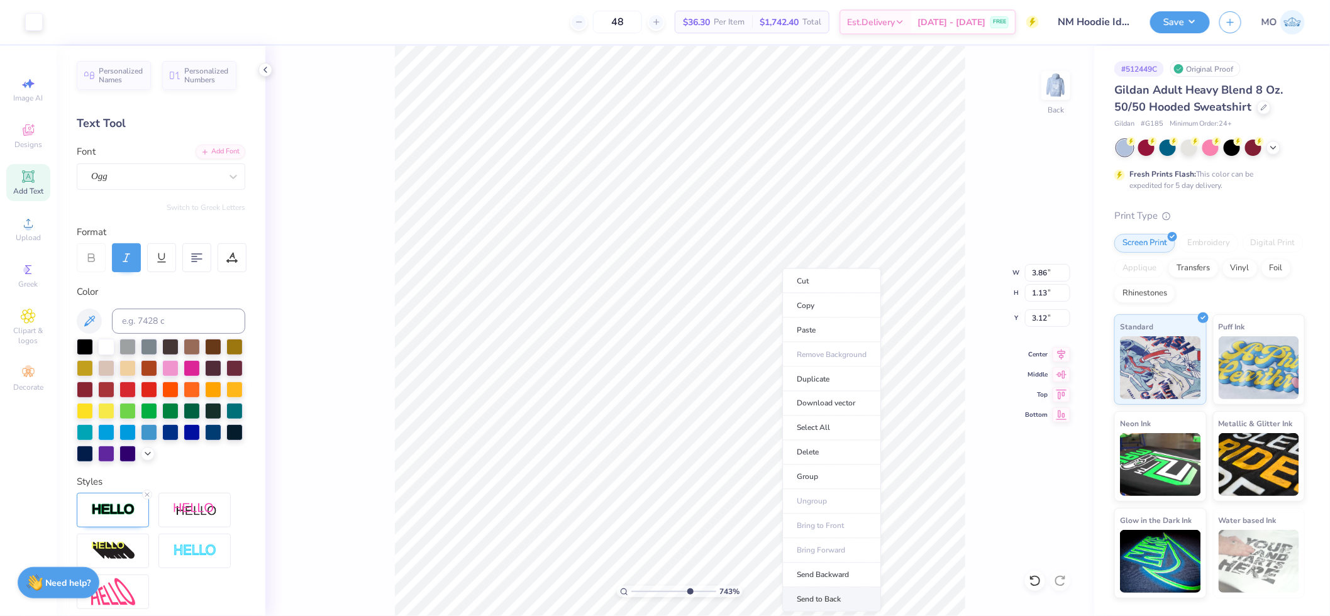
click at [849, 594] on li "Send to Back" at bounding box center [831, 600] width 99 height 25
drag, startPoint x: 689, startPoint y: 589, endPoint x: 621, endPoint y: 585, distance: 68.6
click at [631, 586] on input "range" at bounding box center [673, 591] width 85 height 11
click at [1035, 275] on input "4.02" at bounding box center [1047, 273] width 45 height 18
click at [1048, 315] on input "3.00" at bounding box center [1047, 318] width 45 height 18
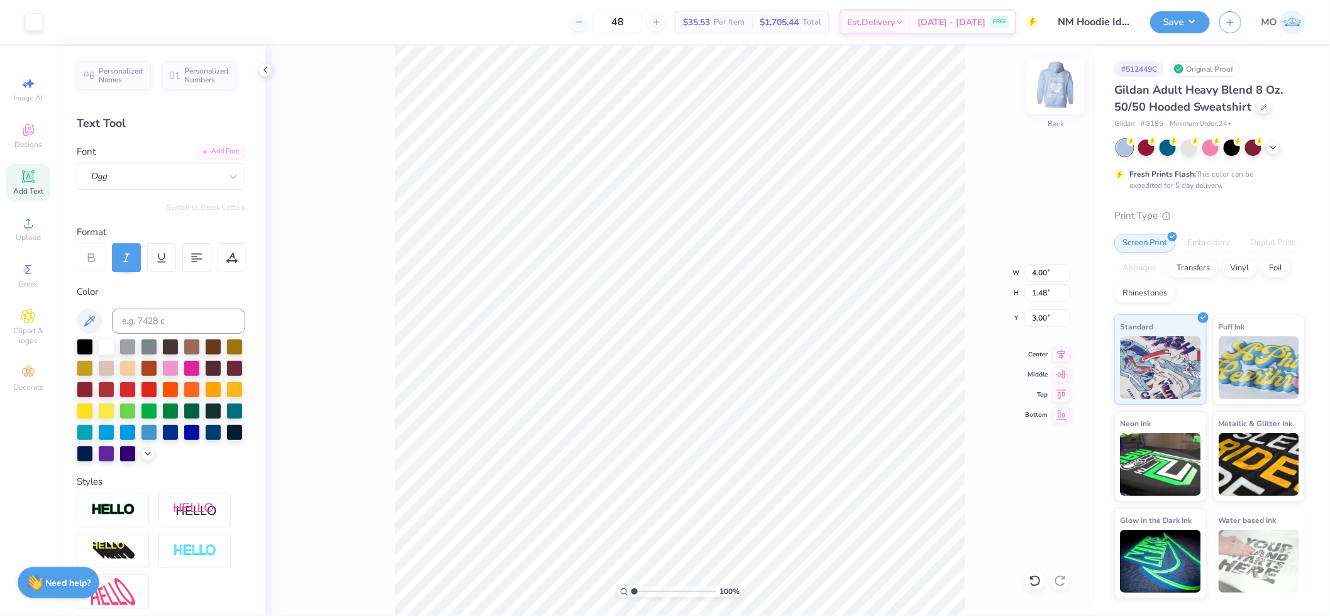
click at [1054, 89] on img at bounding box center [1055, 85] width 50 height 50
click at [1174, 26] on button "Save" at bounding box center [1180, 20] width 60 height 22
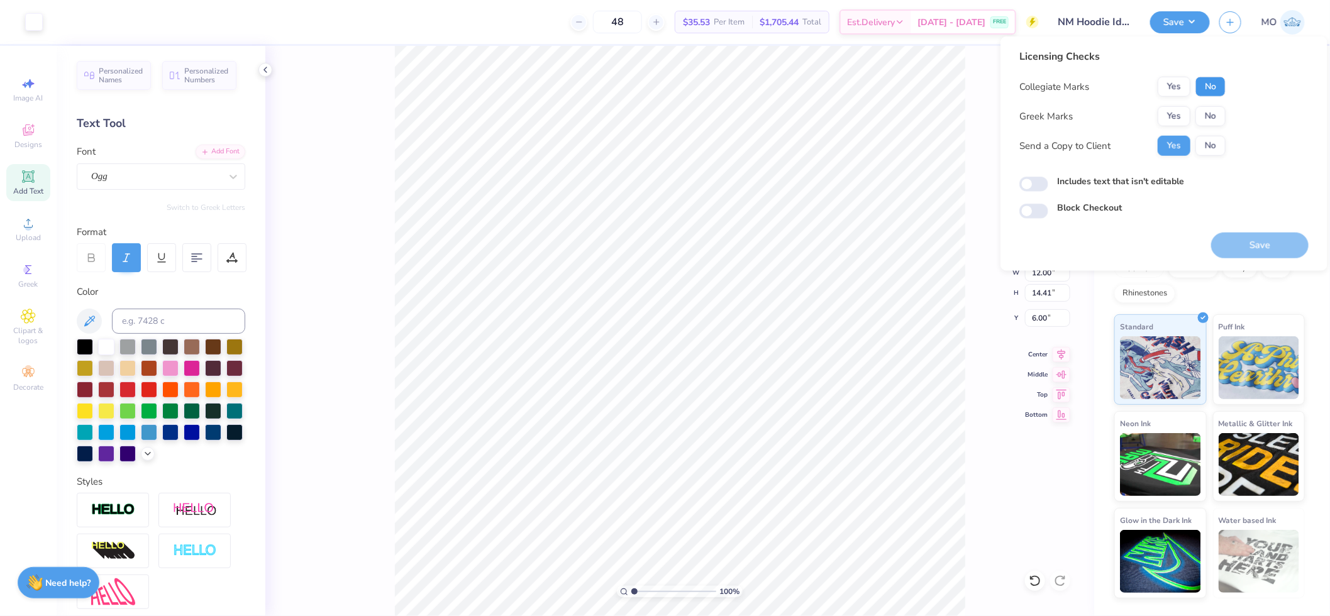
click at [1211, 88] on button "No" at bounding box center [1210, 87] width 30 height 20
click at [1177, 120] on button "Yes" at bounding box center [1173, 116] width 33 height 20
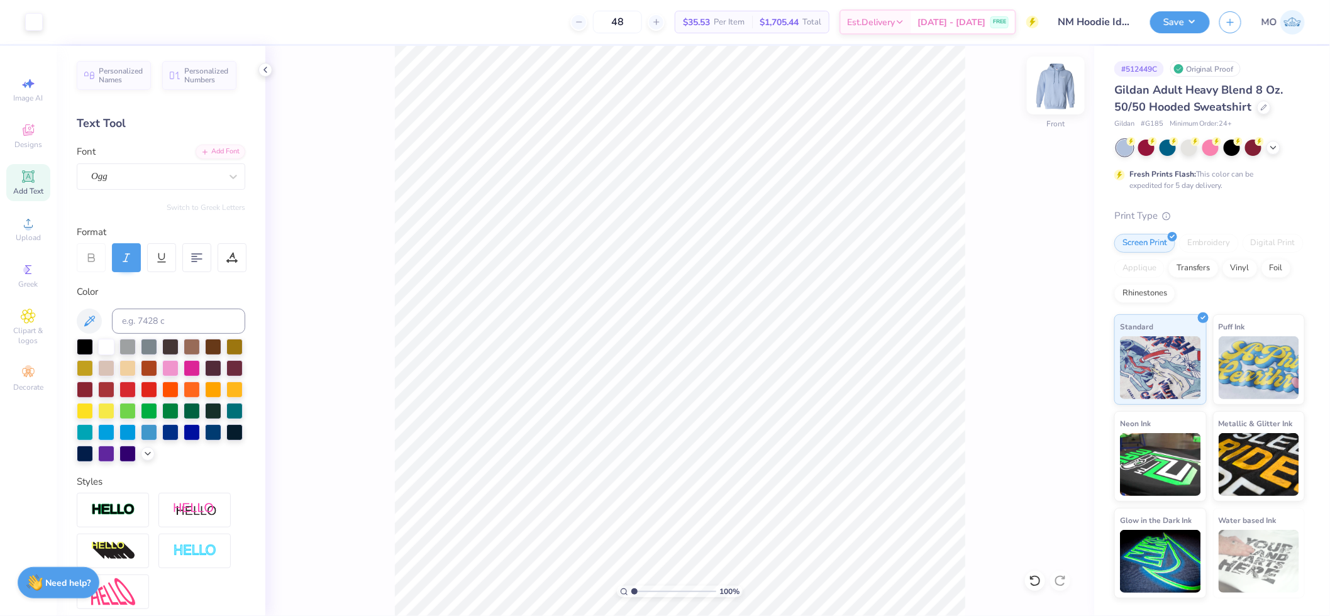
click at [1052, 95] on img at bounding box center [1055, 85] width 50 height 50
drag, startPoint x: 632, startPoint y: 588, endPoint x: 653, endPoint y: 589, distance: 20.2
click at [653, 589] on input "range" at bounding box center [673, 591] width 85 height 11
click at [797, 582] on li "Send to Back" at bounding box center [779, 584] width 99 height 25
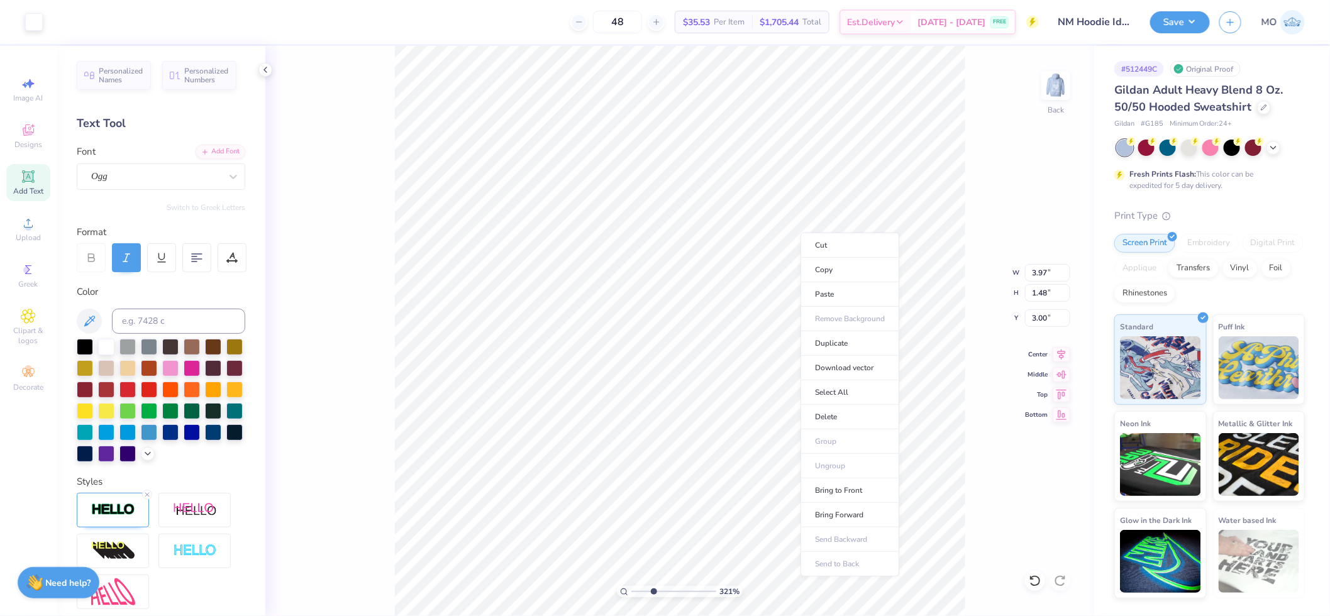
click at [856, 459] on ul "Cut Copy Paste Remove Background Duplicate Download vector Select All Delete Gr…" at bounding box center [849, 405] width 99 height 344
click at [31, 186] on span "Add Text" at bounding box center [28, 191] width 30 height 10
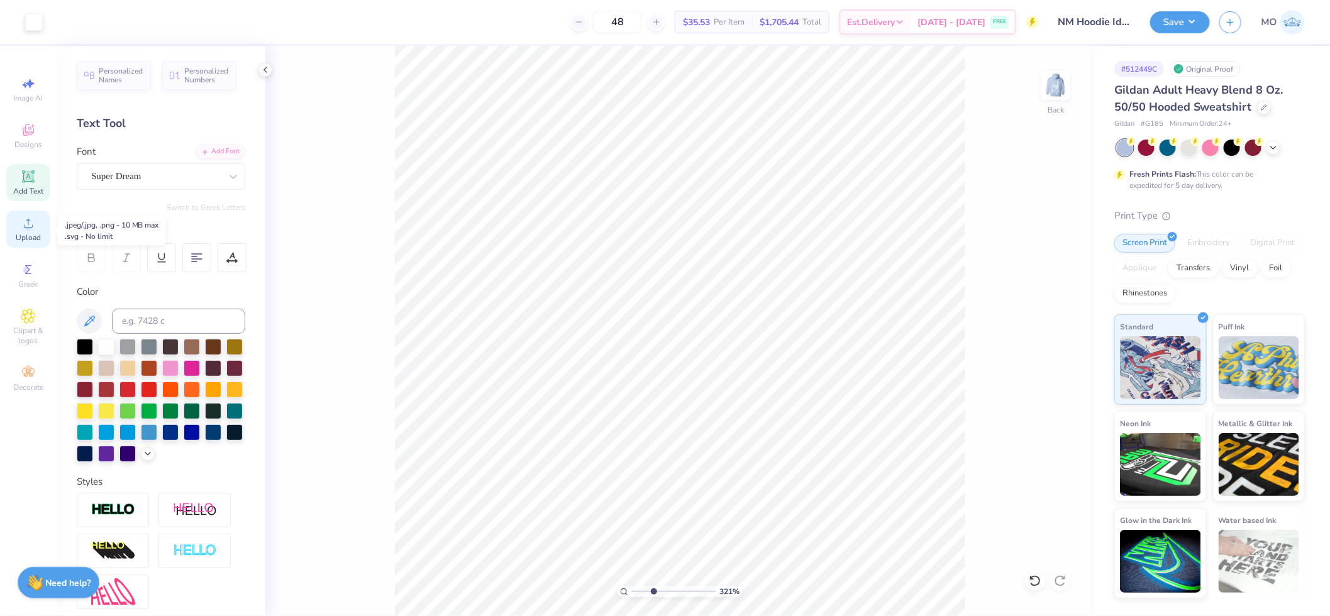
click at [17, 229] on div "Upload" at bounding box center [28, 229] width 44 height 37
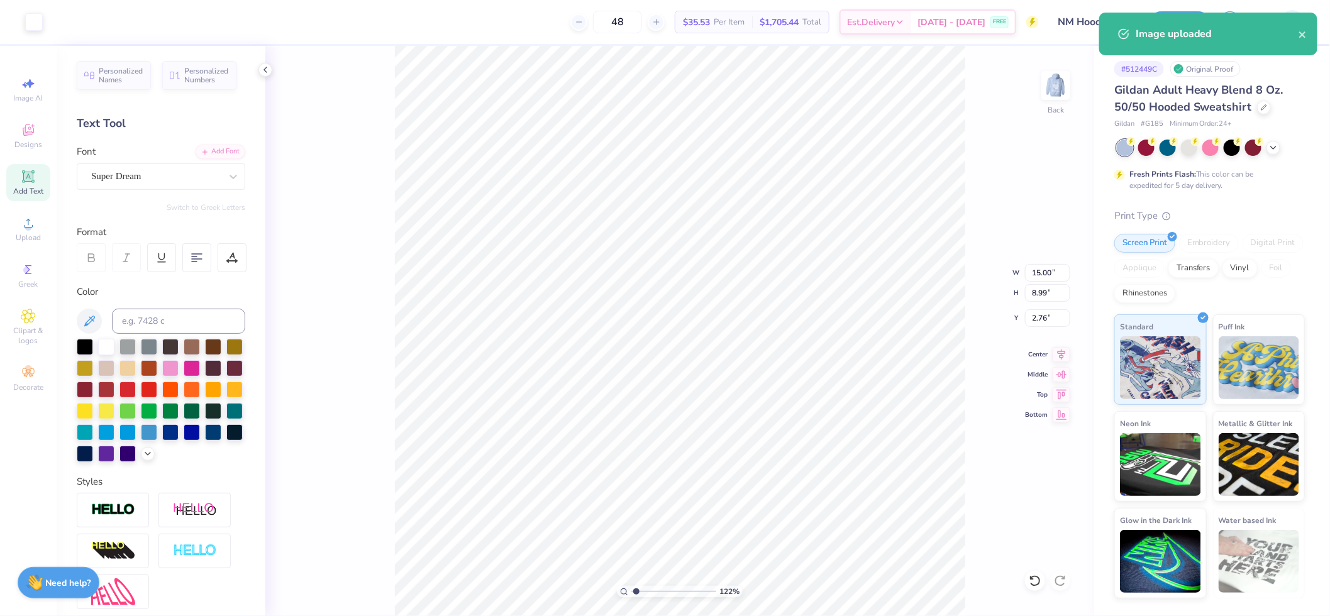
drag, startPoint x: 654, startPoint y: 590, endPoint x: 638, endPoint y: 585, distance: 16.3
click at [636, 588] on input "range" at bounding box center [673, 591] width 85 height 11
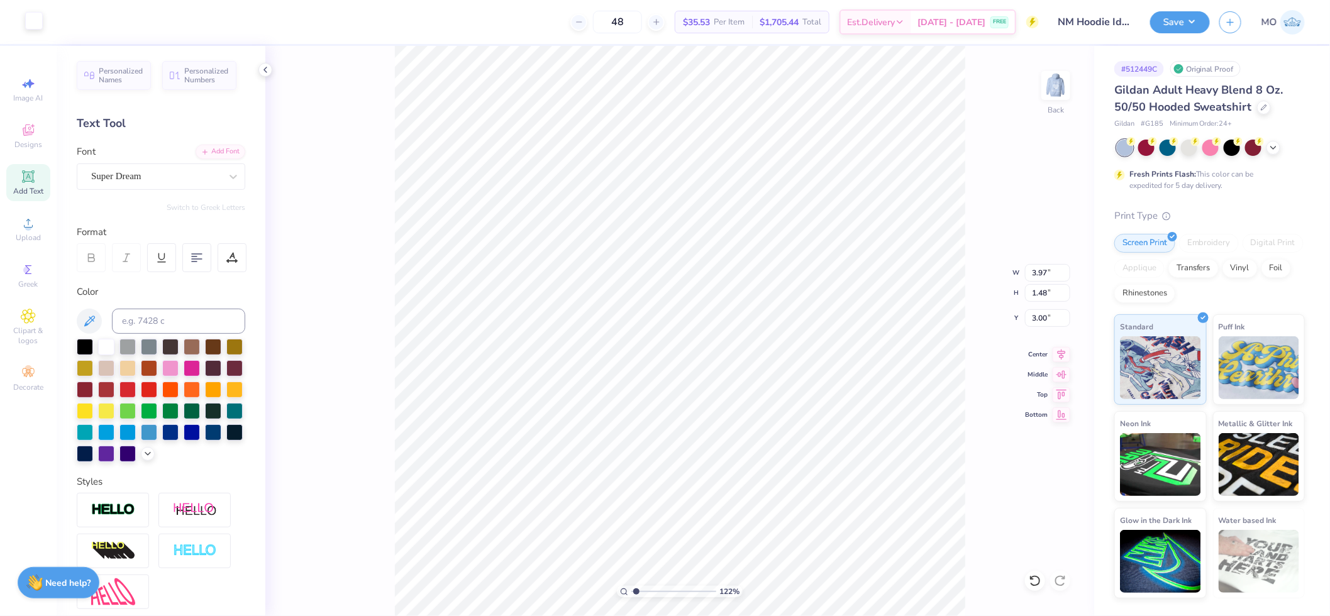
click at [35, 23] on div at bounding box center [34, 21] width 18 height 18
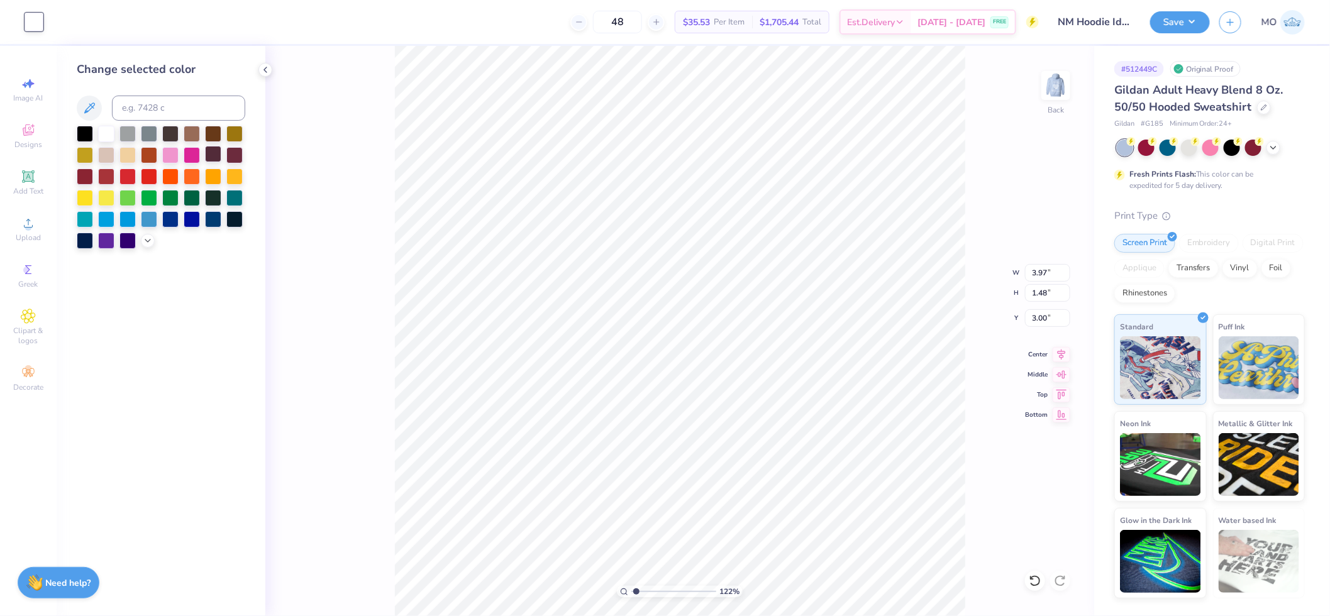
click at [212, 155] on div at bounding box center [213, 154] width 16 height 16
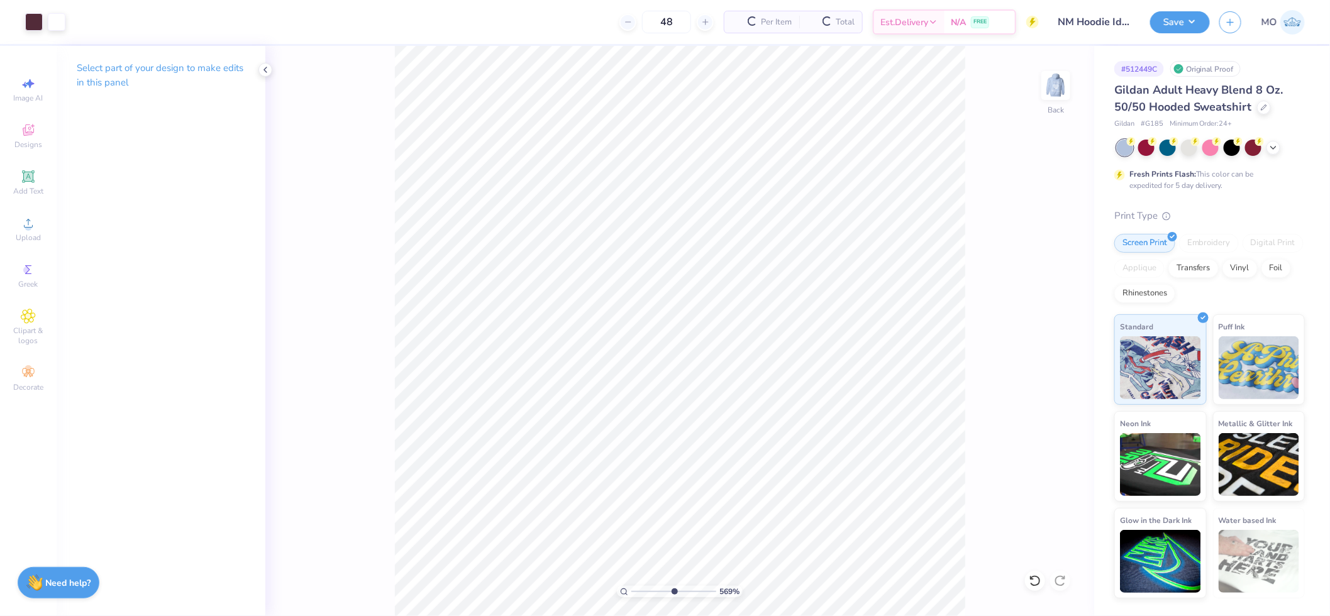
drag, startPoint x: 637, startPoint y: 592, endPoint x: 673, endPoint y: 589, distance: 35.9
click at [673, 590] on input "range" at bounding box center [673, 591] width 85 height 11
click at [944, 384] on li "Group" at bounding box center [932, 387] width 99 height 25
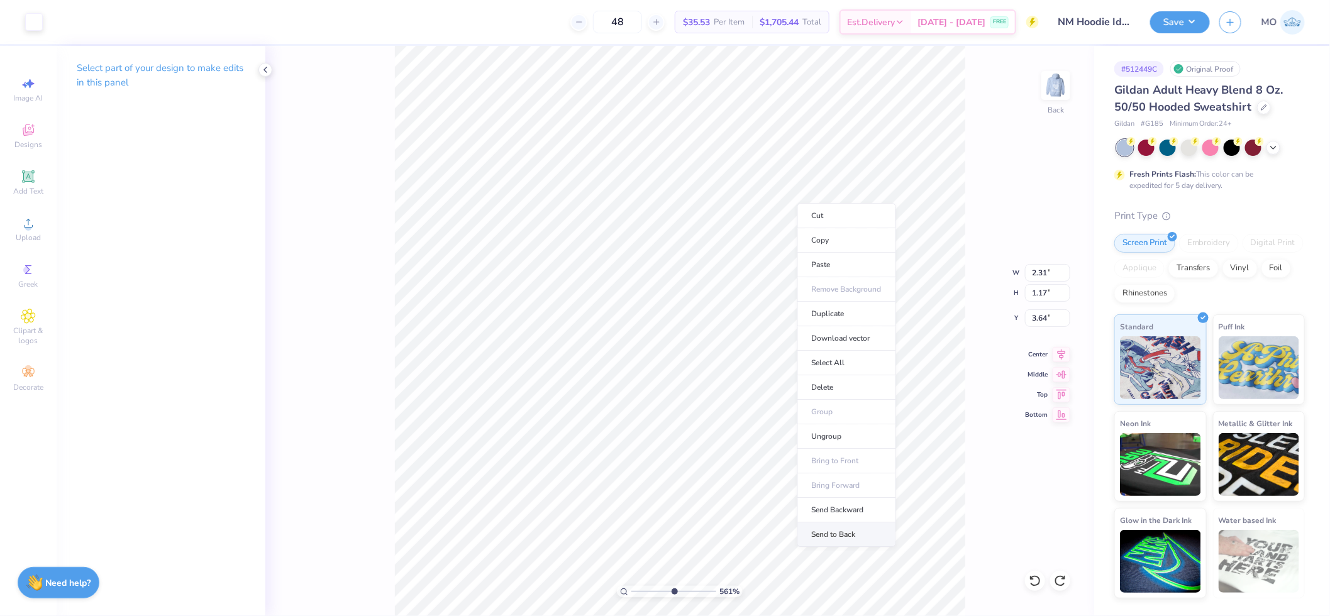
click at [855, 531] on li "Send to Back" at bounding box center [846, 534] width 99 height 25
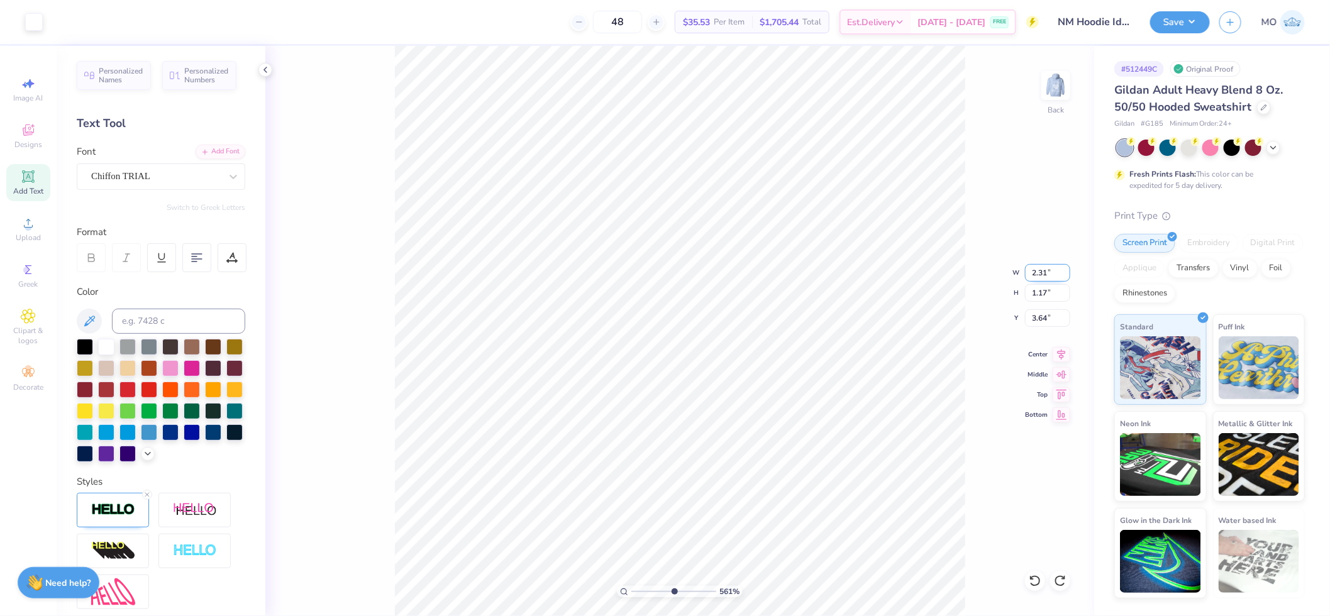
click at [1045, 277] on input "2.31" at bounding box center [1047, 273] width 45 height 18
click at [1042, 268] on input "3.00" at bounding box center [1047, 273] width 45 height 18
click at [1037, 268] on input "4.00" at bounding box center [1047, 273] width 45 height 18
click at [1049, 321] on input "3.34" at bounding box center [1047, 318] width 45 height 18
drag, startPoint x: 673, startPoint y: 589, endPoint x: 617, endPoint y: 583, distance: 56.9
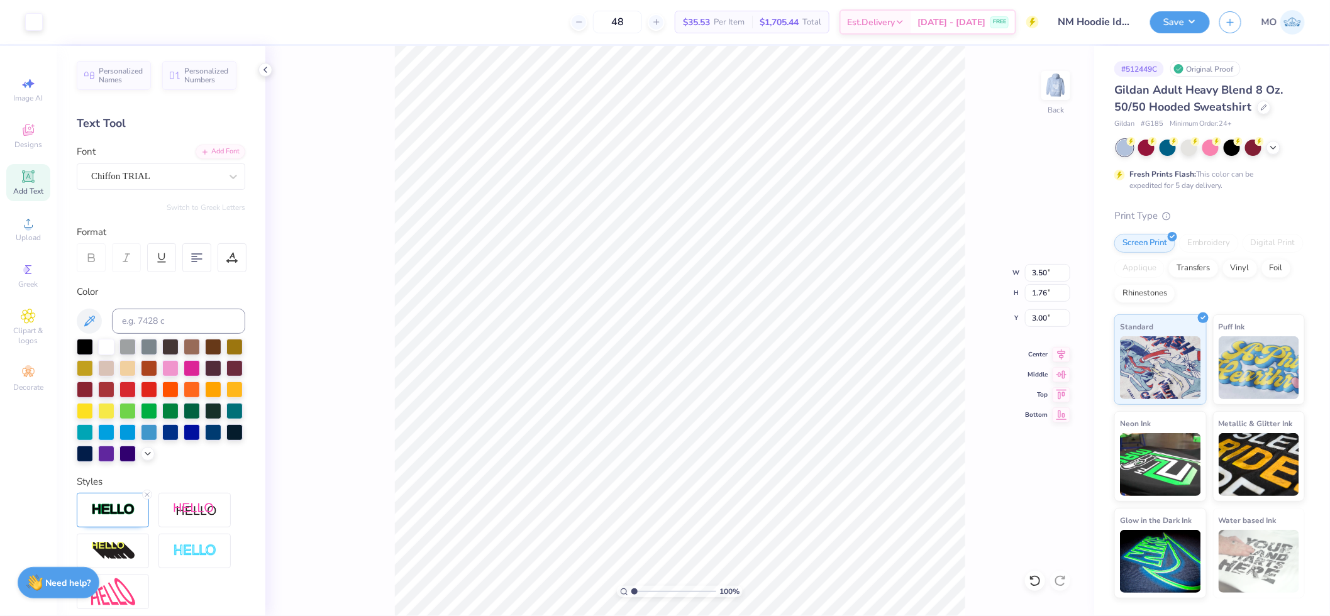
click at [631, 586] on input "range" at bounding box center [673, 591] width 85 height 11
click at [1055, 101] on img at bounding box center [1055, 85] width 50 height 50
click at [1062, 90] on img at bounding box center [1055, 85] width 50 height 50
drag, startPoint x: 636, startPoint y: 591, endPoint x: 673, endPoint y: 593, distance: 36.5
click at [673, 593] on input "range" at bounding box center [673, 591] width 85 height 11
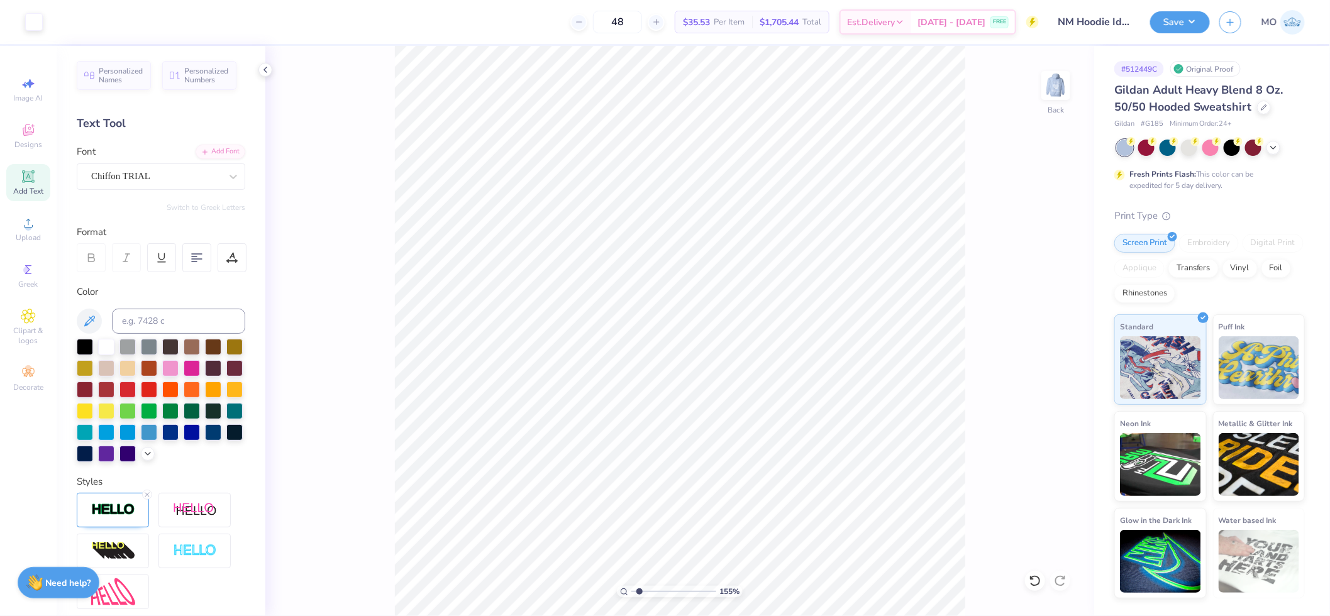
drag, startPoint x: 668, startPoint y: 592, endPoint x: 639, endPoint y: 591, distance: 29.6
click at [639, 591] on input "range" at bounding box center [673, 591] width 85 height 11
drag, startPoint x: 641, startPoint y: 590, endPoint x: 605, endPoint y: 583, distance: 37.0
click at [631, 586] on input "range" at bounding box center [673, 591] width 85 height 11
click at [1053, 86] on img at bounding box center [1055, 85] width 50 height 50
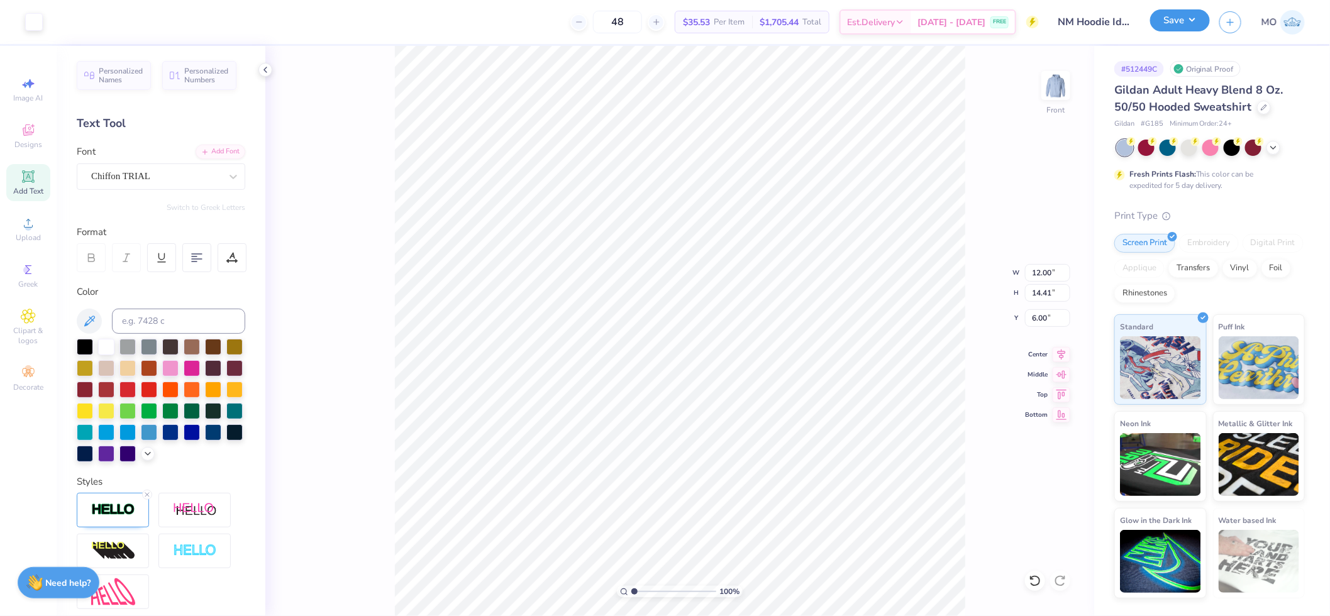
click at [1179, 15] on button "Save" at bounding box center [1180, 20] width 60 height 22
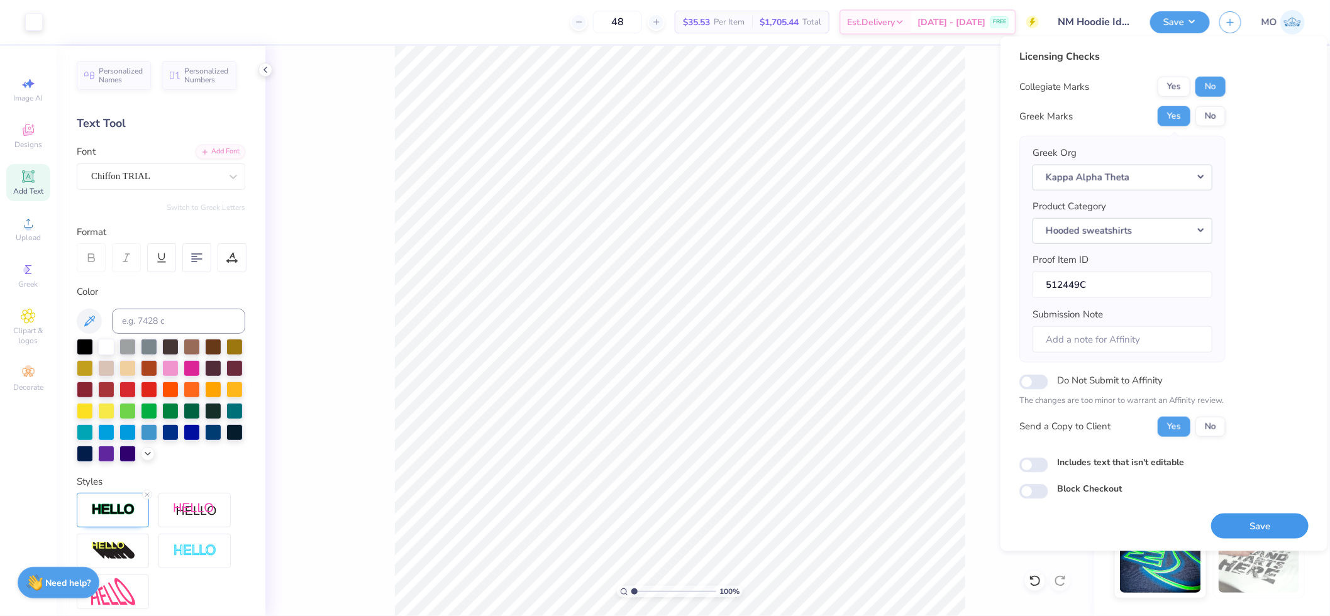
click at [1253, 527] on button "Save" at bounding box center [1259, 526] width 97 height 26
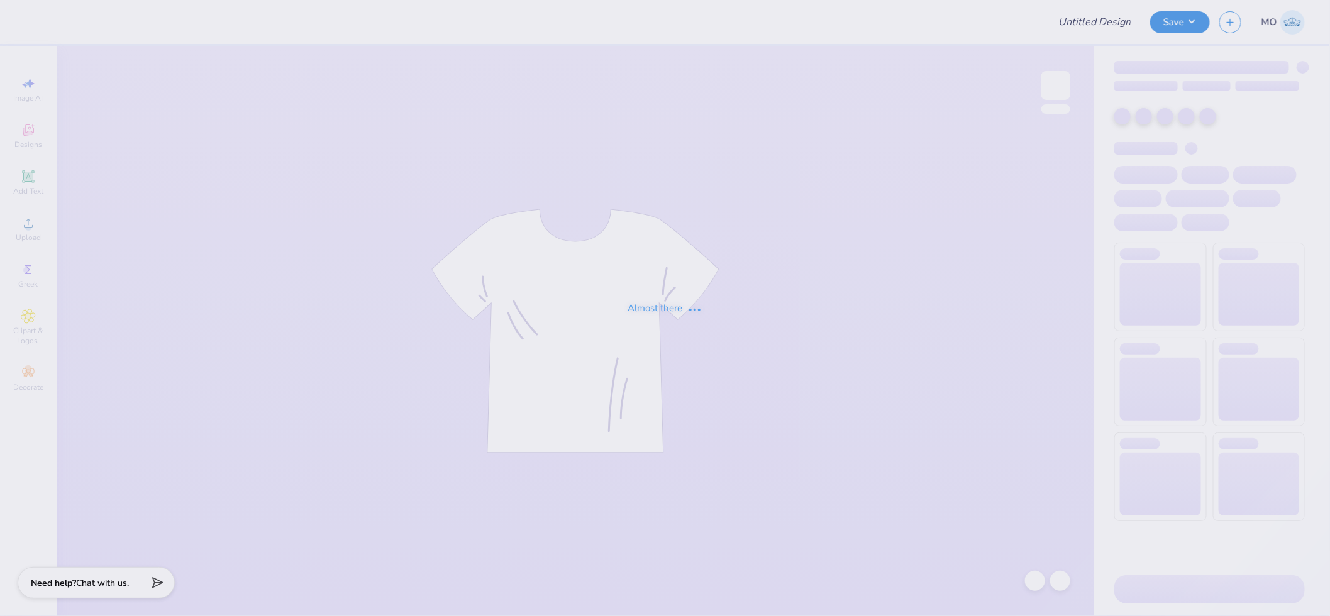
type input "[PERSON_NAME] : [PERSON_NAME][GEOGRAPHIC_DATA]"
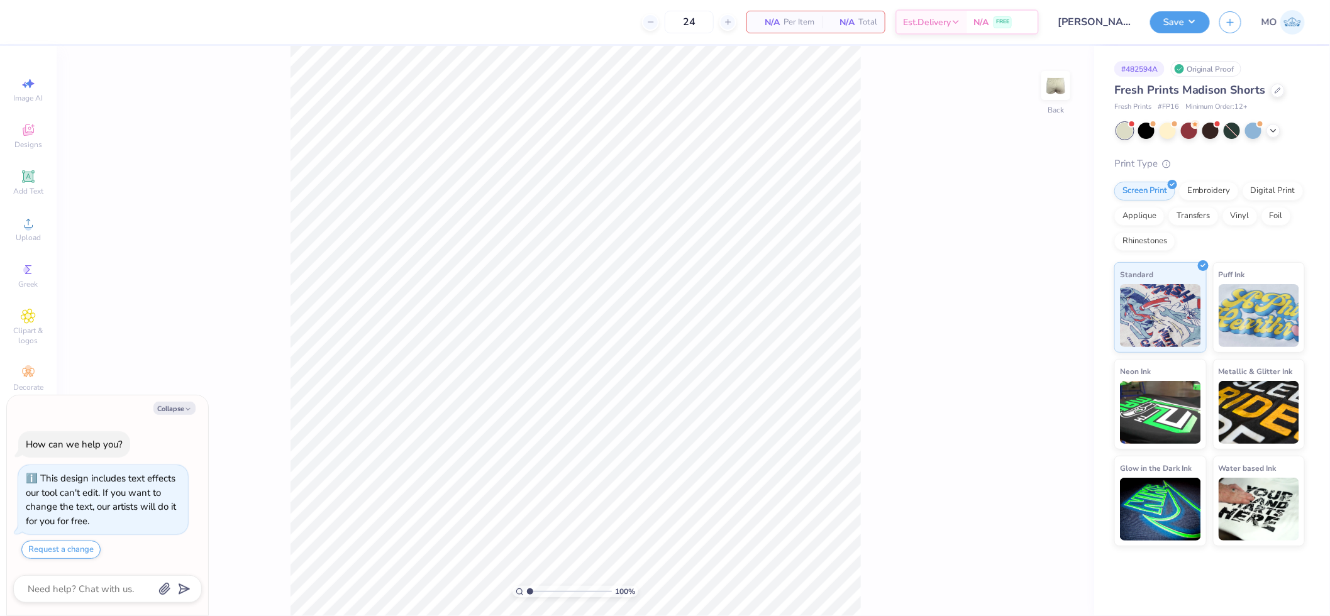
scroll to position [7, 0]
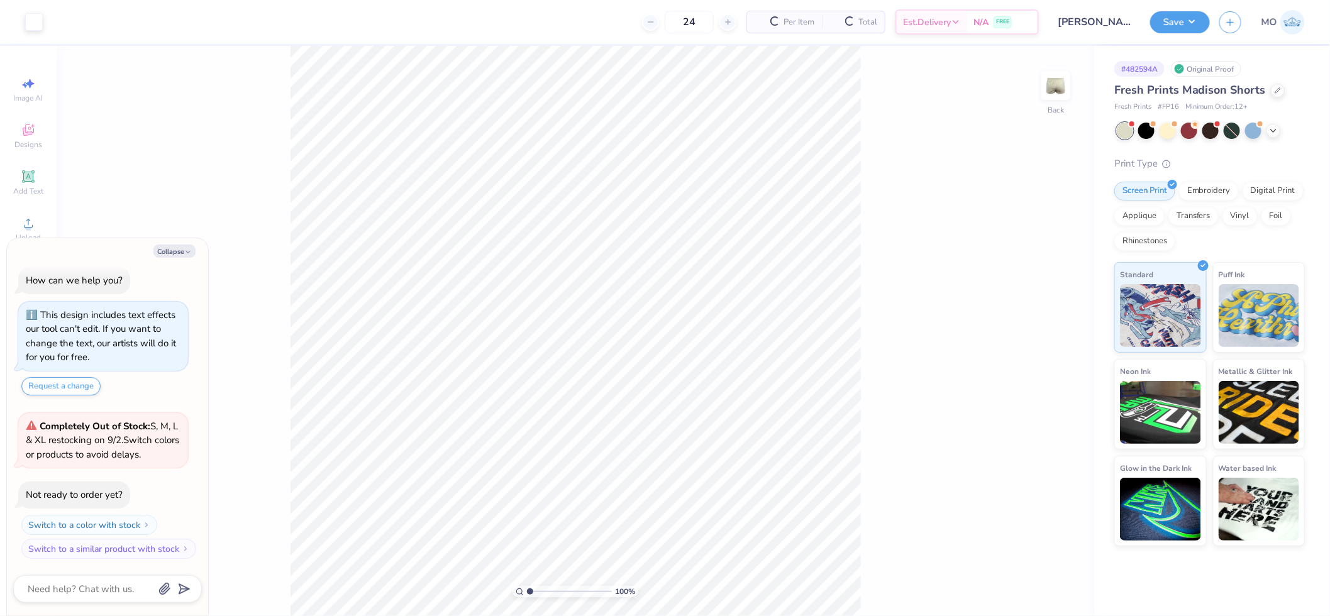
type textarea "x"
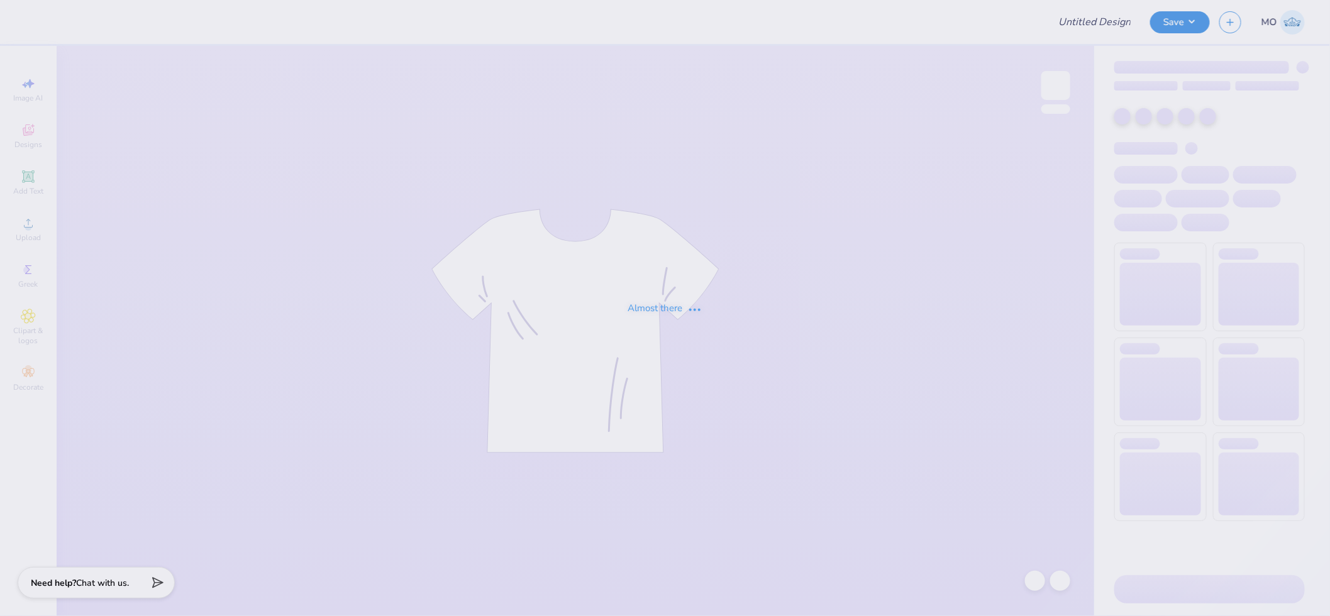
type input "[PERSON_NAME] : [PERSON_NAME][GEOGRAPHIC_DATA]"
type input "Jack January : [US_STATE][GEOGRAPHIC_DATA]: [GEOGRAPHIC_DATA][PERSON_NAME]"
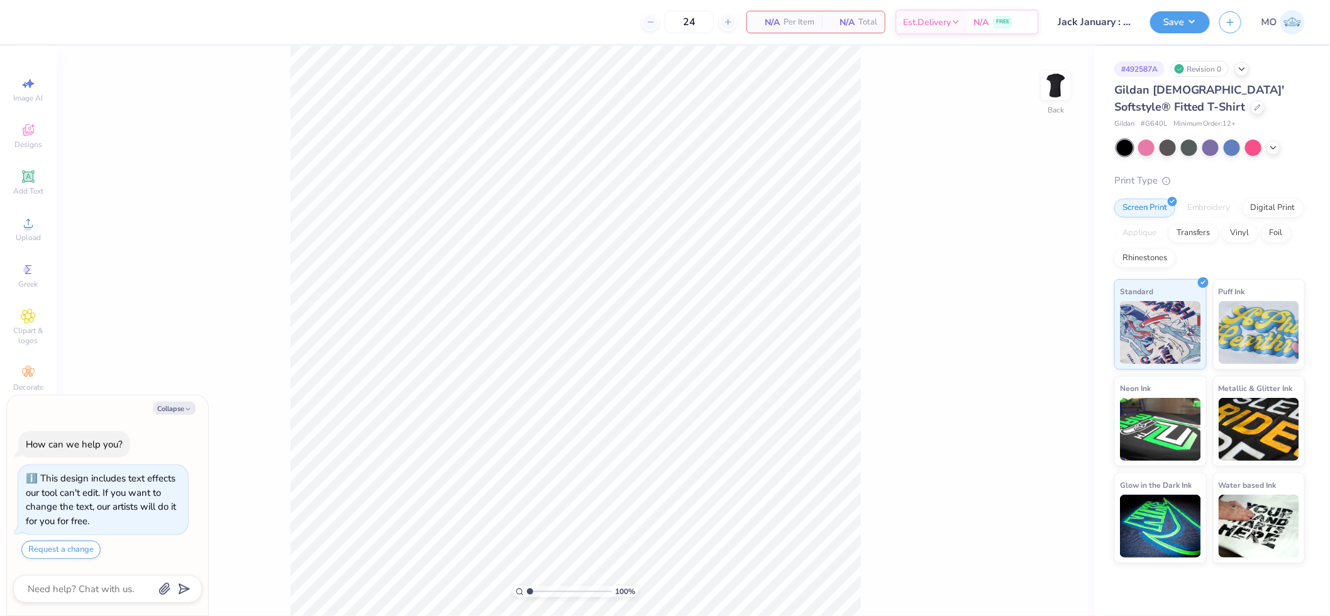
type textarea "x"
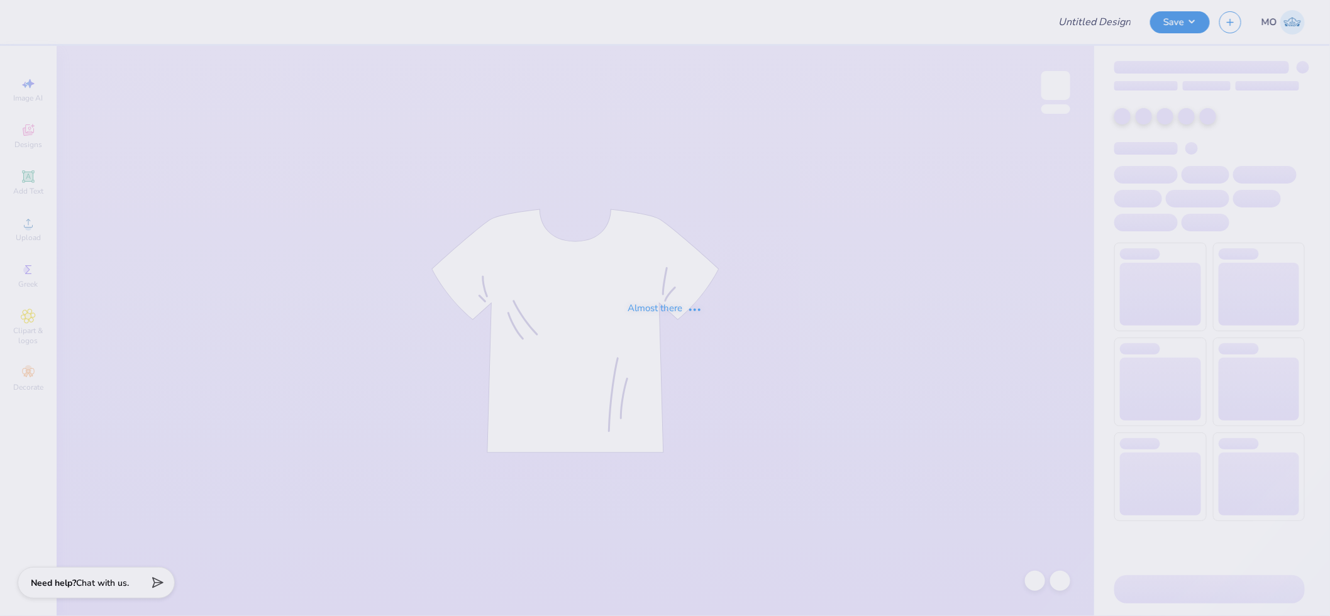
type input "Merch for Nu Sigma Chi"
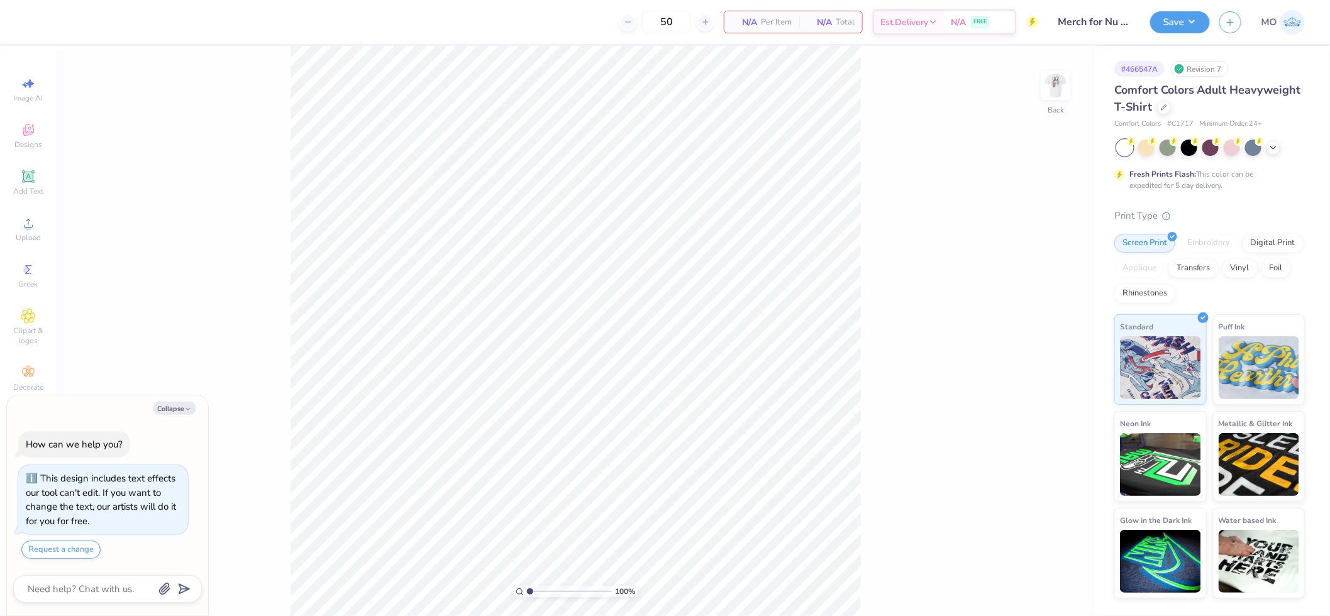
type textarea "x"
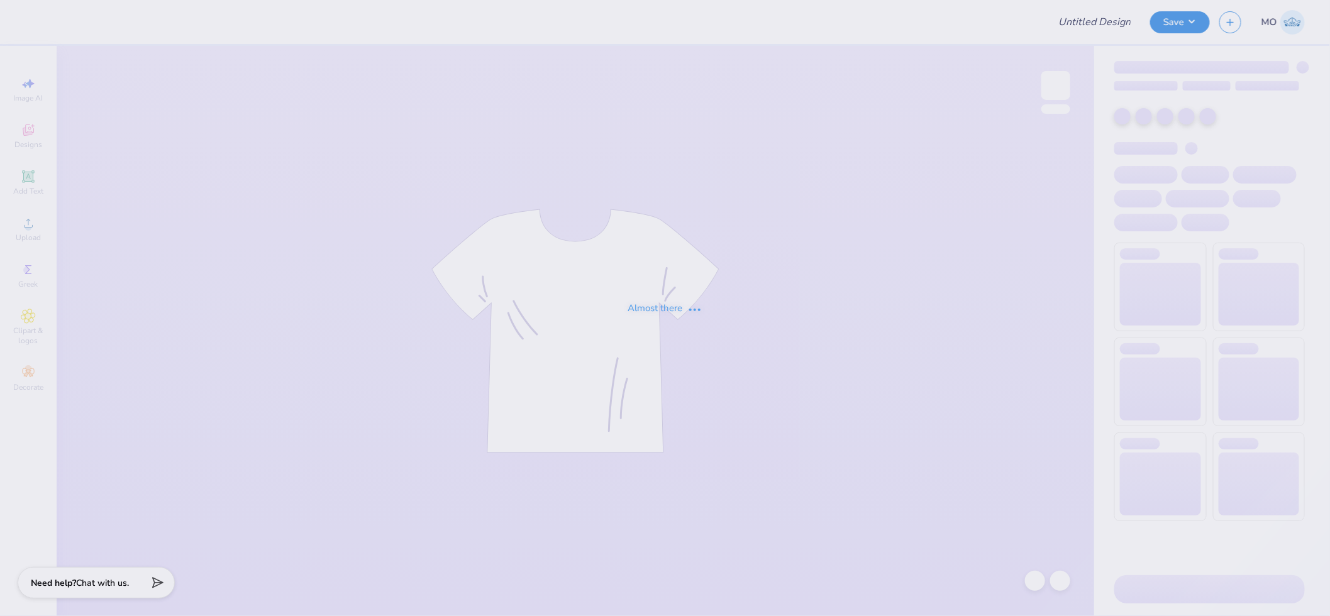
type input "ZTA Cheetah Set"
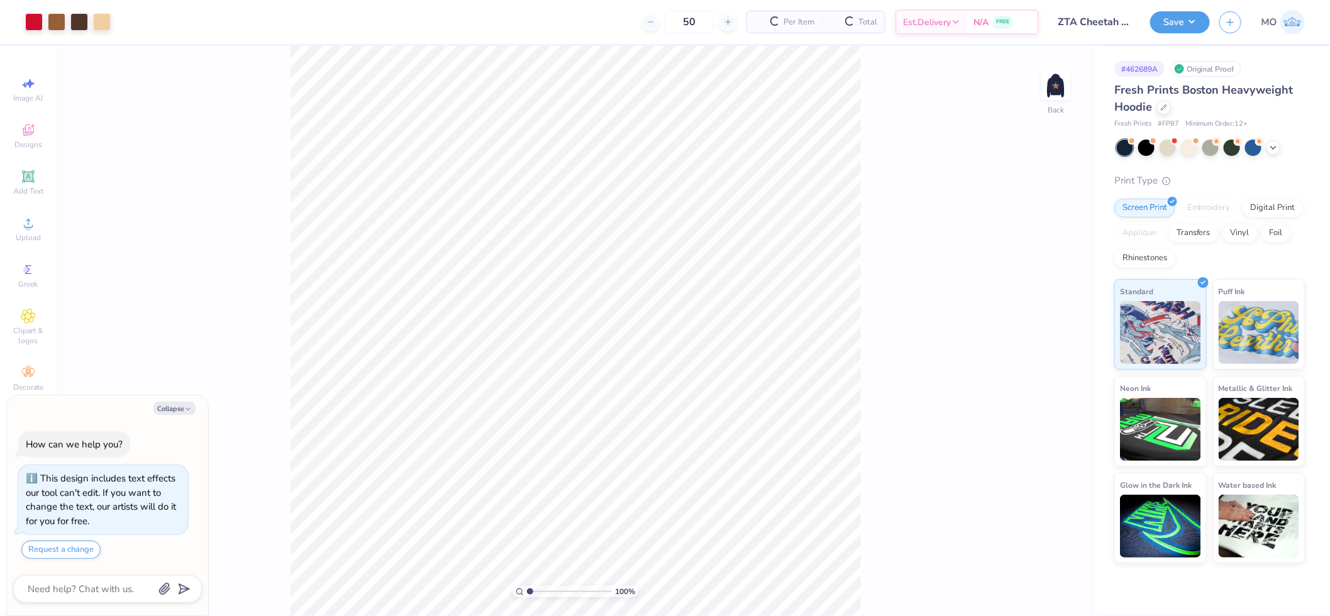
scroll to position [35, 0]
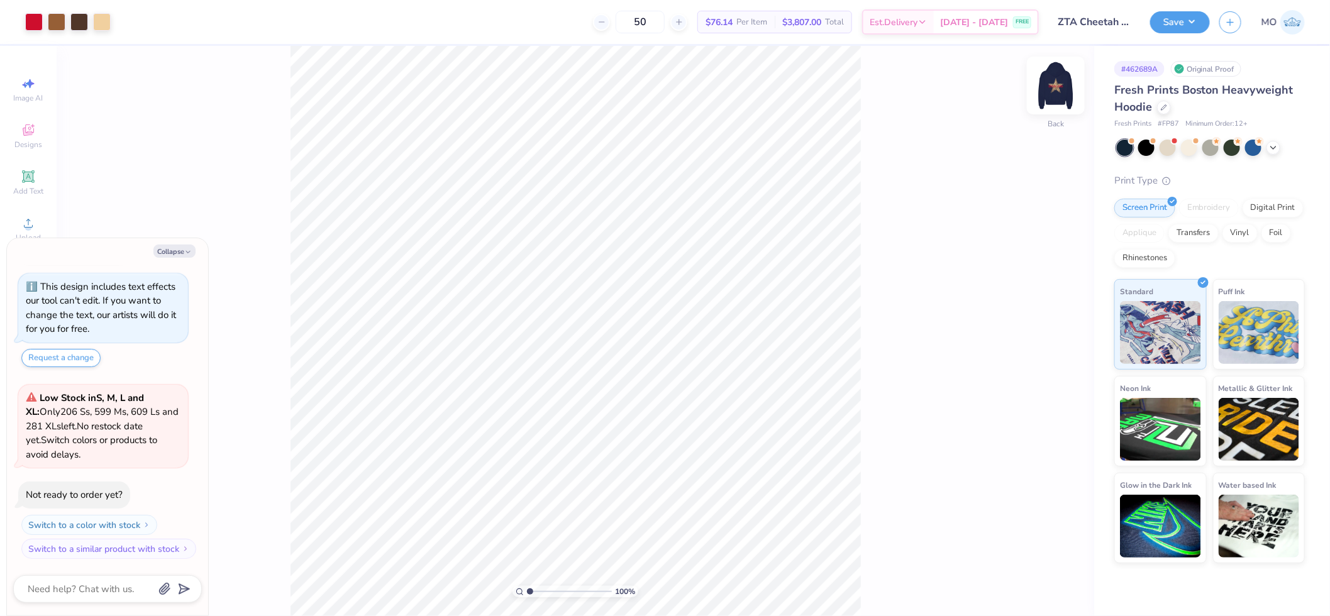
click at [1056, 89] on img at bounding box center [1055, 85] width 50 height 50
type textarea "x"
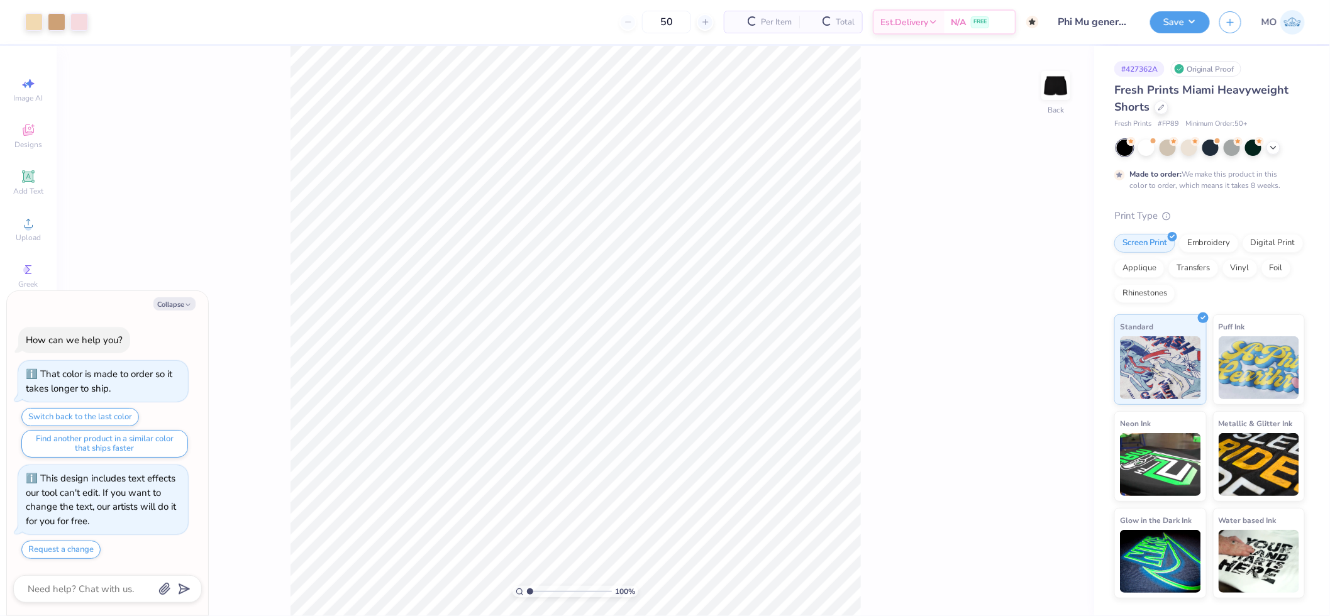
type textarea "x"
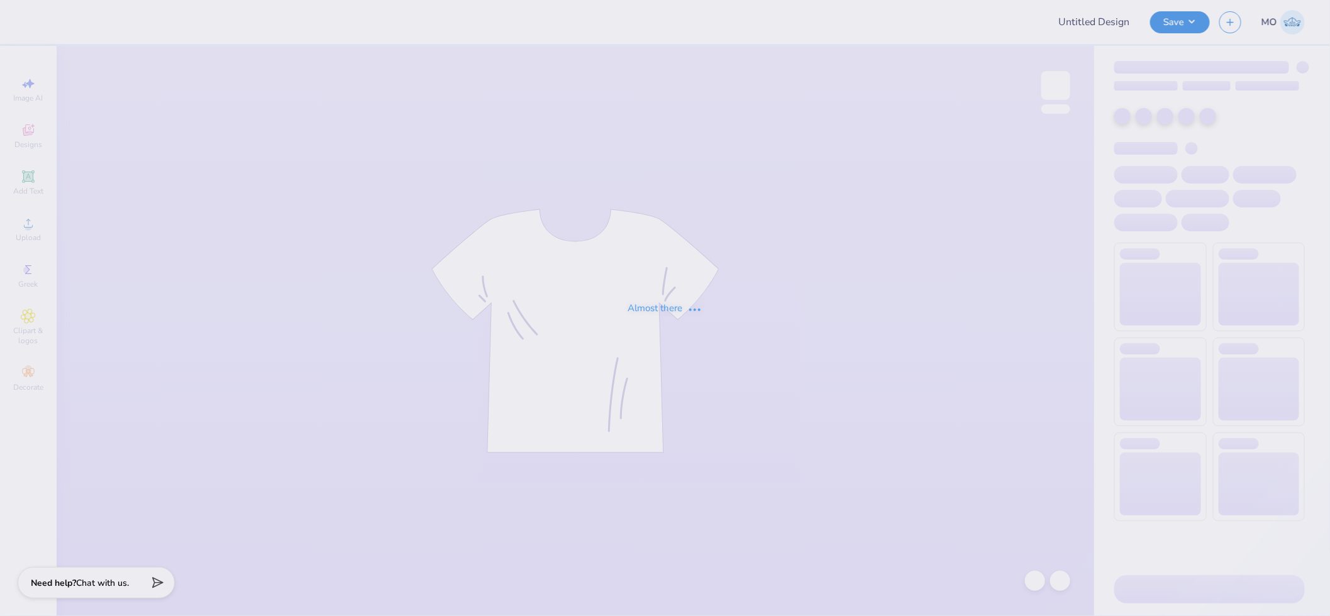
type input "NM Hoodie Idea 2"
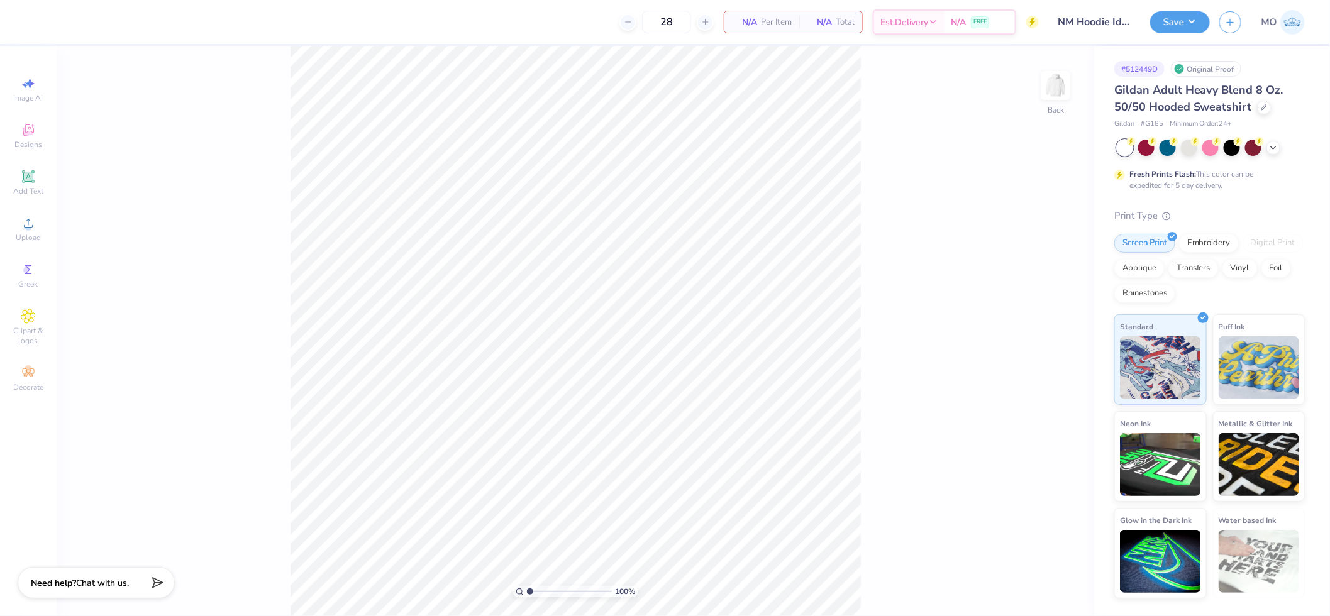
click at [1036, 88] on div "100 % Back" at bounding box center [575, 331] width 1037 height 570
click at [1054, 89] on img at bounding box center [1055, 85] width 50 height 50
click at [29, 236] on span "Upload" at bounding box center [28, 238] width 25 height 10
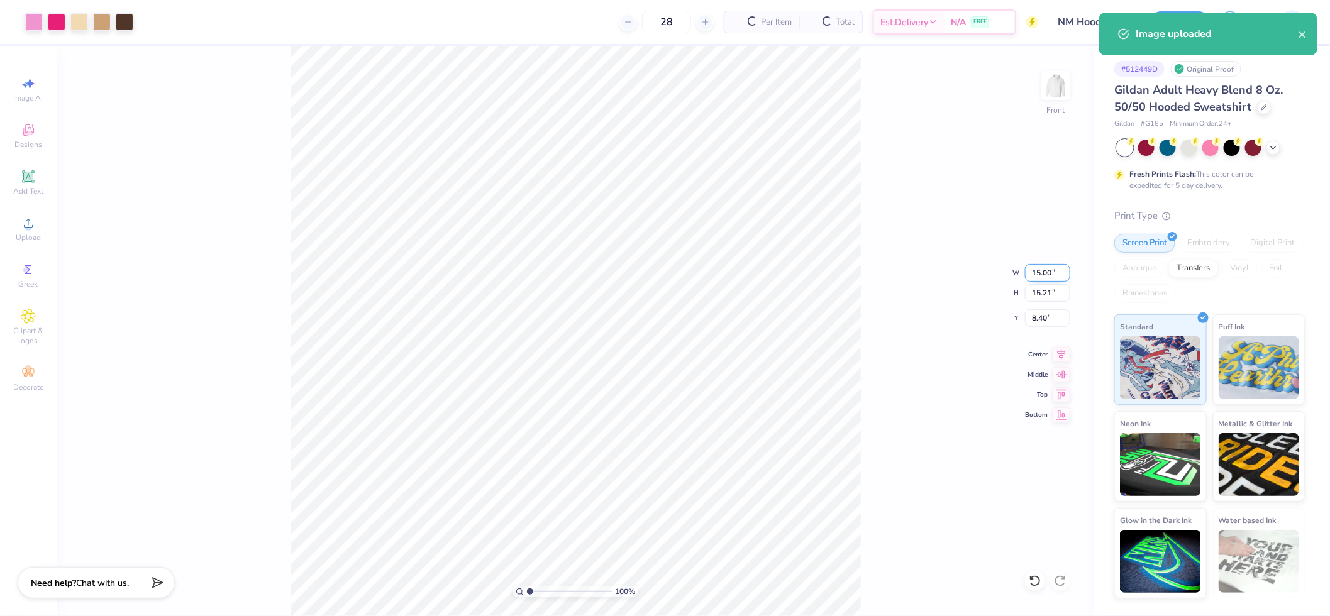
click at [1046, 275] on input "15.00" at bounding box center [1047, 273] width 45 height 18
type input "12.00"
type input "12.17"
click at [1061, 350] on icon at bounding box center [1061, 353] width 8 height 11
click at [1046, 319] on input "9.92" at bounding box center [1047, 318] width 45 height 18
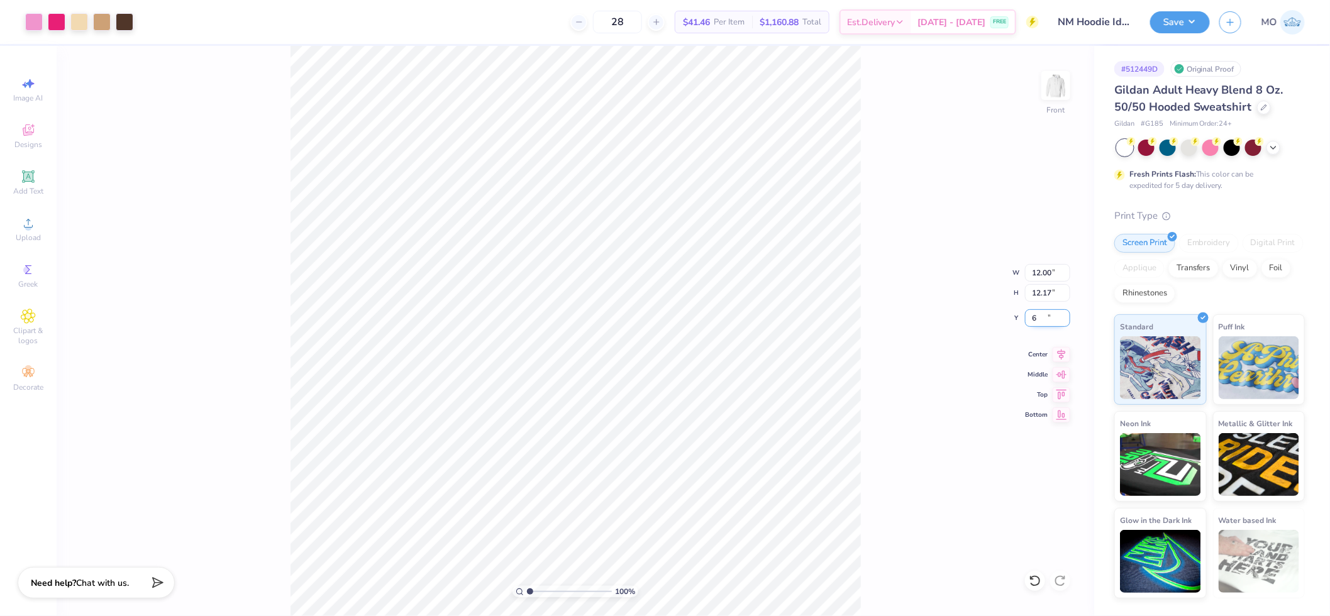
type input "6.00"
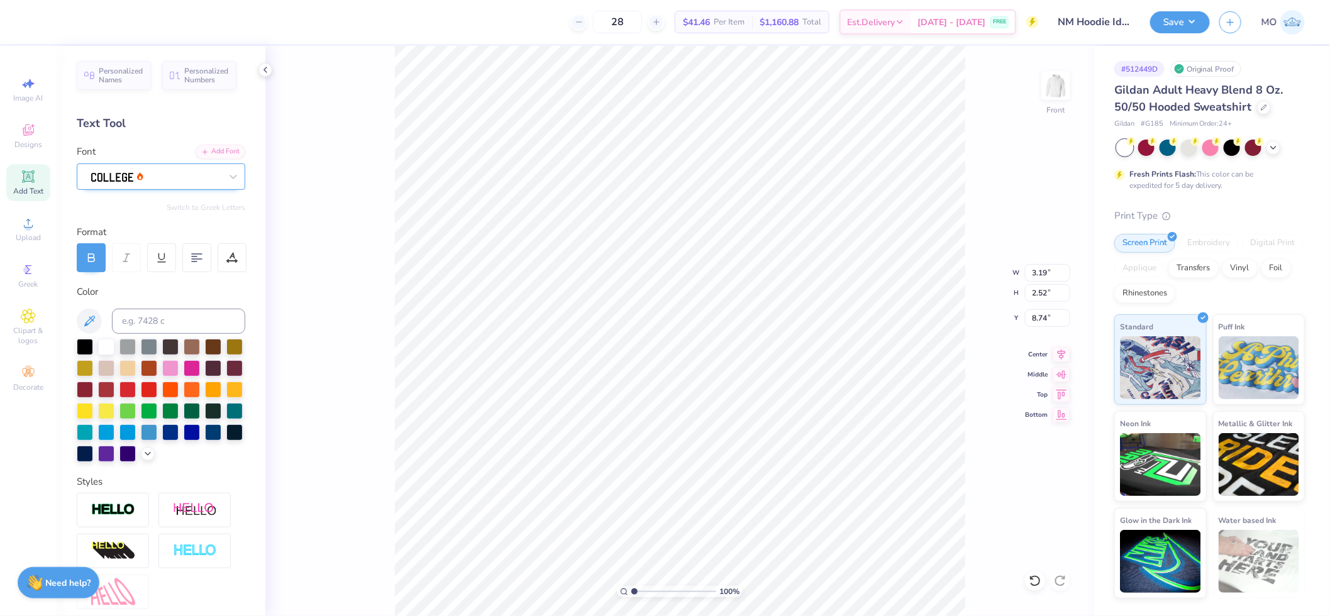
click at [142, 179] on div at bounding box center [156, 176] width 132 height 19
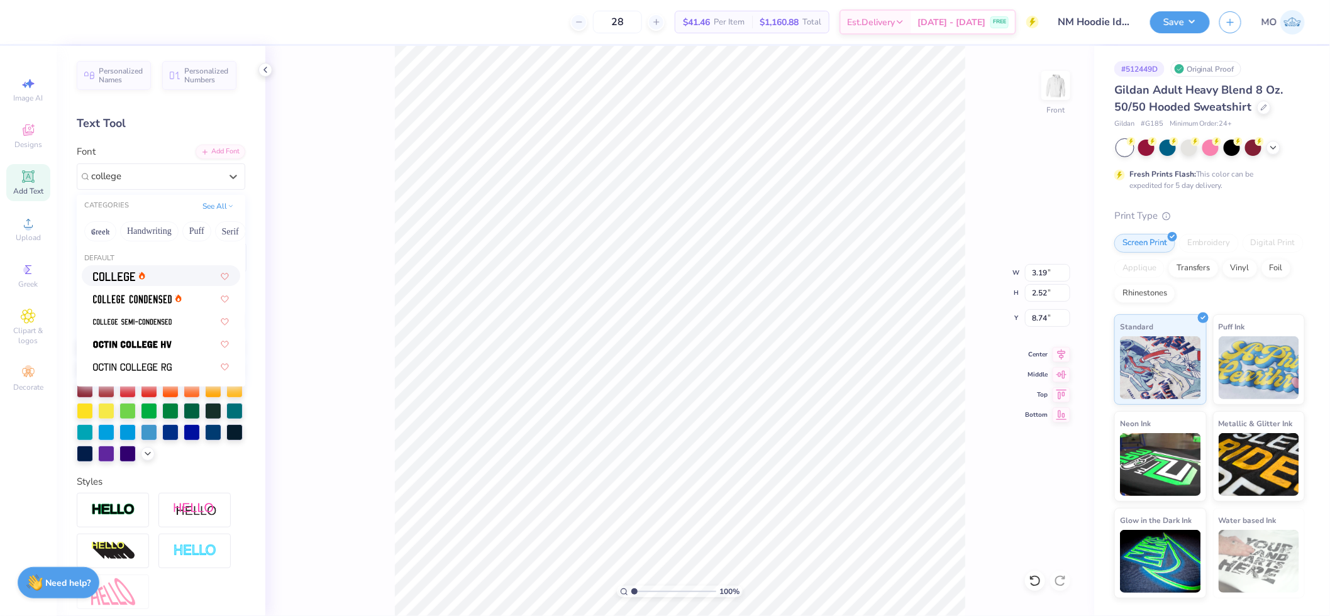
click at [143, 269] on div at bounding box center [119, 275] width 52 height 13
type input "college"
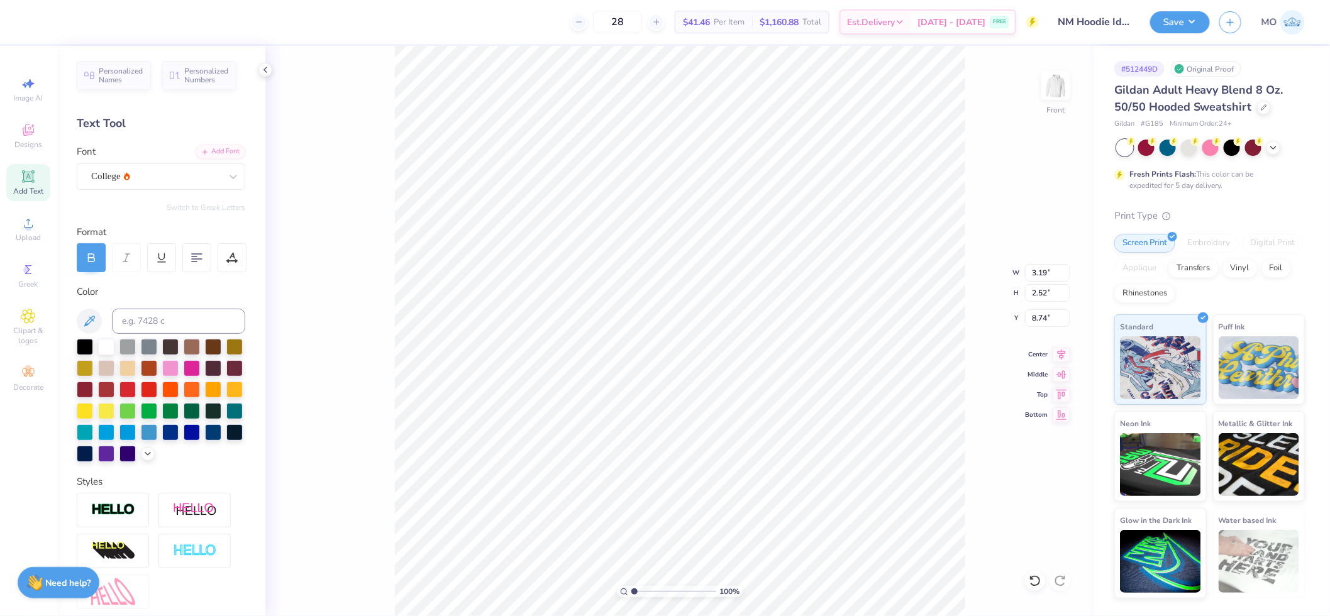
click at [96, 261] on icon at bounding box center [91, 257] width 11 height 11
type input "3.03"
type input "2.50"
type input "8.96"
click at [86, 251] on div at bounding box center [91, 257] width 29 height 29
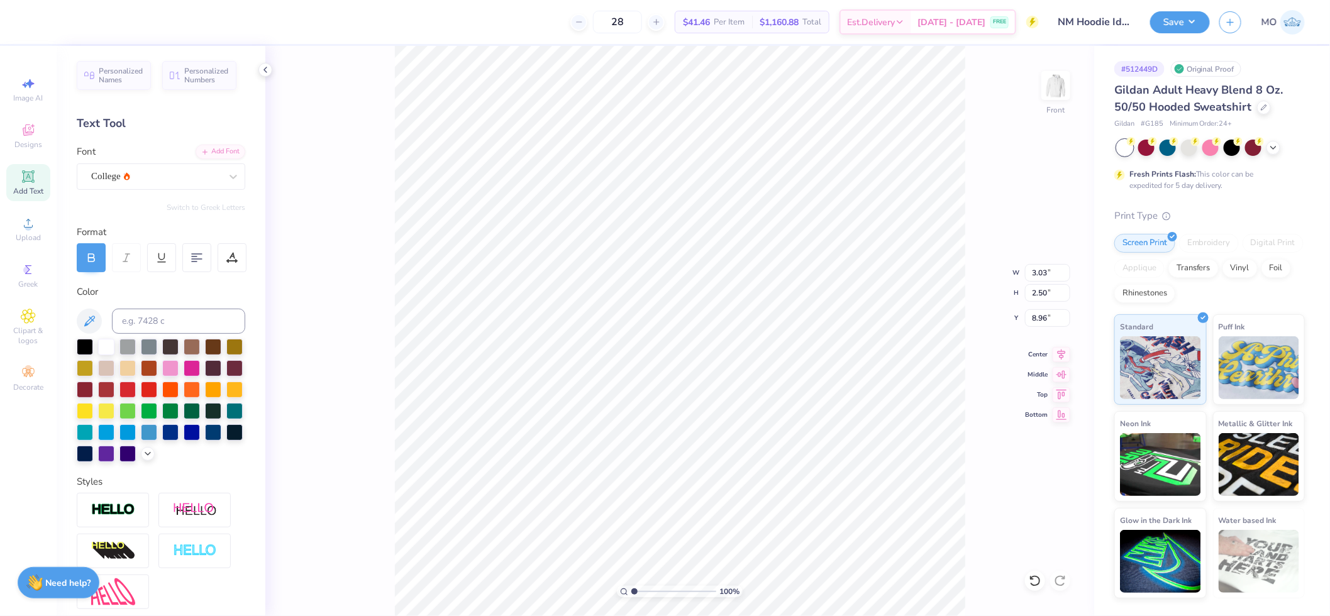
type input "3.14"
type input "8.95"
click at [127, 517] on img at bounding box center [113, 510] width 44 height 14
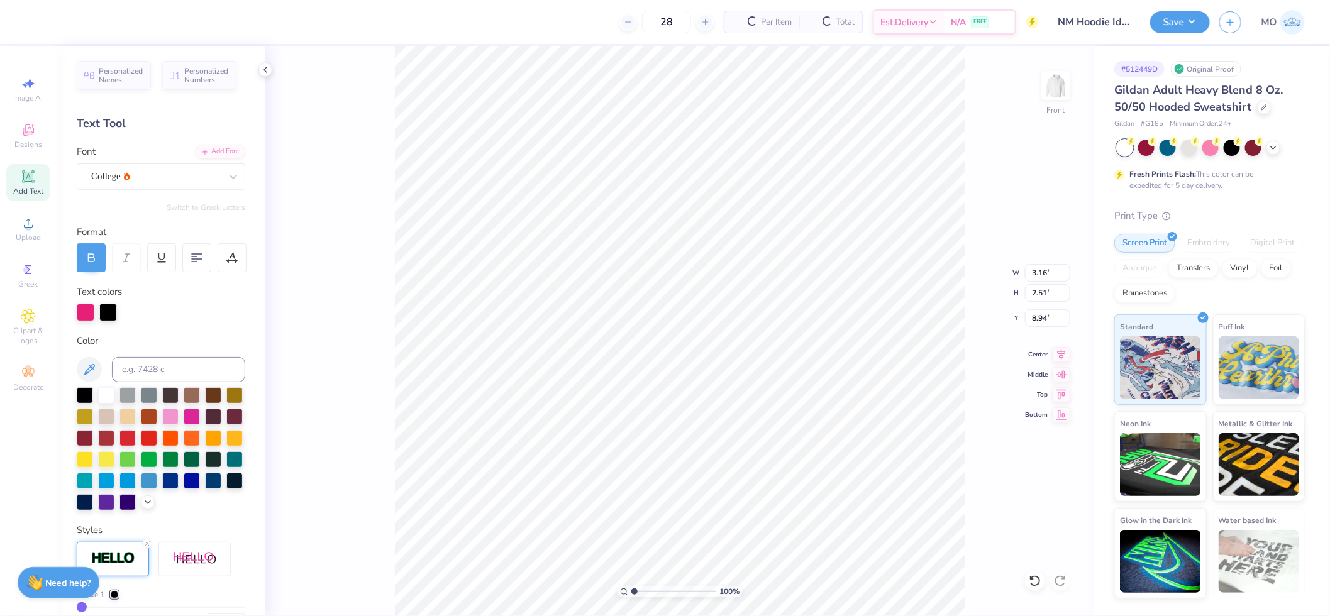
type input "3.16"
type input "2.51"
type input "8.94"
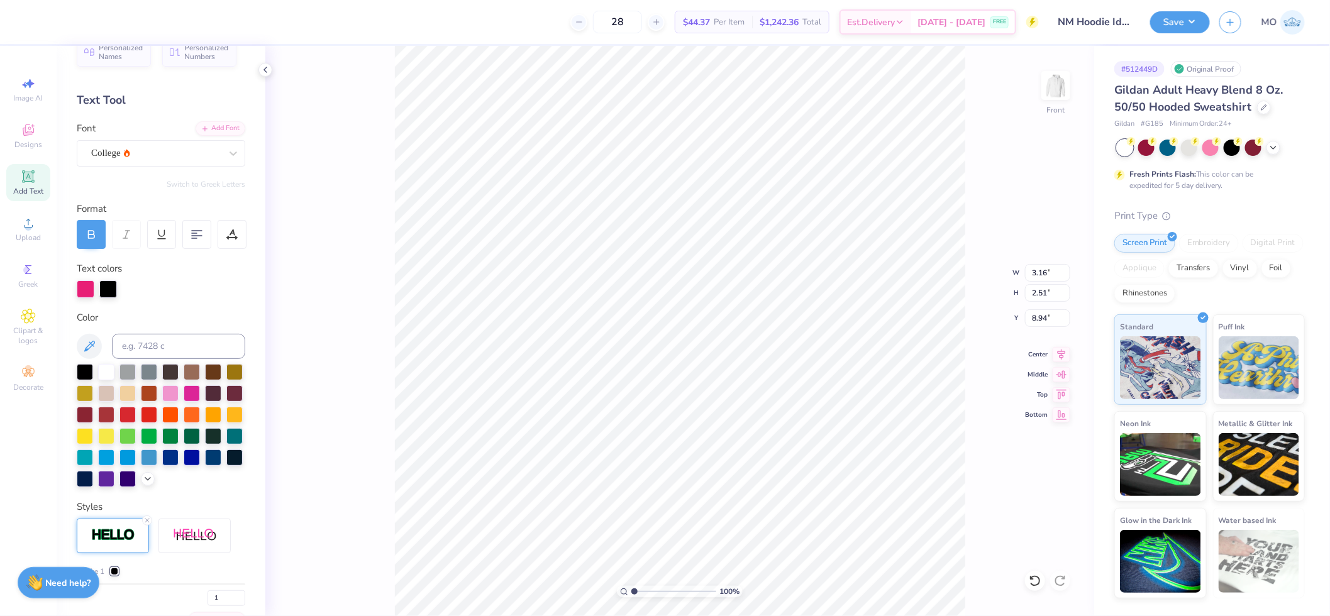
scroll to position [70, 0]
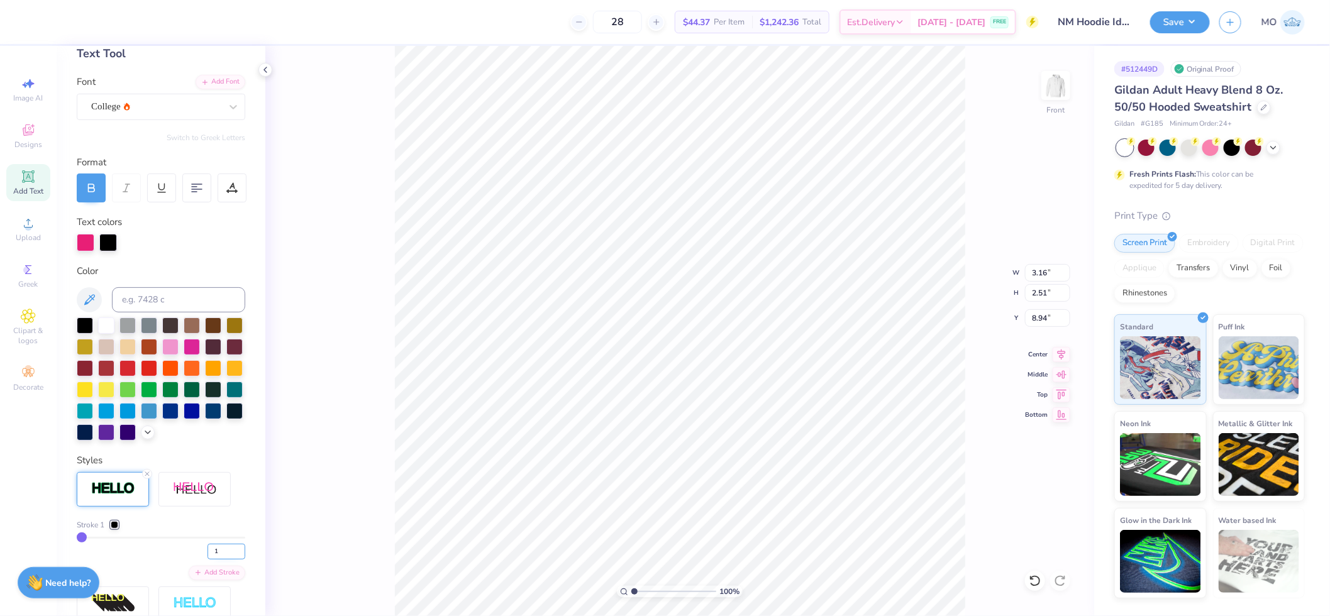
click at [212, 560] on input "1" at bounding box center [226, 552] width 38 height 16
type input "5"
type input "3.22"
type input "2.58"
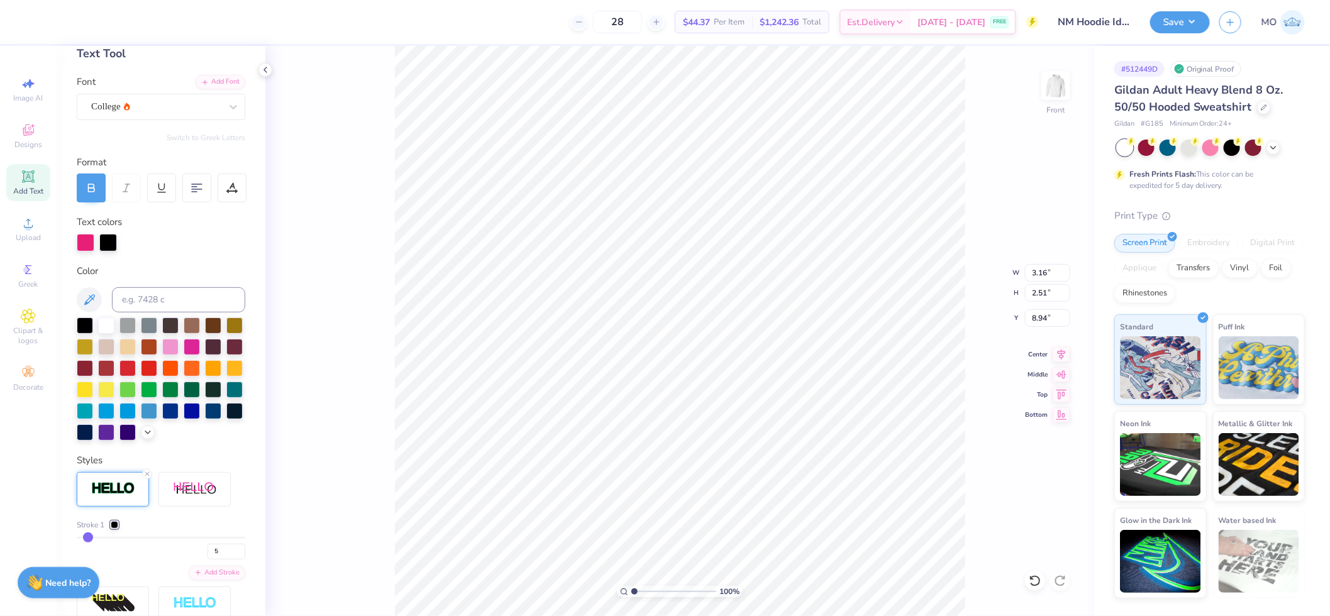
type input "8.91"
click at [143, 22] on div at bounding box center [147, 21] width 18 height 18
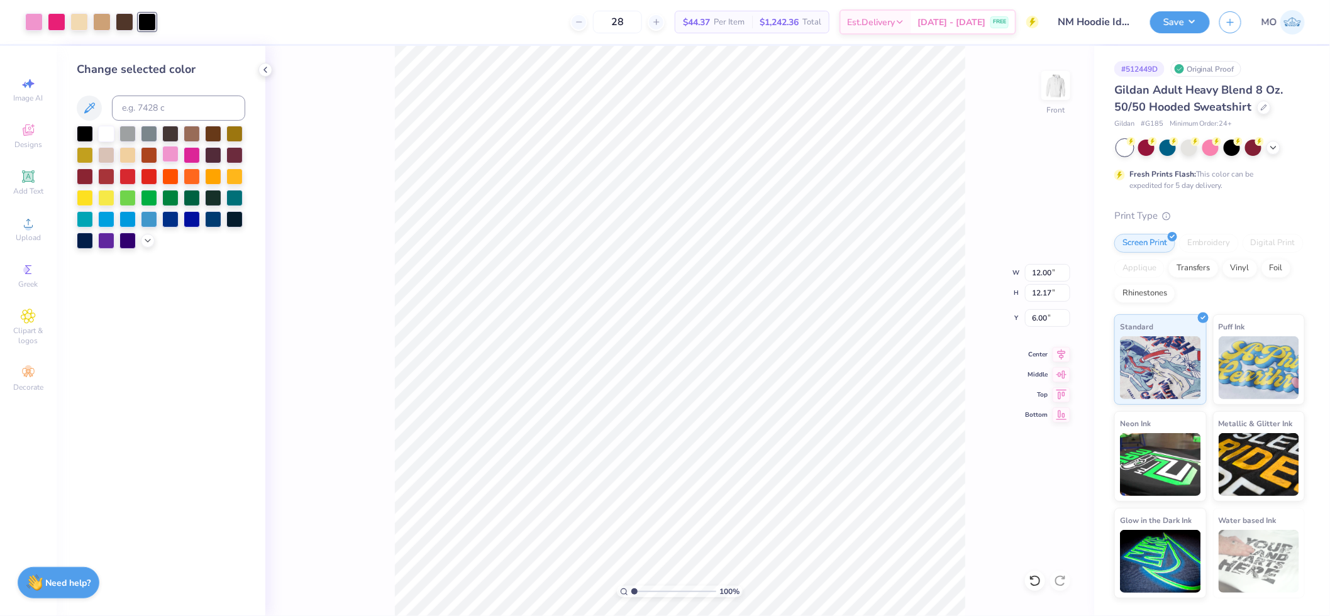
click at [172, 154] on div at bounding box center [170, 154] width 16 height 16
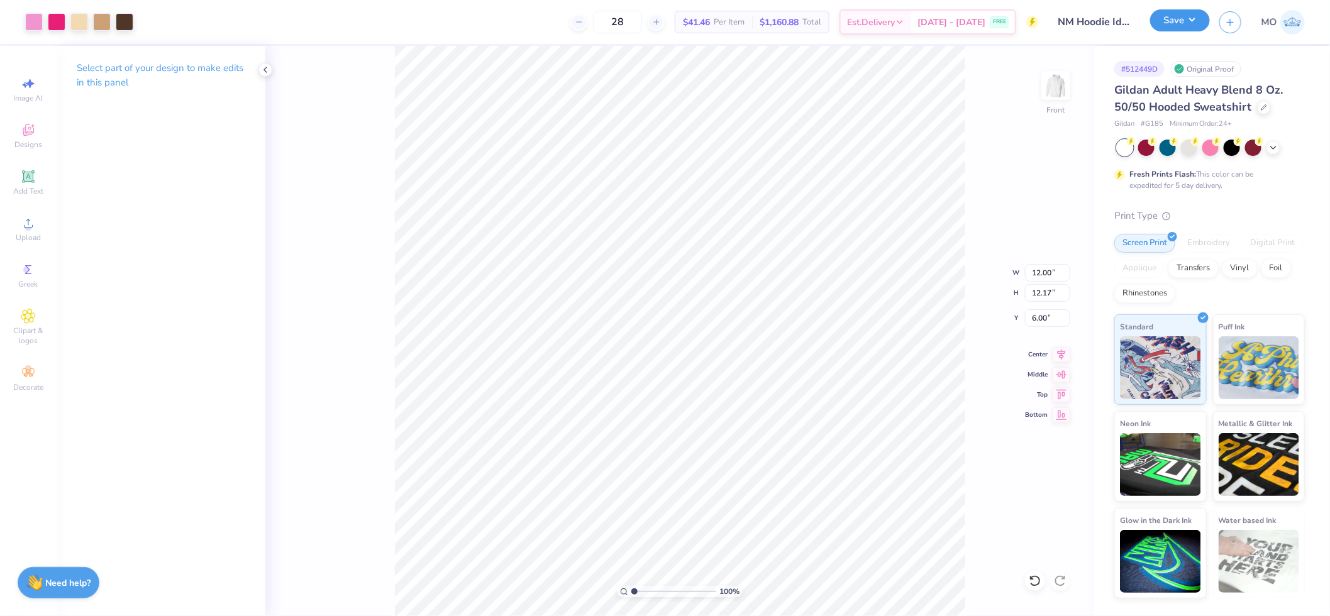
click at [1169, 25] on button "Save" at bounding box center [1180, 20] width 60 height 22
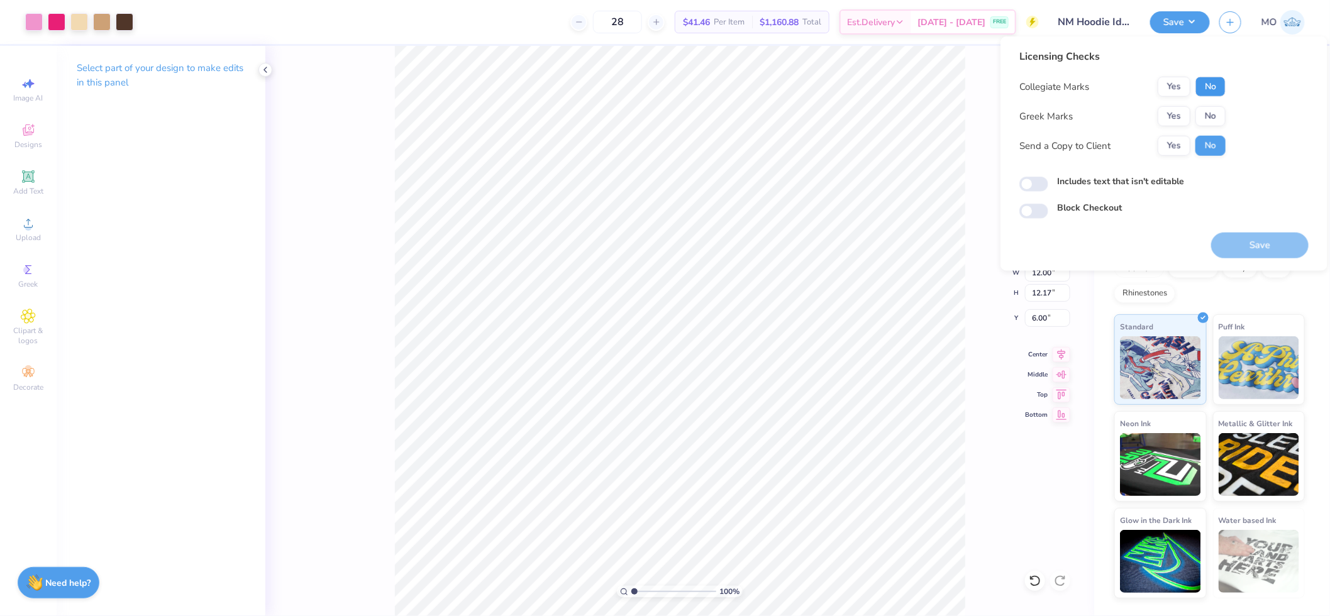
click at [1216, 82] on button "No" at bounding box center [1210, 87] width 30 height 20
click at [1178, 111] on button "Yes" at bounding box center [1173, 116] width 33 height 20
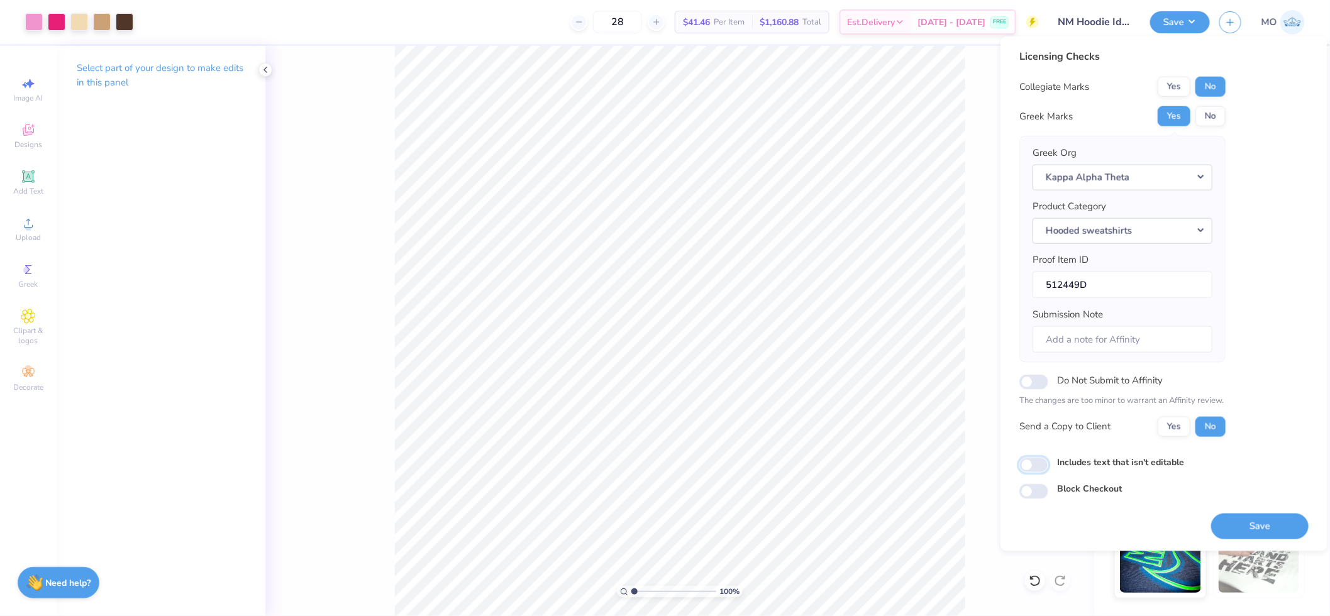
click at [1027, 467] on input "Includes text that isn't editable" at bounding box center [1033, 465] width 29 height 15
checkbox input "true"
click at [1255, 520] on button "Save" at bounding box center [1259, 526] width 97 height 26
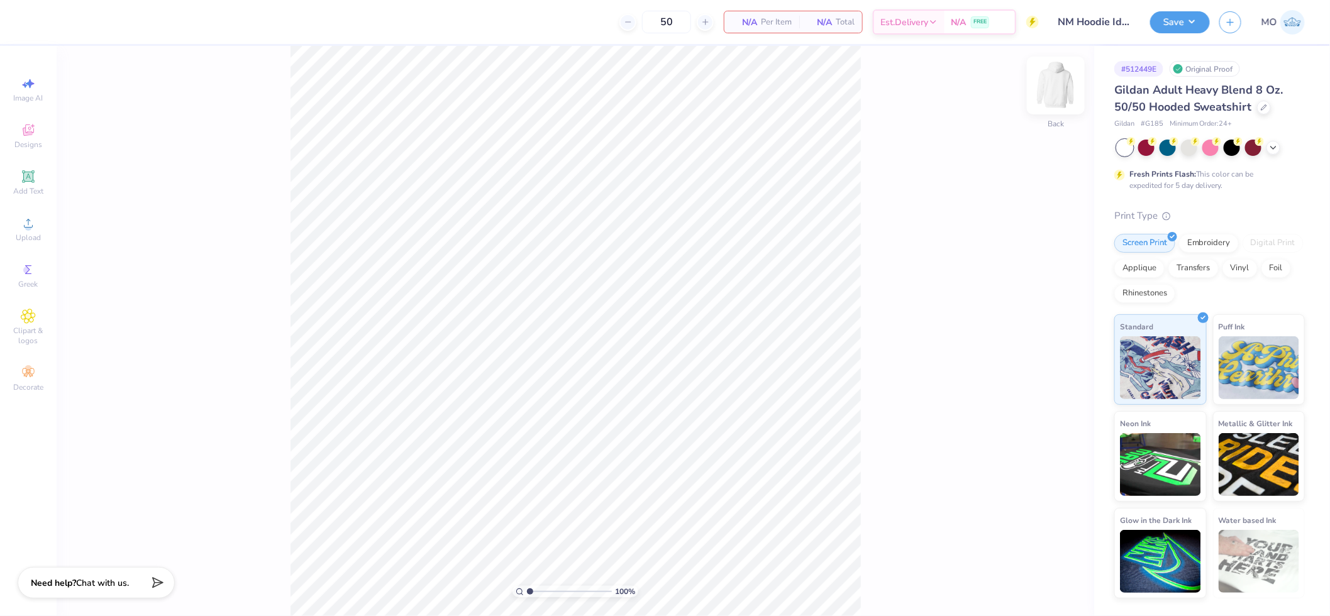
click at [1047, 89] on img at bounding box center [1055, 85] width 50 height 50
click at [30, 233] on span "Upload" at bounding box center [28, 238] width 25 height 10
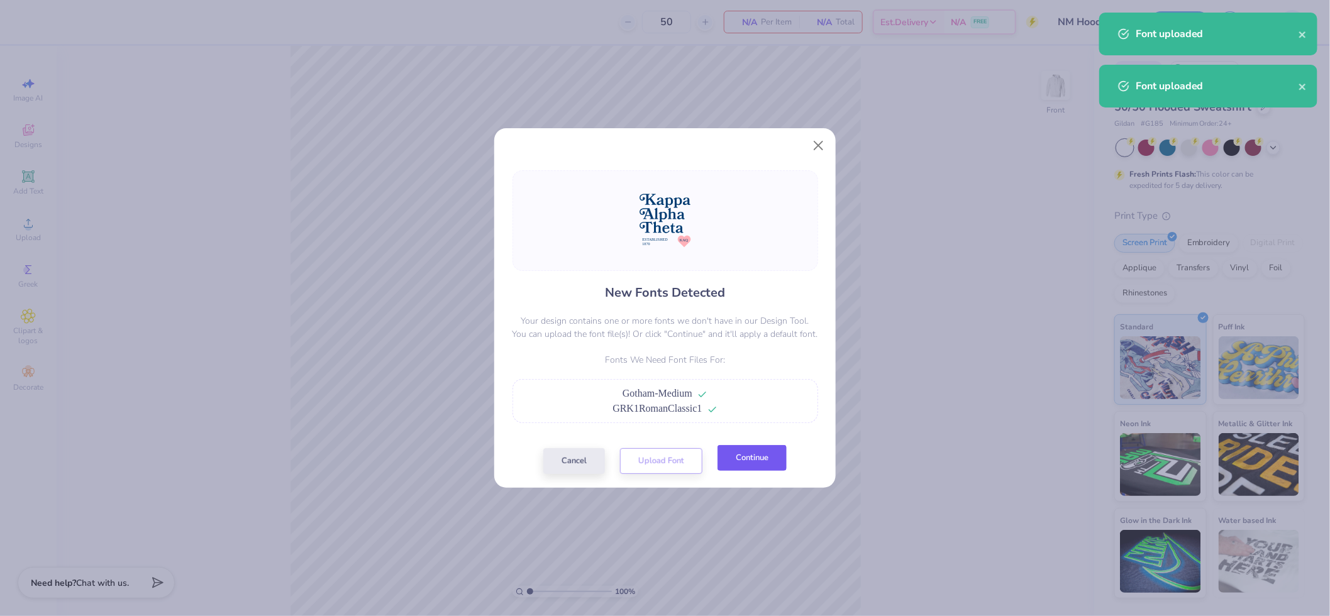
click at [762, 455] on button "Continue" at bounding box center [751, 458] width 69 height 26
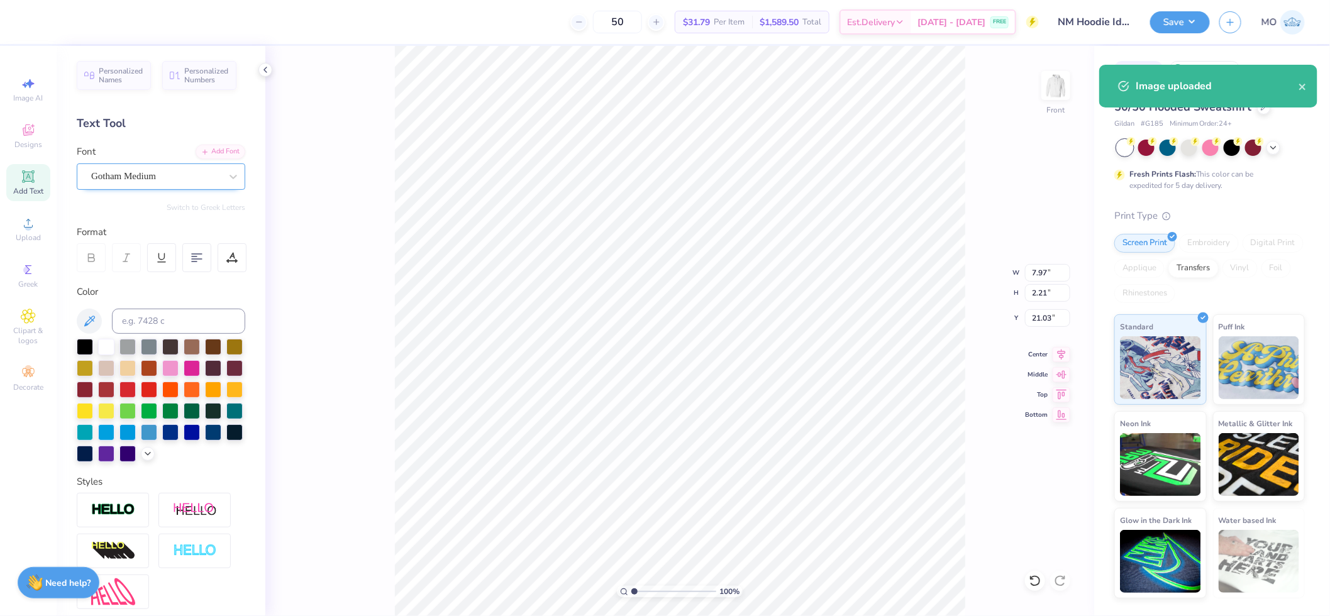
click at [156, 179] on div "Gotham Medium" at bounding box center [156, 176] width 132 height 19
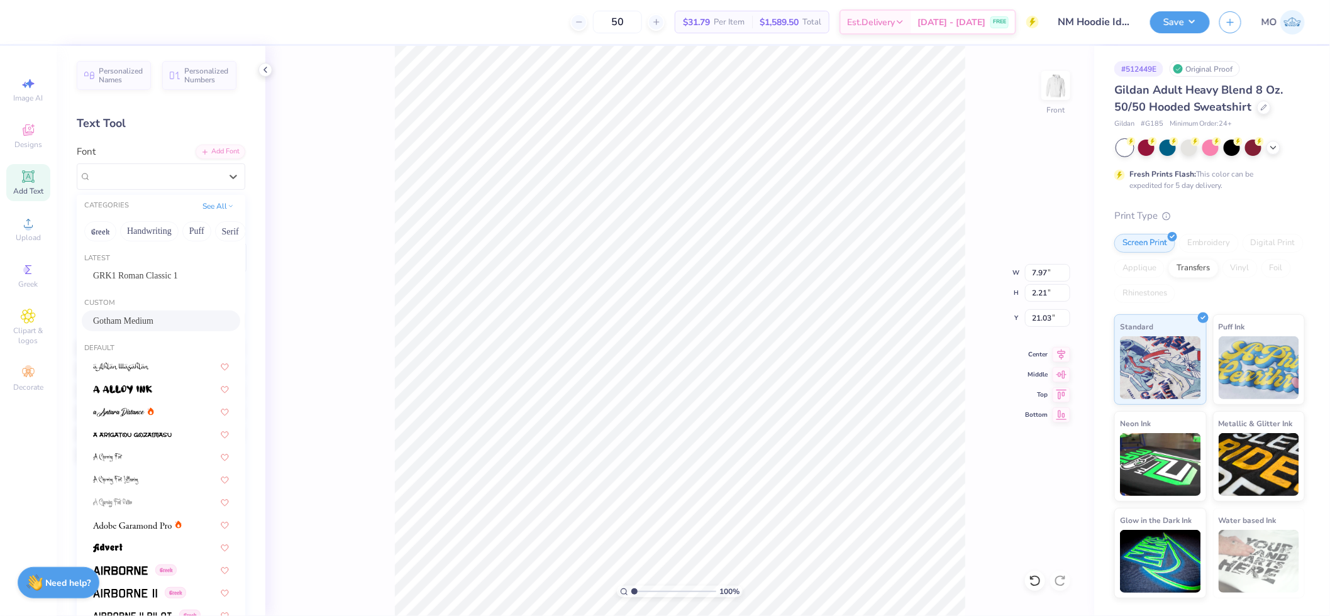
click at [145, 323] on span "Gotham Medium" at bounding box center [123, 320] width 60 height 13
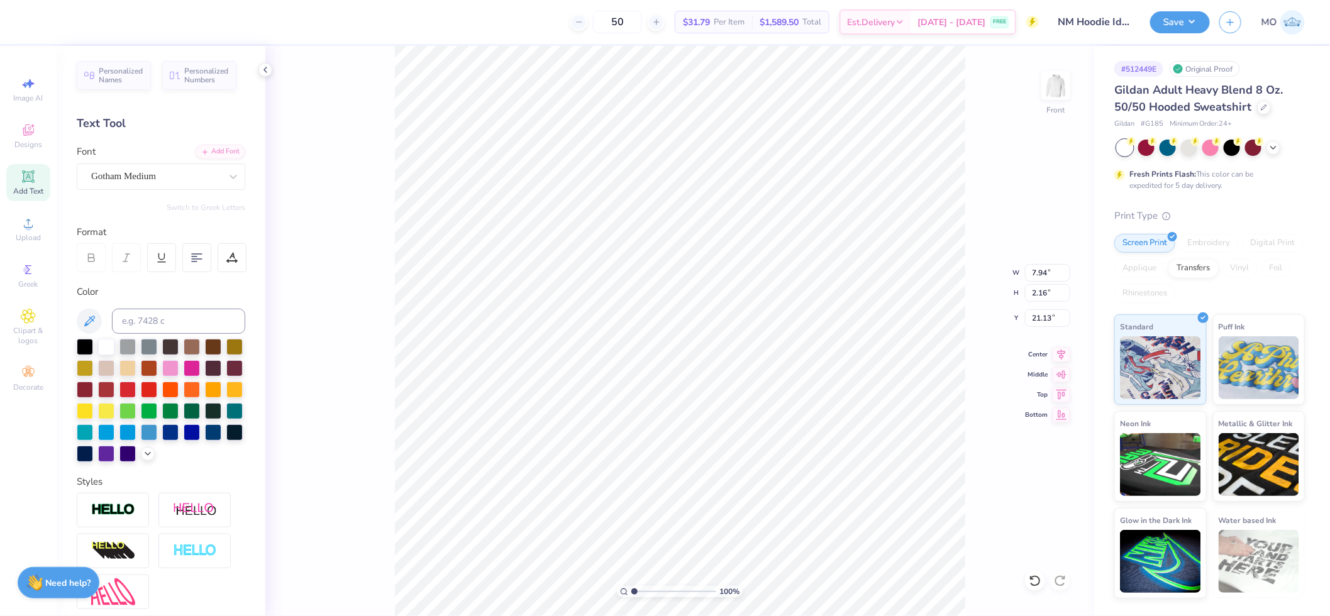
type input "7.94"
type input "2.16"
type input "21.13"
type input "2.59"
type input "0.90"
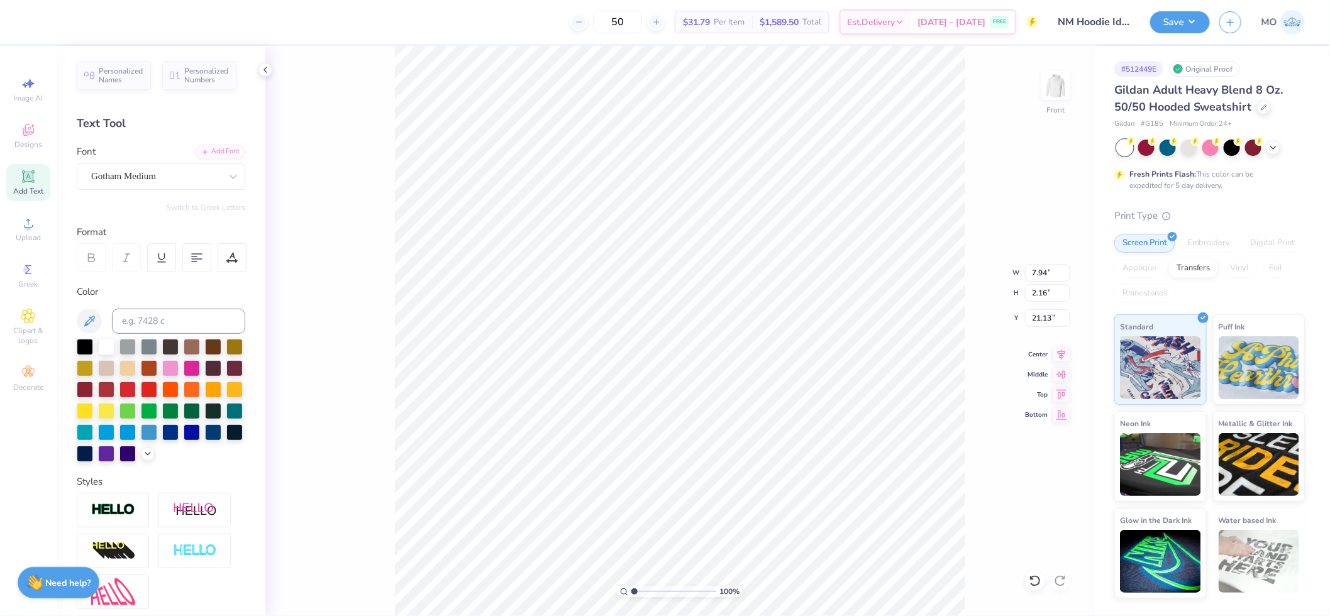
type input "21.27"
click at [145, 184] on div at bounding box center [156, 176] width 130 height 17
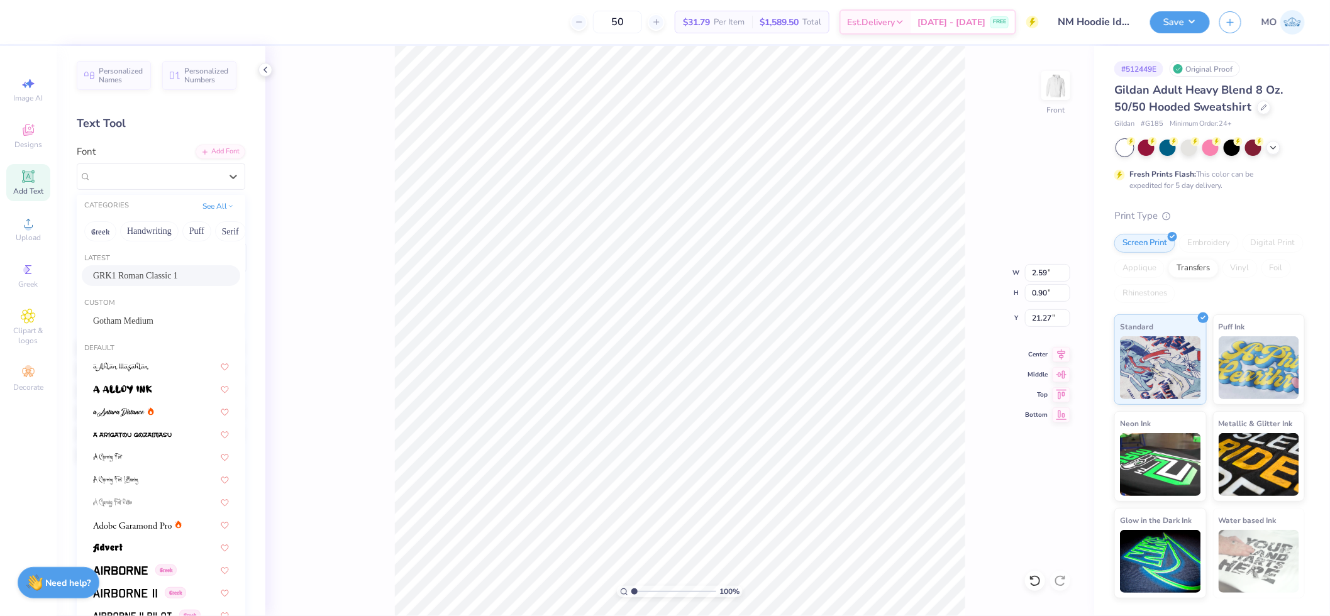
click at [159, 273] on span "GRK1 Roman Classic 1" at bounding box center [135, 275] width 85 height 13
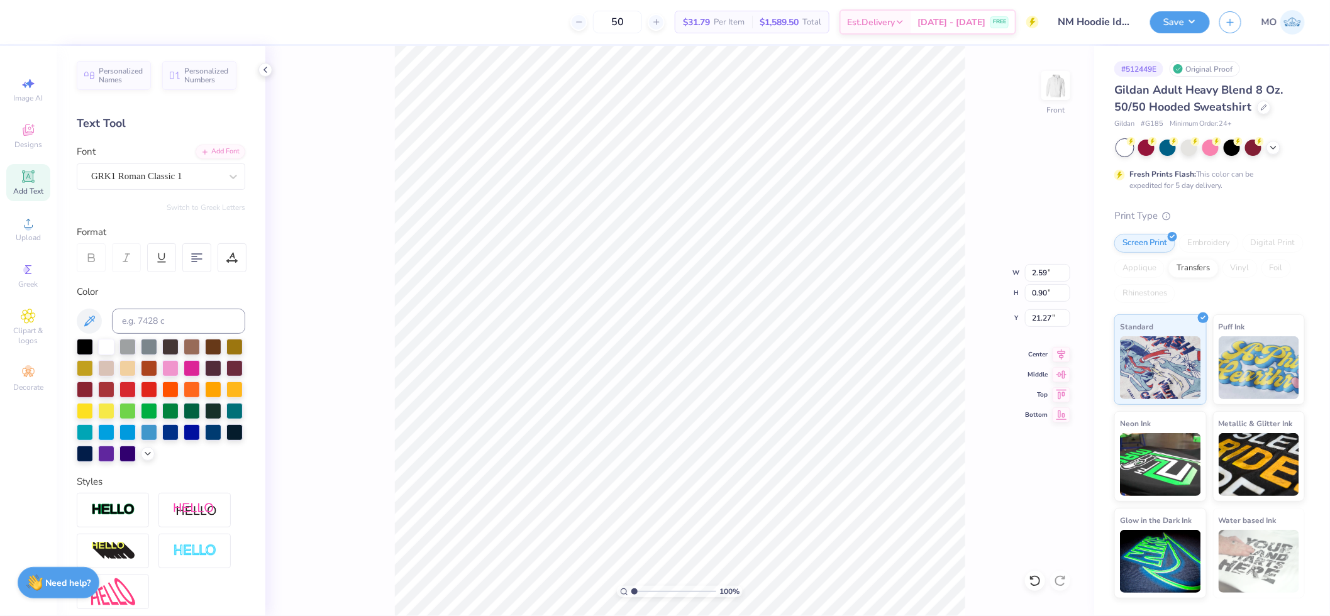
type input "7.94"
type input "2.16"
type input "20.87"
click at [1039, 273] on input "15.00" at bounding box center [1047, 273] width 45 height 18
type input "12.00"
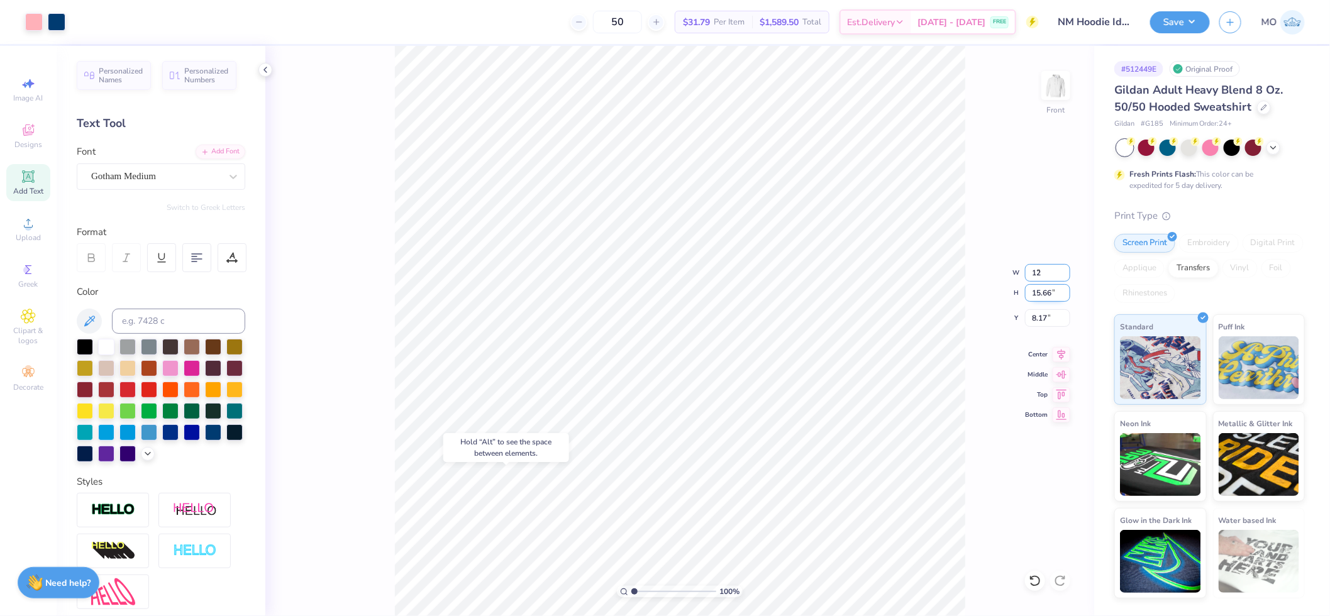
type input "12.53"
drag, startPoint x: 1064, startPoint y: 355, endPoint x: 1048, endPoint y: 317, distance: 41.1
click at [1064, 355] on icon at bounding box center [1061, 354] width 18 height 15
click at [1047, 316] on input "9.73" at bounding box center [1047, 318] width 45 height 18
type input "5"
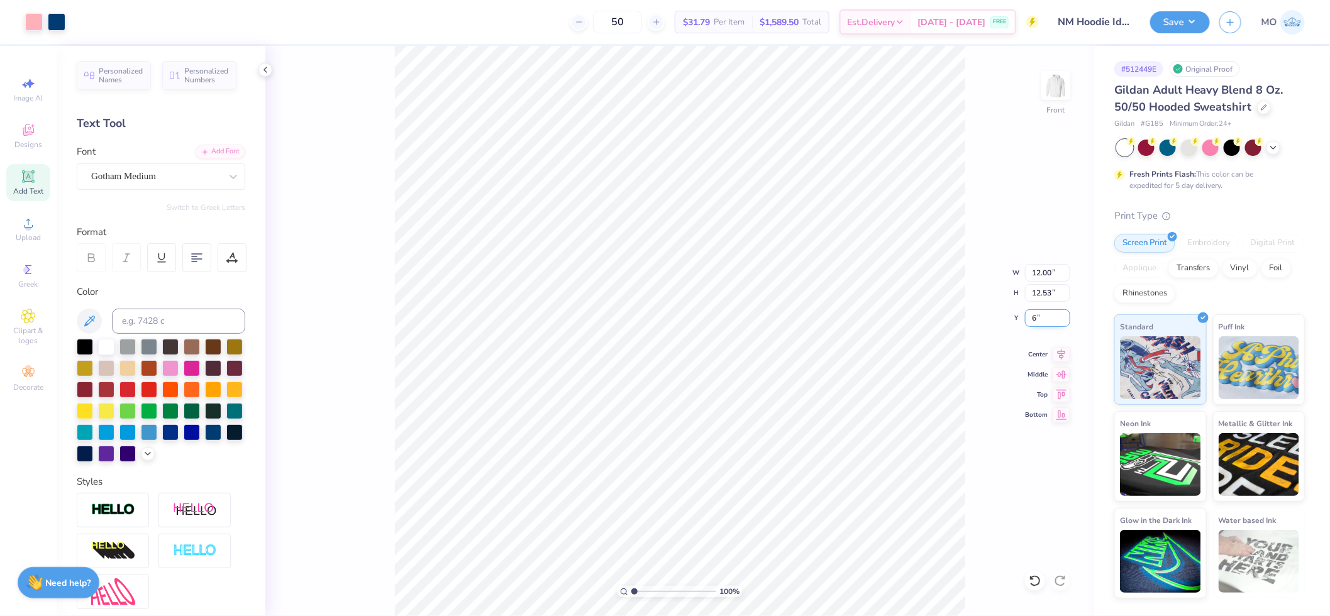
type input "6.00"
click at [1161, 28] on button "Save" at bounding box center [1180, 20] width 60 height 22
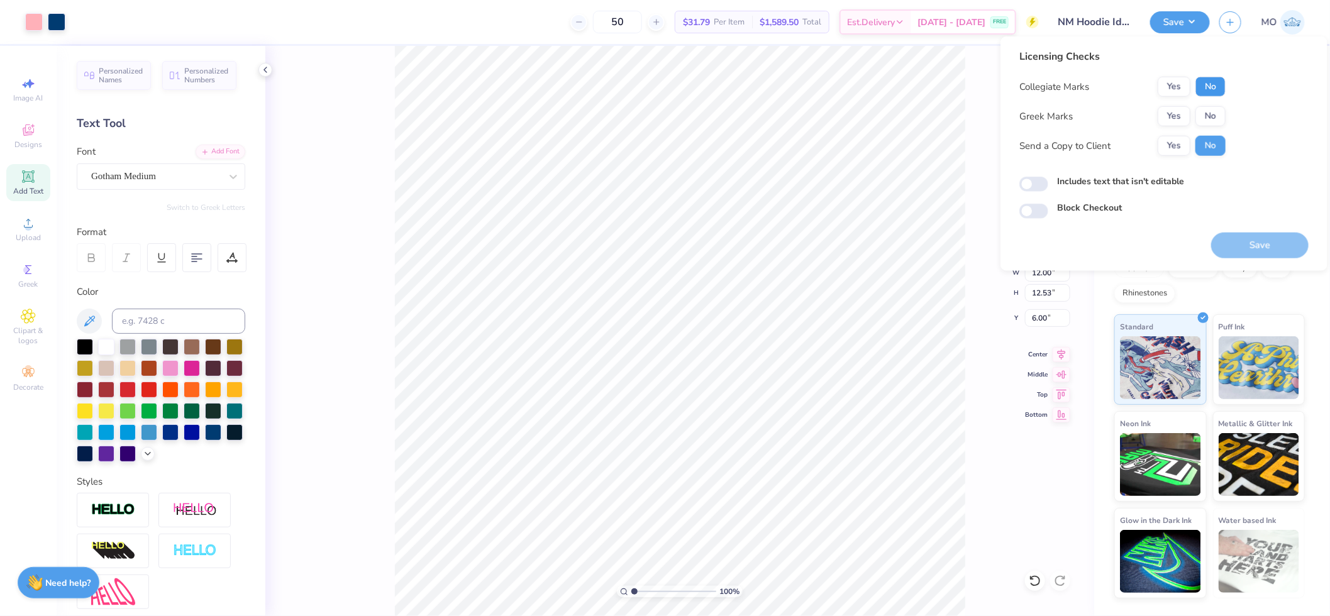
click at [1206, 88] on button "No" at bounding box center [1210, 87] width 30 height 20
click at [1166, 114] on button "Yes" at bounding box center [1173, 116] width 33 height 20
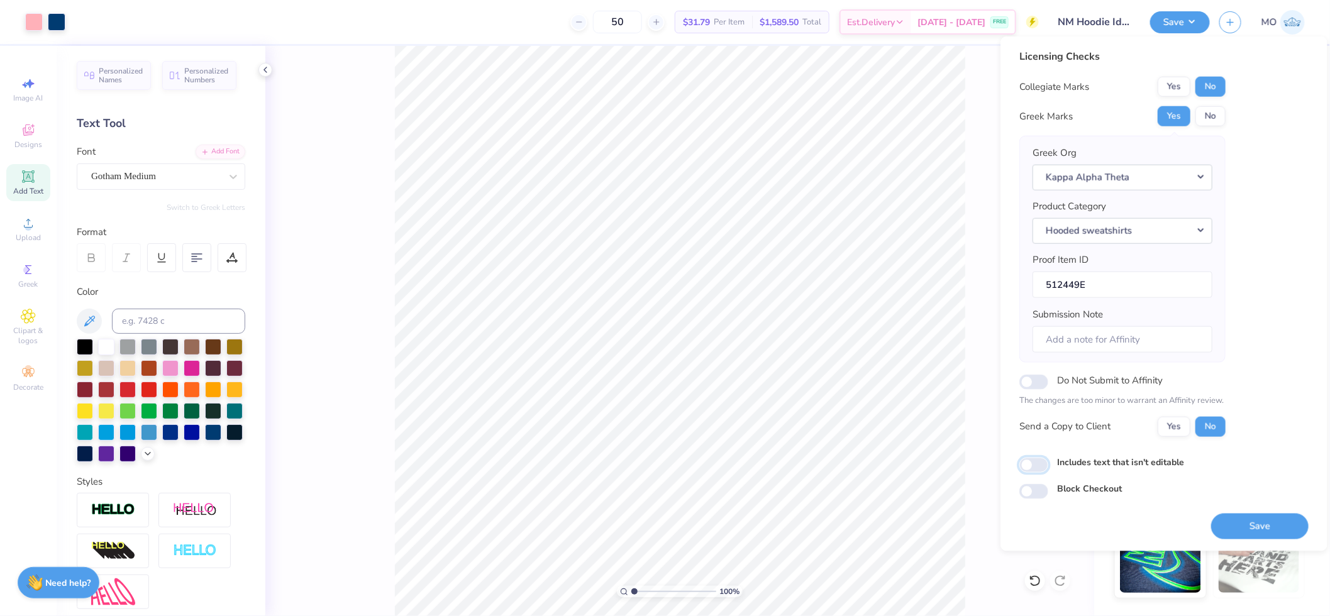
click at [1032, 468] on input "Includes text that isn't editable" at bounding box center [1033, 465] width 29 height 15
checkbox input "true"
click at [1252, 529] on button "Save" at bounding box center [1259, 526] width 97 height 26
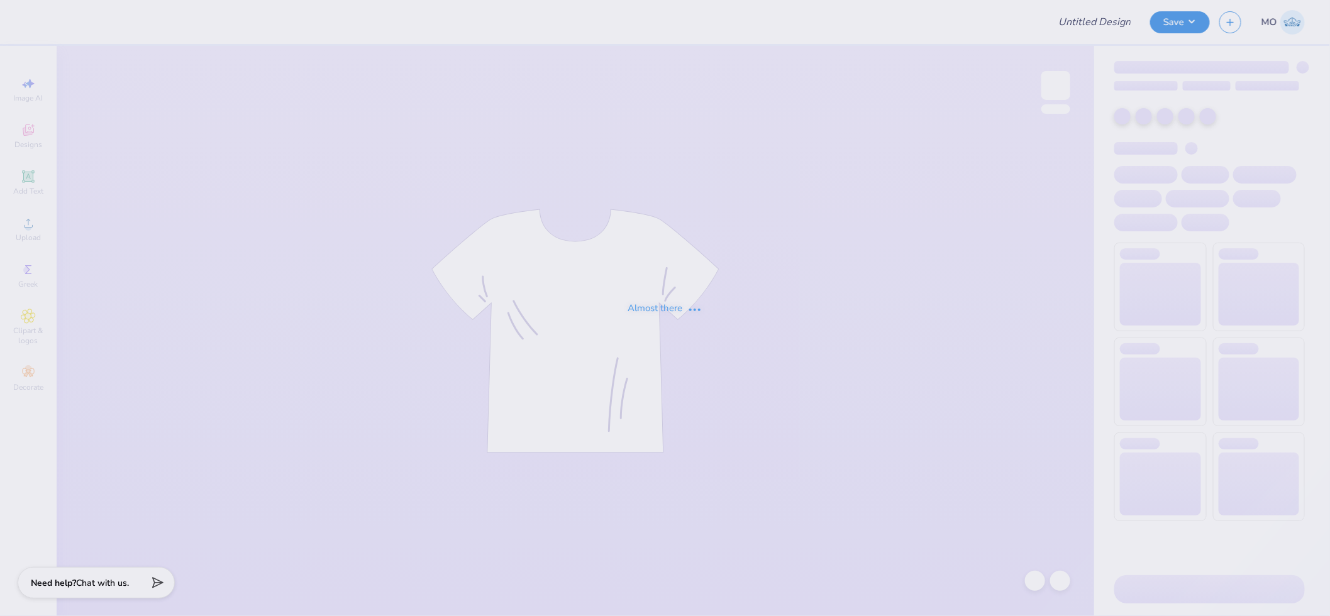
type input "[PERSON_NAME] : [GEOGRAPHIC_DATA]"
